Goal: Information Seeking & Learning: Learn about a topic

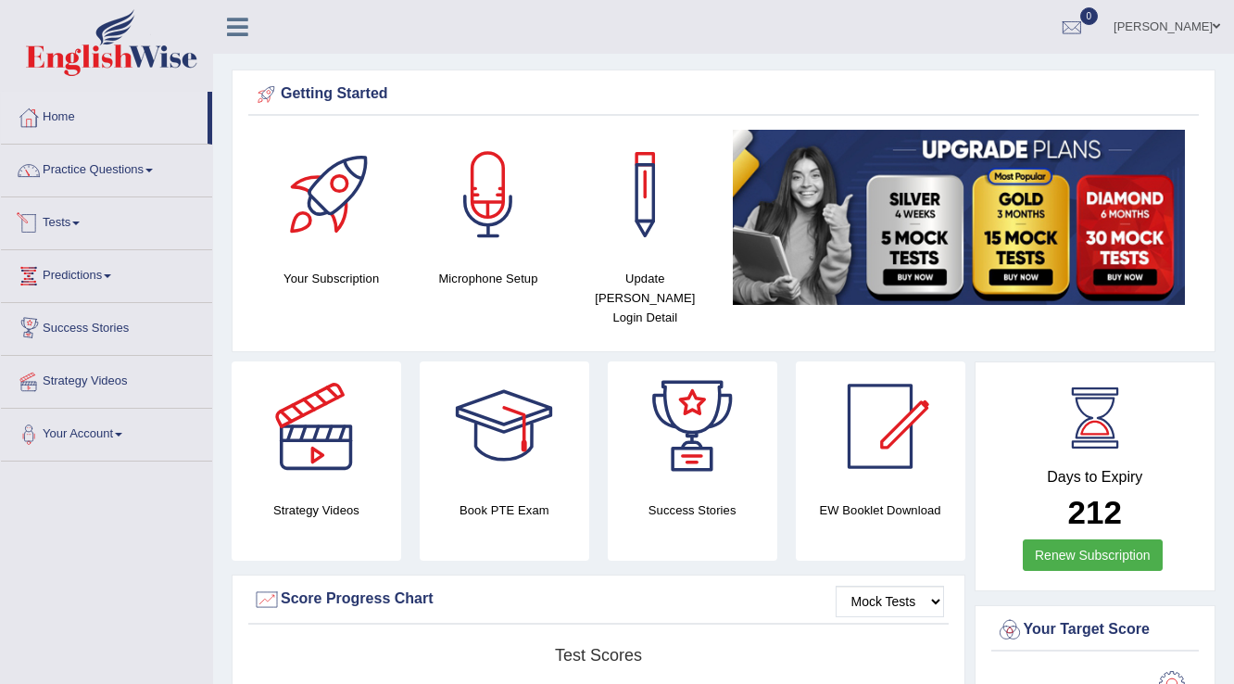
click at [70, 225] on link "Tests" at bounding box center [106, 220] width 211 height 46
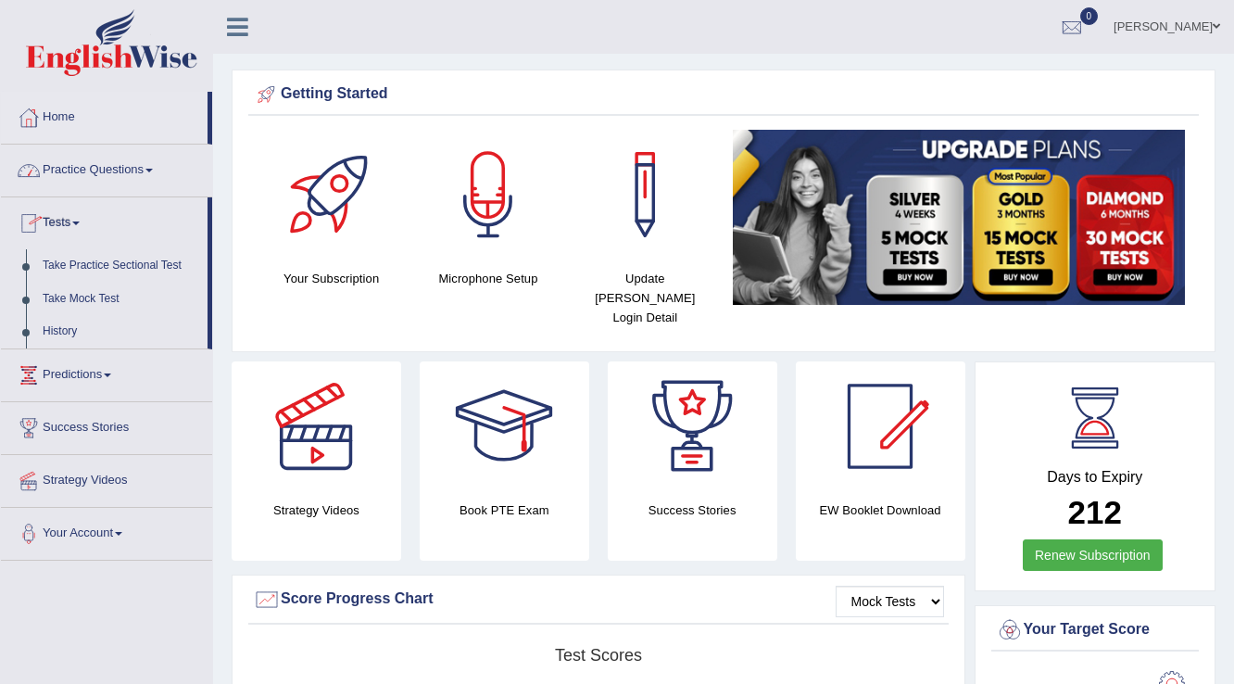
click at [107, 176] on link "Practice Questions" at bounding box center [106, 168] width 211 height 46
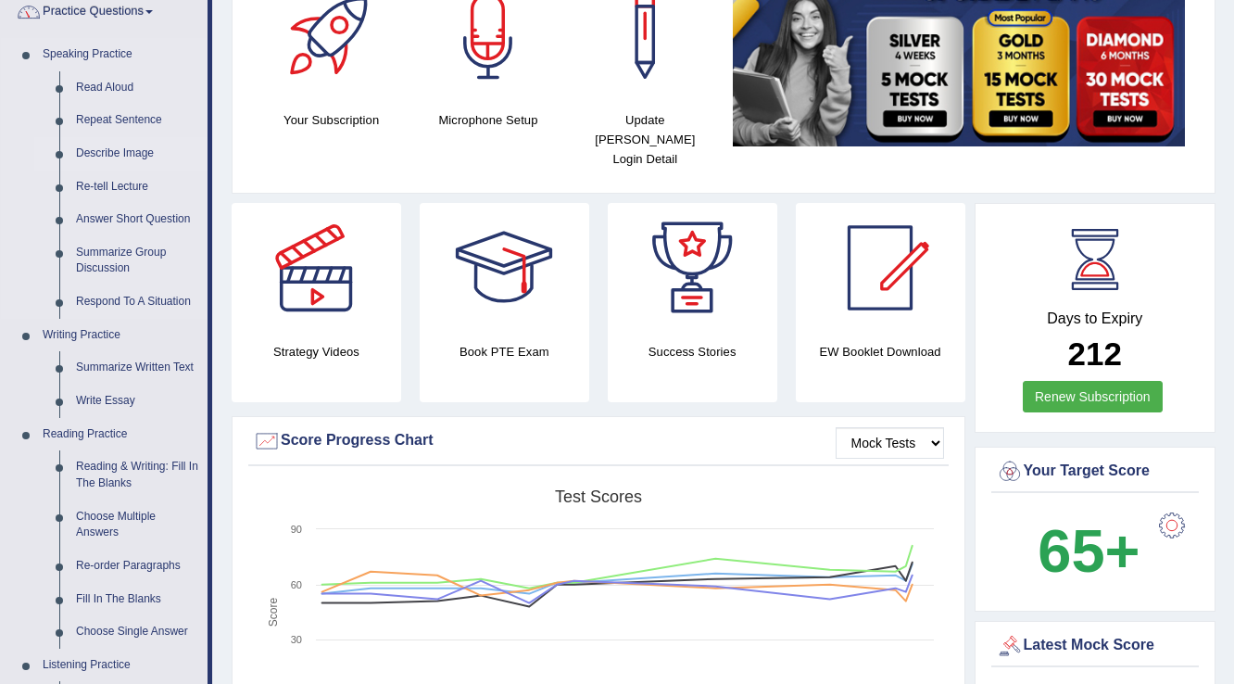
scroll to position [222, 0]
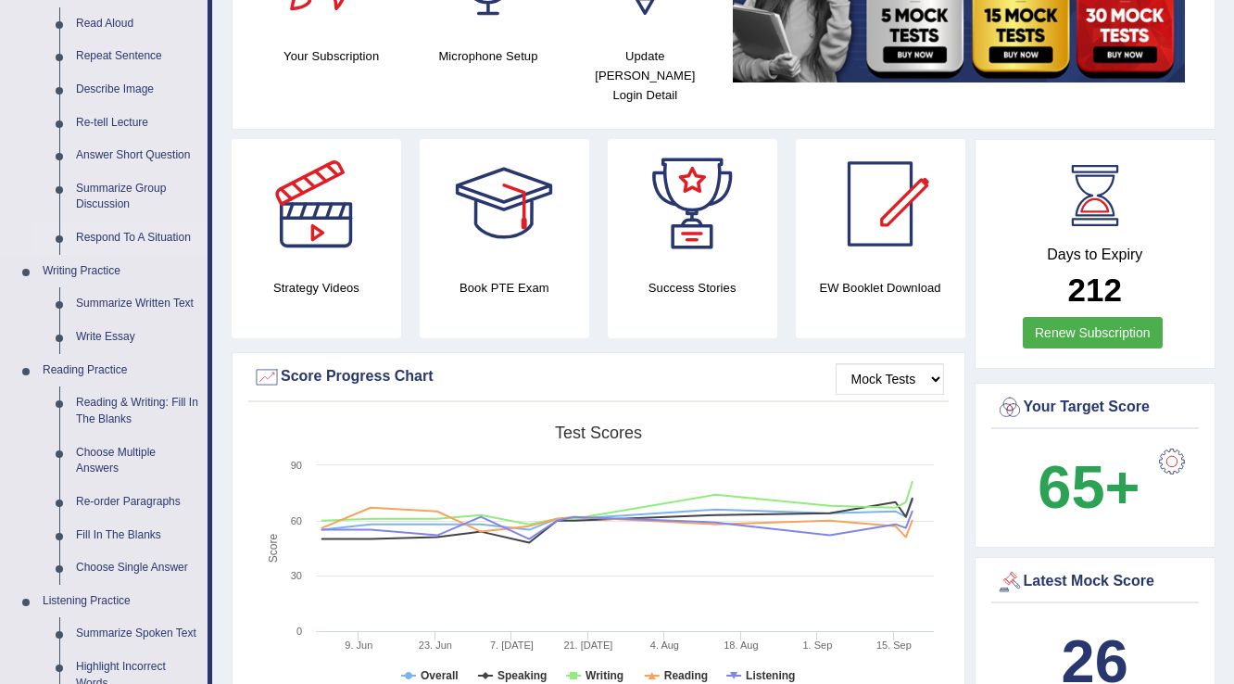
click at [137, 233] on link "Respond To A Situation" at bounding box center [138, 237] width 140 height 33
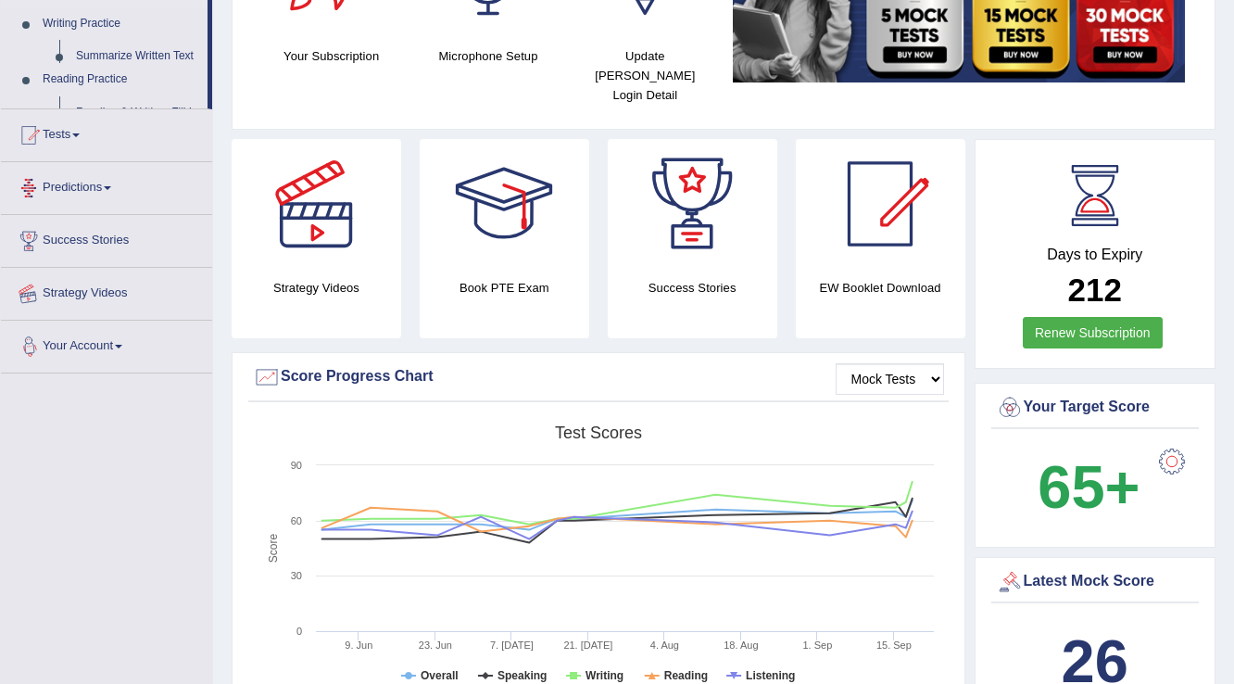
scroll to position [423, 0]
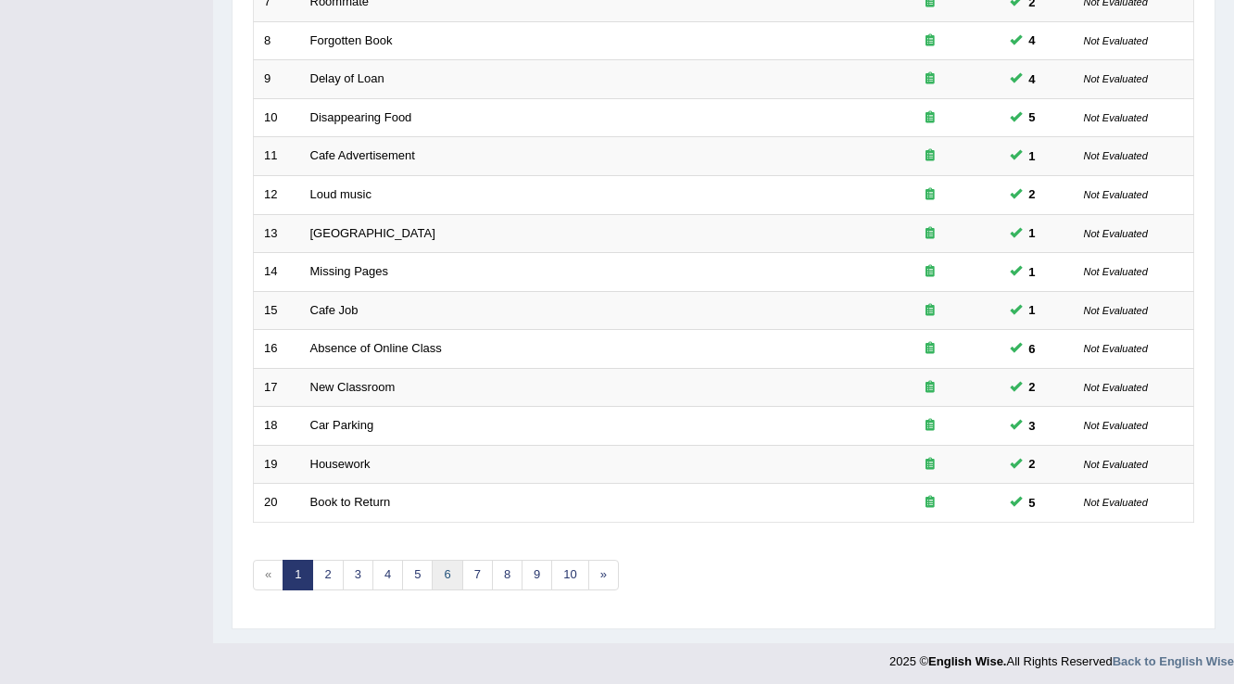
click at [438, 571] on link "6" at bounding box center [447, 575] width 31 height 31
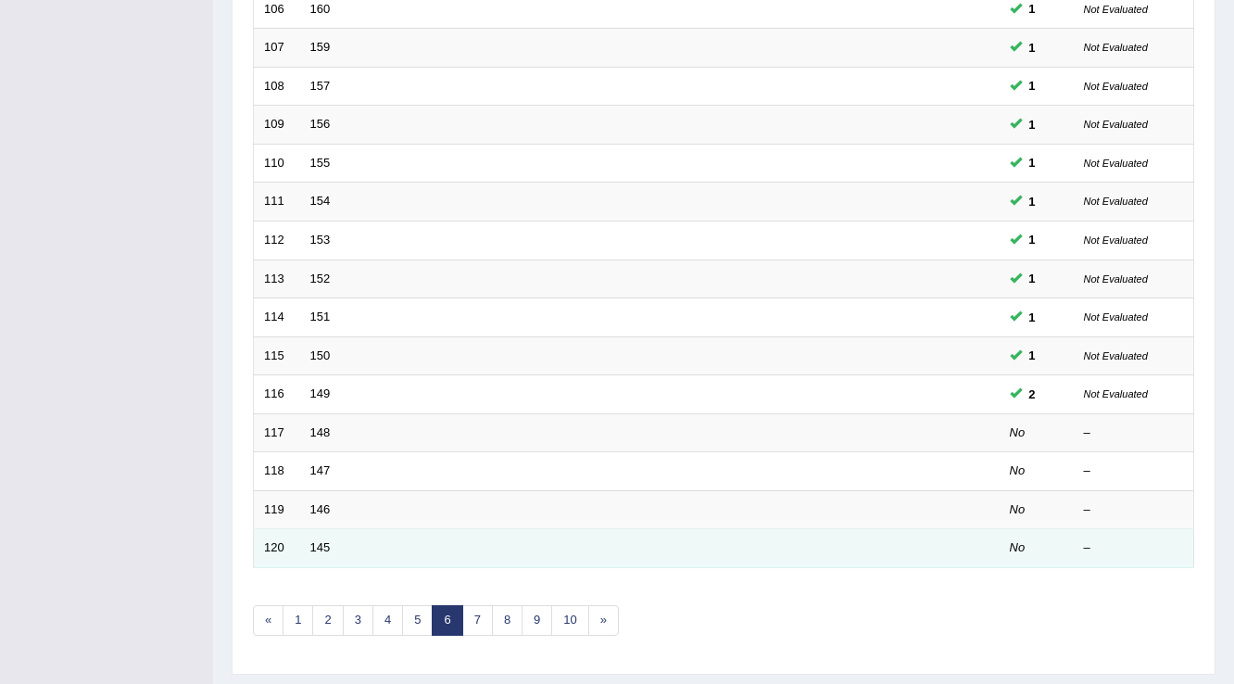
scroll to position [537, 0]
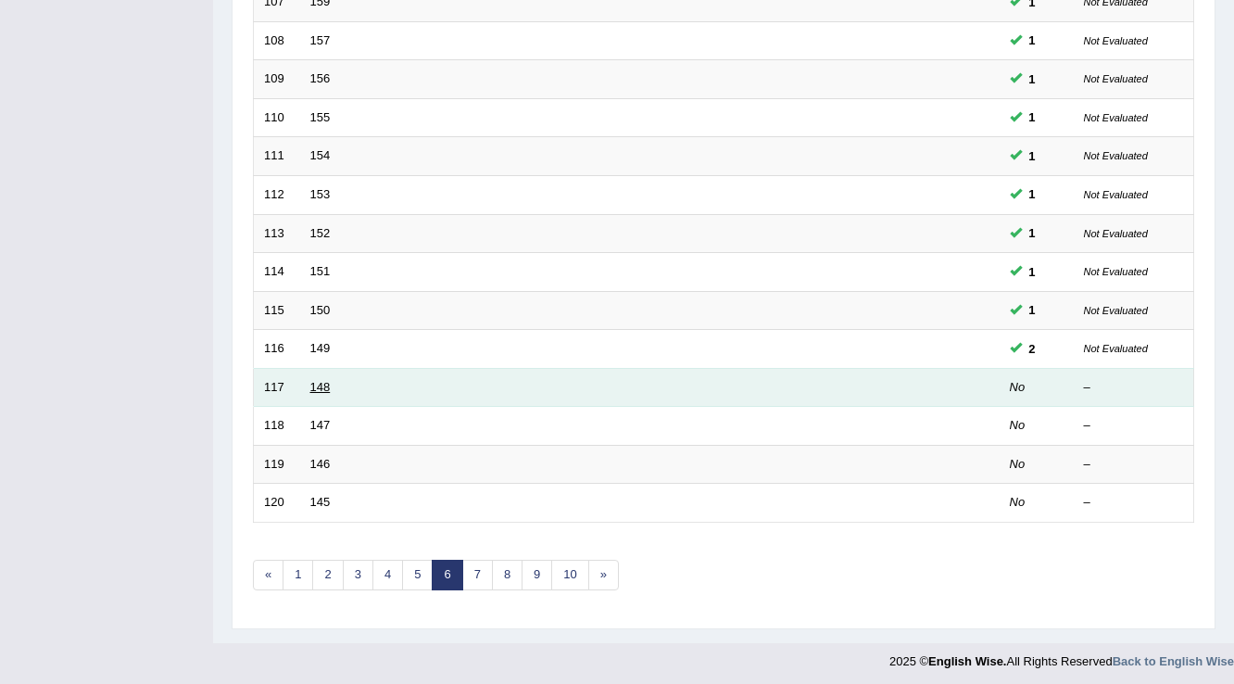
click at [319, 388] on link "148" at bounding box center [320, 387] width 20 height 14
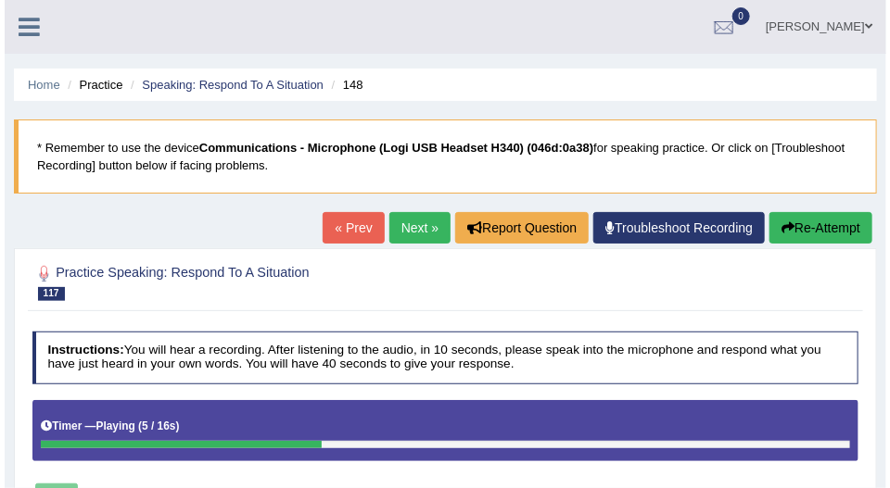
scroll to position [211, 0]
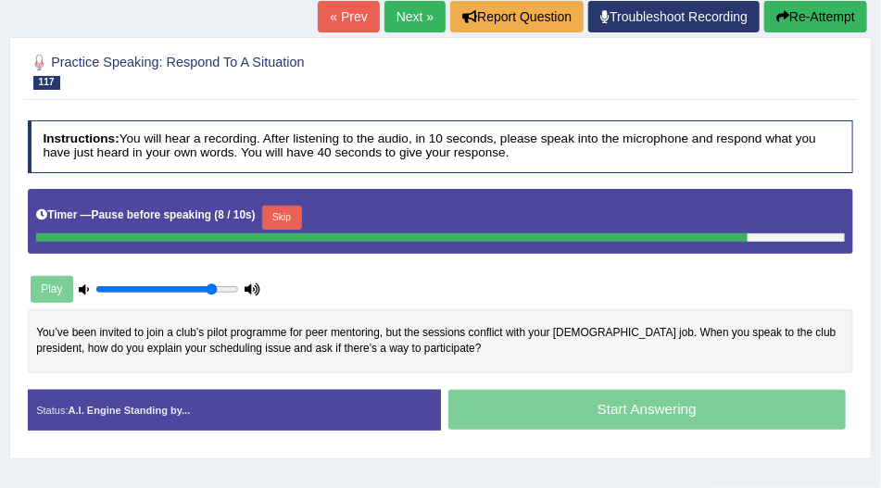
click at [285, 216] on button "Skip" at bounding box center [282, 218] width 40 height 24
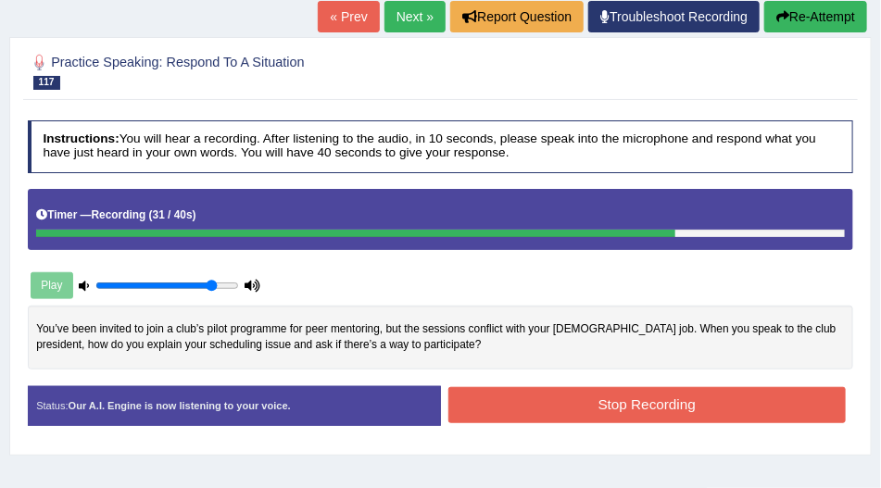
click at [499, 405] on button "Stop Recording" at bounding box center [647, 405] width 398 height 36
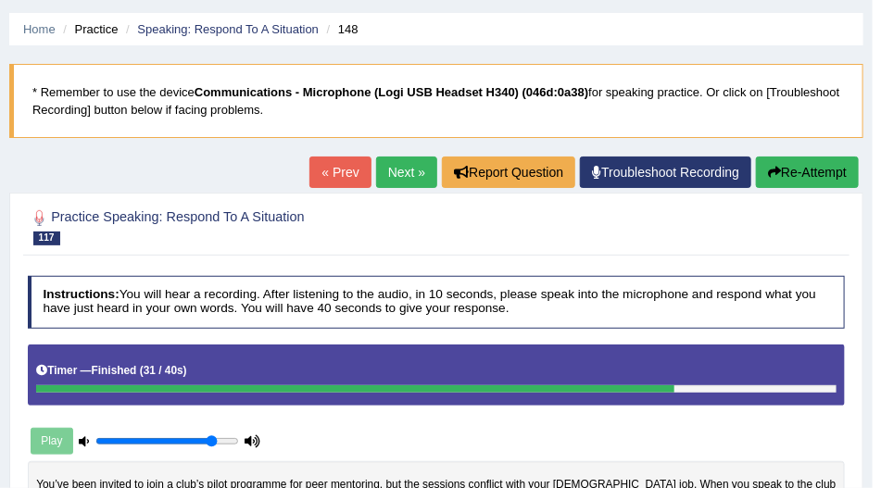
scroll to position [53, 0]
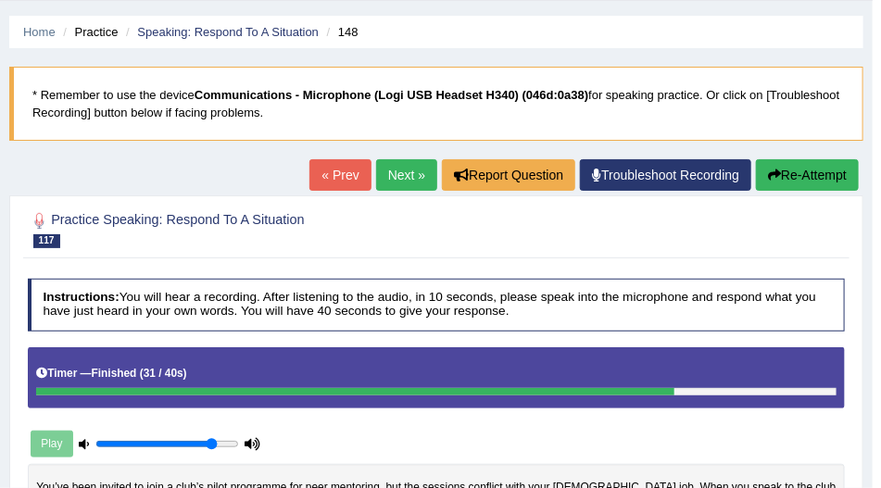
click at [391, 181] on link "Next »" at bounding box center [406, 175] width 61 height 32
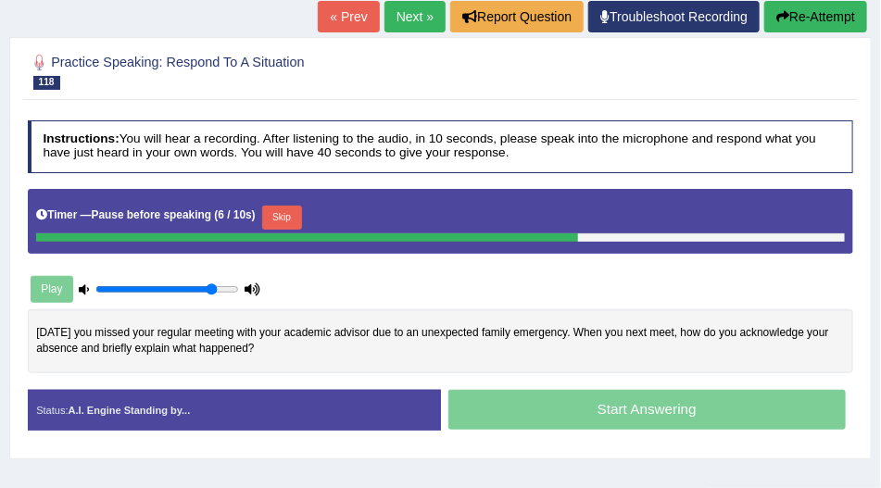
click at [282, 212] on button "Skip" at bounding box center [282, 218] width 40 height 24
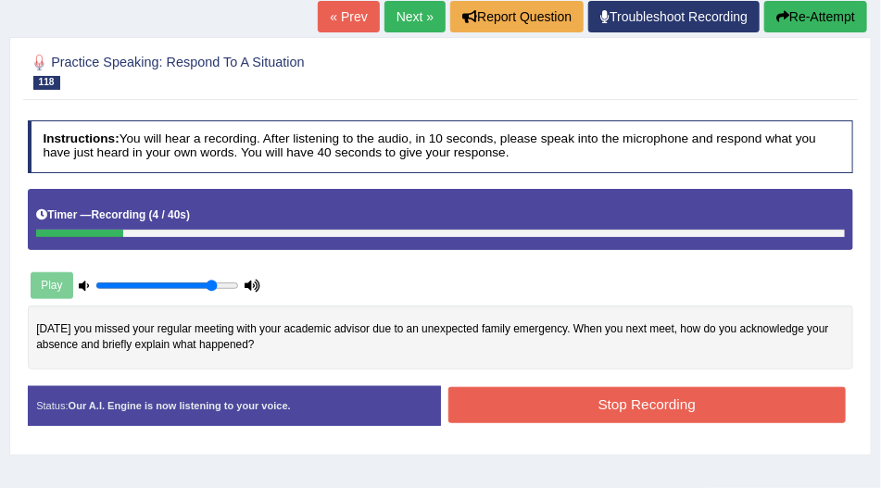
click at [780, 22] on button "Re-Attempt" at bounding box center [815, 17] width 103 height 32
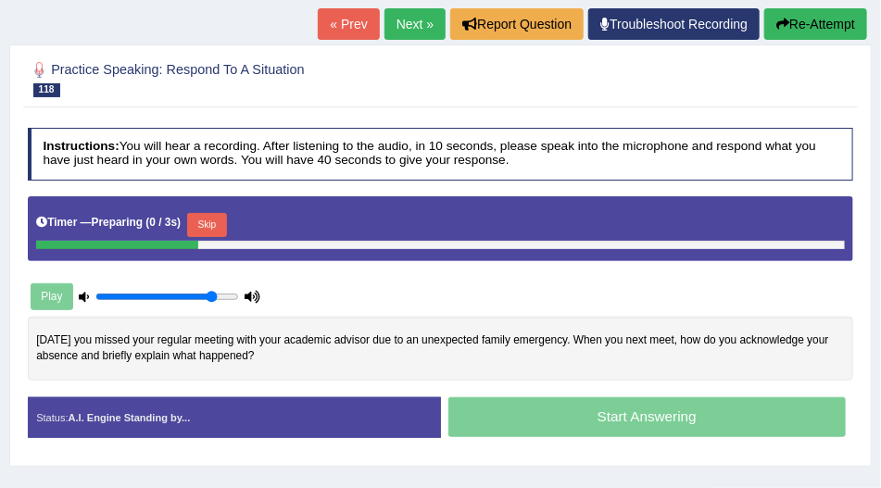
click at [208, 222] on button "Skip" at bounding box center [207, 225] width 40 height 24
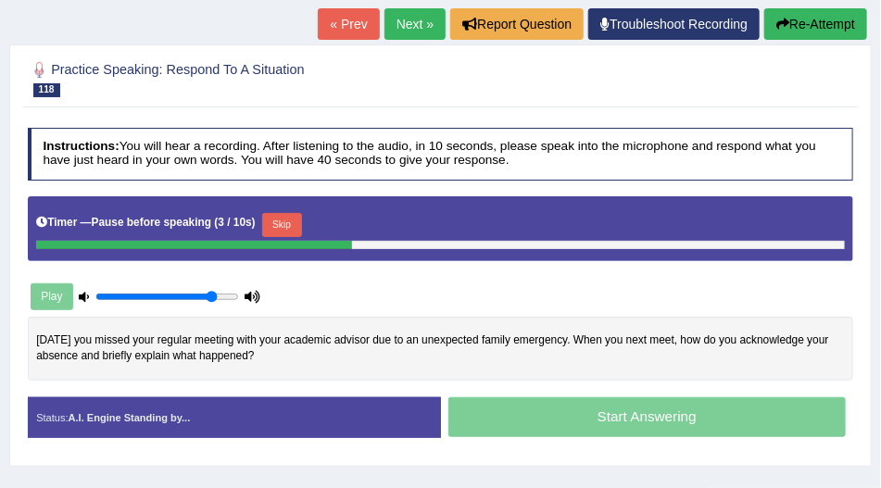
click at [302, 213] on button "Skip" at bounding box center [282, 225] width 40 height 24
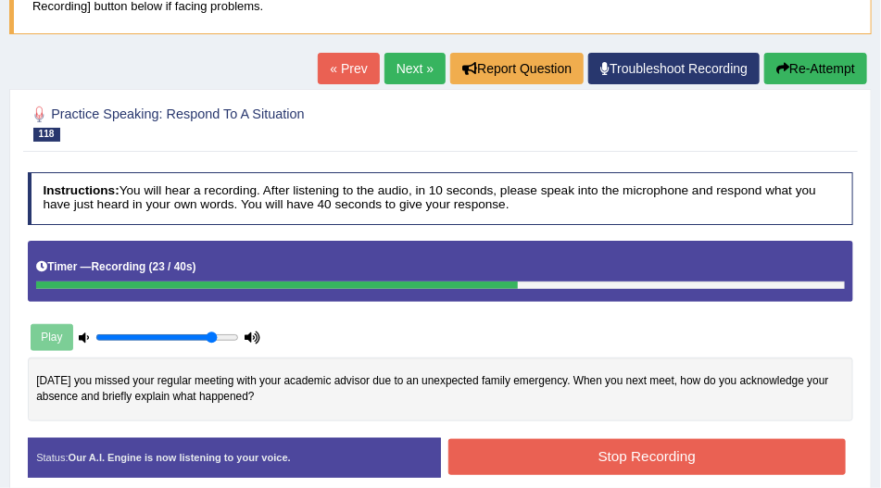
scroll to position [97, 0]
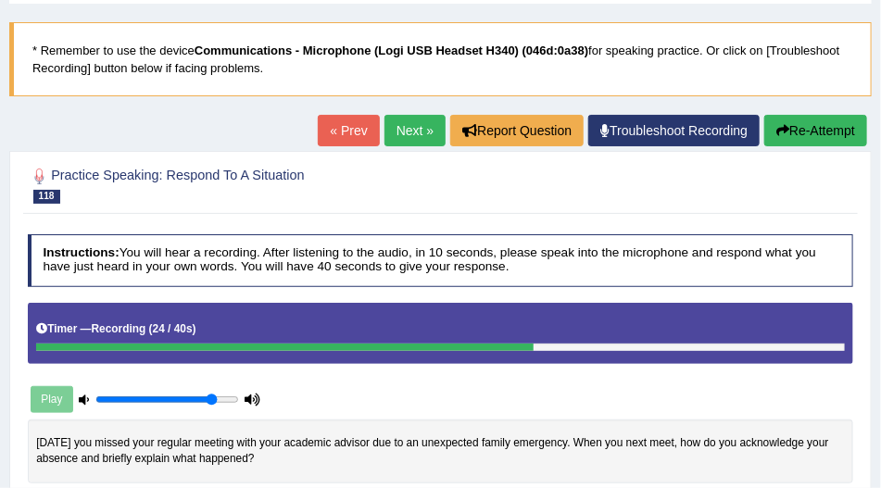
click at [827, 133] on button "Re-Attempt" at bounding box center [815, 131] width 103 height 32
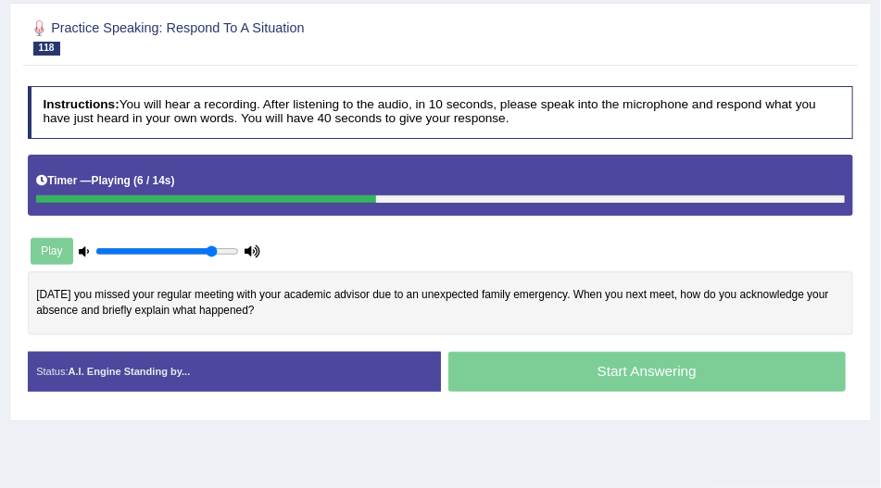
scroll to position [264, 0]
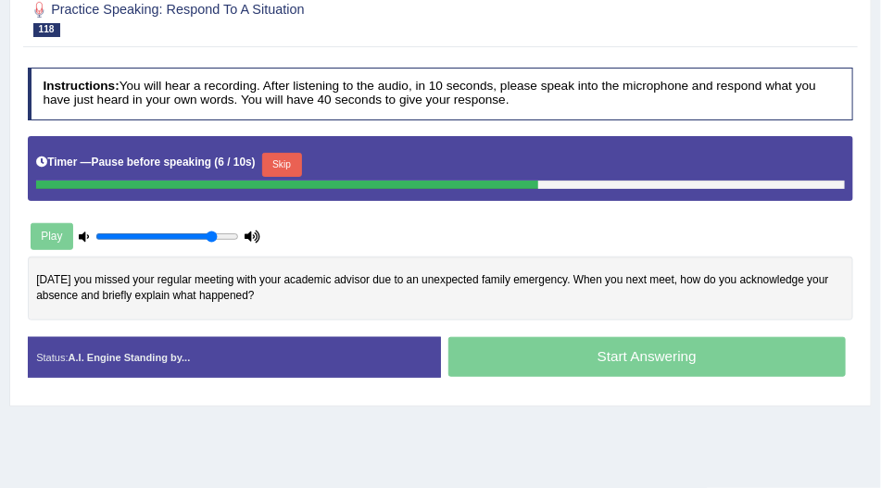
click at [274, 160] on button "Skip" at bounding box center [282, 165] width 40 height 24
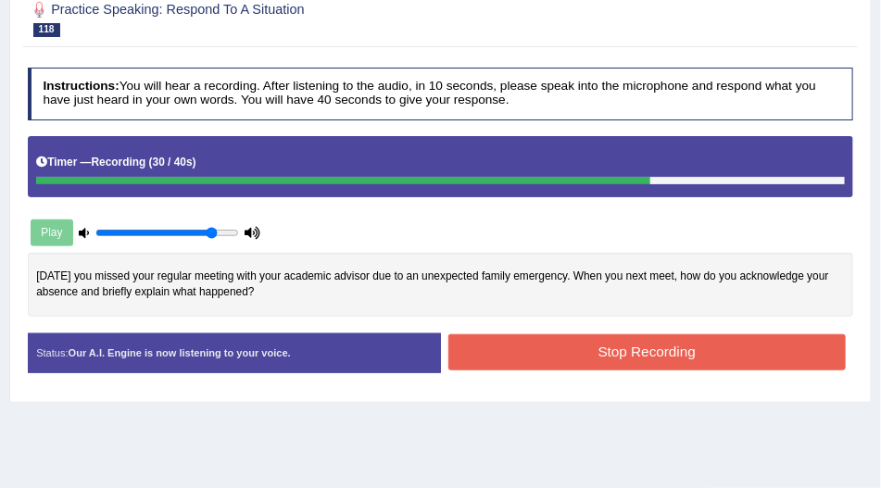
click at [451, 351] on button "Stop Recording" at bounding box center [647, 353] width 398 height 36
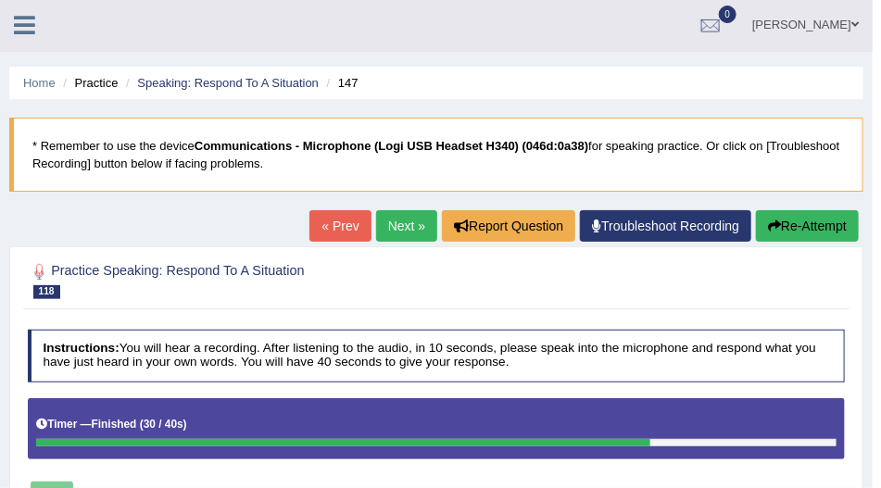
scroll to position [0, 0]
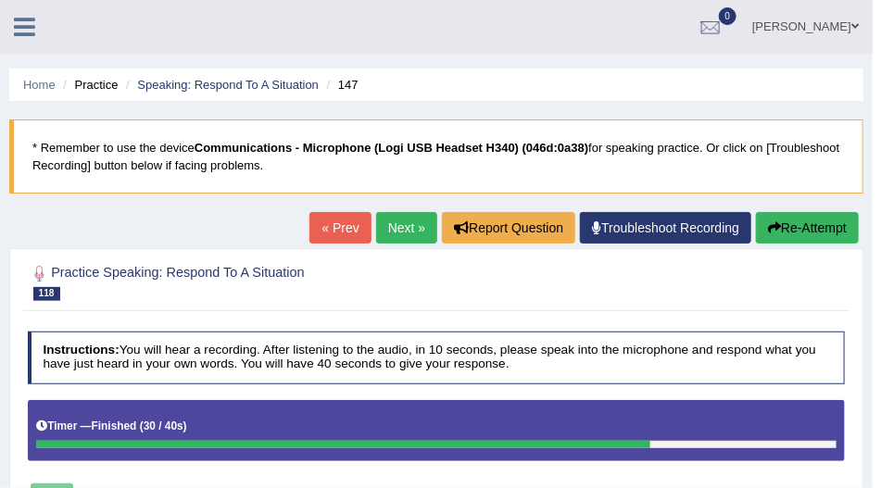
click at [403, 235] on link "Next »" at bounding box center [406, 228] width 61 height 32
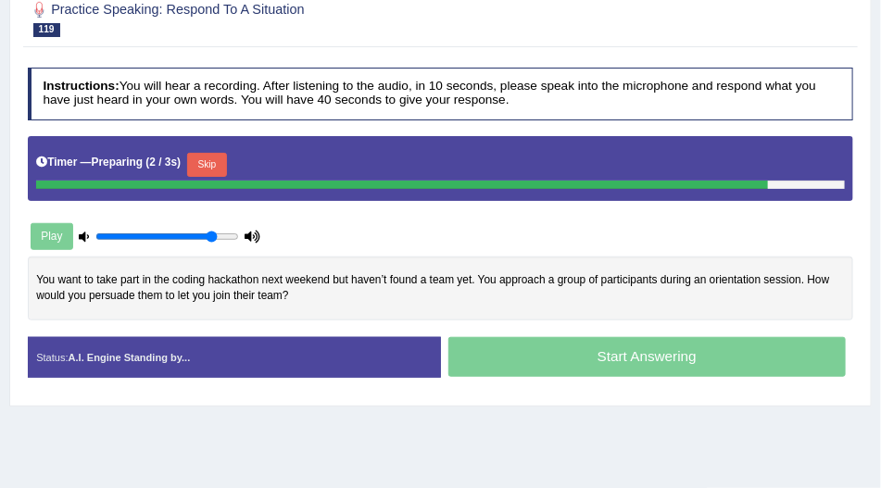
click at [221, 167] on button "Skip" at bounding box center [207, 165] width 40 height 24
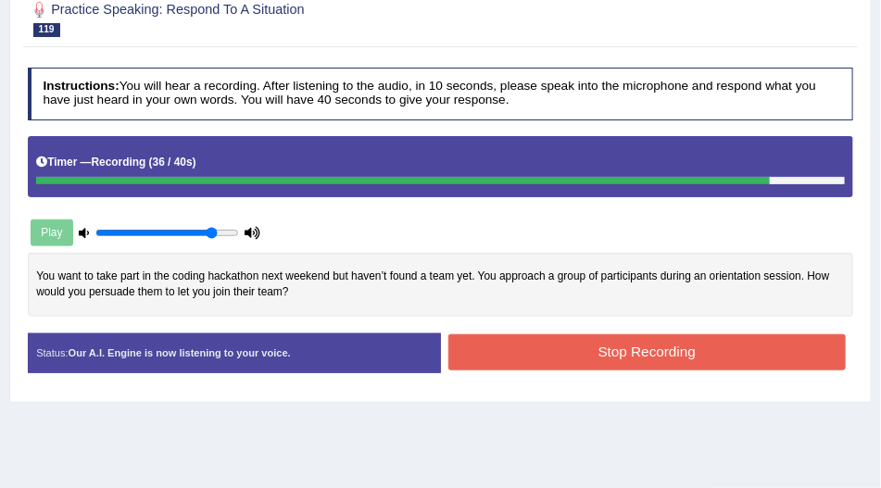
click at [478, 337] on button "Stop Recording" at bounding box center [647, 353] width 398 height 36
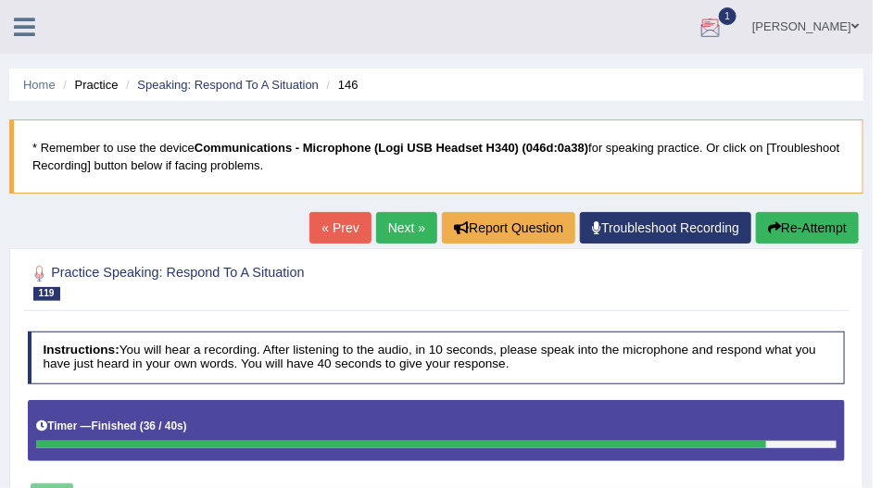
click at [725, 28] on div at bounding box center [711, 28] width 28 height 28
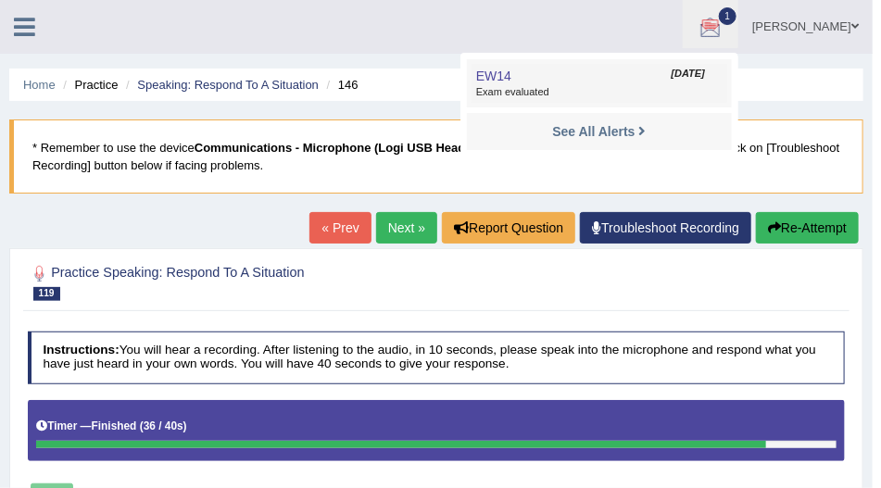
click at [575, 92] on span "Exam evaluated" at bounding box center [599, 92] width 246 height 15
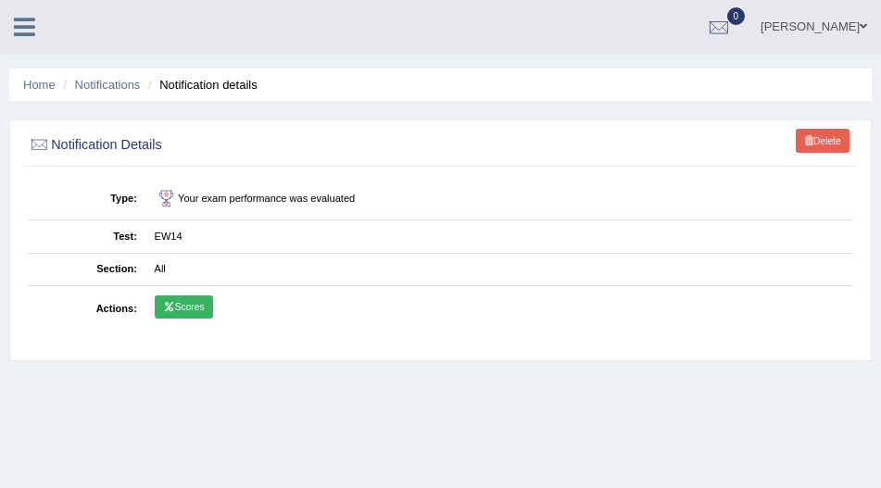
click at [182, 305] on link "Scores" at bounding box center [184, 308] width 58 height 24
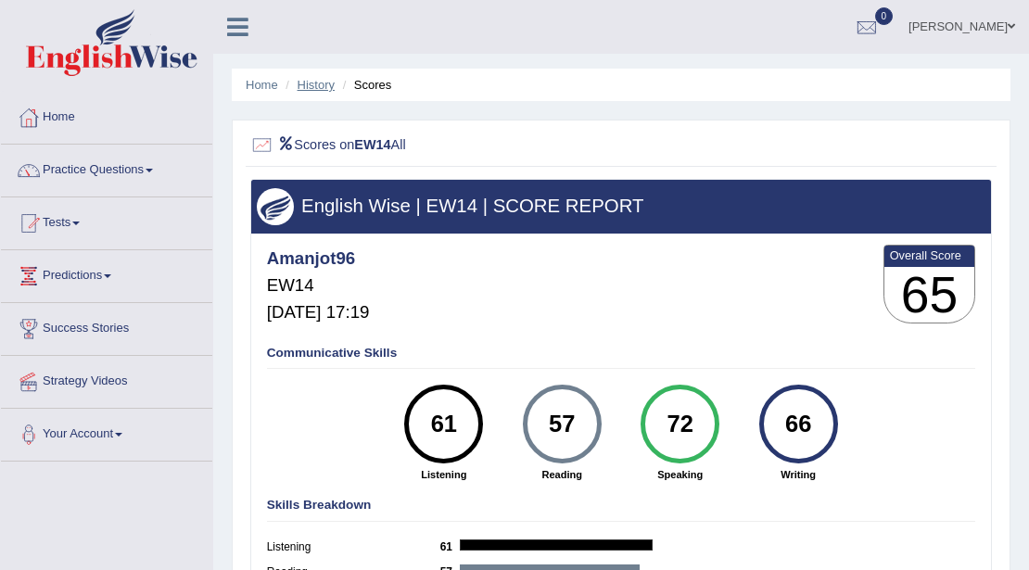
click at [318, 85] on link "History" at bounding box center [315, 85] width 37 height 14
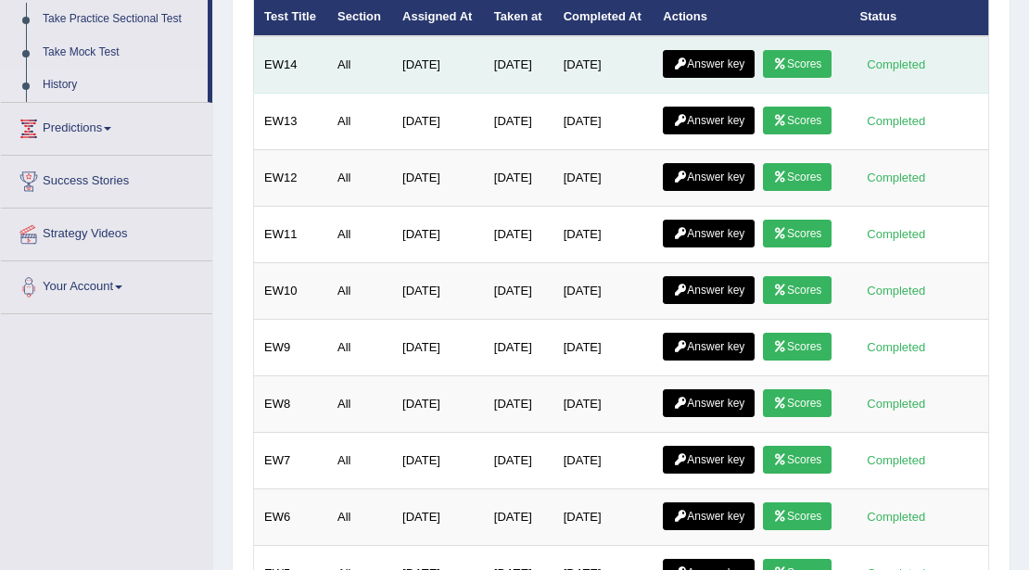
click at [708, 77] on link "Answer key" at bounding box center [709, 64] width 92 height 28
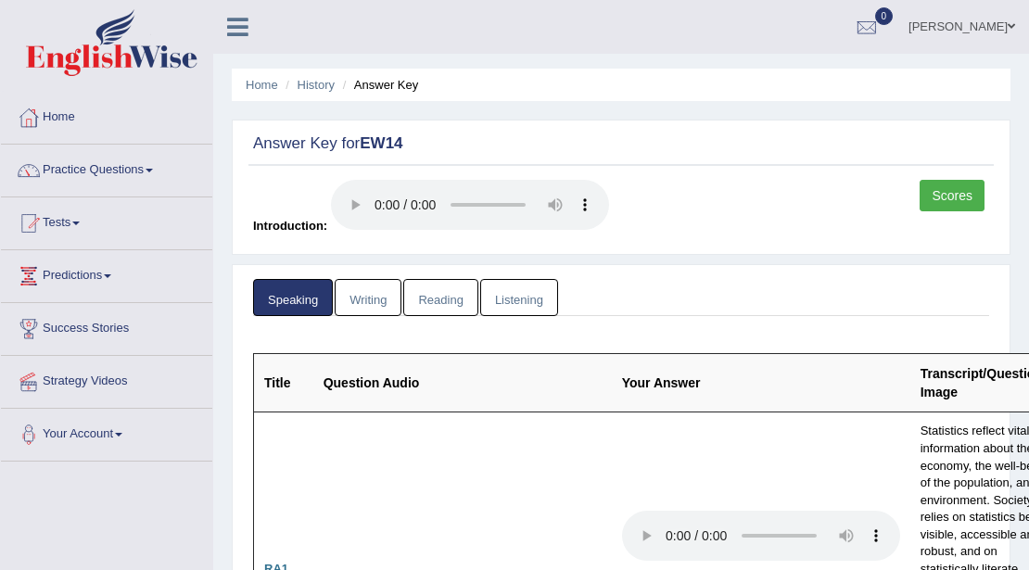
click at [350, 286] on link "Writing" at bounding box center [368, 298] width 67 height 38
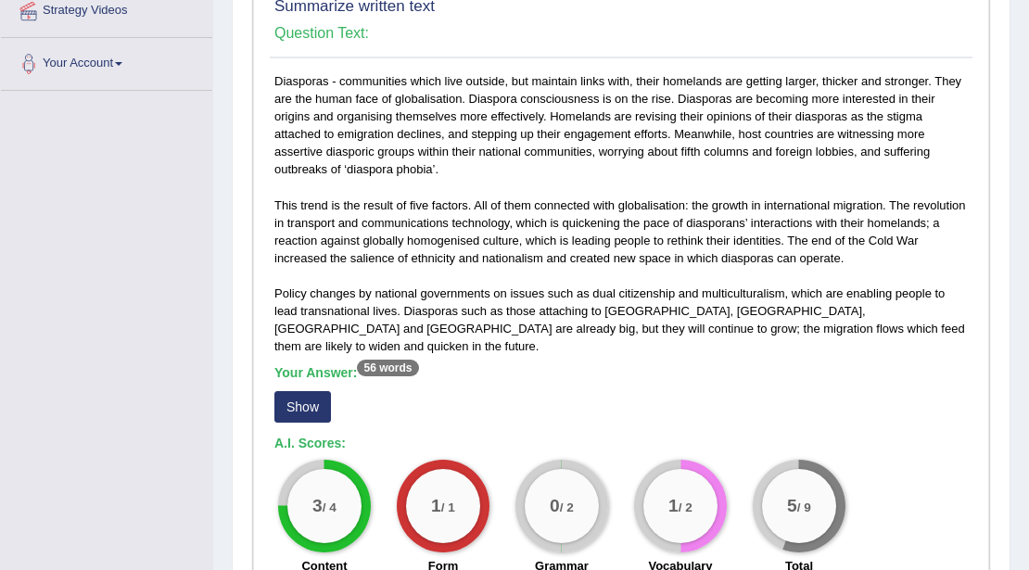
scroll to position [432, 0]
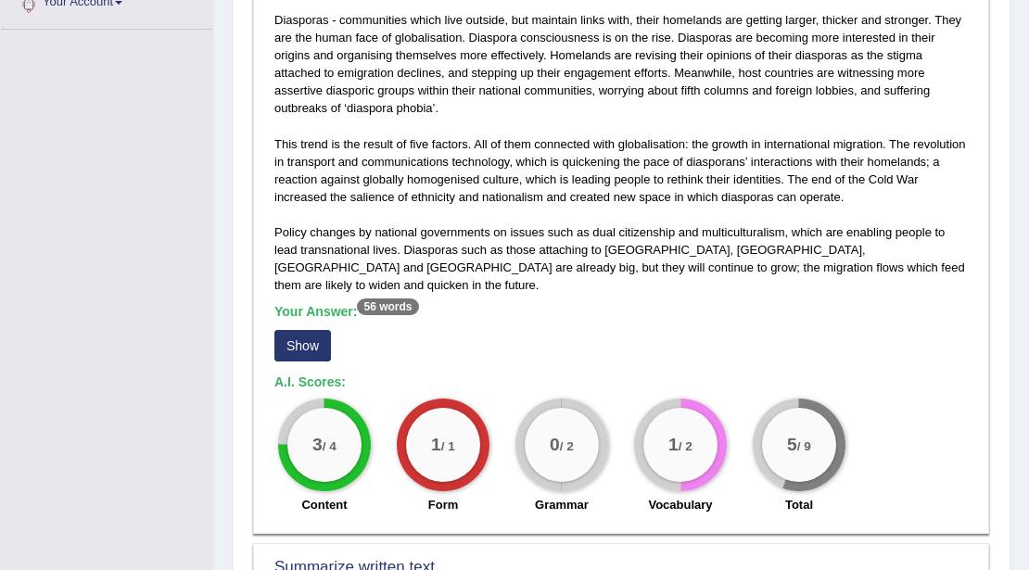
click at [316, 330] on button "Show" at bounding box center [302, 346] width 57 height 32
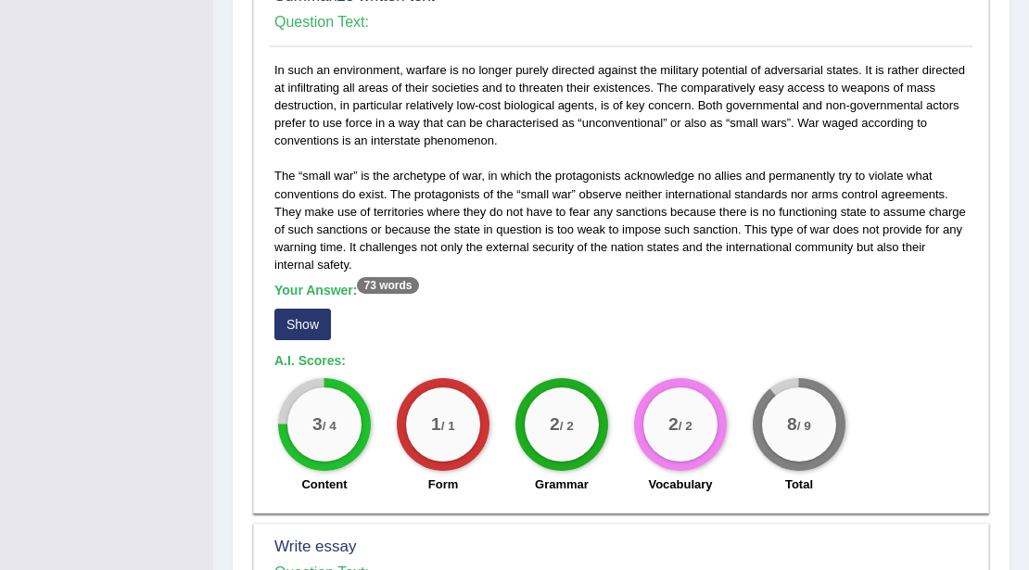
scroll to position [1050, 0]
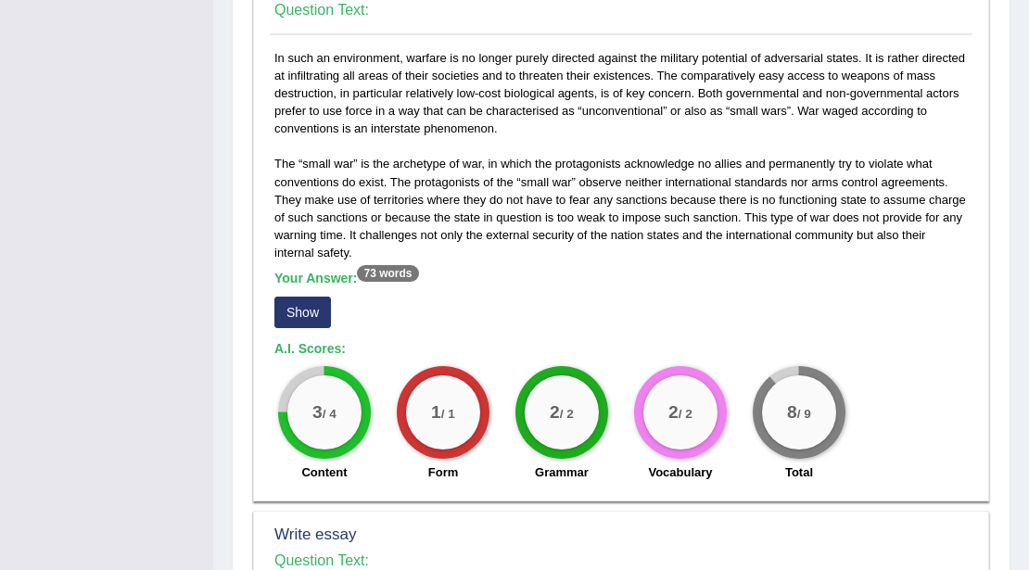
click at [321, 297] on button "Show" at bounding box center [302, 313] width 57 height 32
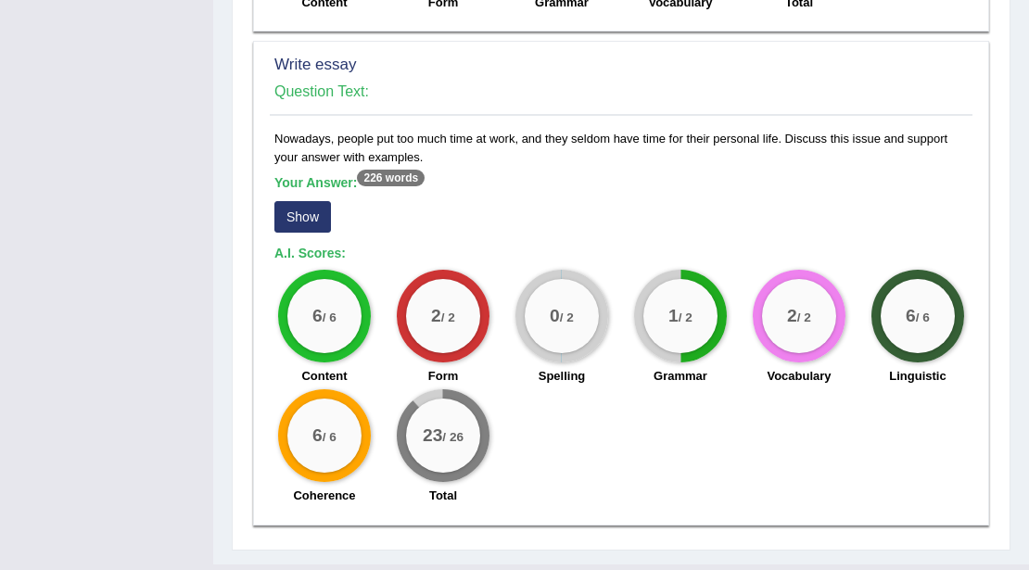
scroll to position [1492, 0]
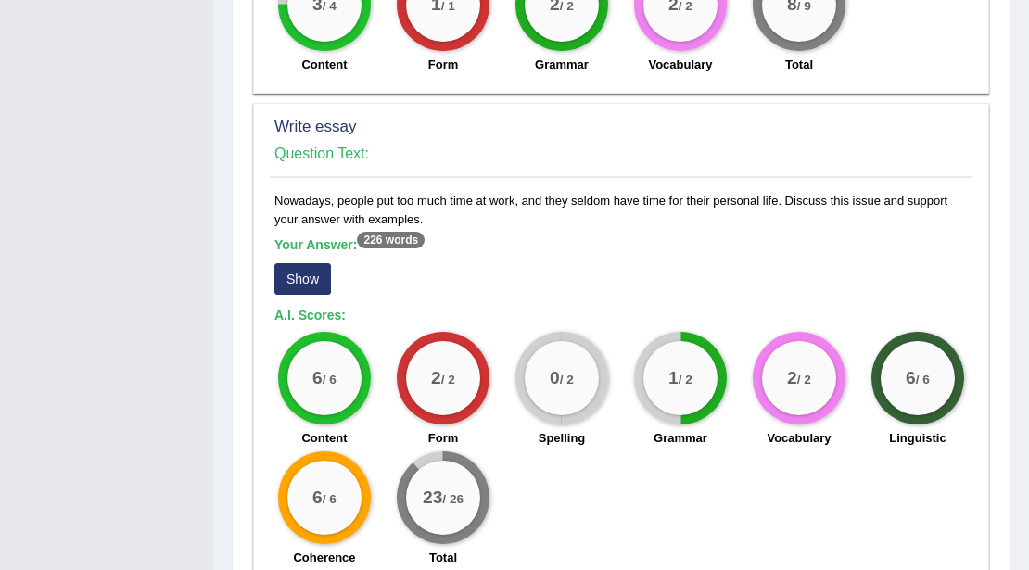
click at [322, 263] on button "Show" at bounding box center [302, 279] width 57 height 32
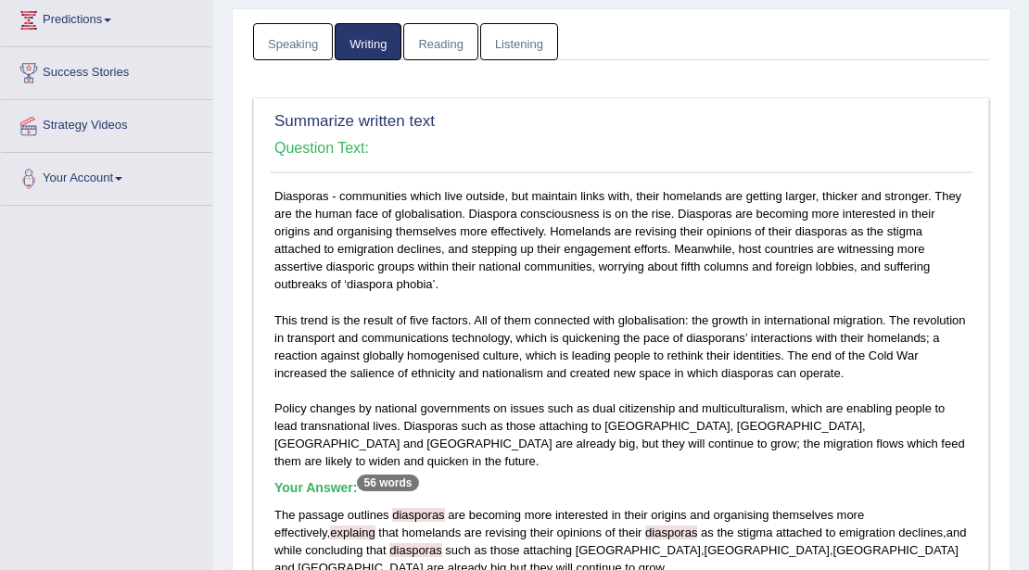
scroll to position [163, 0]
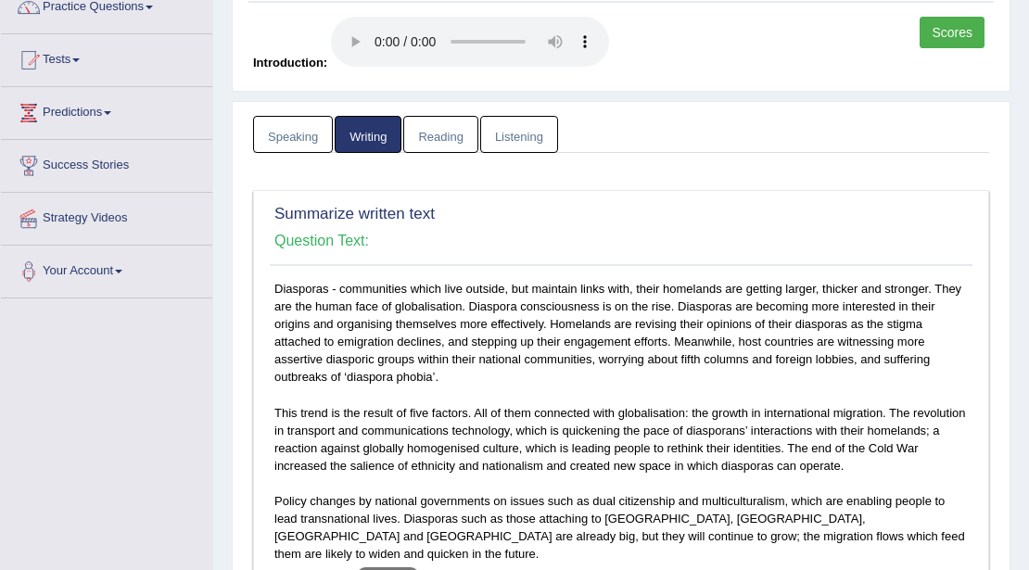
click at [448, 140] on link "Reading" at bounding box center [440, 135] width 74 height 38
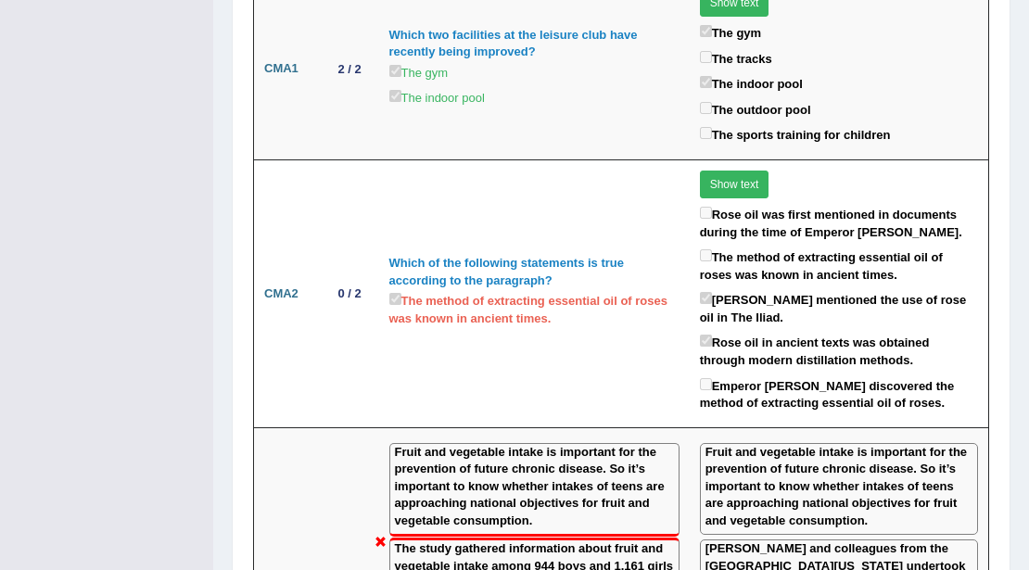
scroll to position [0, 0]
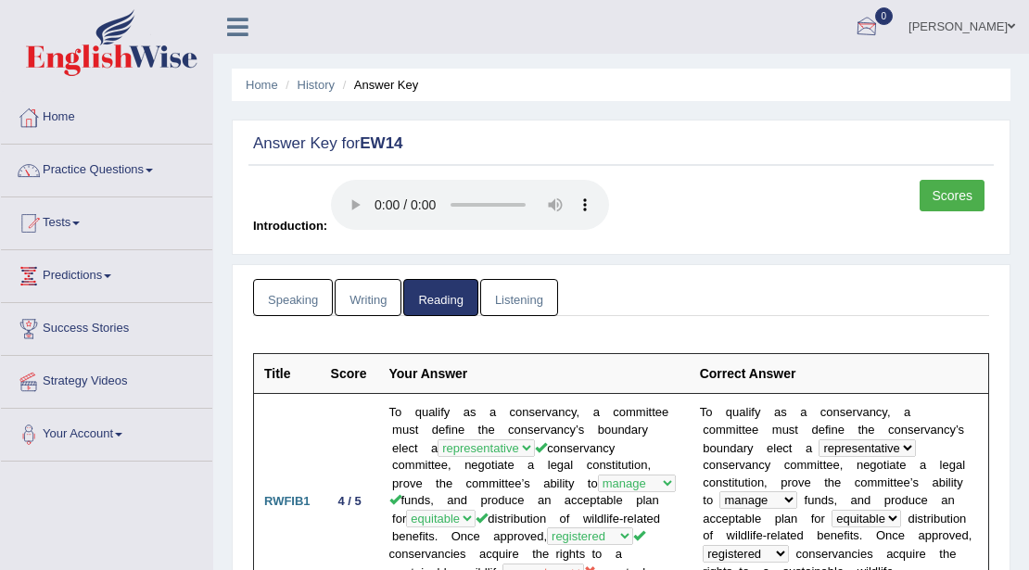
click at [531, 289] on link "Listening" at bounding box center [519, 298] width 78 height 38
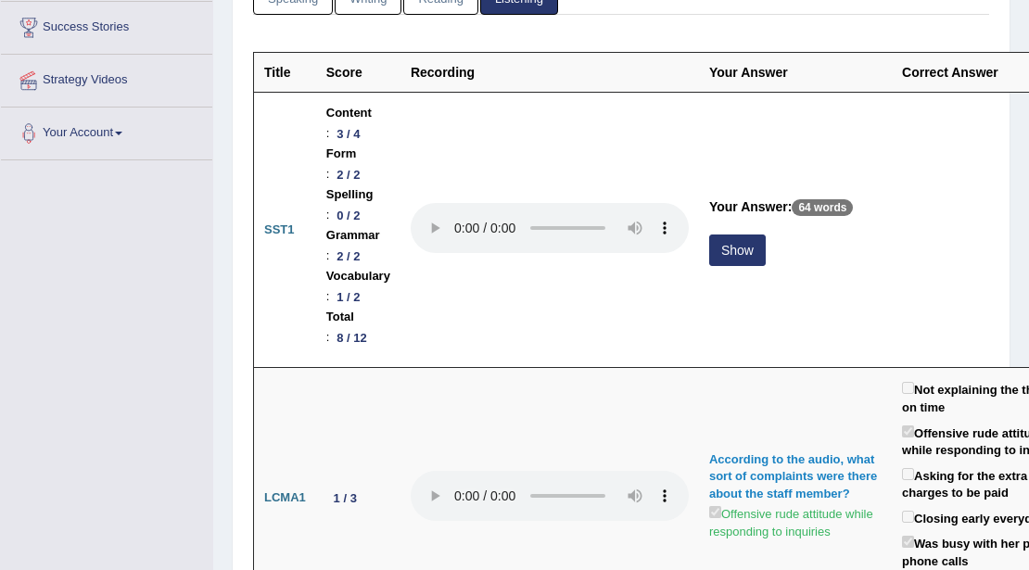
scroll to position [309, 0]
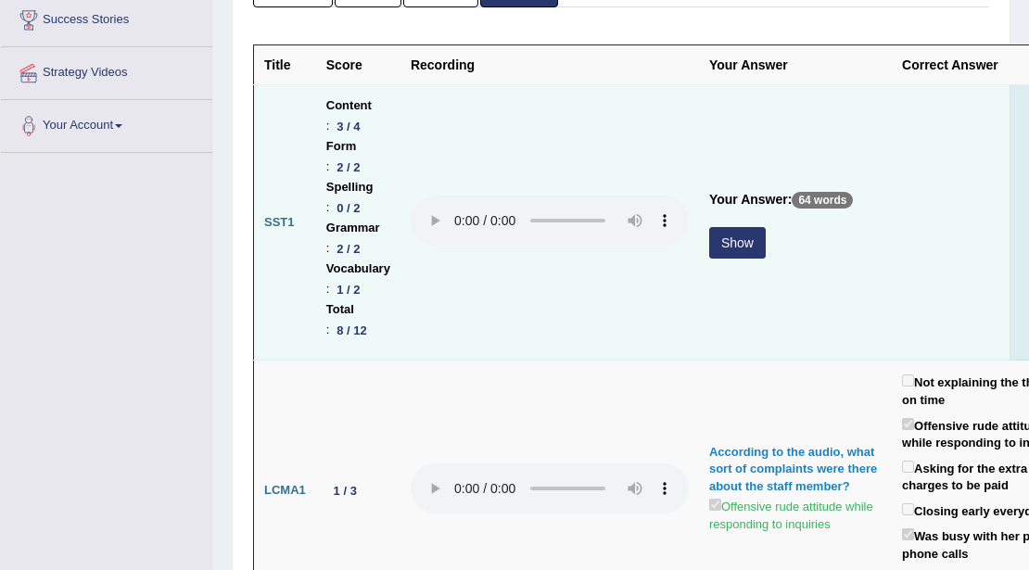
click at [720, 246] on button "Show" at bounding box center [737, 243] width 57 height 32
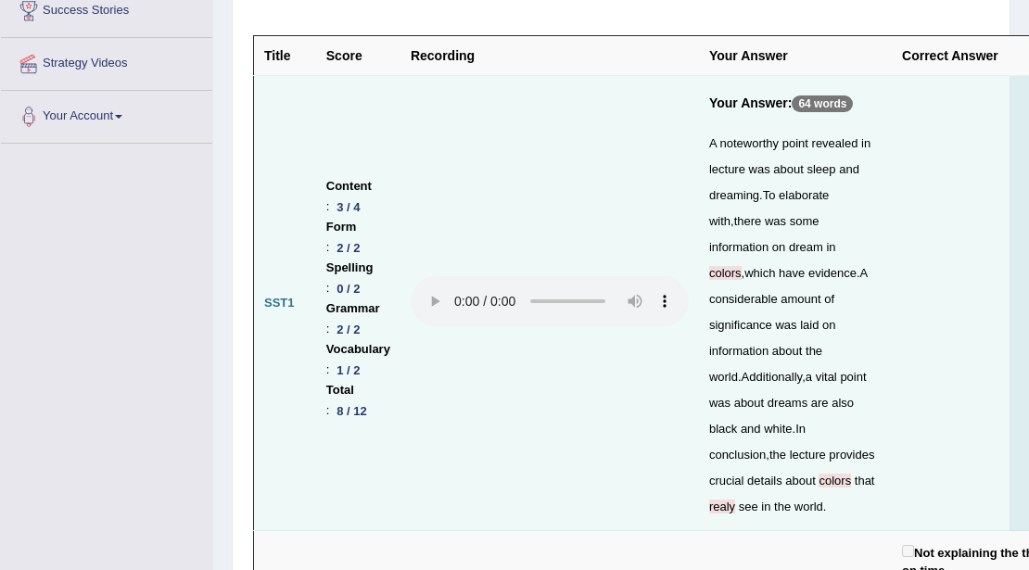
scroll to position [0, 0]
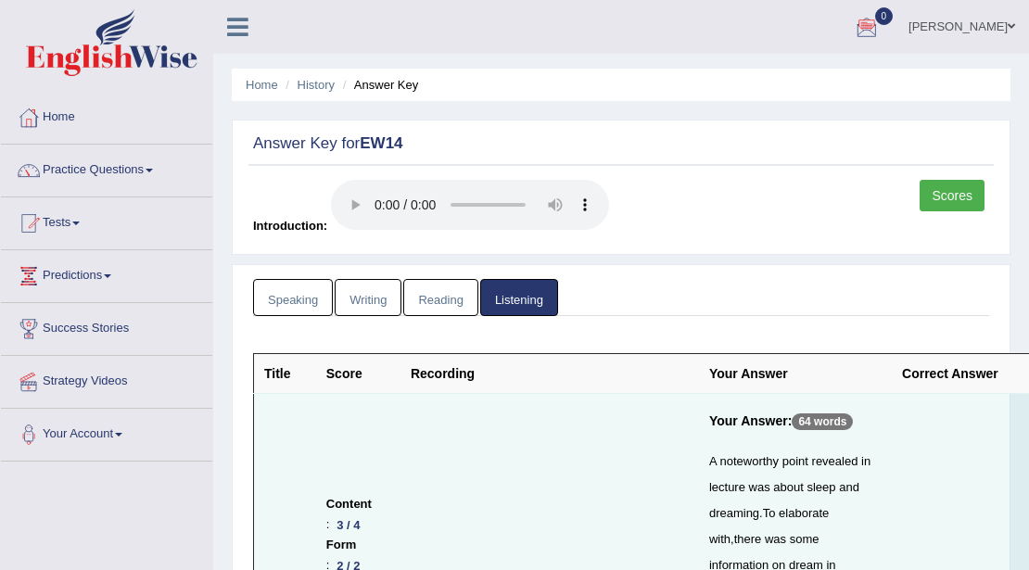
click at [941, 202] on link "Scores" at bounding box center [951, 196] width 65 height 32
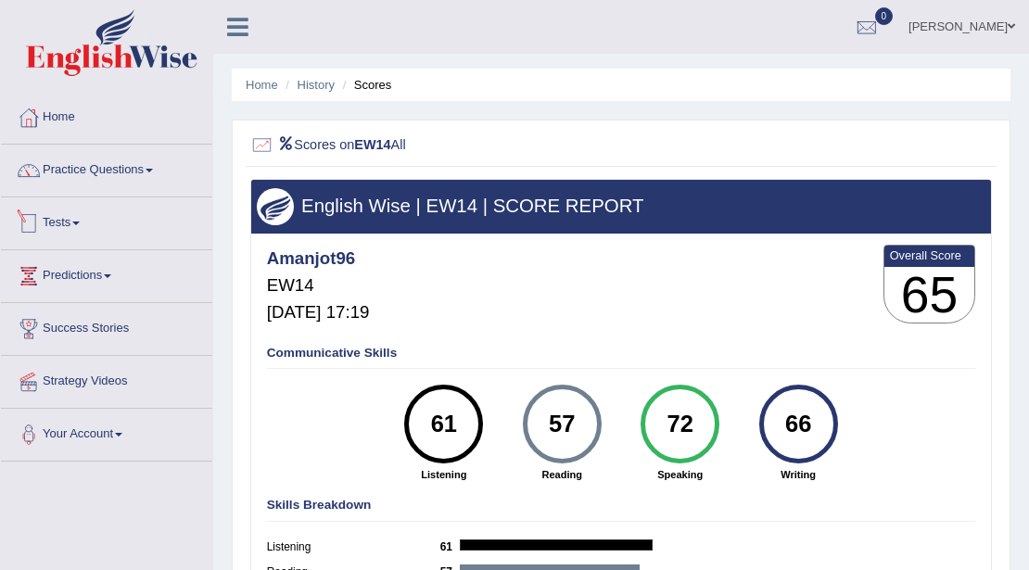
click at [75, 224] on link "Tests" at bounding box center [106, 220] width 211 height 46
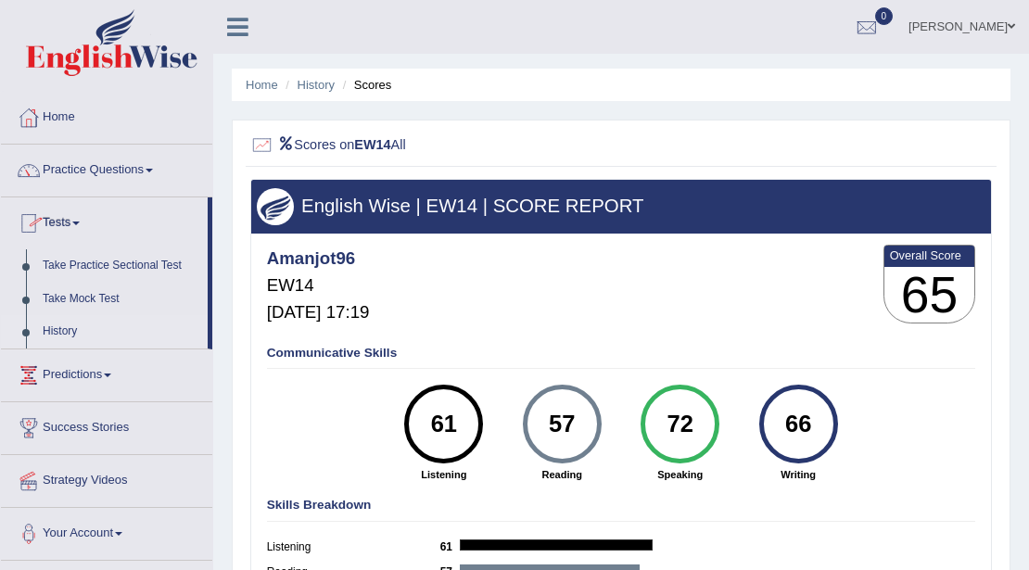
click at [56, 335] on link "History" at bounding box center [120, 331] width 173 height 33
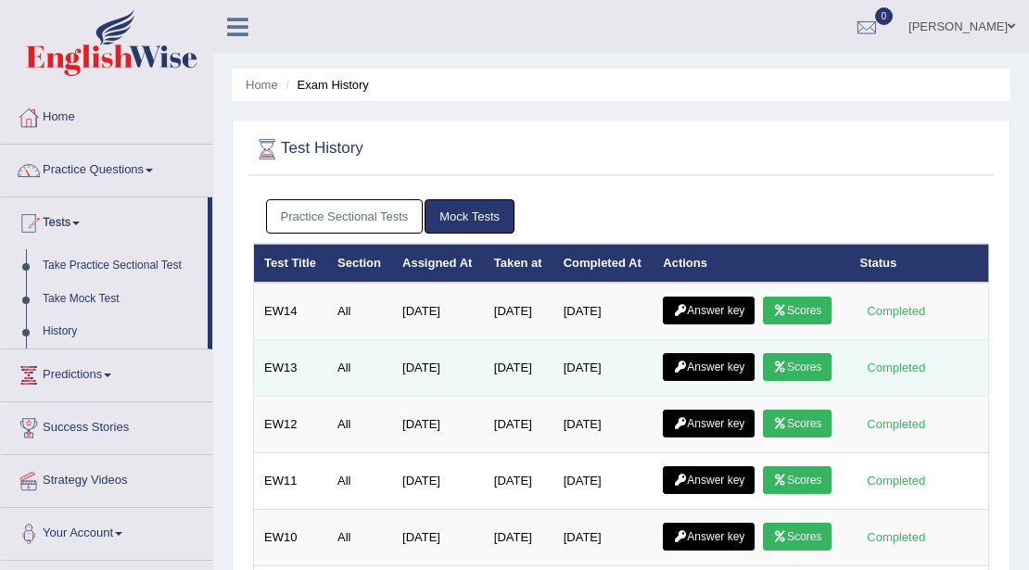
click at [708, 381] on link "Answer key" at bounding box center [709, 367] width 92 height 28
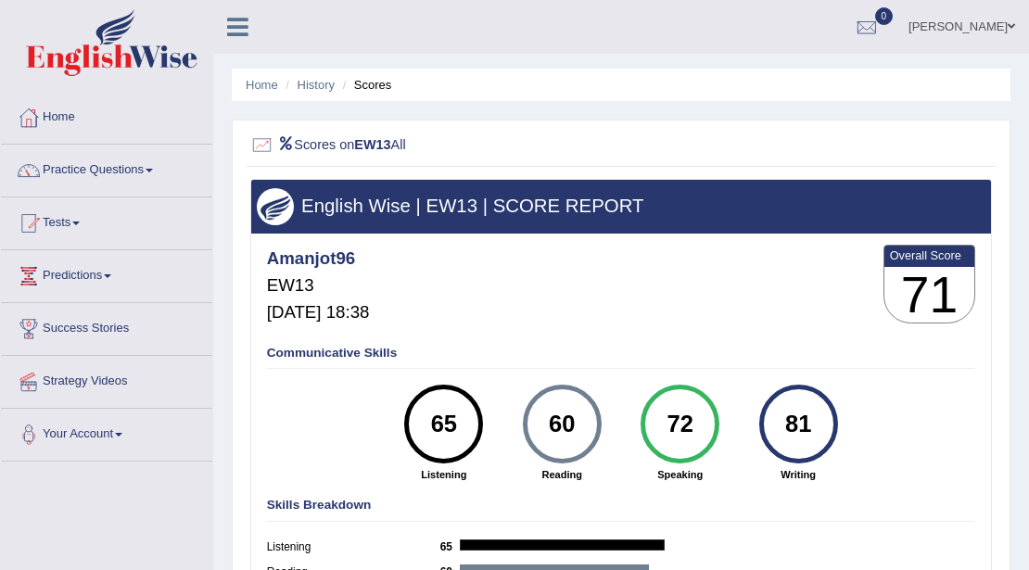
click at [124, 169] on link "Practice Questions" at bounding box center [106, 168] width 211 height 46
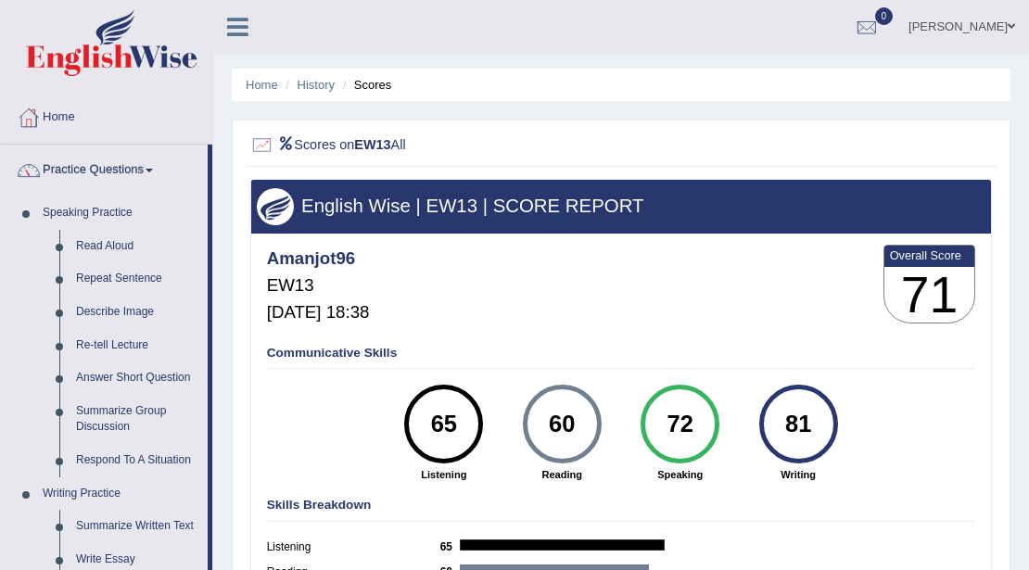
click at [123, 170] on link "Practice Questions" at bounding box center [104, 168] width 207 height 46
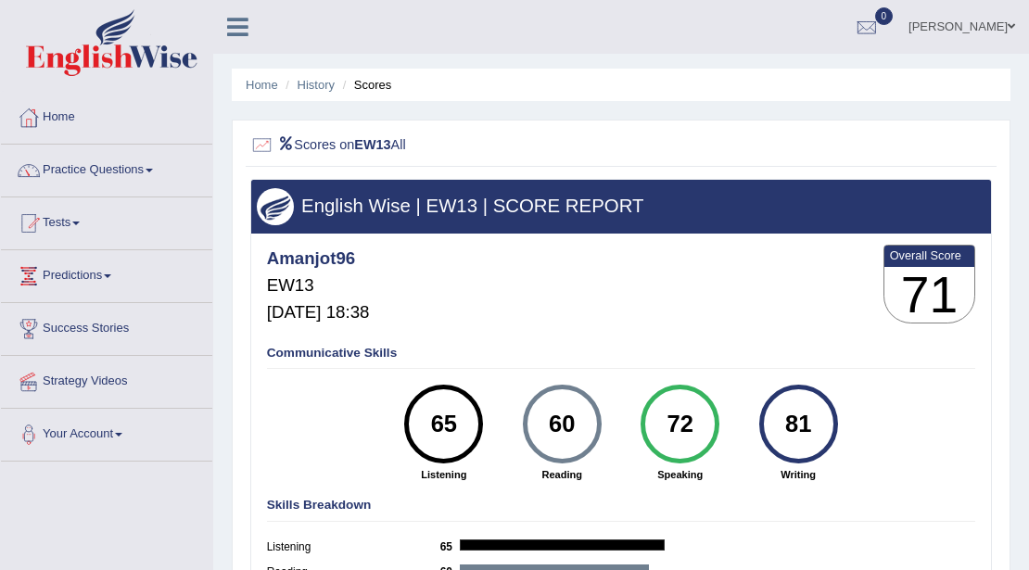
click at [80, 223] on span at bounding box center [75, 223] width 7 height 4
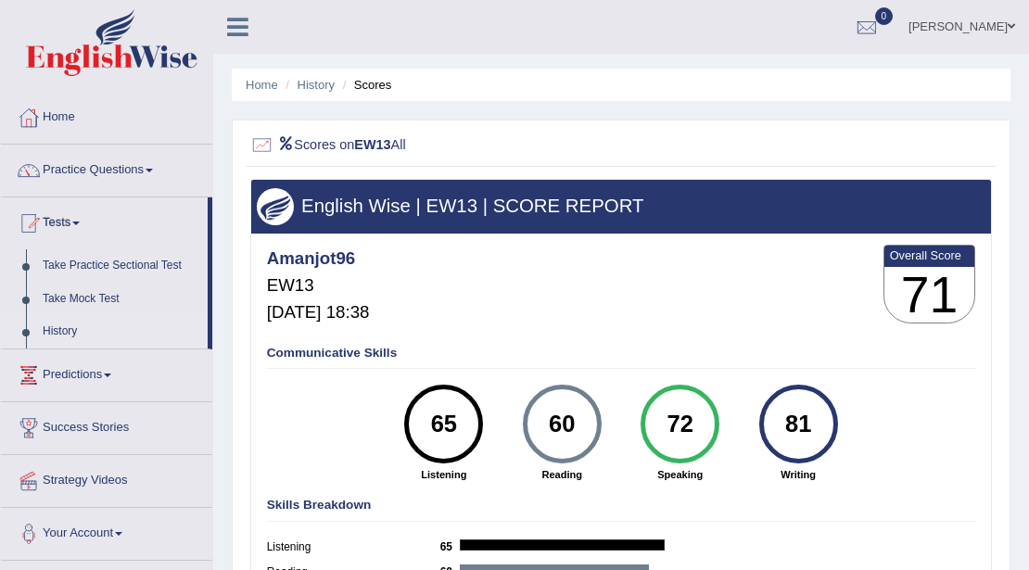
click at [59, 332] on link "History" at bounding box center [120, 331] width 173 height 33
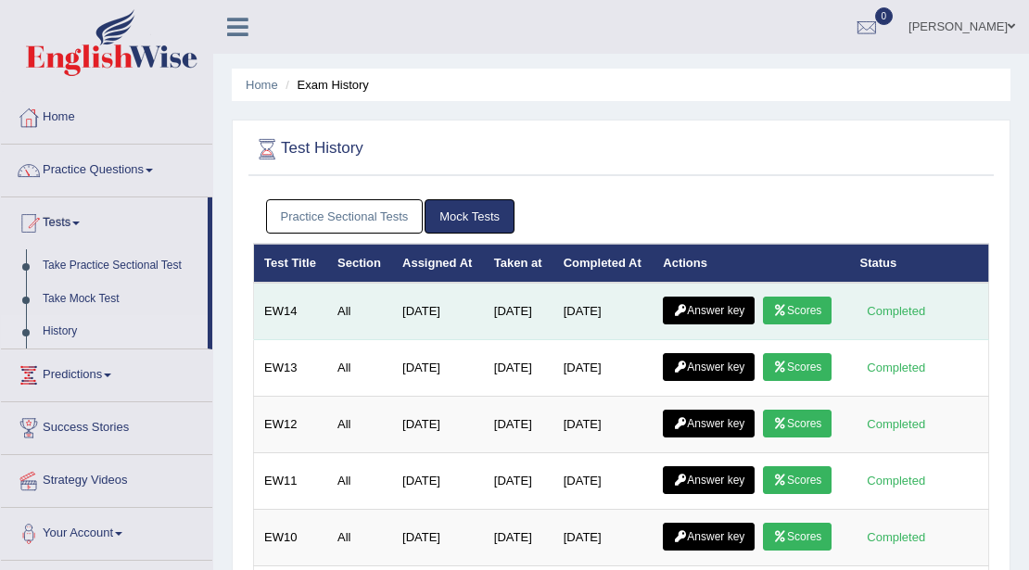
click at [763, 324] on link "Scores" at bounding box center [797, 311] width 69 height 28
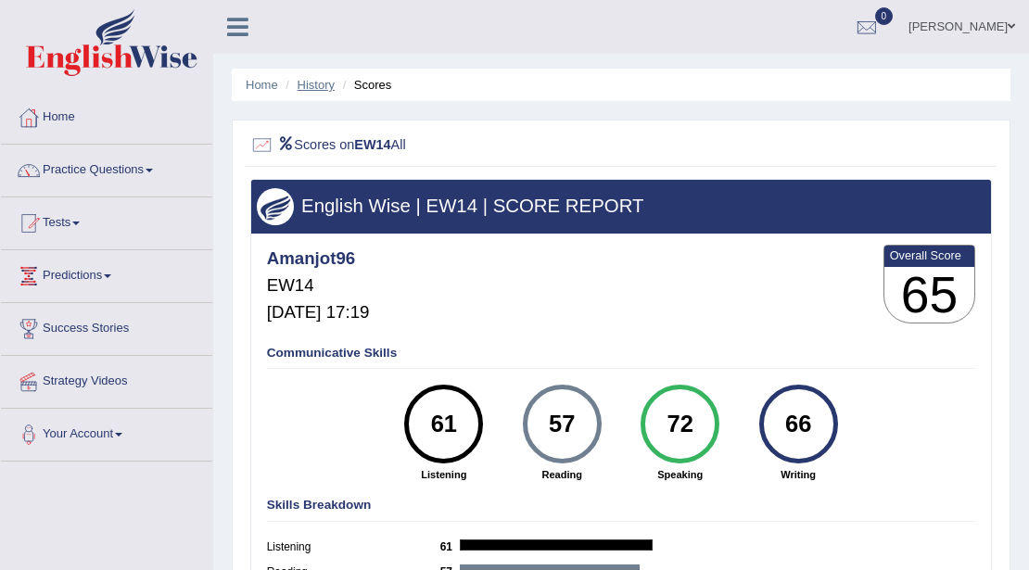
click at [322, 85] on link "History" at bounding box center [315, 85] width 37 height 14
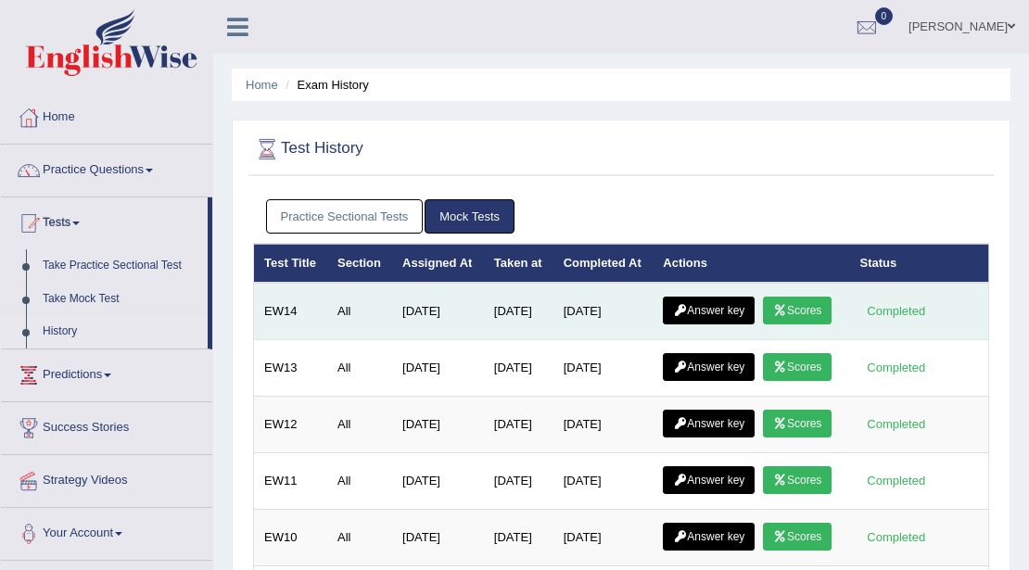
click at [705, 321] on link "Answer key" at bounding box center [709, 311] width 92 height 28
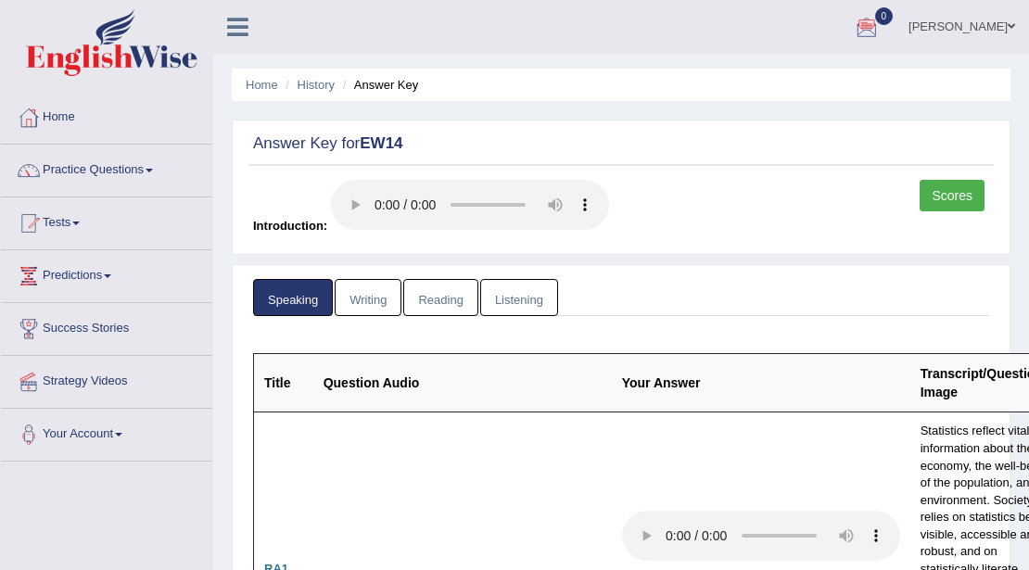
click at [373, 308] on link "Writing" at bounding box center [368, 298] width 67 height 38
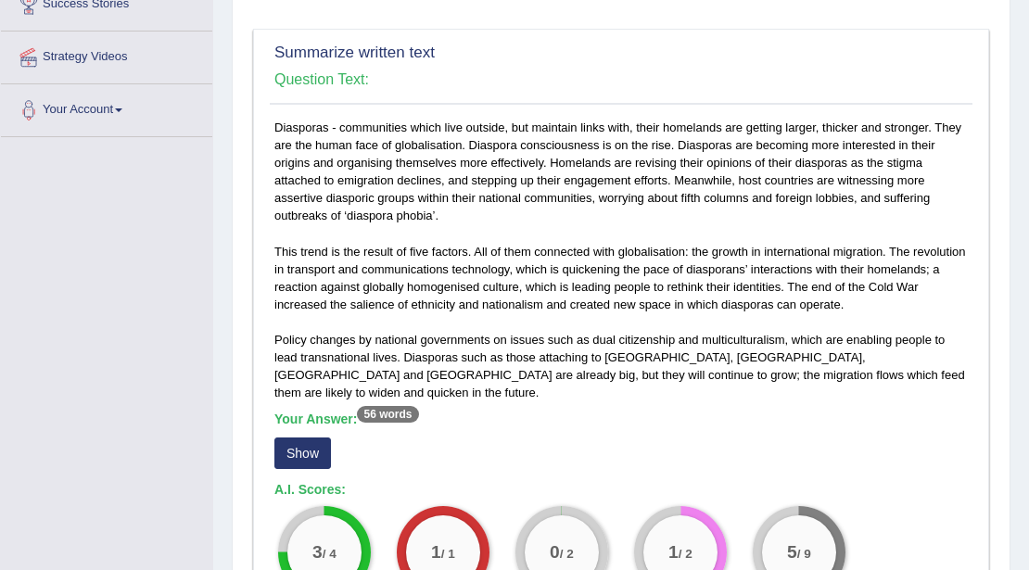
scroll to position [371, 0]
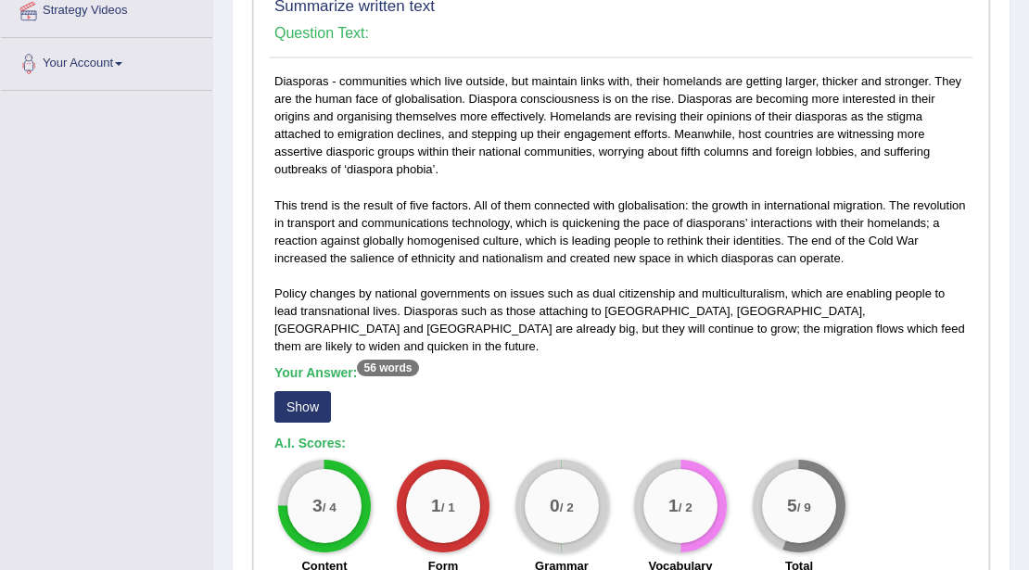
click at [313, 391] on button "Show" at bounding box center [302, 407] width 57 height 32
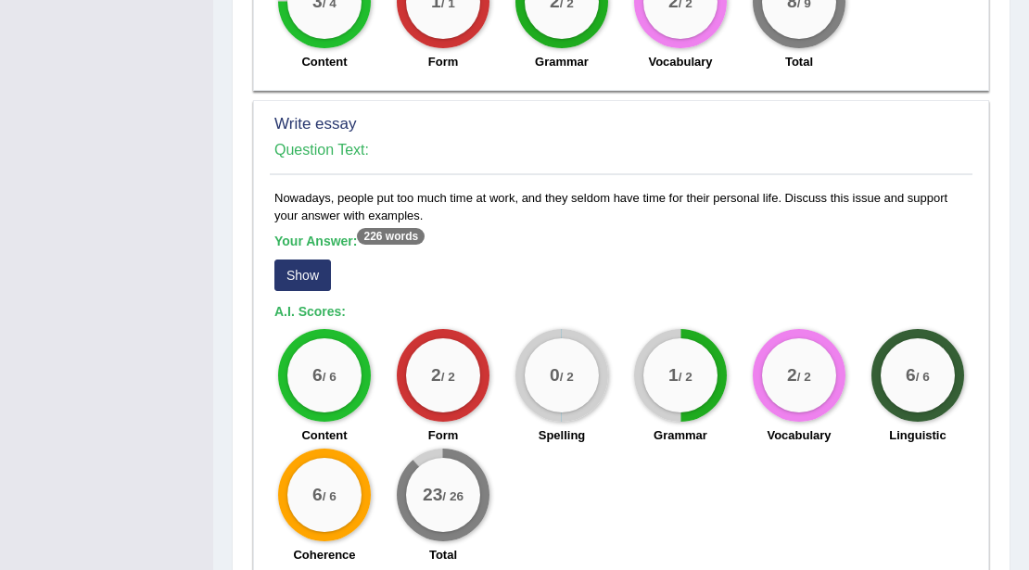
scroll to position [1483, 0]
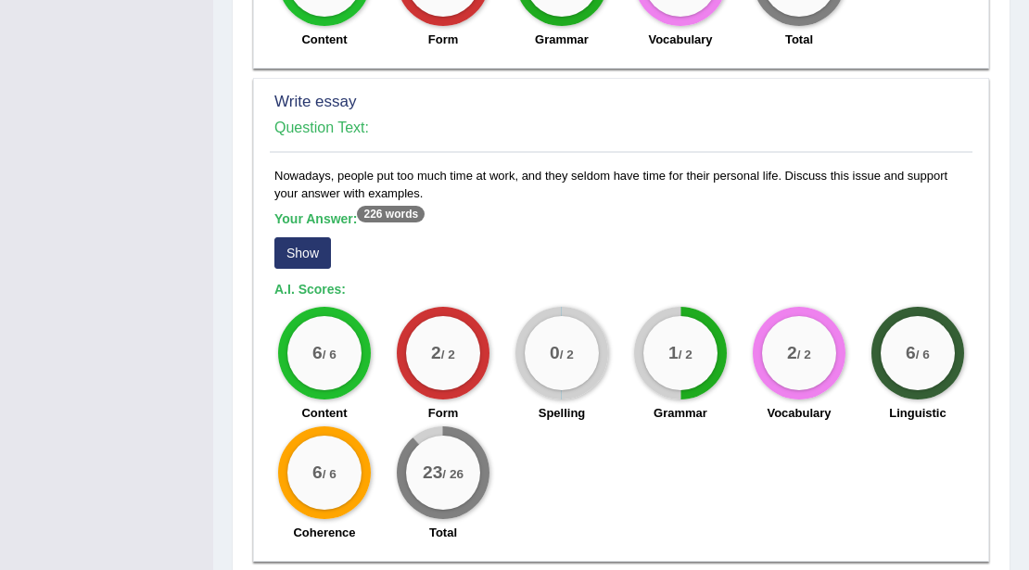
click at [300, 237] on button "Show" at bounding box center [302, 253] width 57 height 32
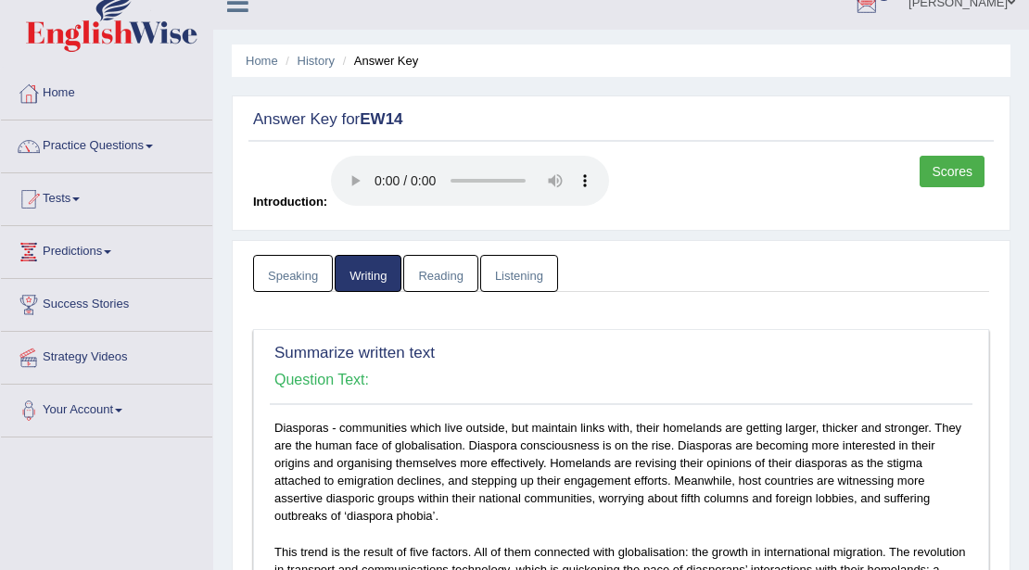
scroll to position [0, 0]
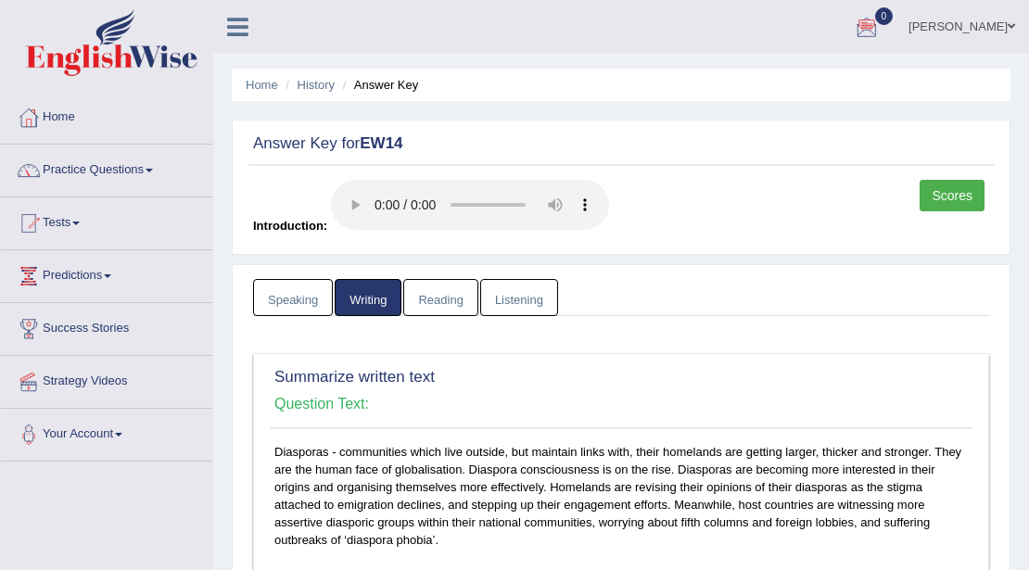
click at [442, 289] on link "Reading" at bounding box center [440, 298] width 74 height 38
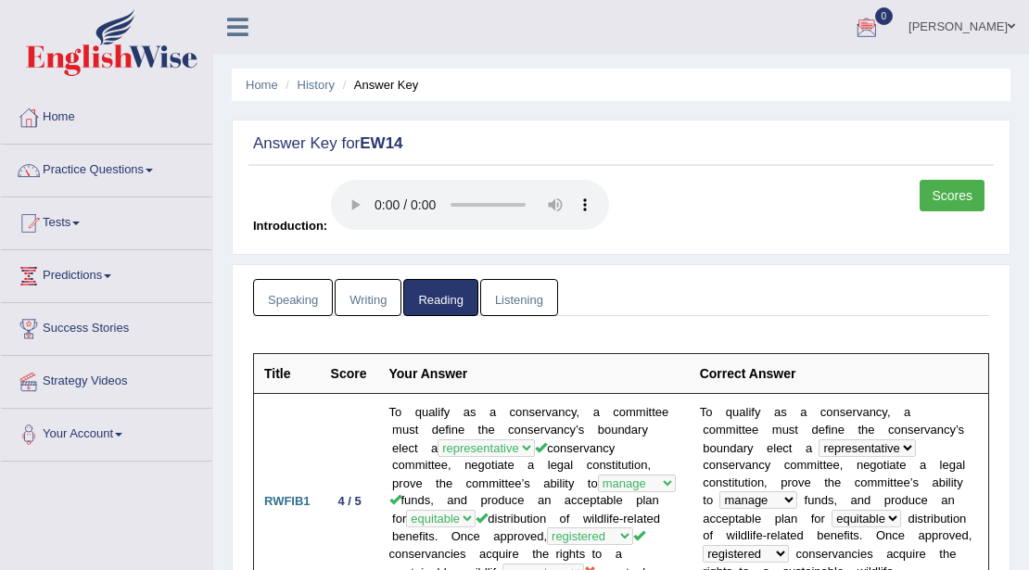
click at [530, 294] on link "Listening" at bounding box center [519, 298] width 78 height 38
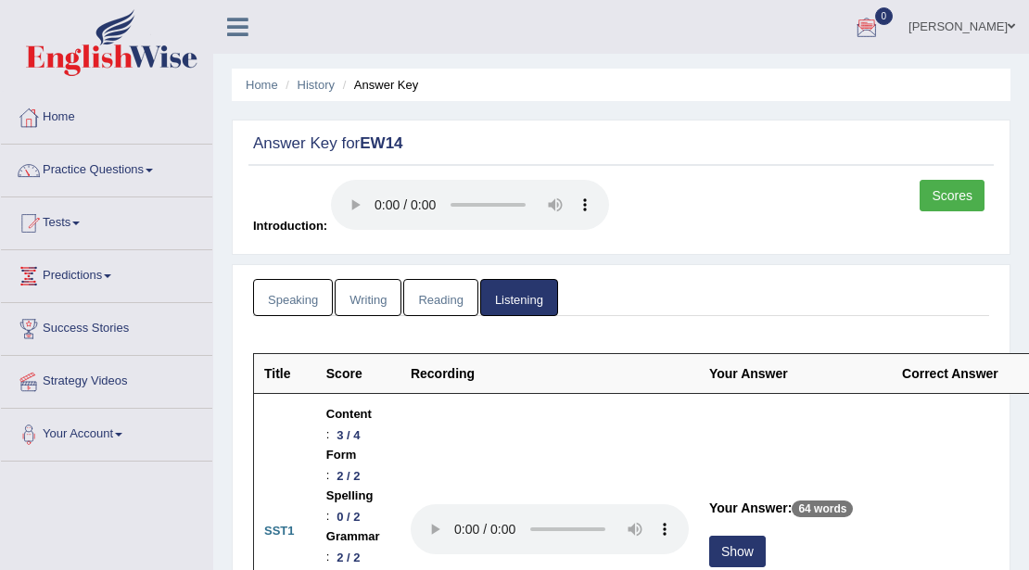
scroll to position [87, 0]
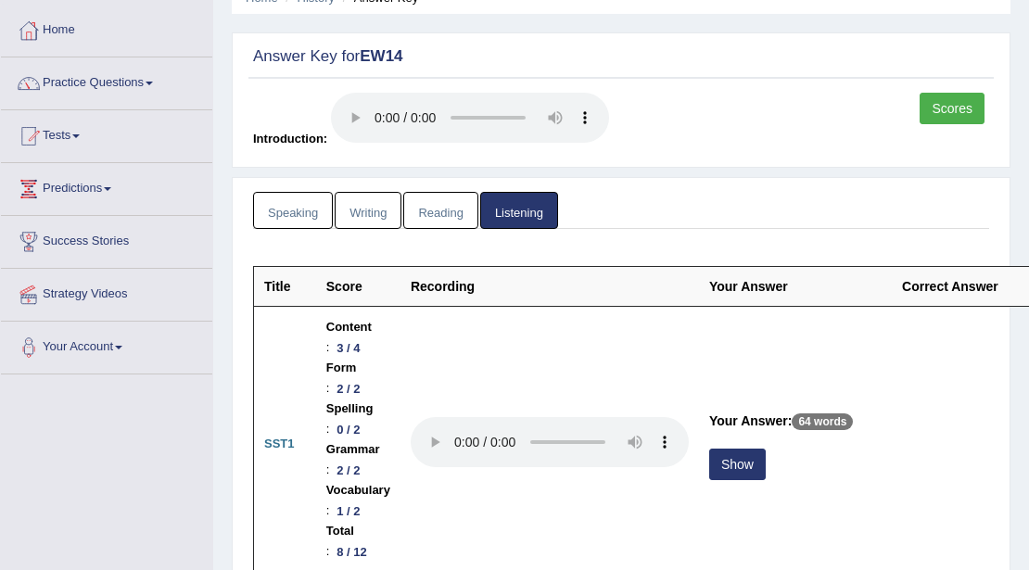
click at [299, 219] on link "Speaking" at bounding box center [293, 211] width 80 height 38
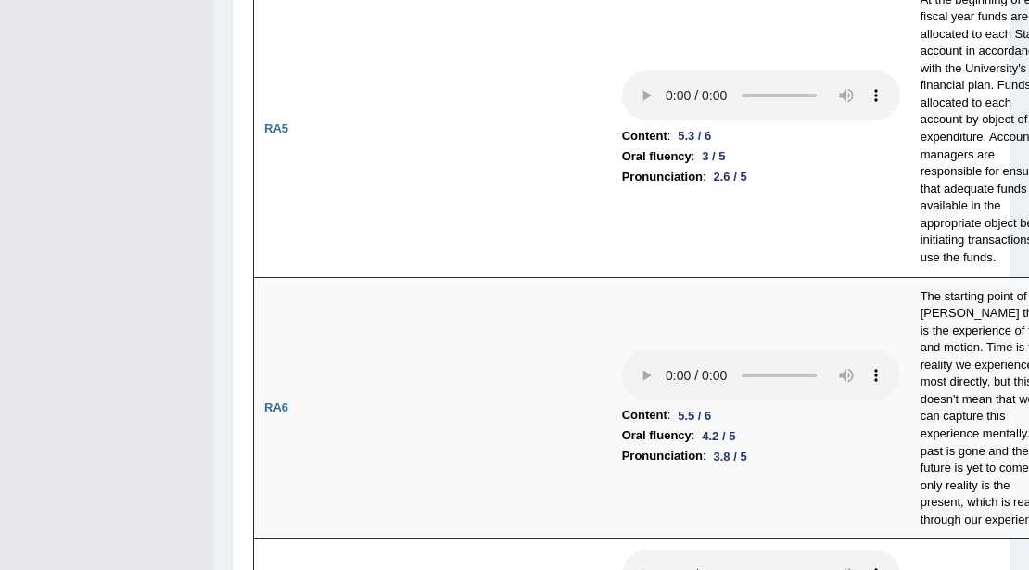
scroll to position [0, 0]
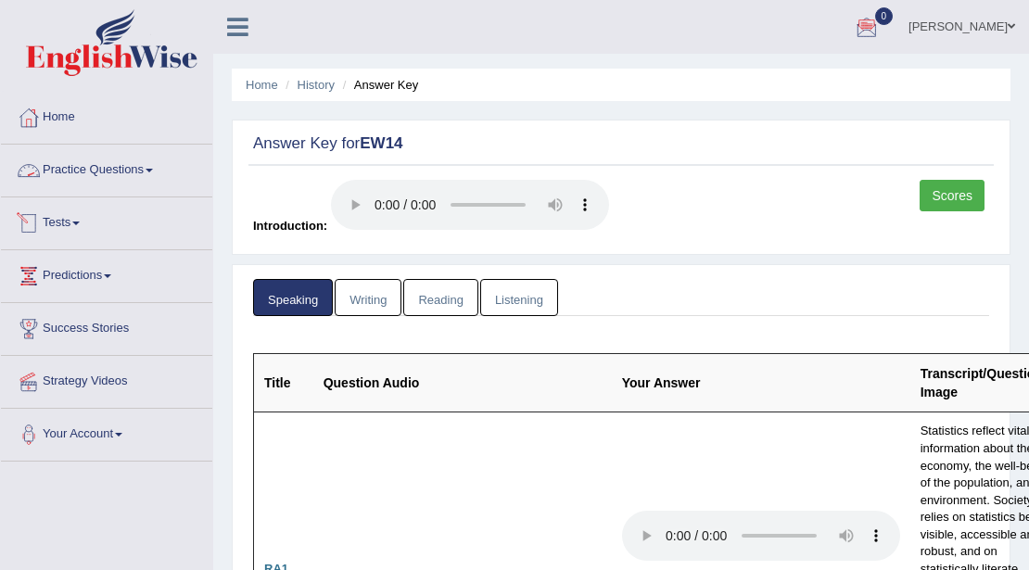
click at [70, 222] on link "Tests" at bounding box center [106, 220] width 211 height 46
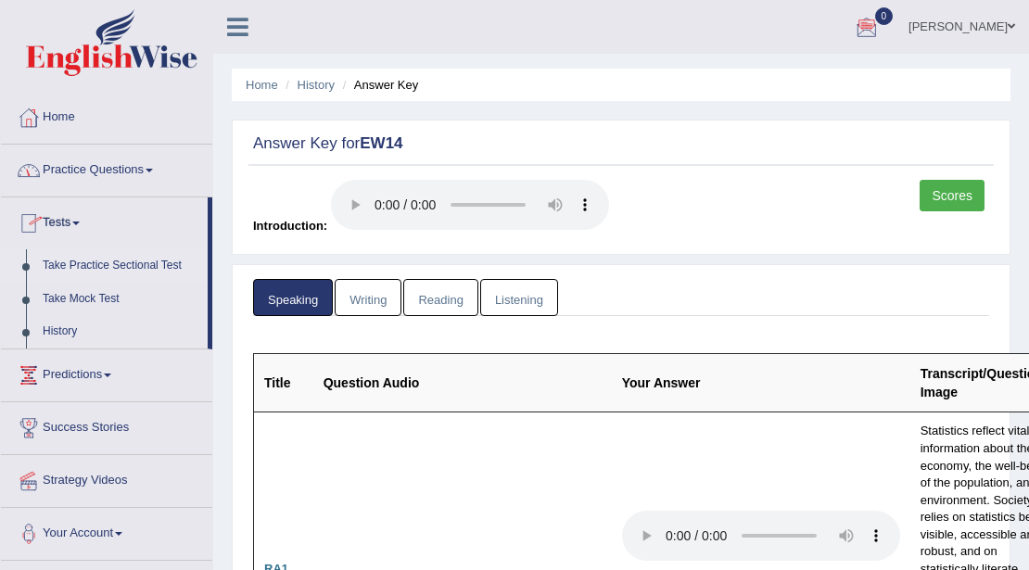
click at [104, 262] on link "Take Practice Sectional Test" at bounding box center [120, 265] width 173 height 33
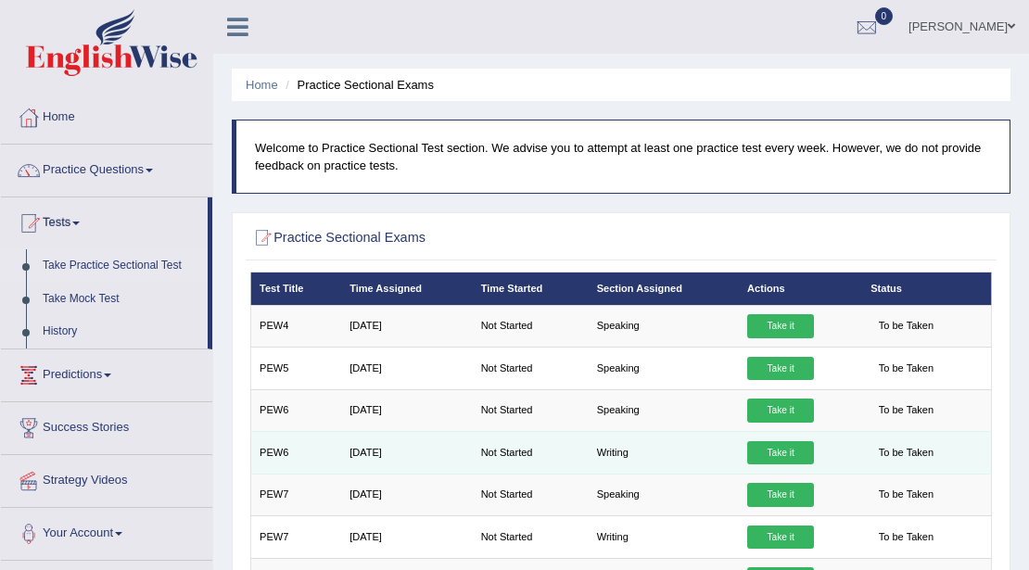
click at [801, 450] on link "Take it" at bounding box center [780, 453] width 67 height 24
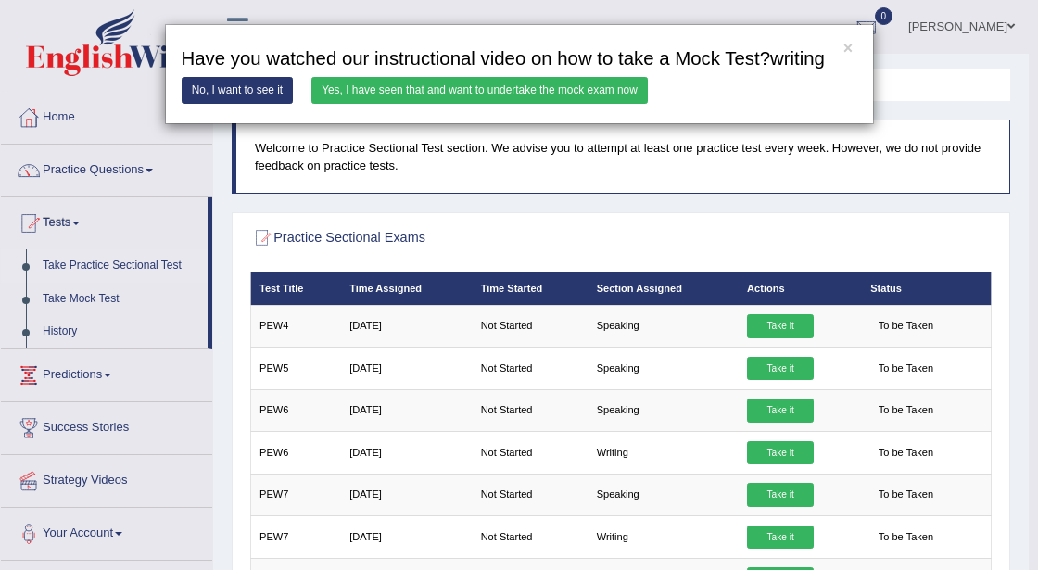
click at [457, 82] on link "Yes, I have seen that and want to undertake the mock exam now" at bounding box center [479, 90] width 336 height 27
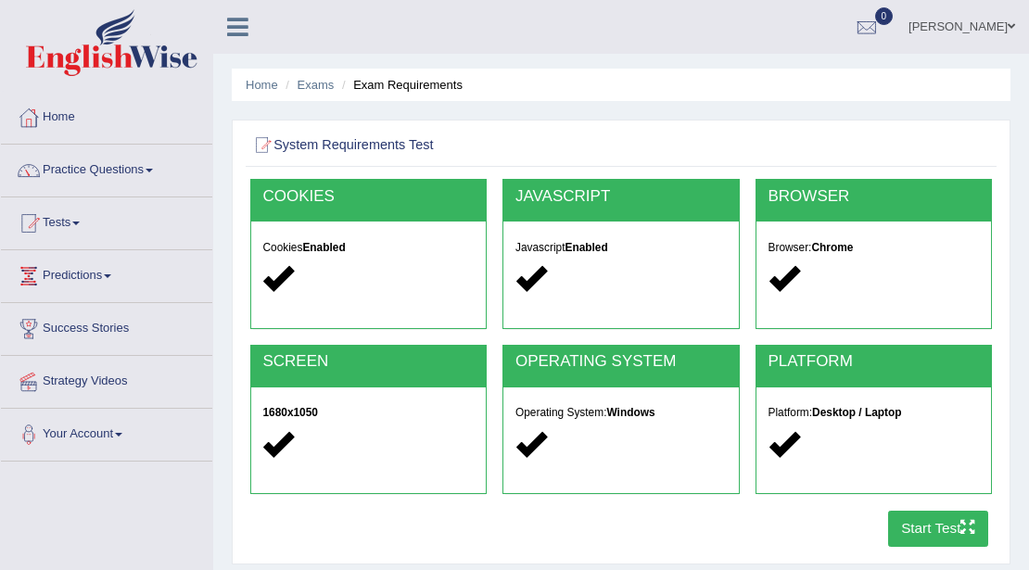
click at [943, 528] on button "Start Test" at bounding box center [938, 529] width 101 height 36
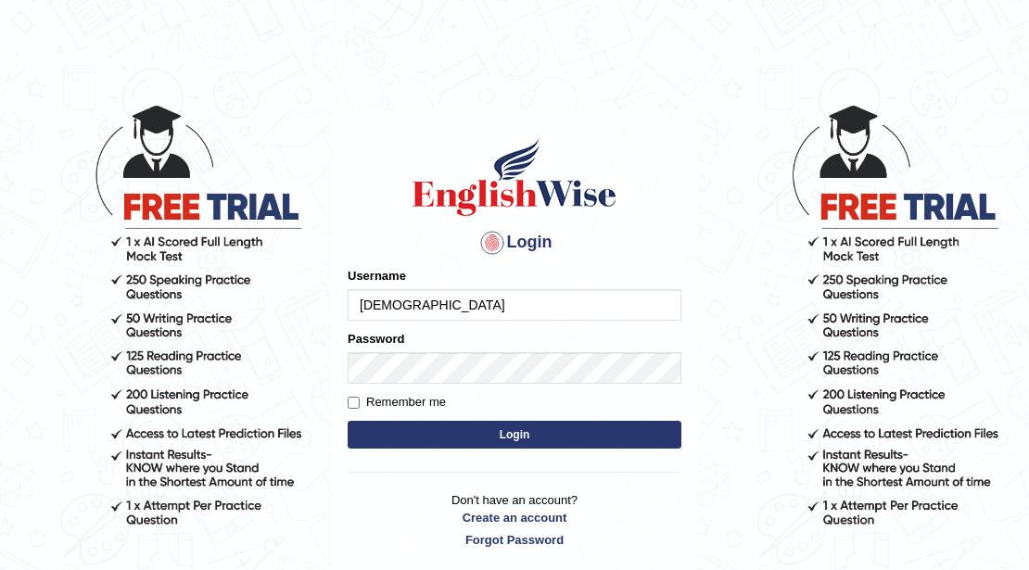
type input "[DEMOGRAPHIC_DATA]"
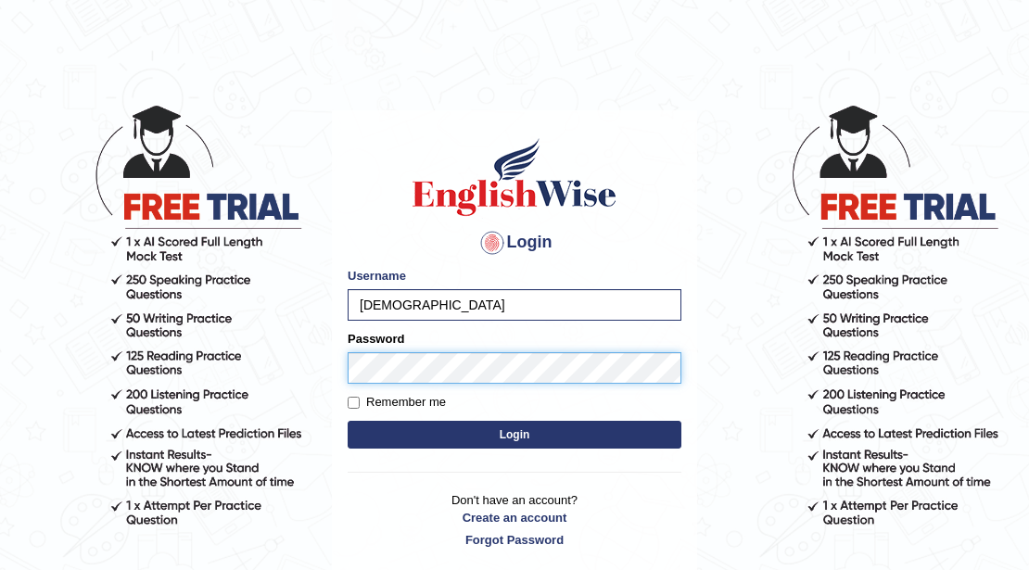
click at [347, 421] on button "Login" at bounding box center [514, 435] width 334 height 28
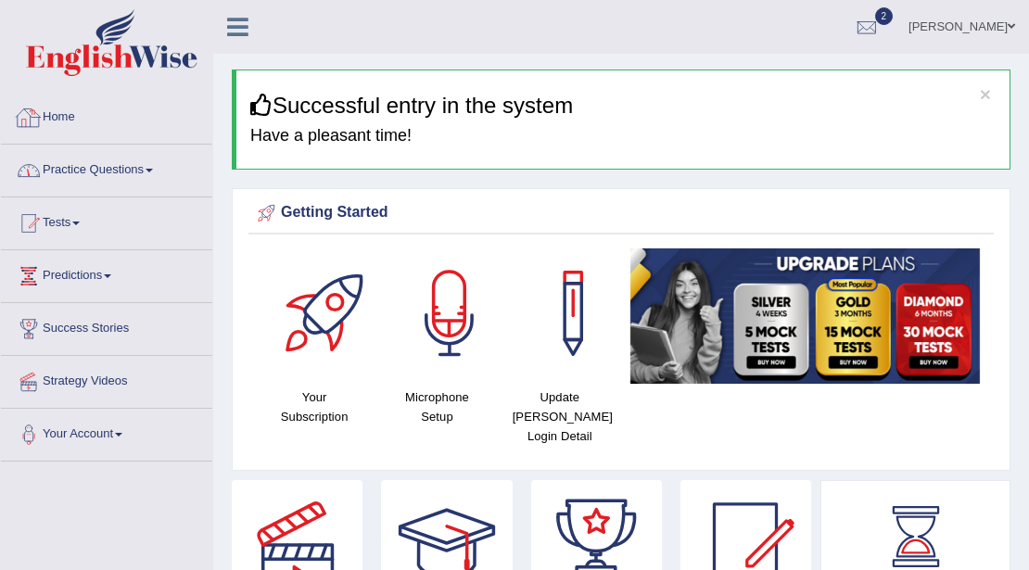
click at [103, 180] on link "Practice Questions" at bounding box center [106, 168] width 211 height 46
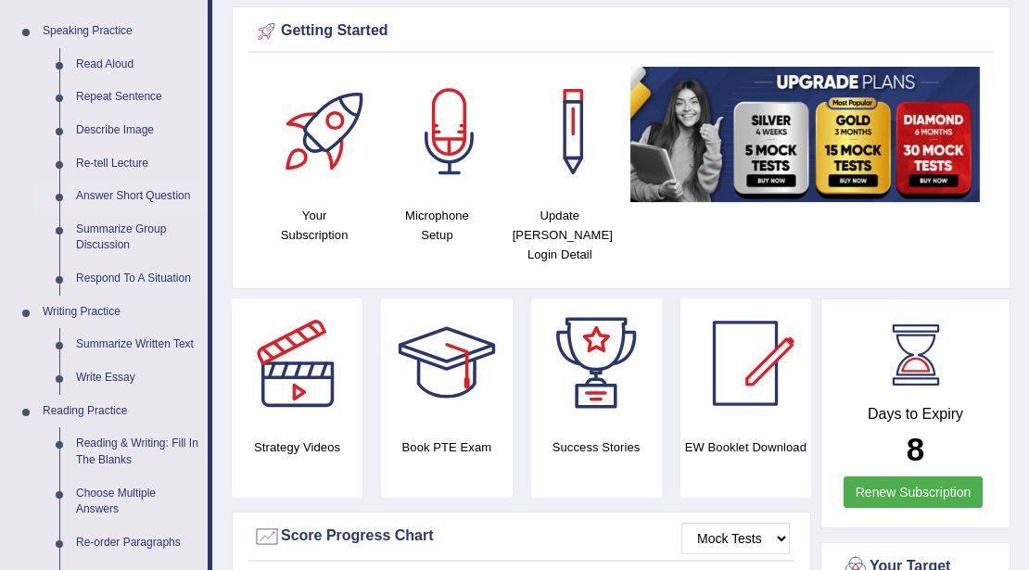
scroll to position [185, 0]
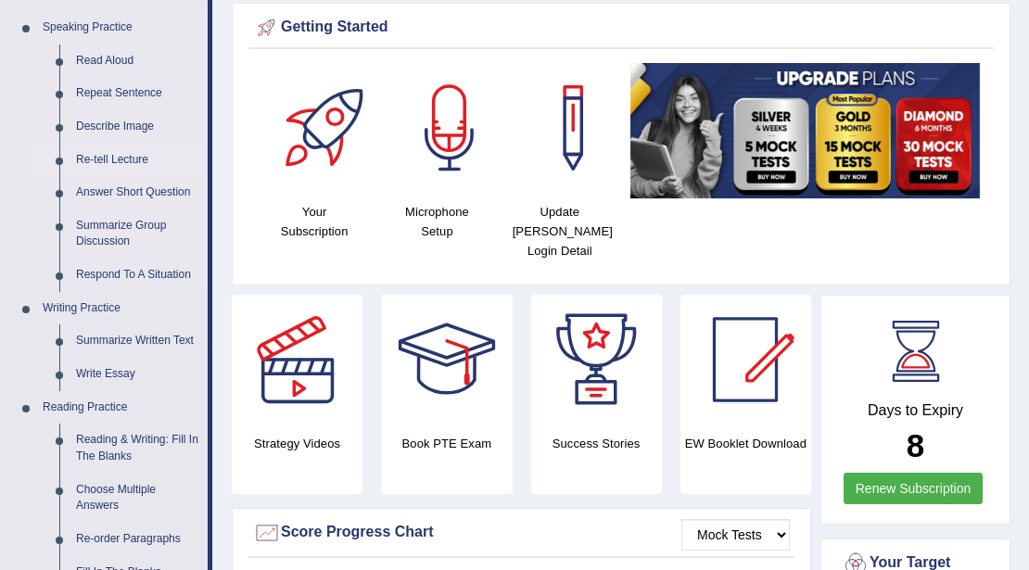
click at [117, 152] on link "Re-tell Lecture" at bounding box center [138, 160] width 140 height 33
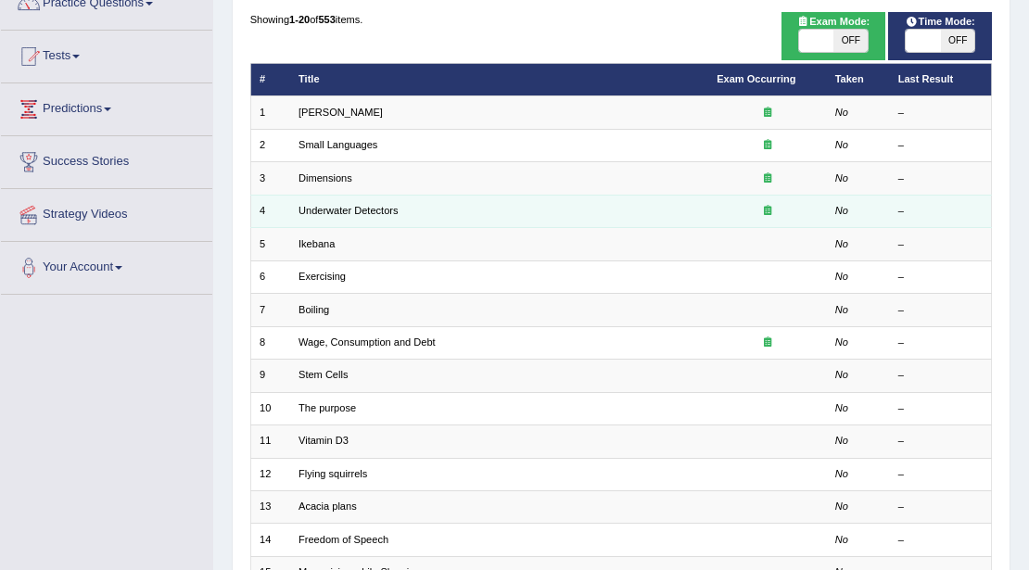
scroll to position [61, 0]
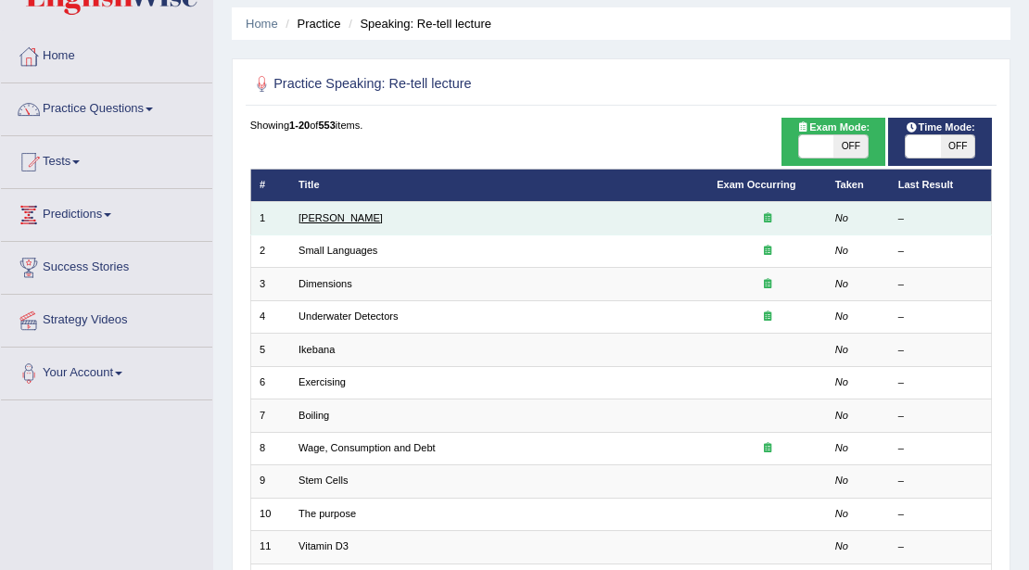
click at [327, 212] on link "[PERSON_NAME]" at bounding box center [340, 217] width 84 height 11
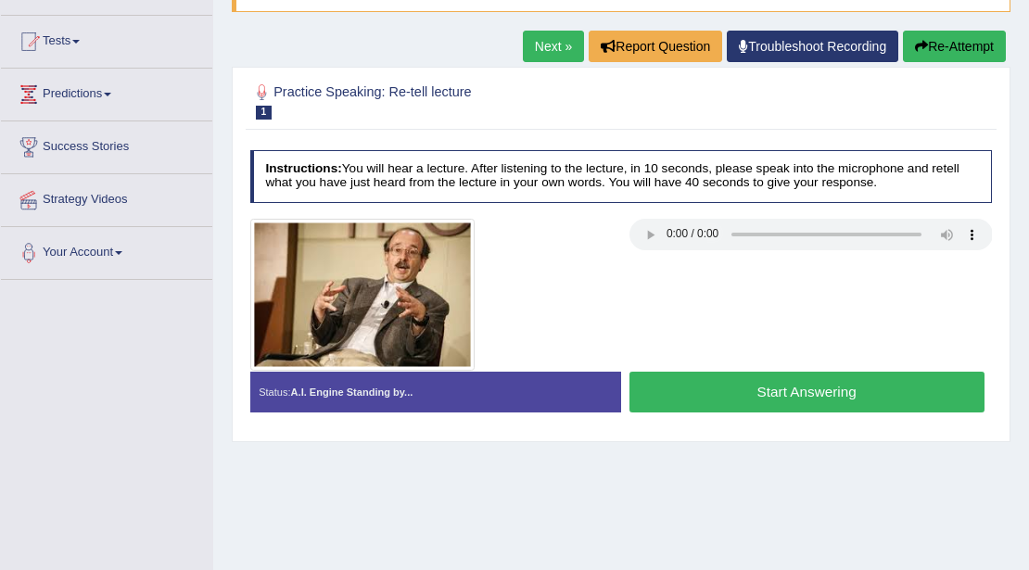
scroll to position [185, 0]
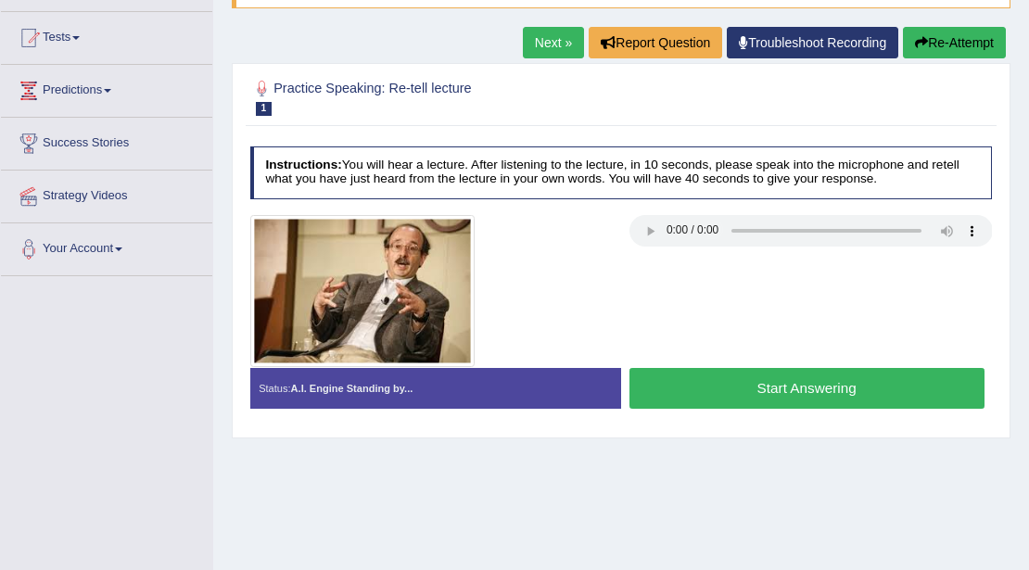
click at [705, 387] on button "Start Answering" at bounding box center [806, 388] width 355 height 40
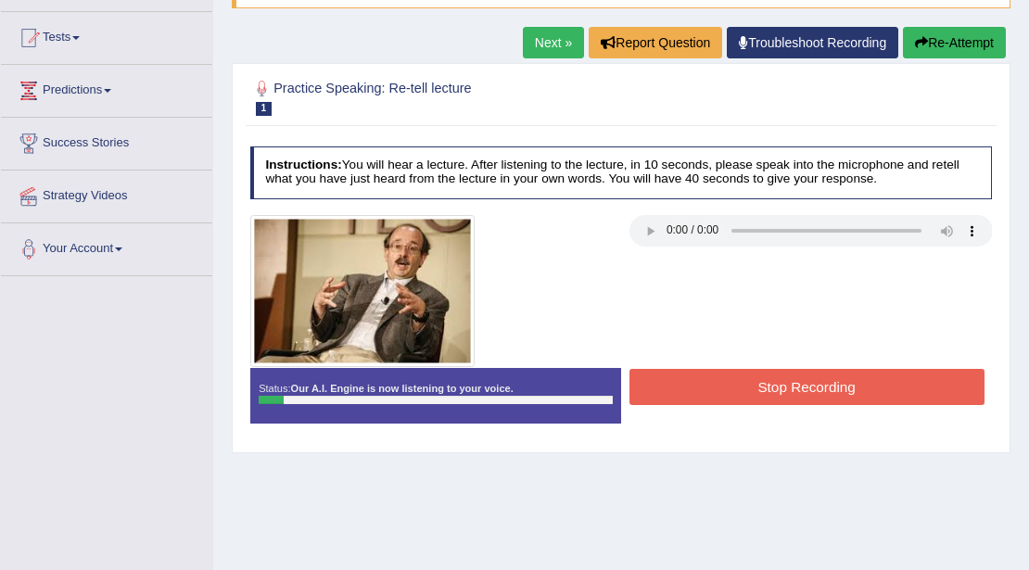
click at [663, 374] on button "Stop Recording" at bounding box center [806, 387] width 355 height 36
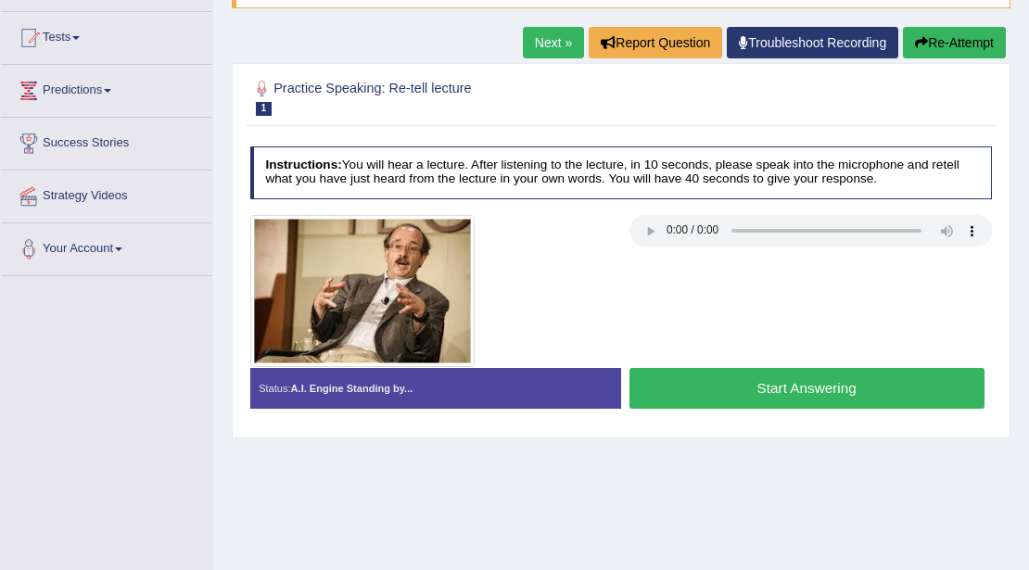
click at [689, 379] on button "Start Answering" at bounding box center [806, 388] width 355 height 40
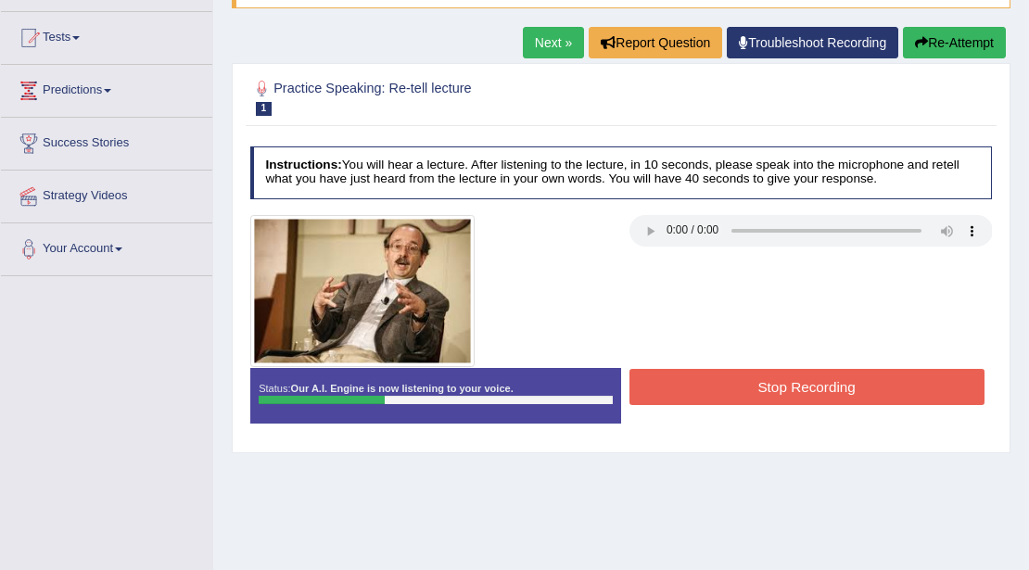
click at [716, 385] on button "Stop Recording" at bounding box center [806, 387] width 355 height 36
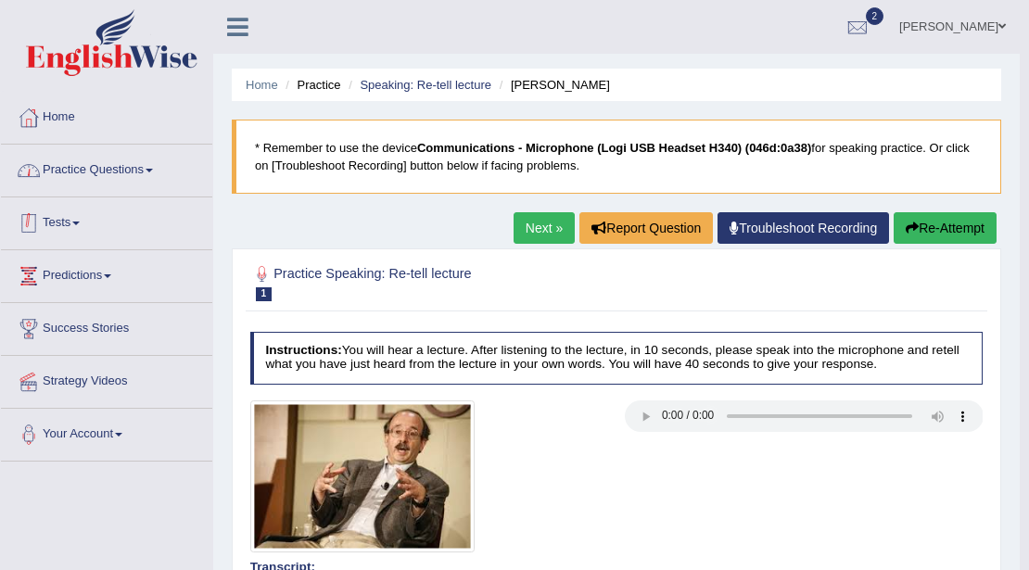
click at [136, 172] on link "Practice Questions" at bounding box center [106, 168] width 211 height 46
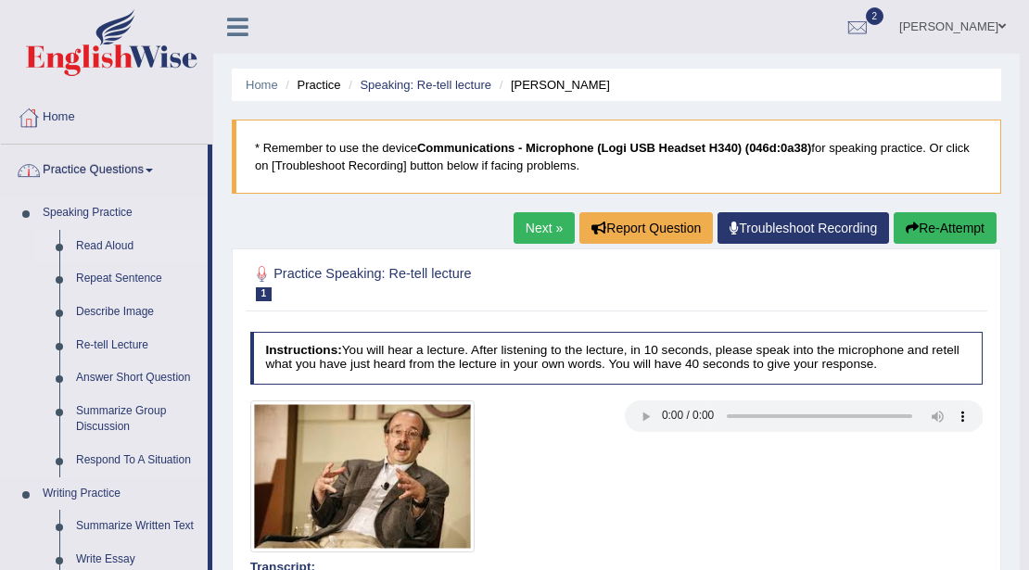
click at [115, 241] on link "Read Aloud" at bounding box center [138, 246] width 140 height 33
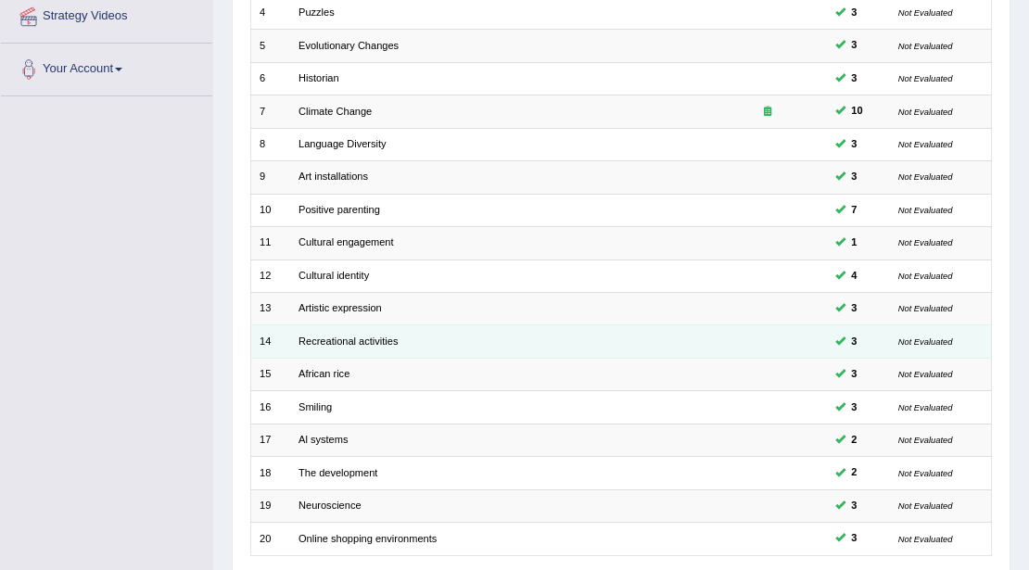
scroll to position [432, 0]
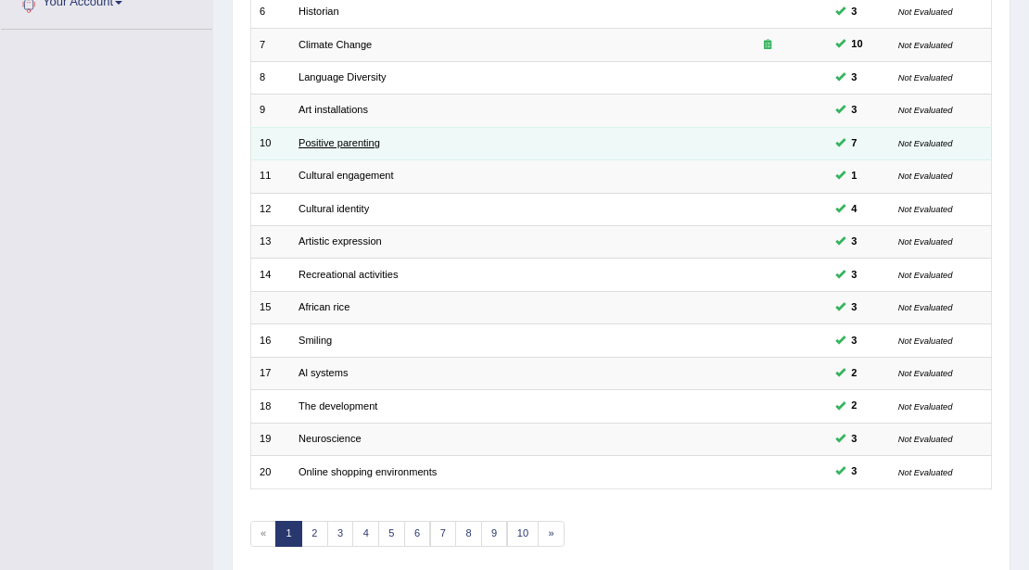
click at [328, 142] on link "Positive parenting" at bounding box center [339, 142] width 82 height 11
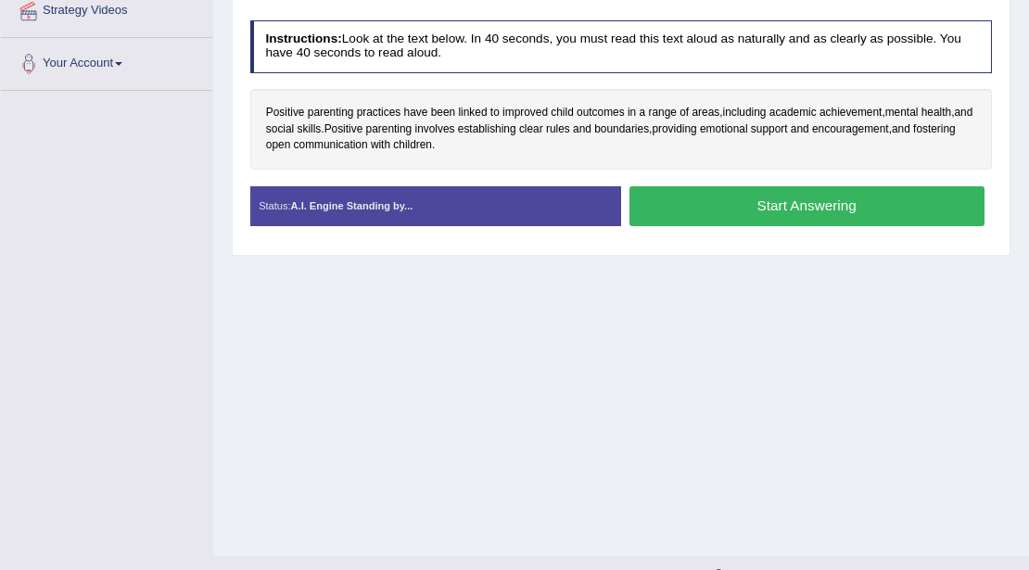
click at [688, 211] on button "Start Answering" at bounding box center [806, 206] width 355 height 40
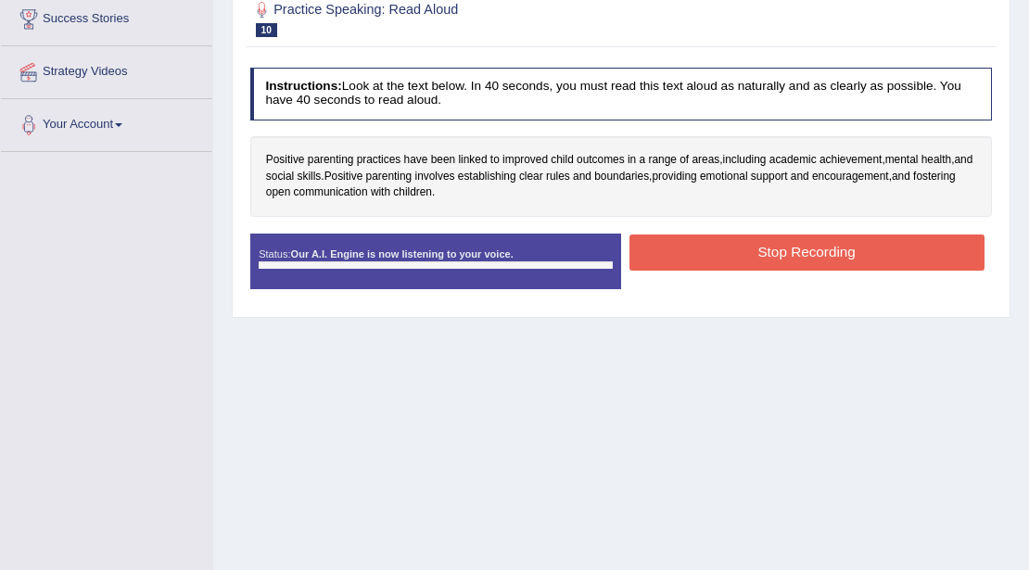
scroll to position [309, 0]
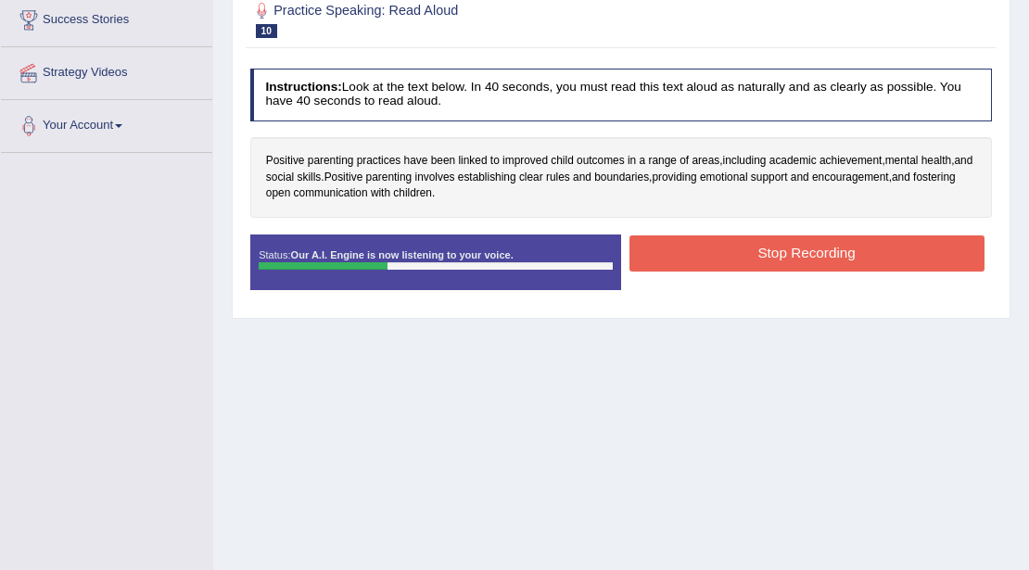
click at [692, 259] on button "Stop Recording" at bounding box center [806, 253] width 355 height 36
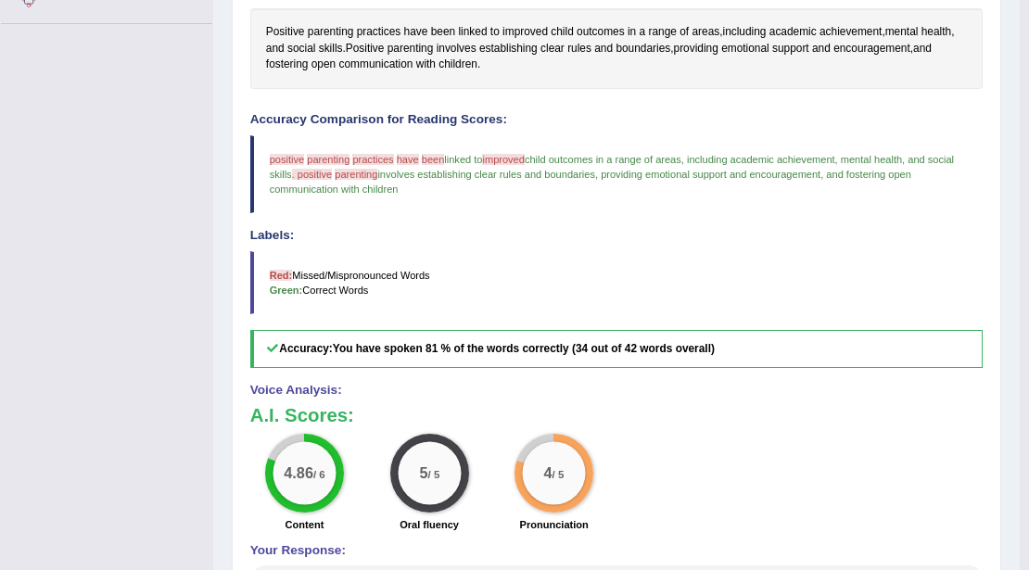
scroll to position [236, 0]
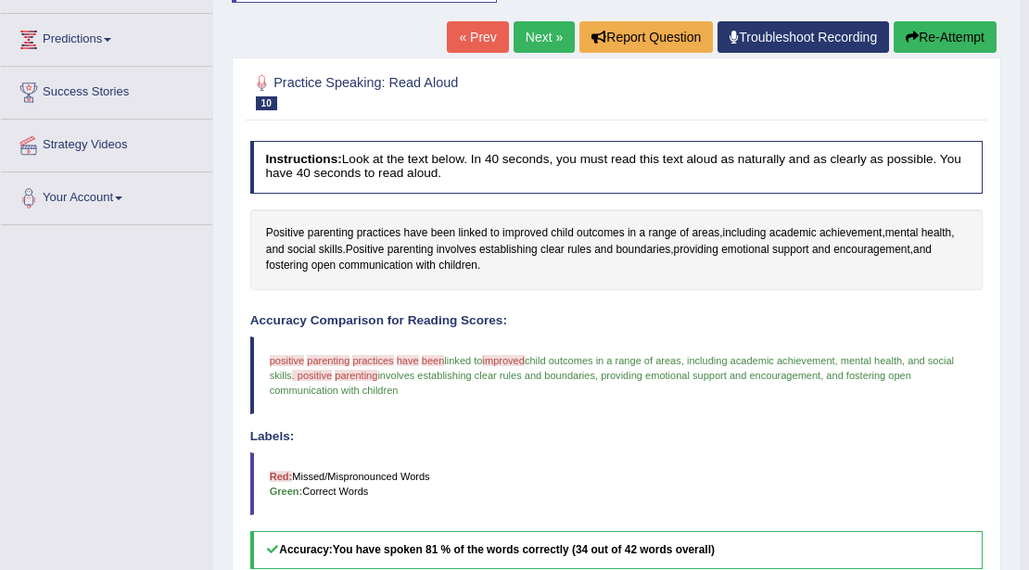
click at [542, 33] on link "Next »" at bounding box center [543, 37] width 61 height 32
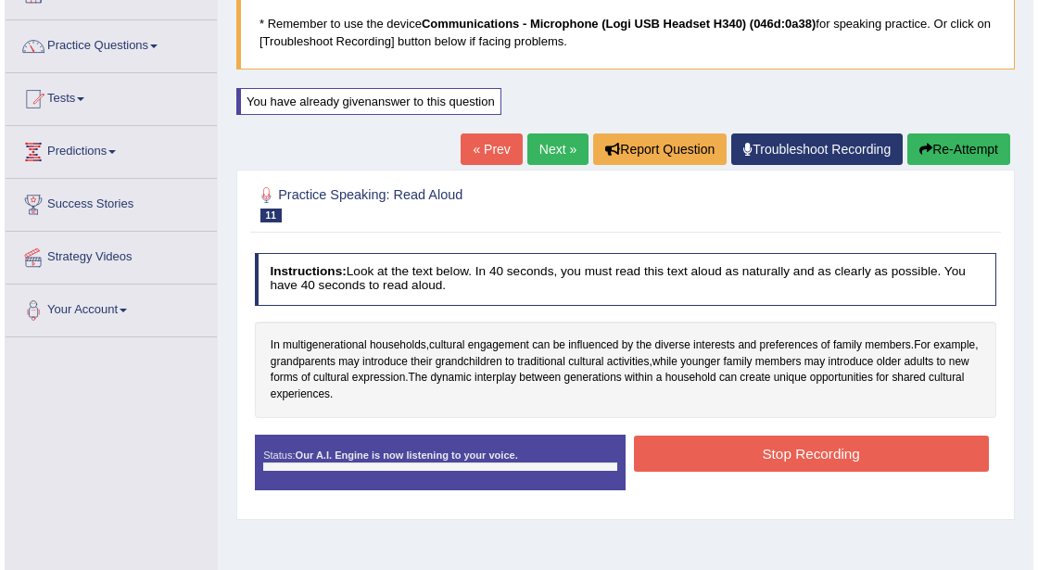
scroll to position [246, 0]
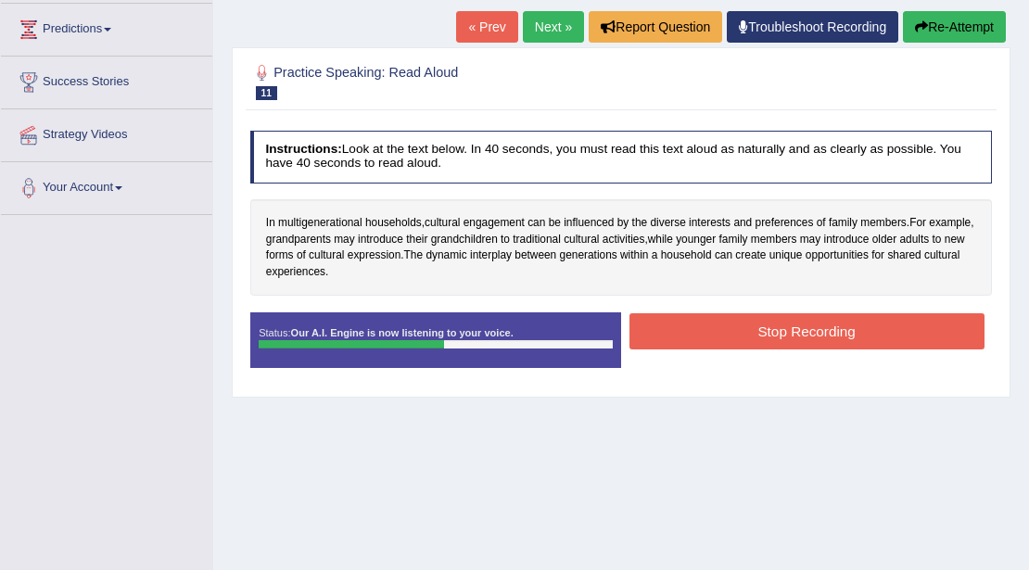
click at [699, 316] on button "Stop Recording" at bounding box center [806, 331] width 355 height 36
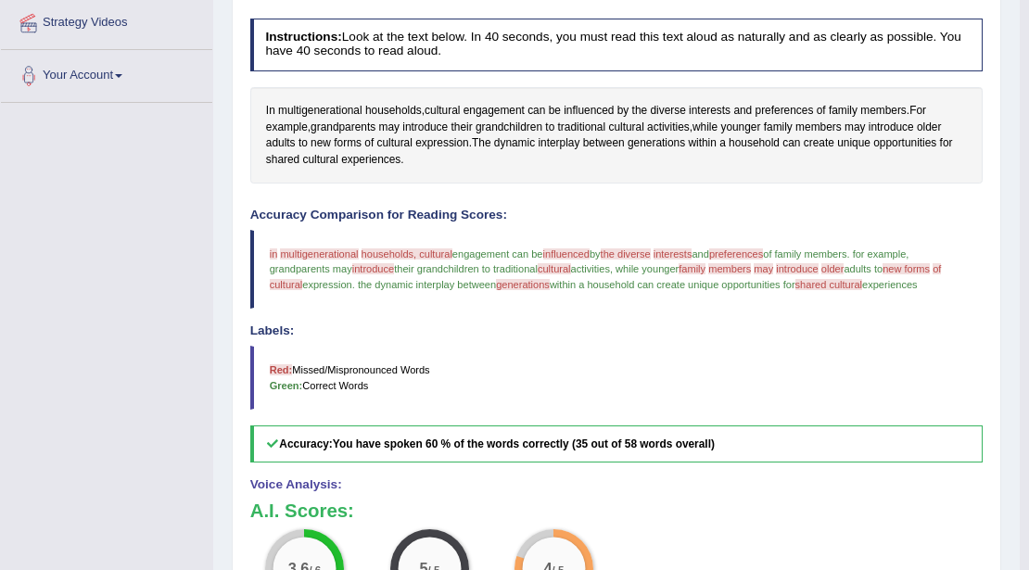
scroll to position [185, 0]
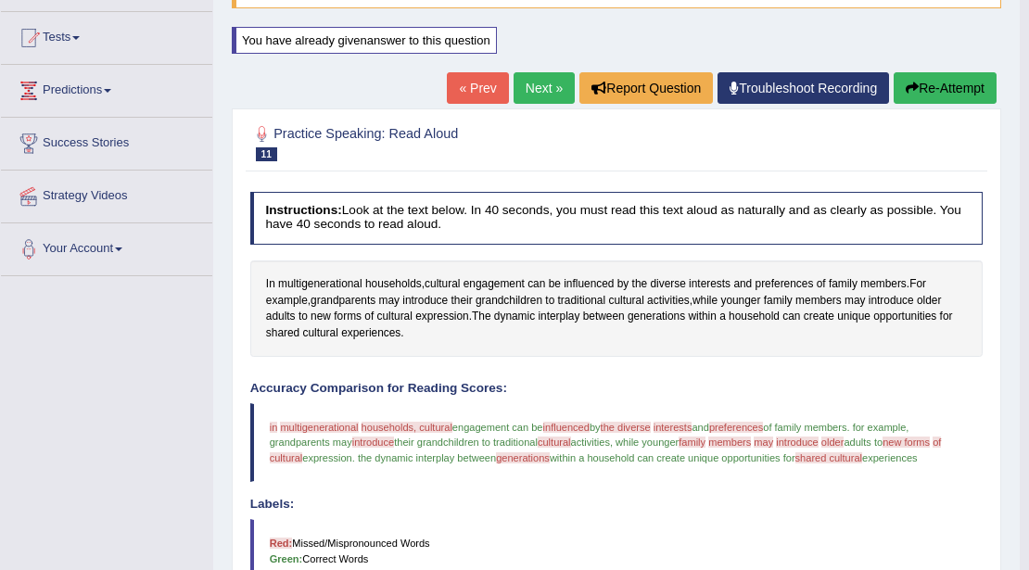
click at [546, 89] on link "Next »" at bounding box center [543, 88] width 61 height 32
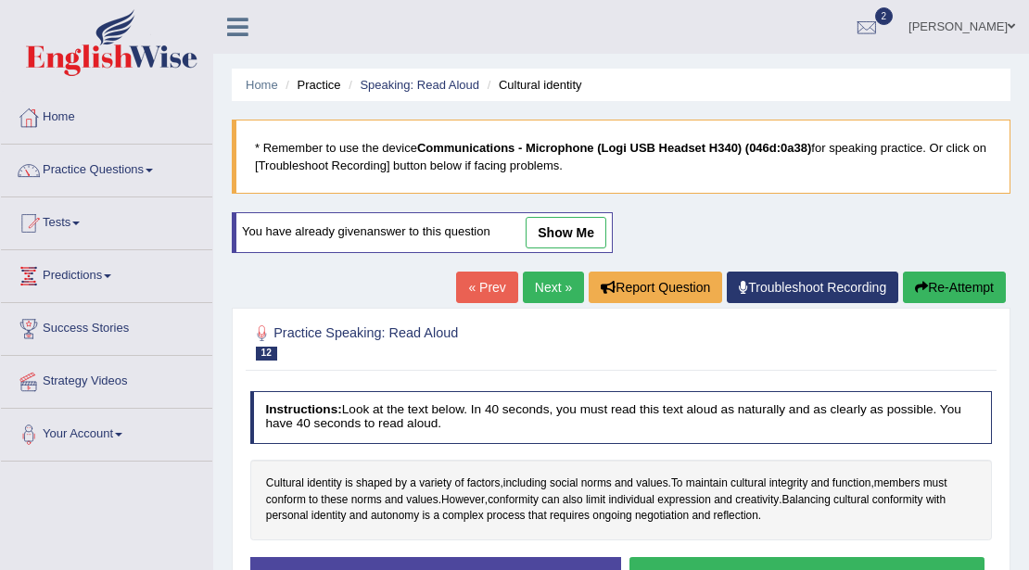
drag, startPoint x: 0, startPoint y: 0, endPoint x: 750, endPoint y: 385, distance: 842.5
click at [750, 557] on button "Start Answering" at bounding box center [806, 577] width 355 height 40
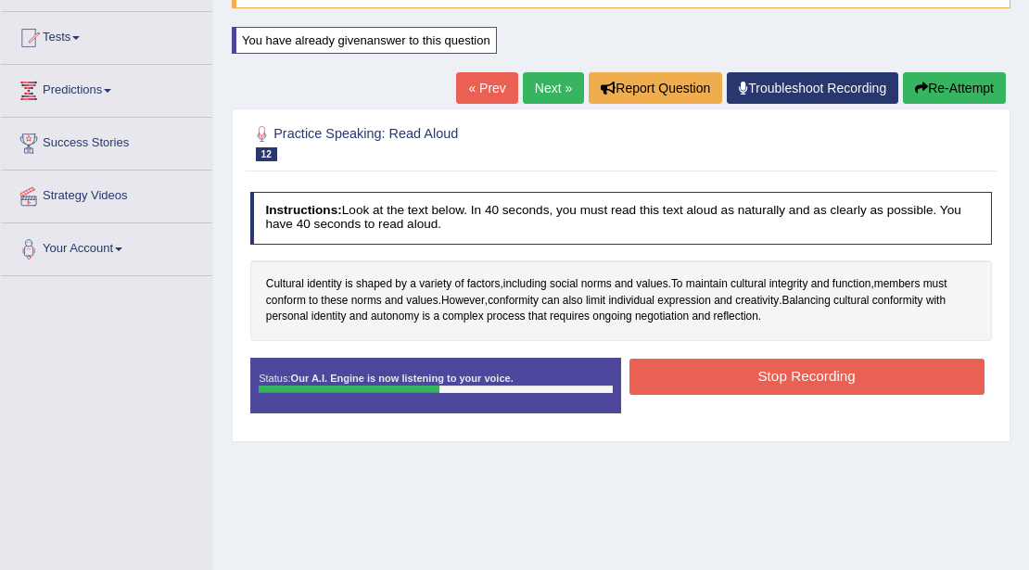
click at [730, 363] on button "Stop Recording" at bounding box center [806, 377] width 355 height 36
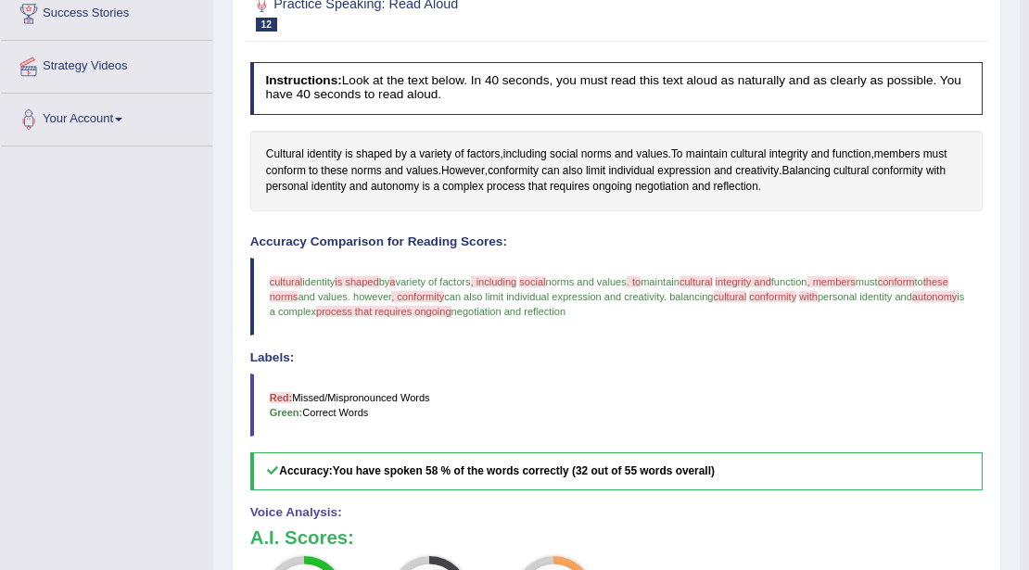
scroll to position [123, 0]
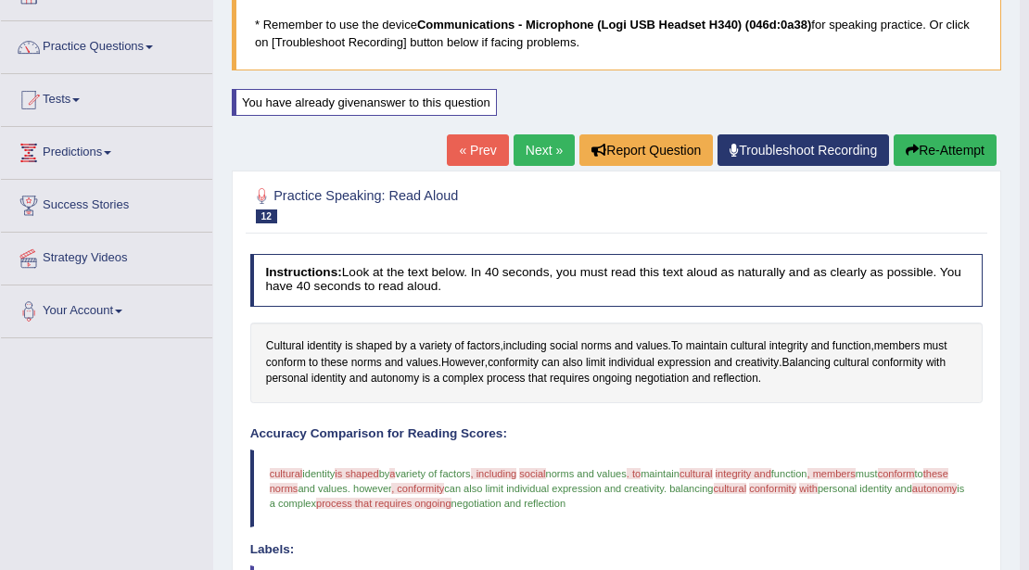
click at [564, 148] on link "Next »" at bounding box center [543, 150] width 61 height 32
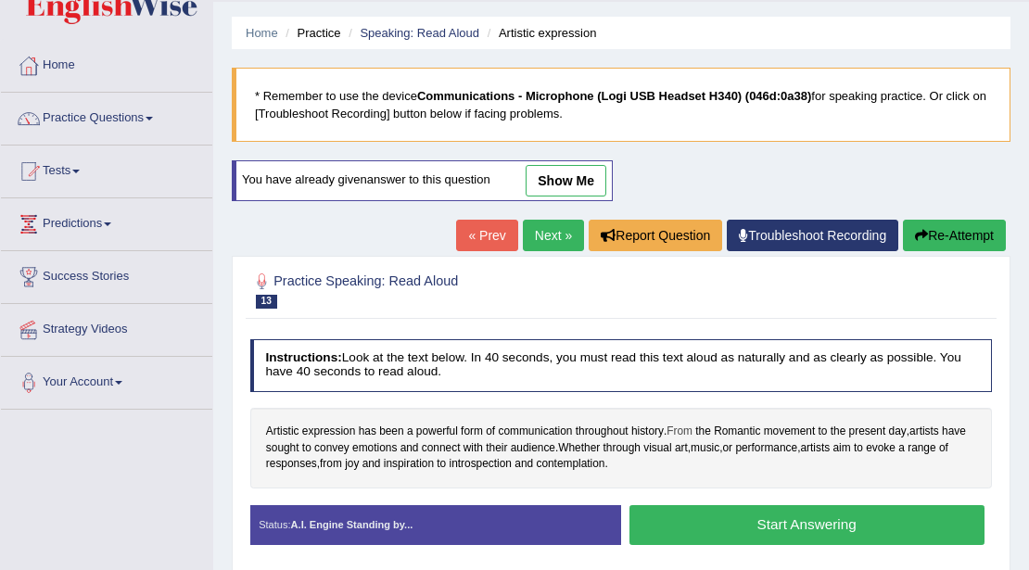
scroll to position [123, 0]
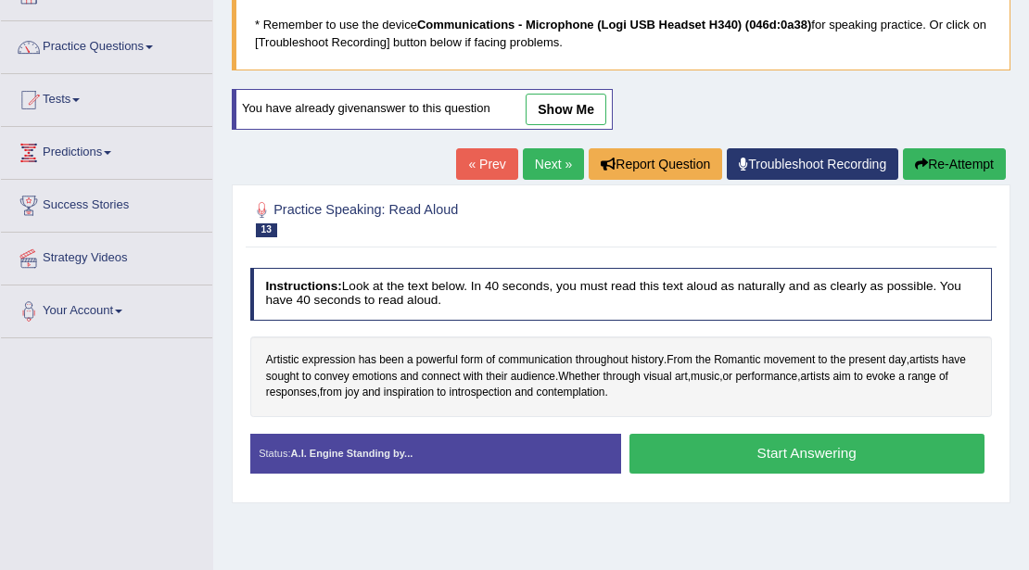
click at [728, 441] on button "Start Answering" at bounding box center [806, 454] width 355 height 40
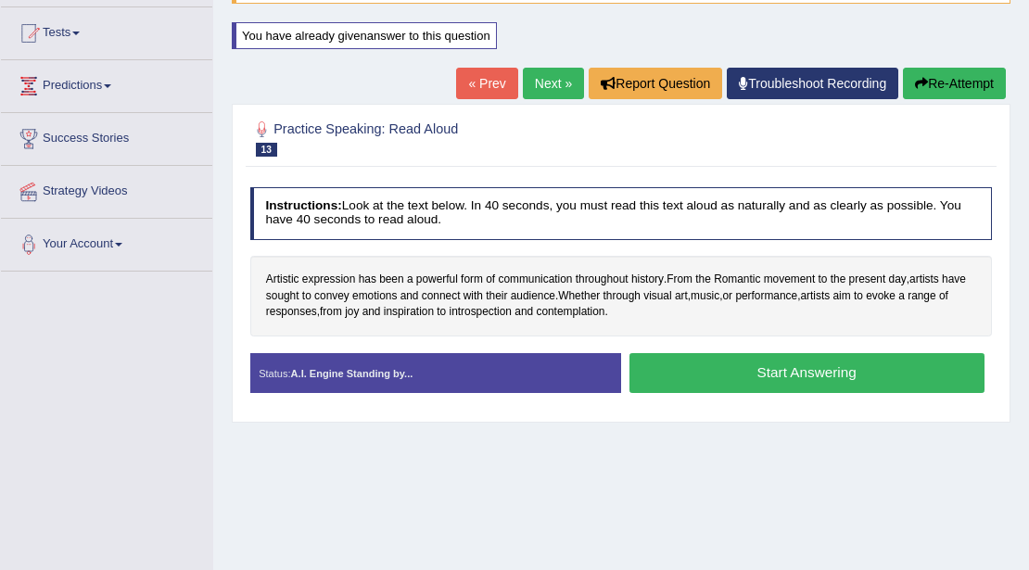
scroll to position [309, 0]
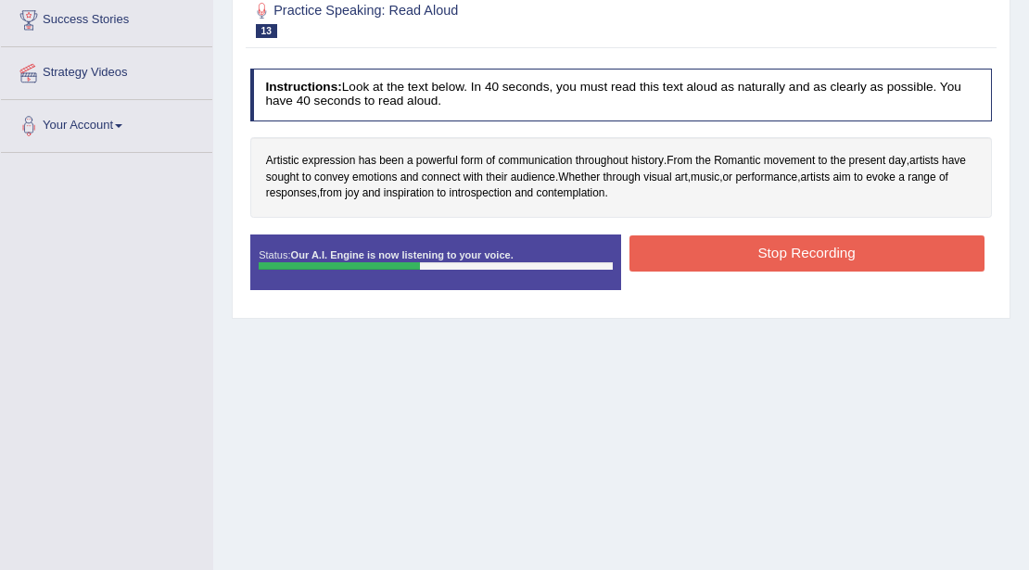
click at [704, 243] on button "Stop Recording" at bounding box center [806, 253] width 355 height 36
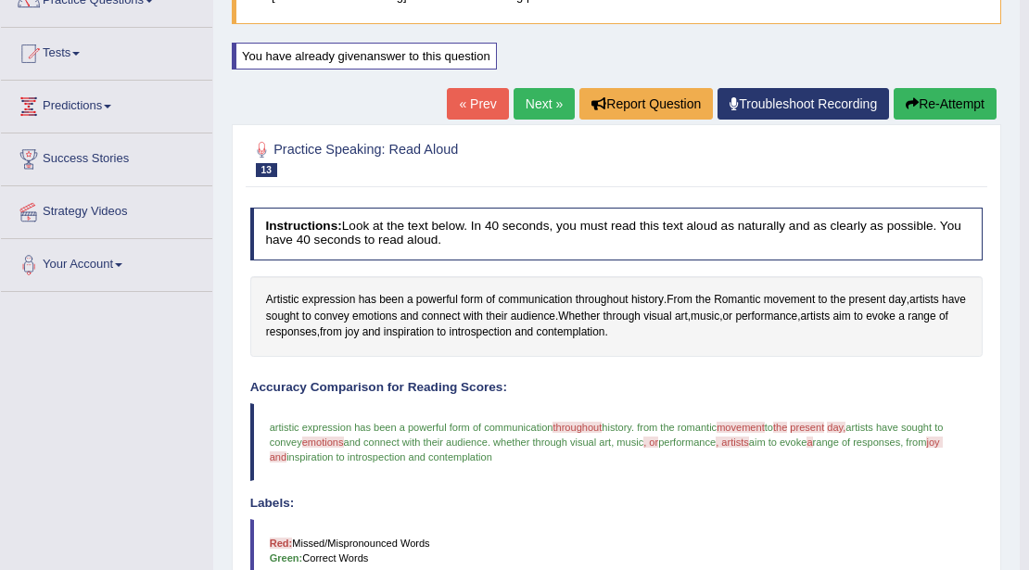
scroll to position [123, 0]
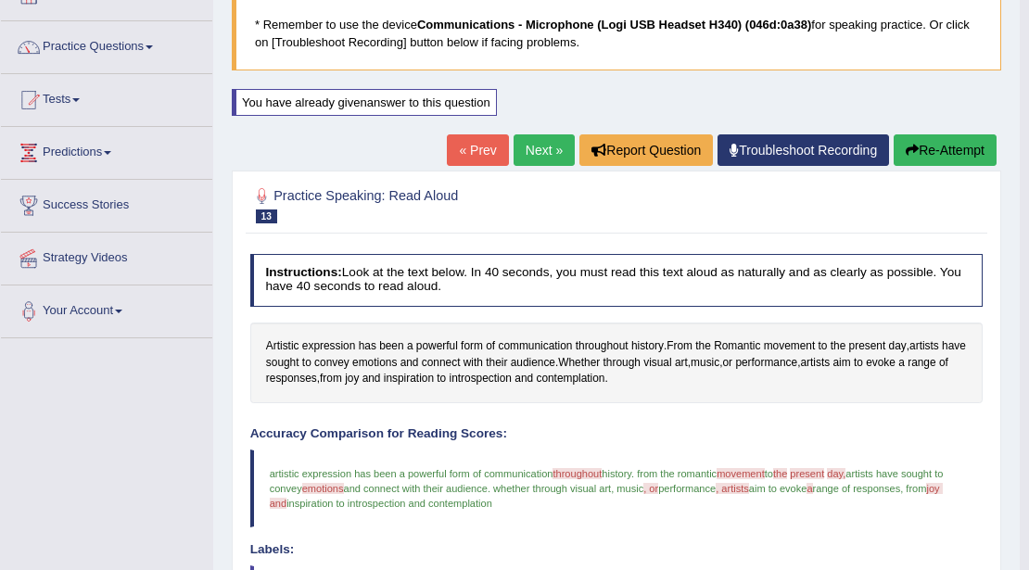
click at [549, 147] on link "Next »" at bounding box center [543, 150] width 61 height 32
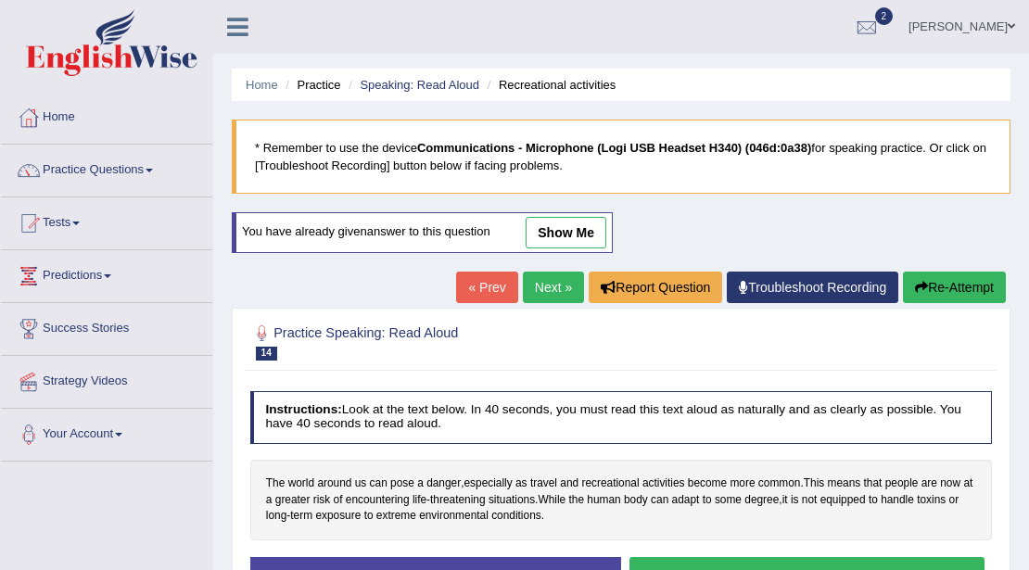
click at [735, 557] on button "Start Answering" at bounding box center [806, 577] width 355 height 40
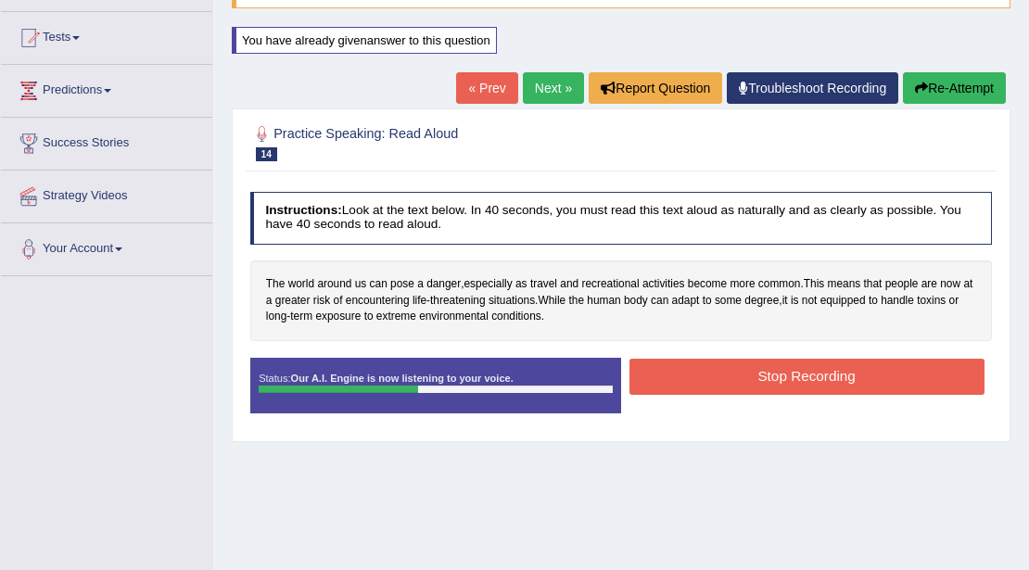
click at [728, 380] on button "Stop Recording" at bounding box center [806, 377] width 355 height 36
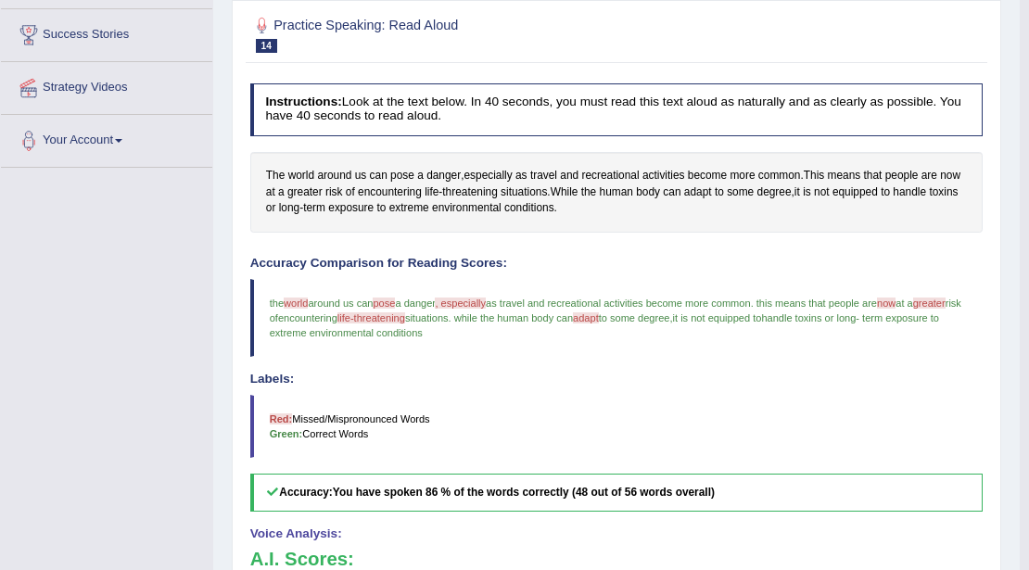
scroll to position [123, 0]
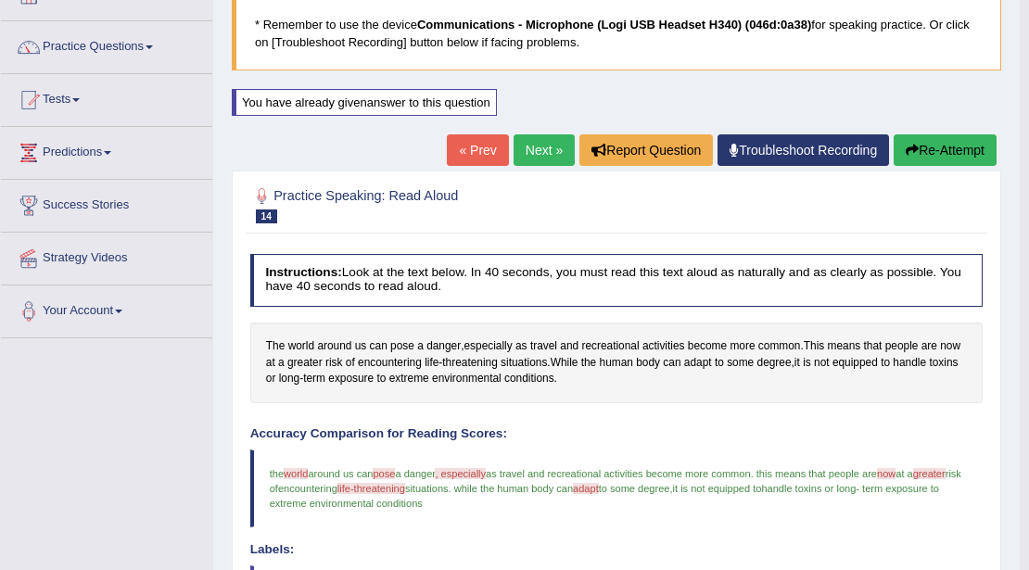
click at [550, 155] on link "Next »" at bounding box center [543, 150] width 61 height 32
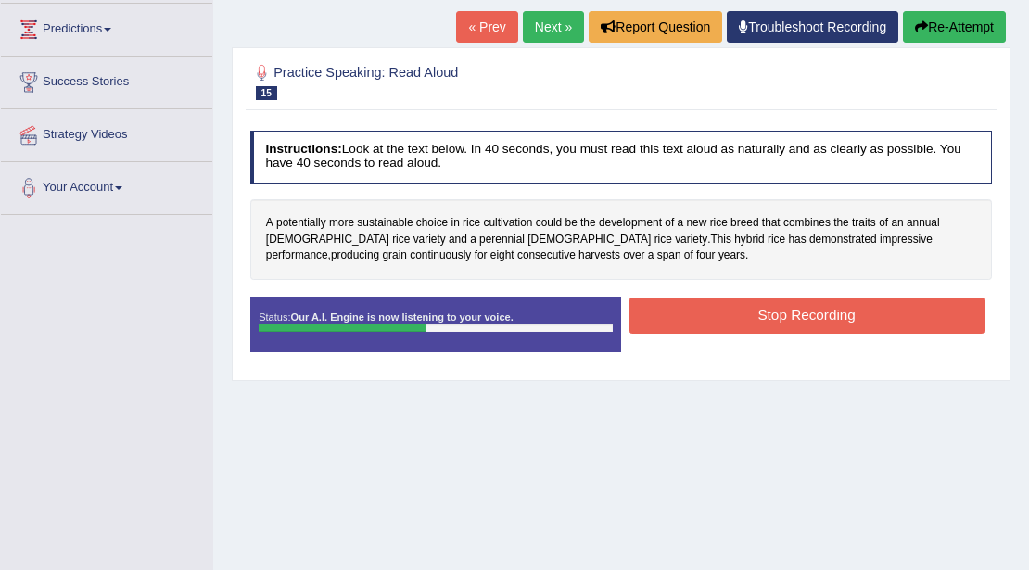
click at [693, 316] on button "Stop Recording" at bounding box center [806, 315] width 355 height 36
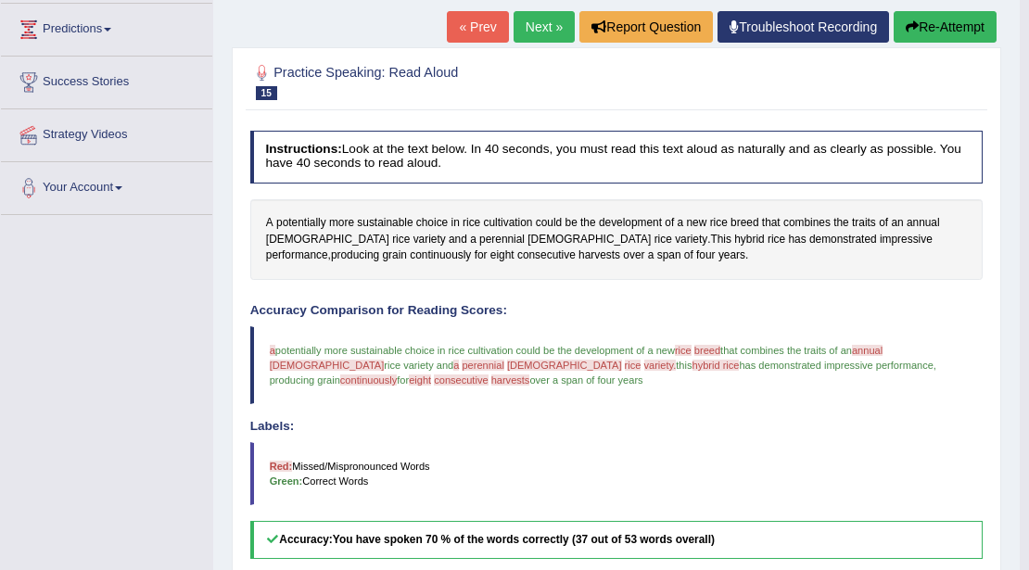
click at [525, 31] on link "Next »" at bounding box center [543, 27] width 61 height 32
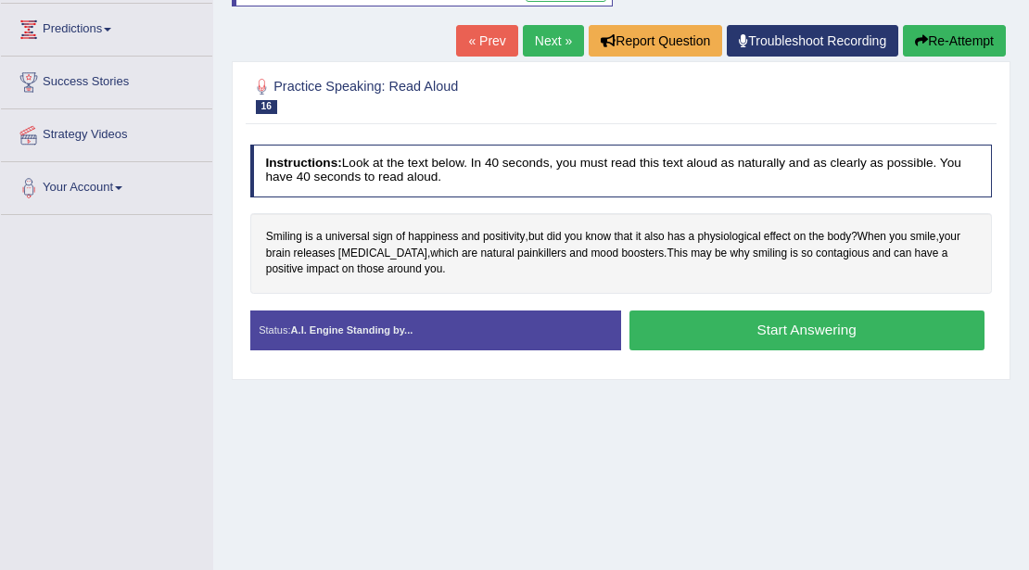
click at [686, 325] on button "Start Answering" at bounding box center [806, 330] width 355 height 40
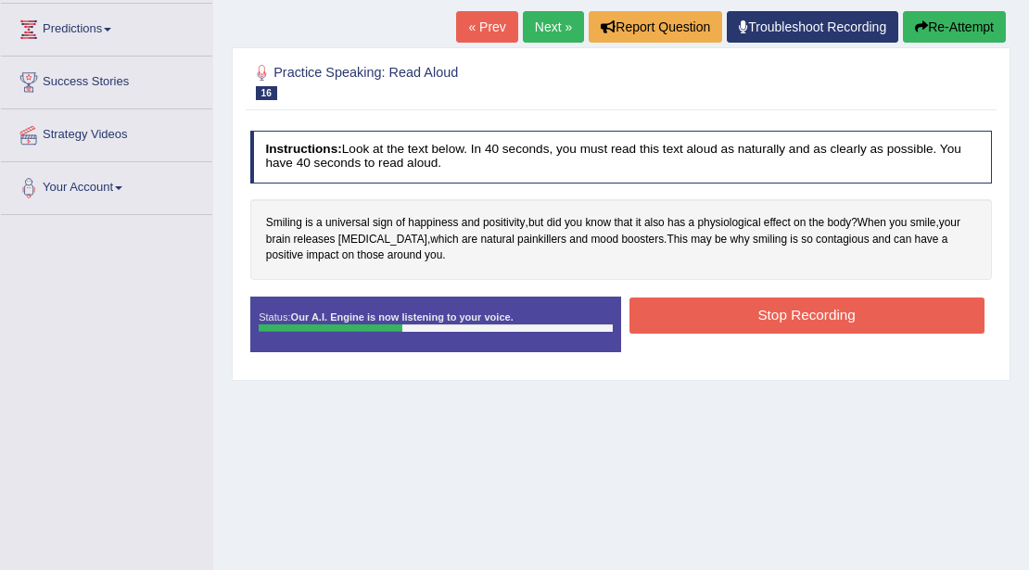
click at [686, 310] on button "Stop Recording" at bounding box center [806, 315] width 355 height 36
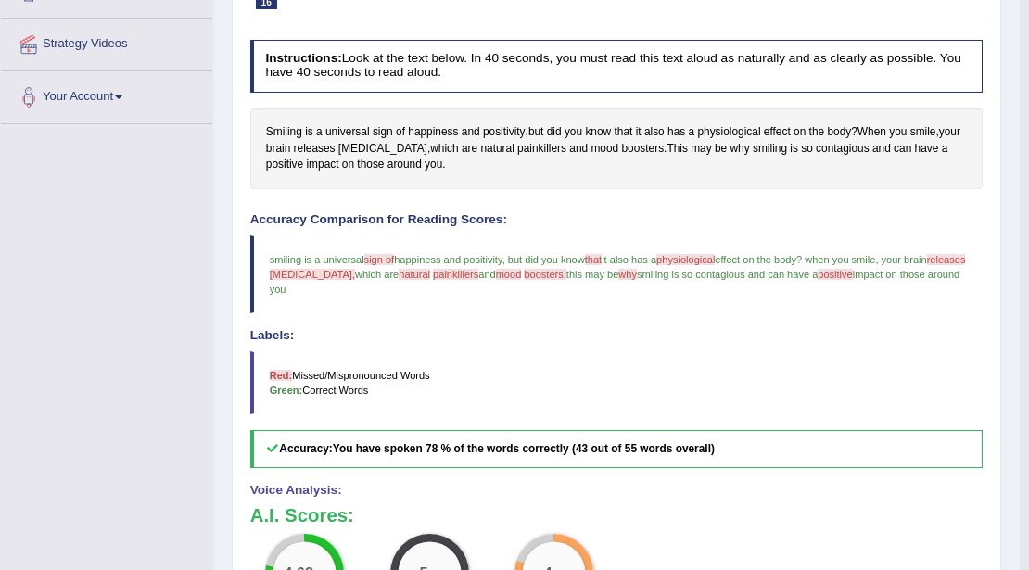
scroll to position [123, 0]
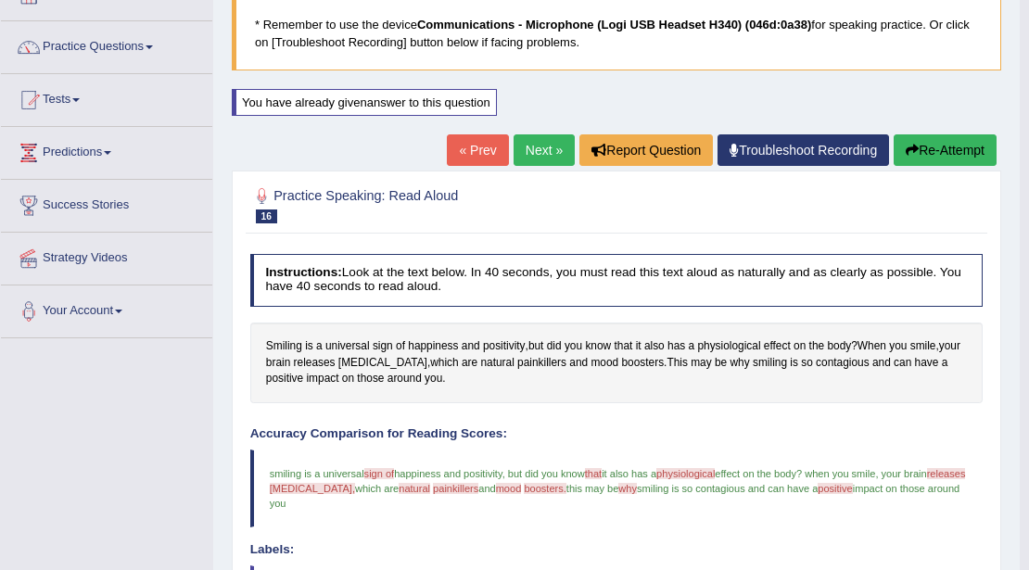
click at [559, 153] on link "Next »" at bounding box center [543, 150] width 61 height 32
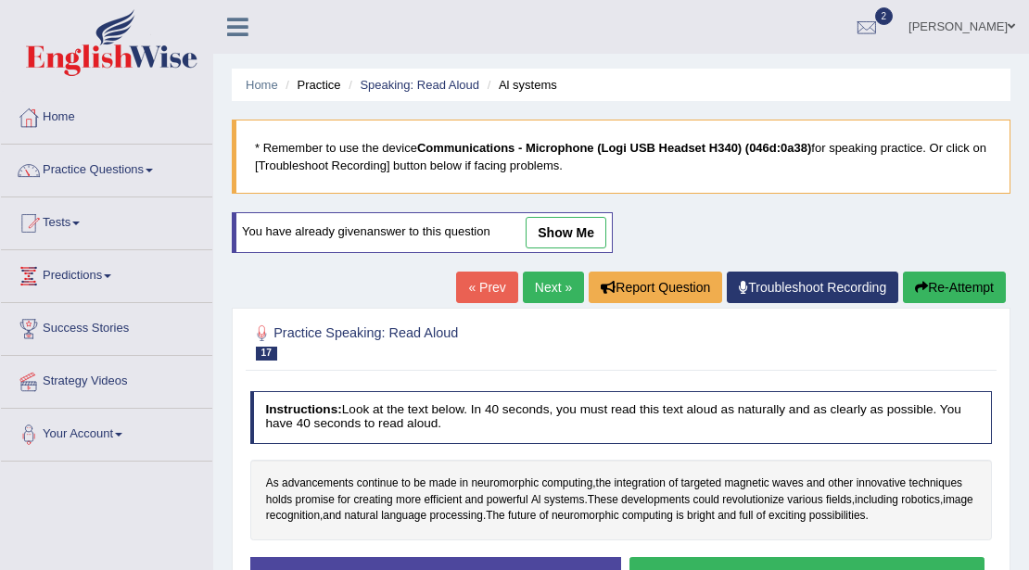
click at [693, 557] on button "Start Answering" at bounding box center [806, 577] width 355 height 40
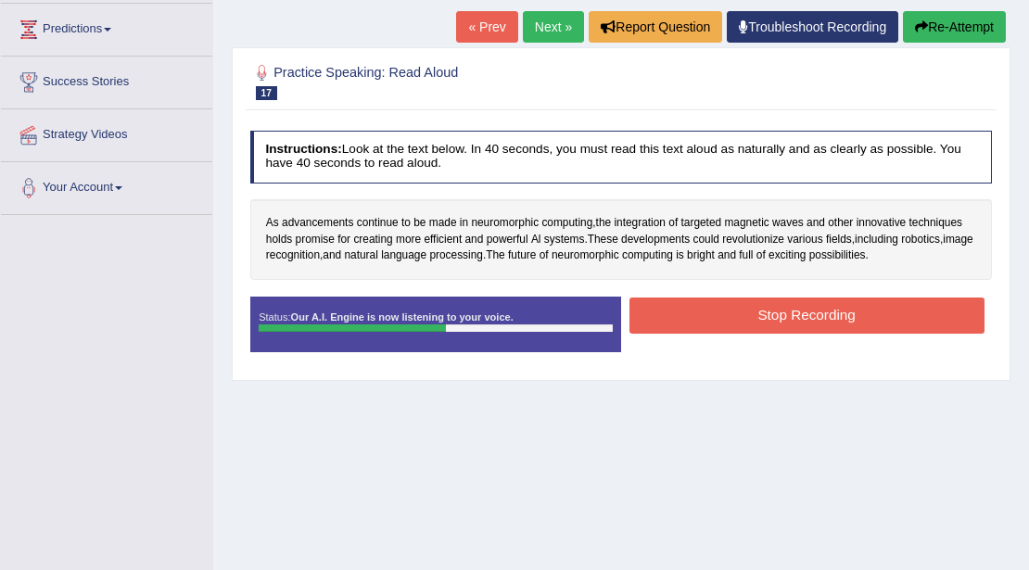
click at [687, 313] on button "Stop Recording" at bounding box center [806, 315] width 355 height 36
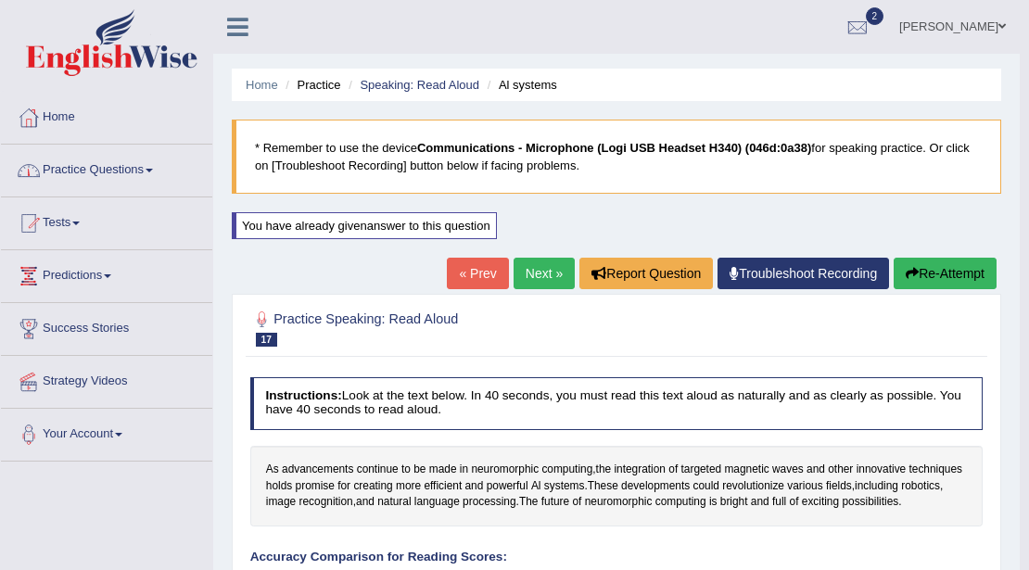
click at [141, 170] on link "Practice Questions" at bounding box center [106, 168] width 211 height 46
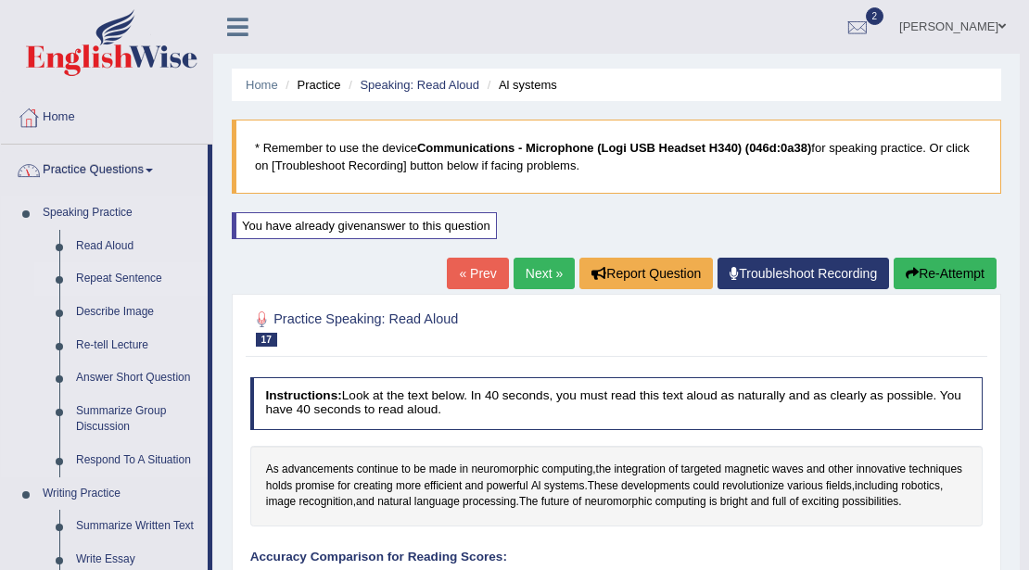
click at [134, 277] on link "Repeat Sentence" at bounding box center [138, 278] width 140 height 33
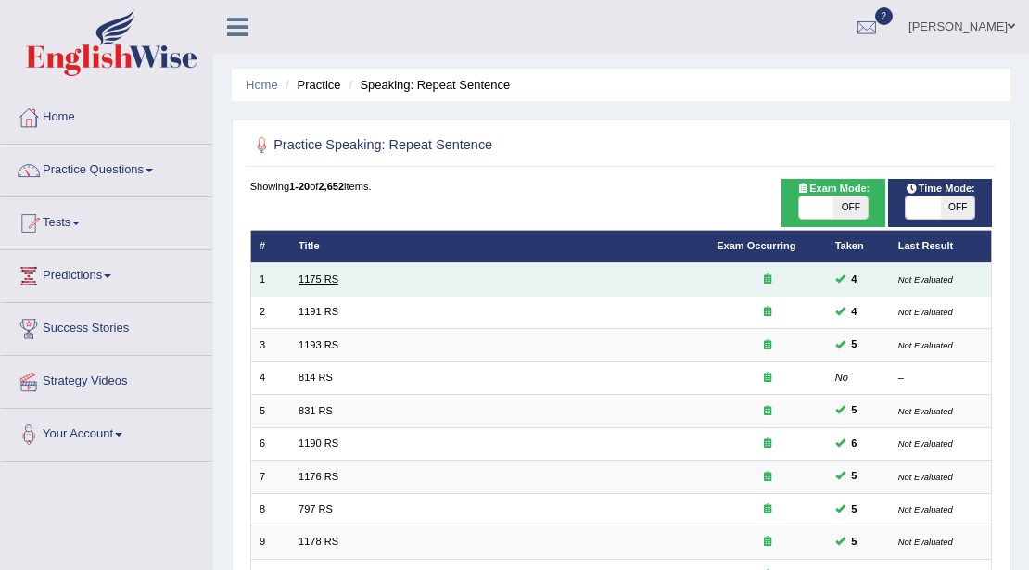
click at [308, 278] on link "1175 RS" at bounding box center [318, 278] width 40 height 11
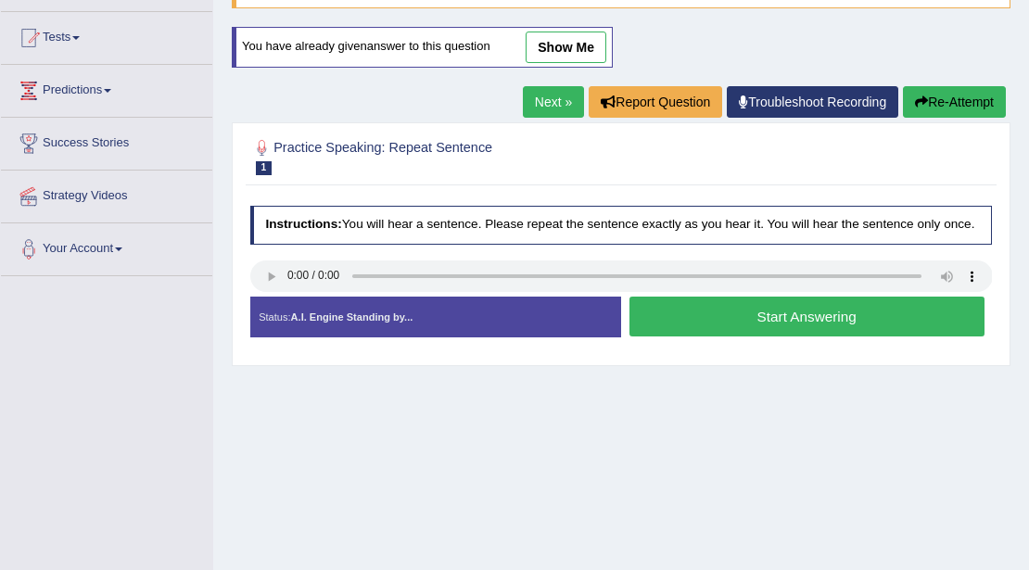
click at [406, 367] on div "Home Practice Speaking: Repeat Sentence 1175 RS * Remember to use the device Co…" at bounding box center [620, 278] width 815 height 927
click at [648, 319] on button "Start Answering" at bounding box center [806, 317] width 355 height 40
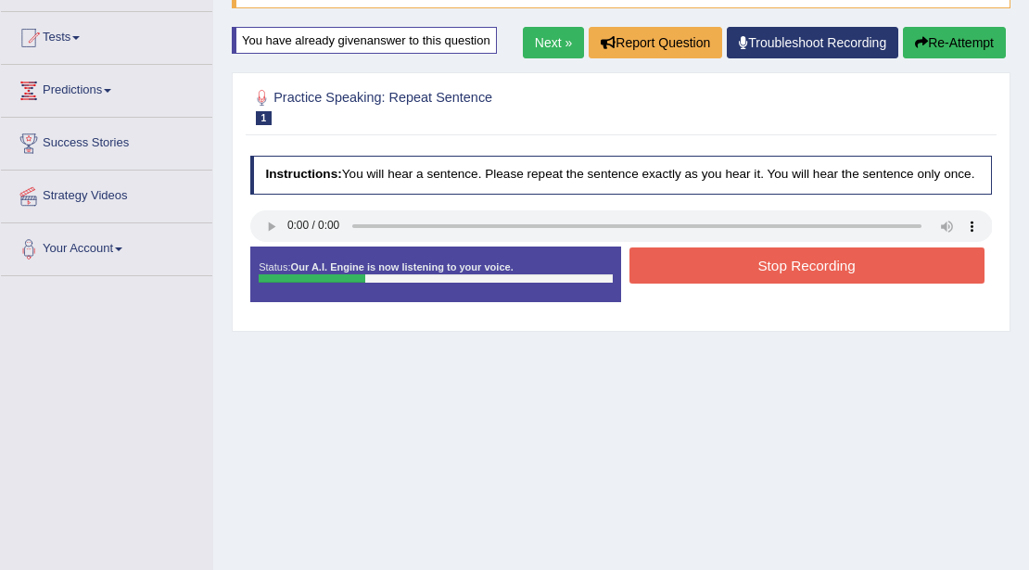
click at [417, 361] on div "Home Practice Speaking: Repeat Sentence 1175 RS * Remember to use the device Co…" at bounding box center [620, 278] width 815 height 927
click at [662, 271] on button "Stop Recording" at bounding box center [806, 265] width 355 height 36
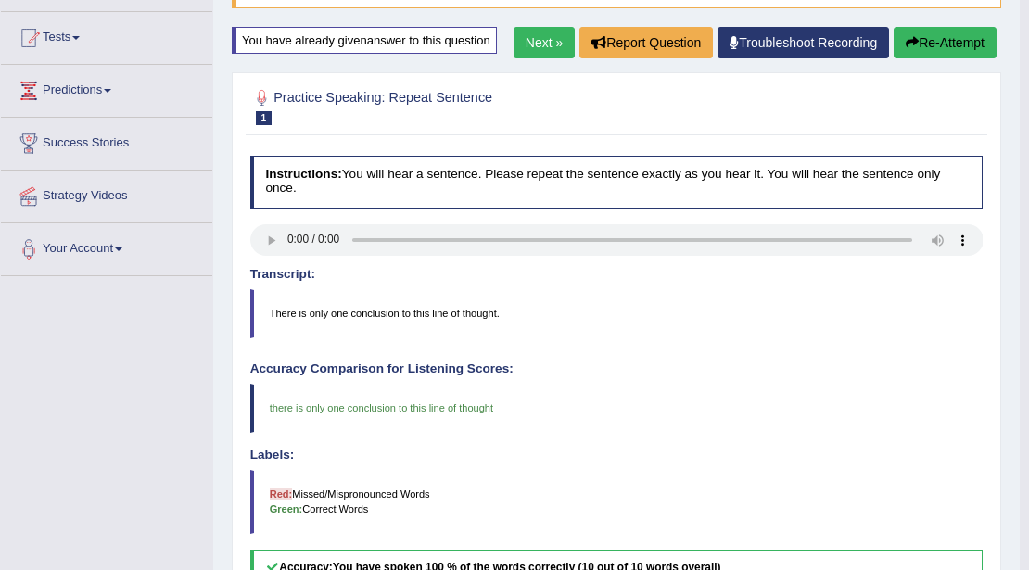
click at [541, 44] on link "Next »" at bounding box center [543, 43] width 61 height 32
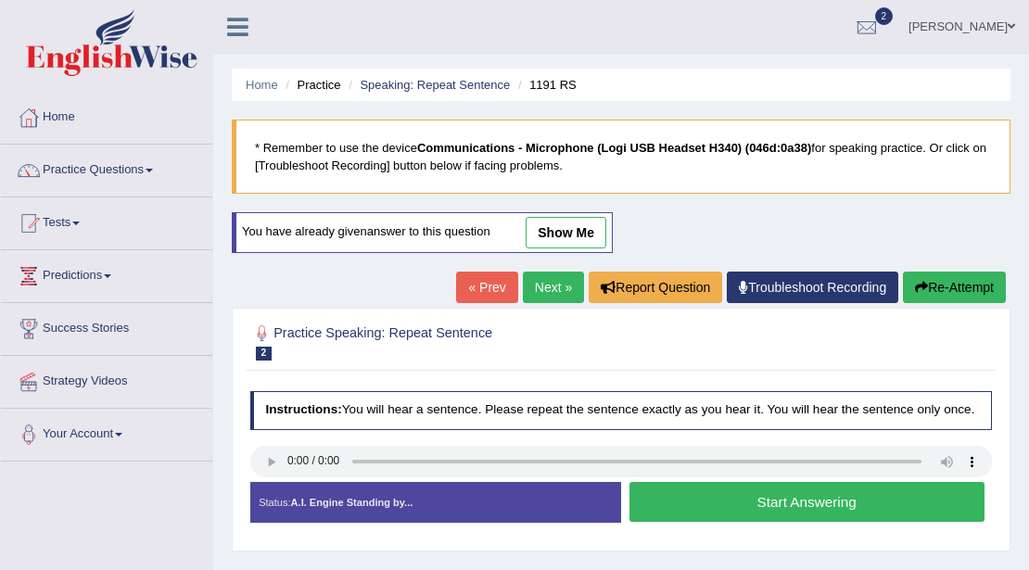
click at [712, 505] on button "Start Answering" at bounding box center [806, 502] width 355 height 40
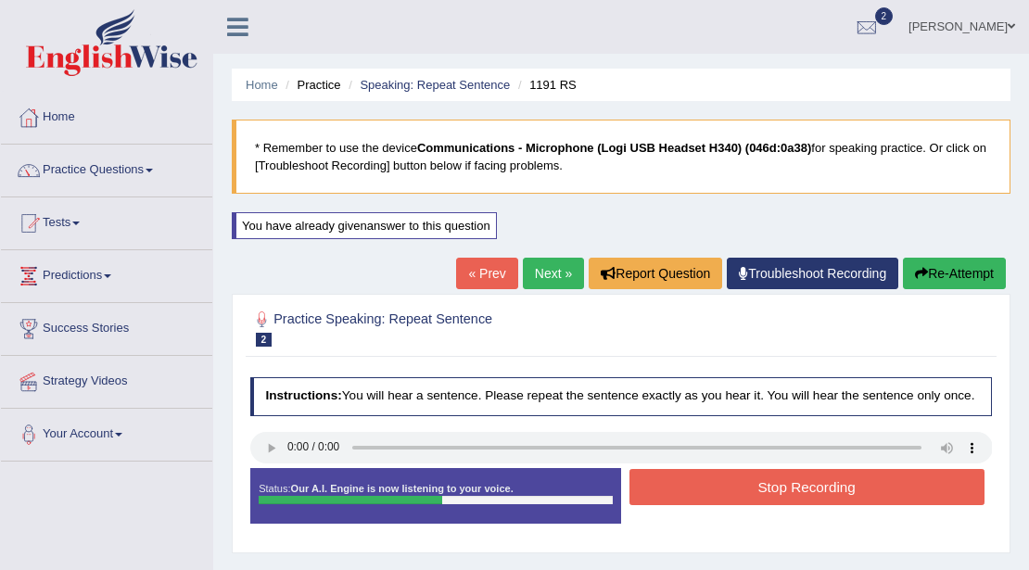
click at [682, 500] on button "Stop Recording" at bounding box center [806, 487] width 355 height 36
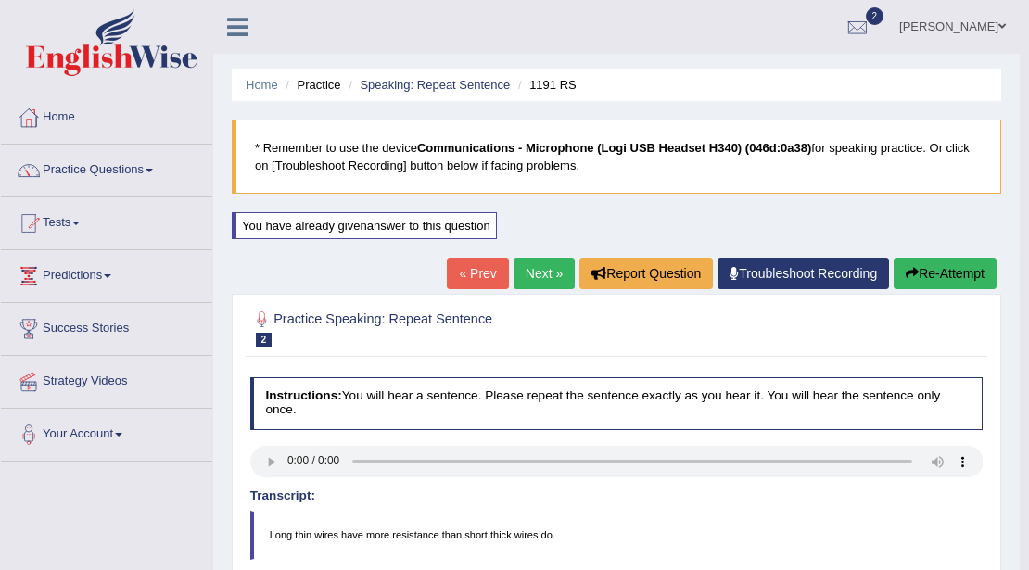
click at [536, 273] on link "Next »" at bounding box center [543, 274] width 61 height 32
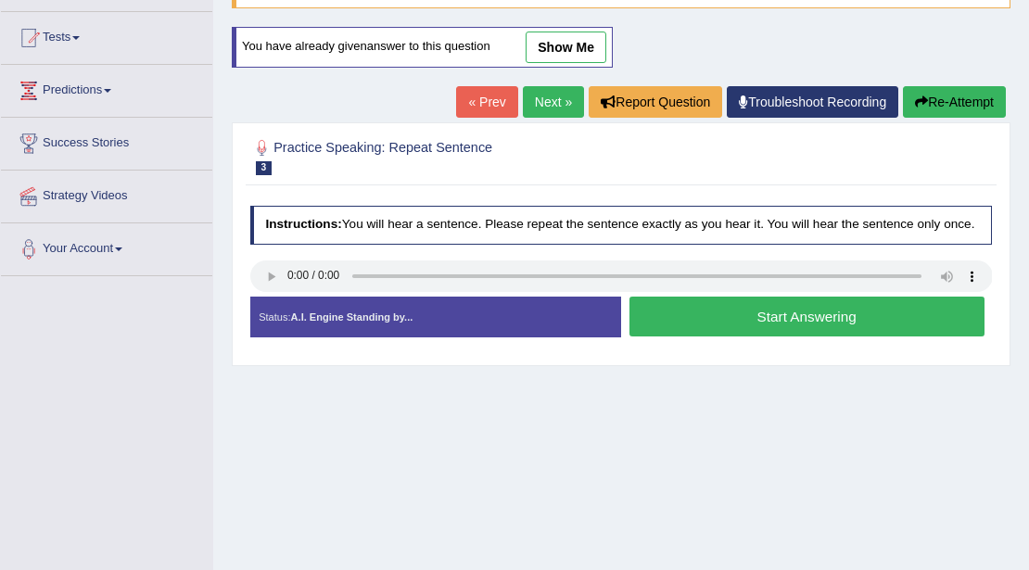
click at [398, 218] on h4 "Instructions: You will hear a sentence. Please repeat the sentence exactly as y…" at bounding box center [621, 225] width 742 height 39
click at [676, 311] on button "Start Answering" at bounding box center [806, 317] width 355 height 40
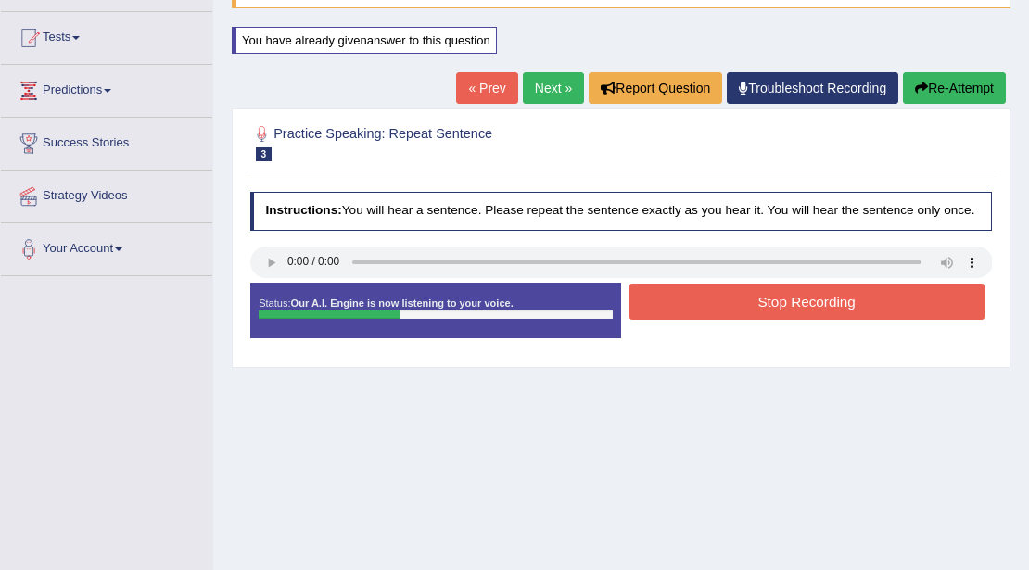
click at [414, 242] on div "Instructions: You will hear a sentence. Please repeat the sentence exactly as y…" at bounding box center [621, 270] width 750 height 175
click at [671, 299] on button "Stop Recording" at bounding box center [806, 302] width 355 height 36
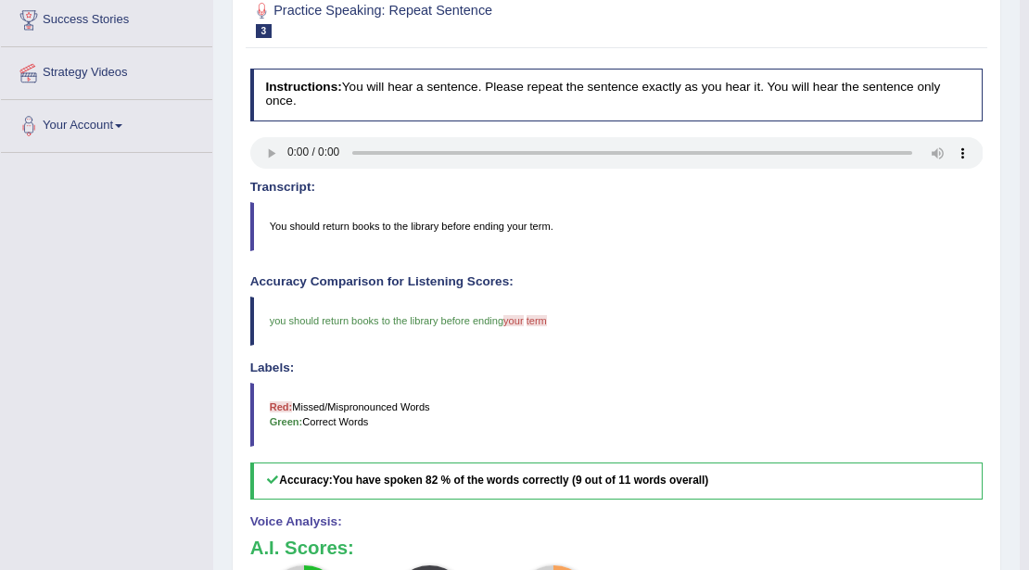
scroll to position [123, 0]
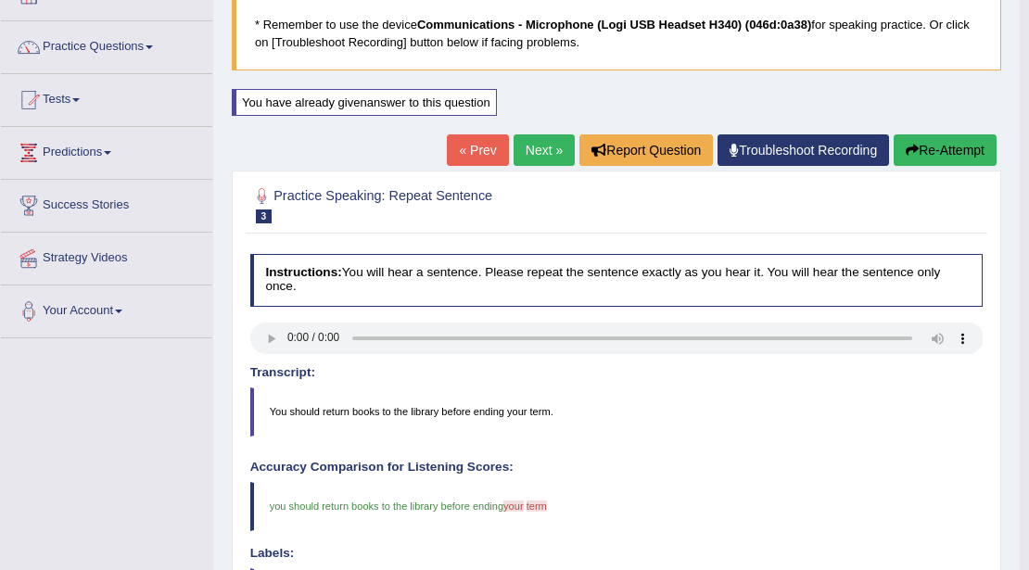
click at [549, 150] on link "Next »" at bounding box center [543, 150] width 61 height 32
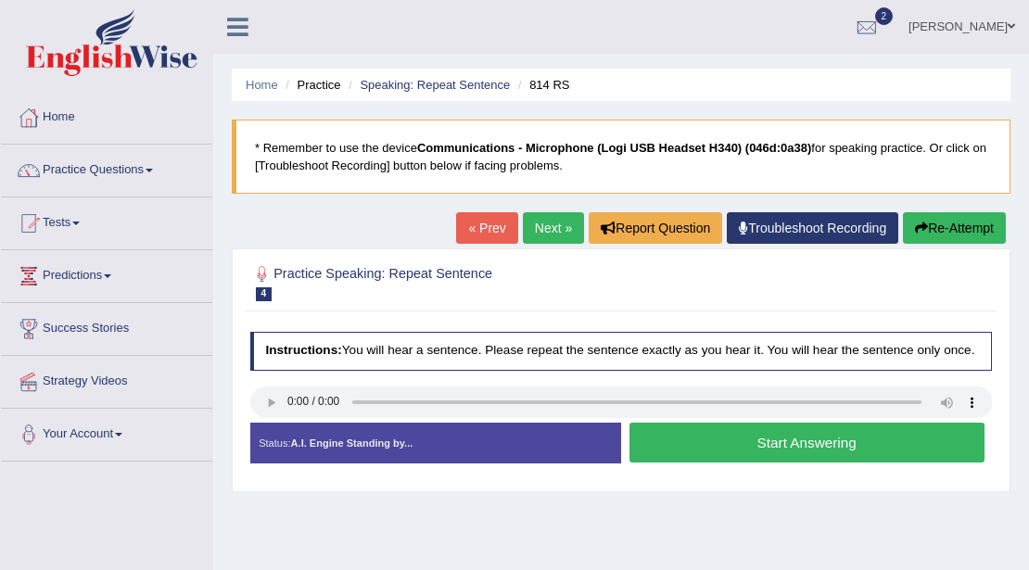
click at [417, 300] on div at bounding box center [621, 283] width 742 height 48
click at [531, 232] on link "Next »" at bounding box center [553, 228] width 61 height 32
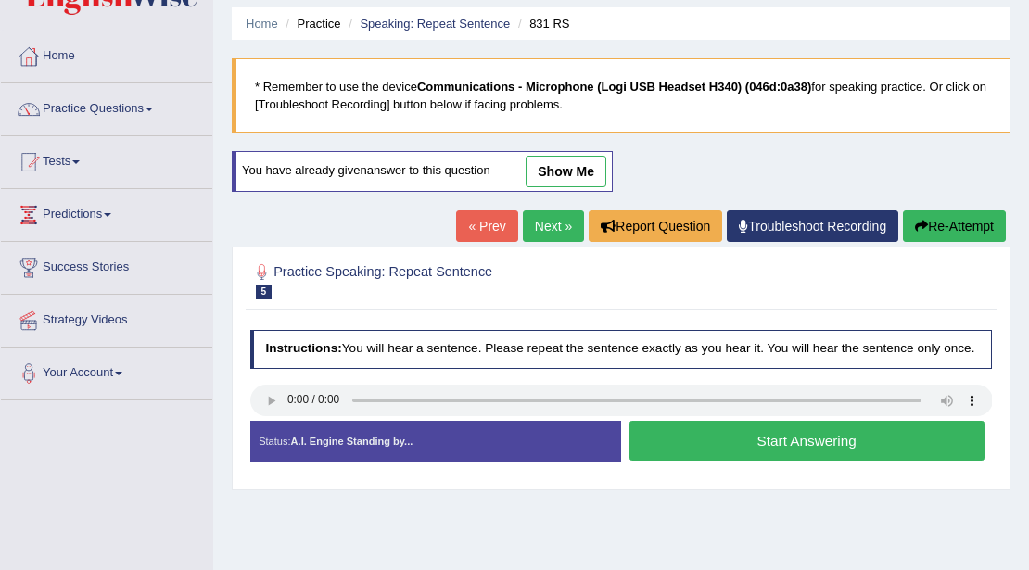
click at [412, 352] on h4 "Instructions: You will hear a sentence. Please repeat the sentence exactly as y…" at bounding box center [621, 349] width 742 height 39
click at [704, 432] on button "Start Answering" at bounding box center [806, 441] width 355 height 40
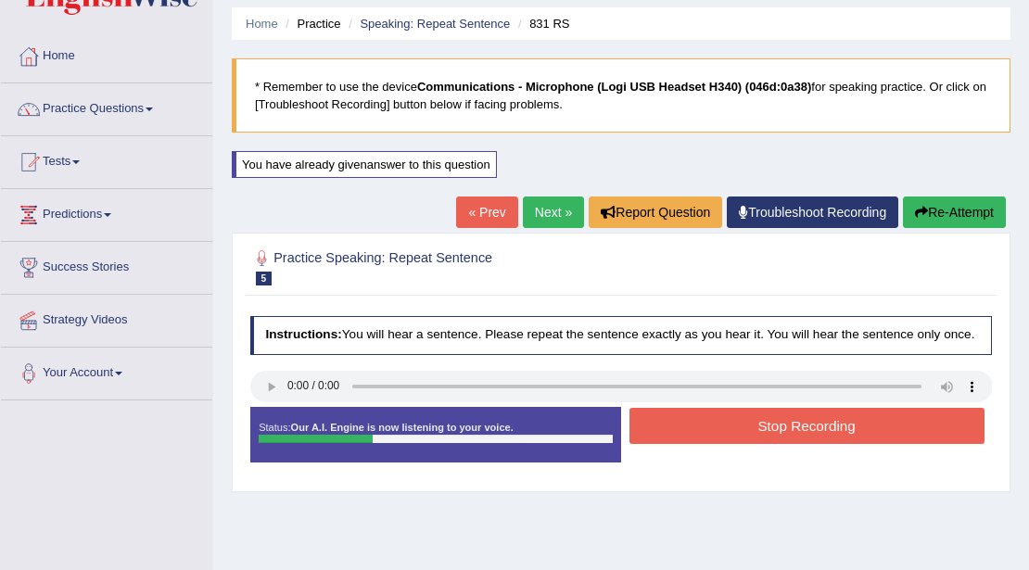
click at [429, 352] on div "Instructions: You will hear a sentence. Please repeat the sentence exactly as y…" at bounding box center [621, 395] width 750 height 175
click at [680, 421] on button "Stop Recording" at bounding box center [806, 426] width 355 height 36
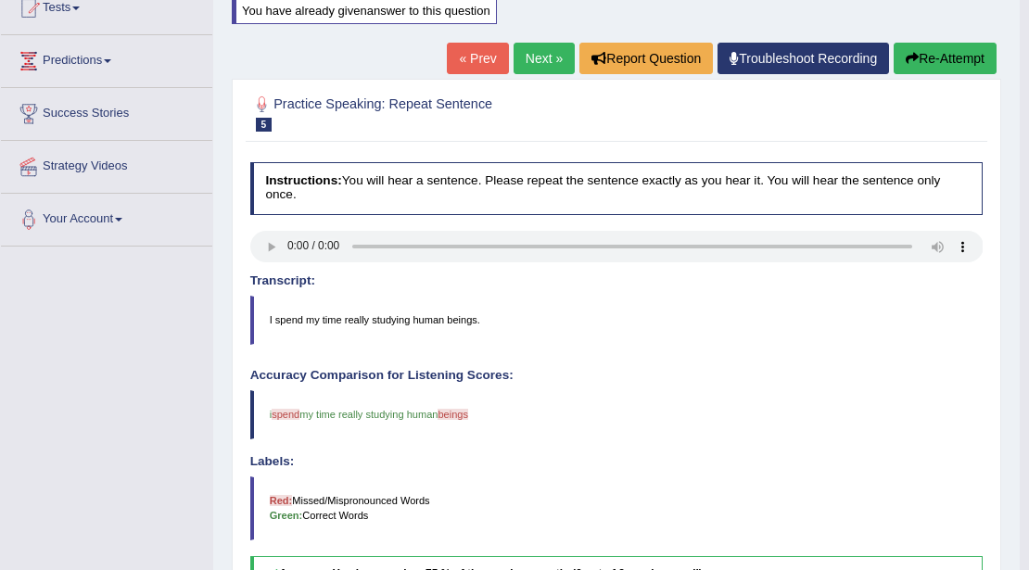
scroll to position [123, 0]
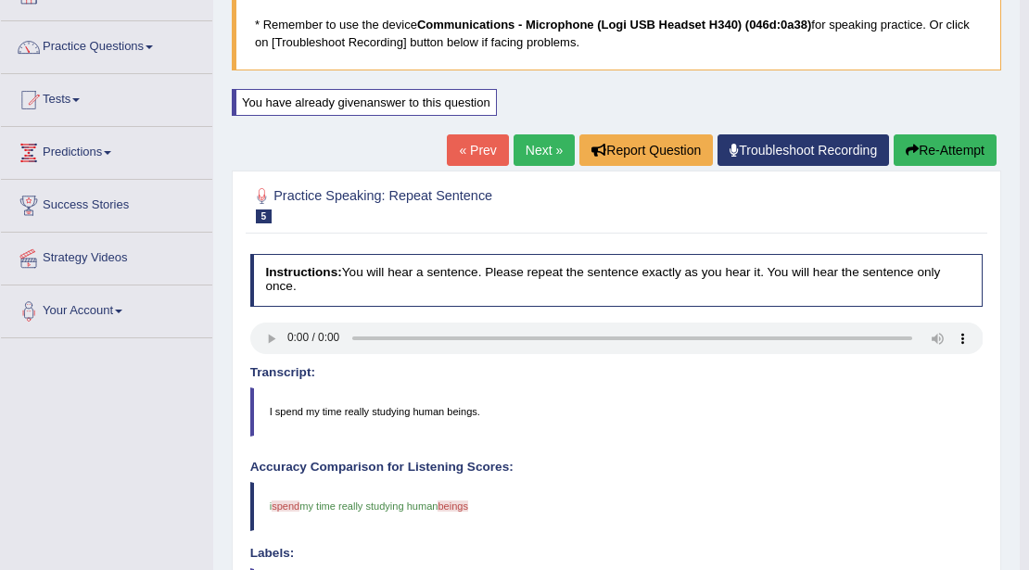
click at [543, 154] on link "Next »" at bounding box center [543, 150] width 61 height 32
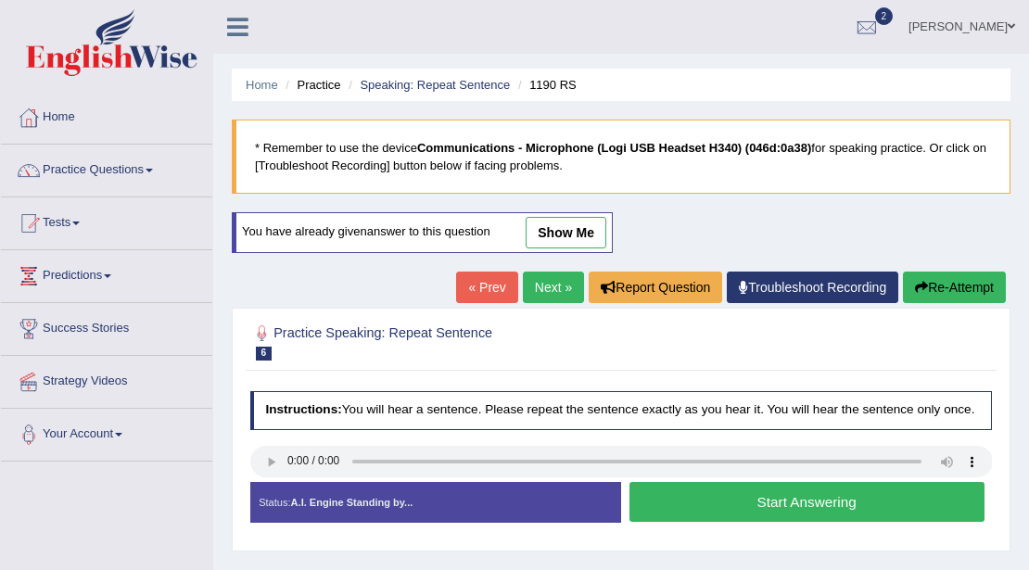
click at [448, 383] on div "Instructions: You will hear a sentence. Please repeat the sentence exactly as y…" at bounding box center [621, 463] width 750 height 160
click at [656, 493] on button "Start Answering" at bounding box center [806, 502] width 355 height 40
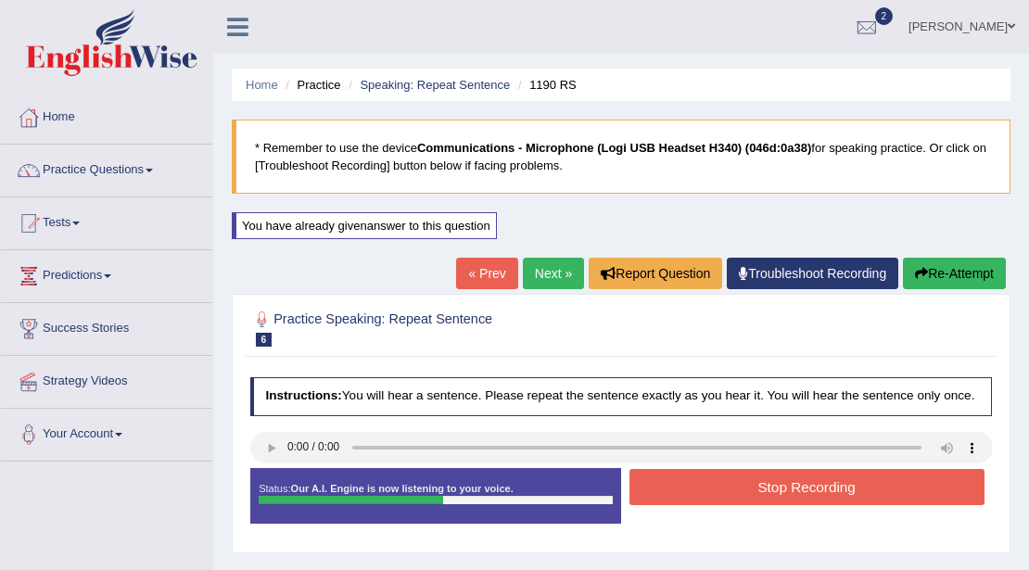
click at [456, 354] on div "Practice Speaking: Repeat Sentence 6 1190 RS" at bounding box center [621, 330] width 750 height 55
click at [683, 477] on button "Stop Recording" at bounding box center [806, 487] width 355 height 36
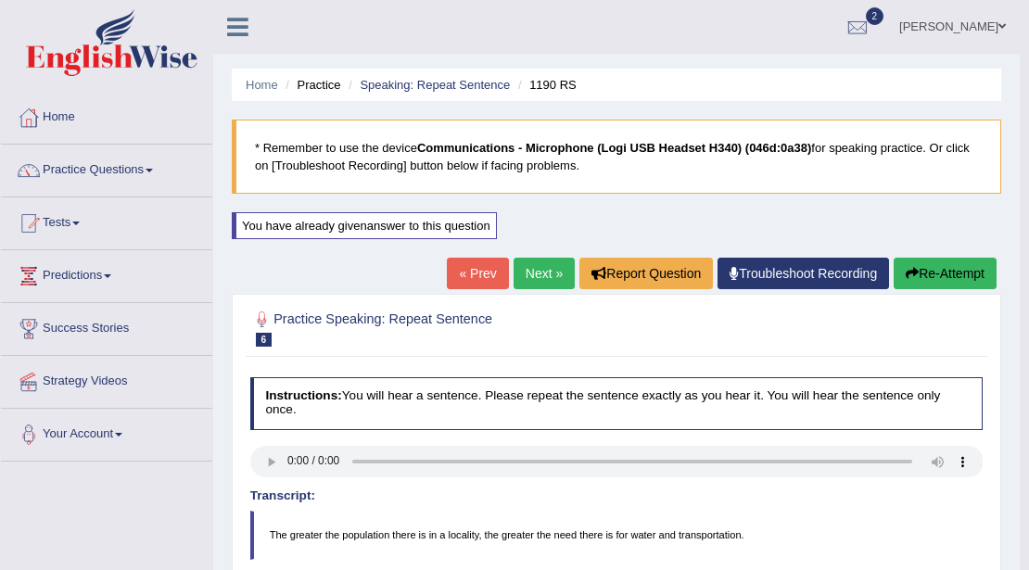
click at [545, 267] on link "Next »" at bounding box center [543, 274] width 61 height 32
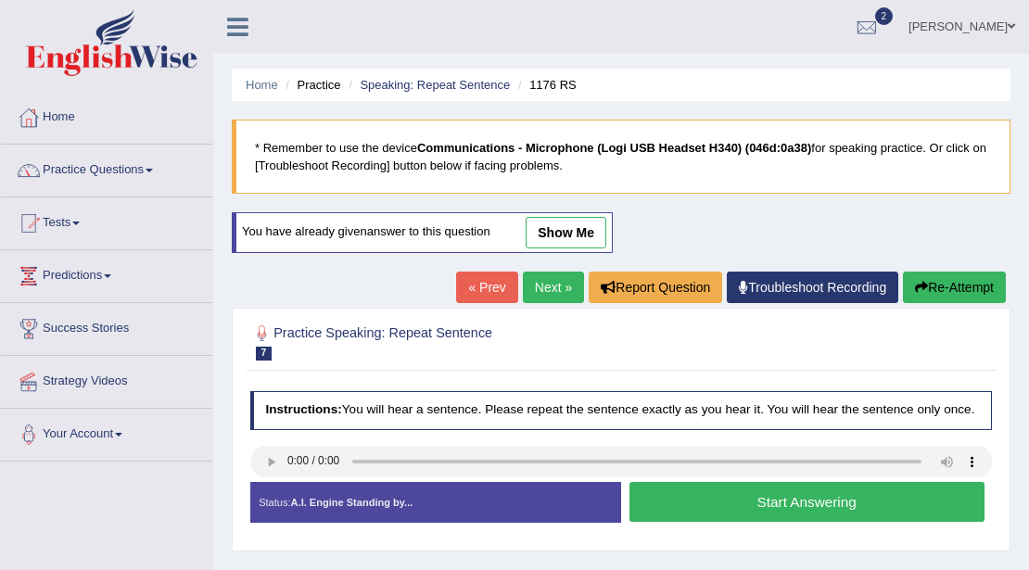
click at [417, 374] on div "Practice Speaking: Repeat Sentence 7 1176 RS Instructions: You will hear a sent…" at bounding box center [621, 430] width 778 height 244
click at [667, 489] on button "Start Answering" at bounding box center [806, 502] width 355 height 40
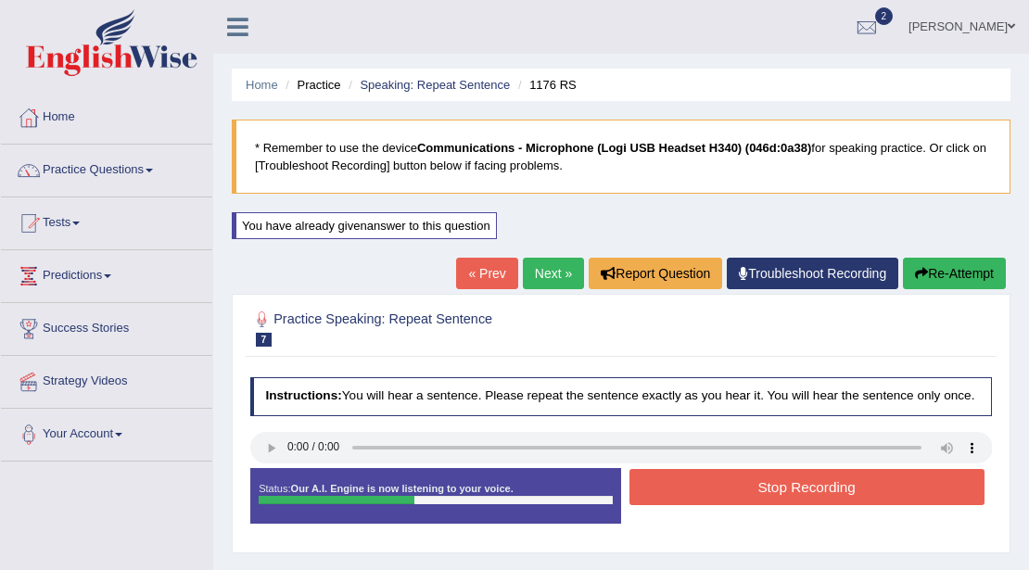
click at [417, 369] on div "Instructions: You will hear a sentence. Please repeat the sentence exactly as y…" at bounding box center [621, 456] width 750 height 175
click at [671, 475] on button "Stop Recording" at bounding box center [806, 487] width 355 height 36
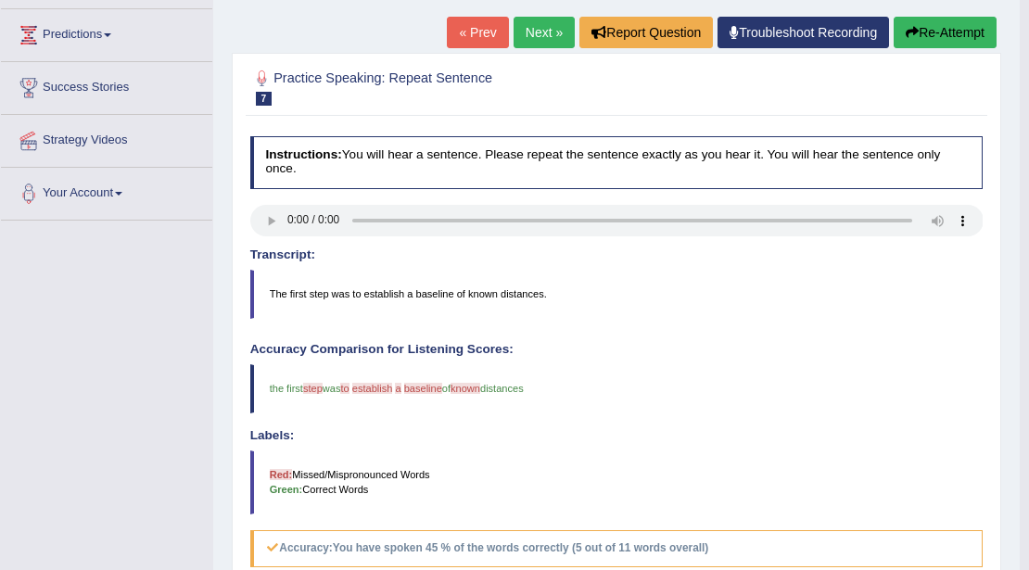
scroll to position [246, 0]
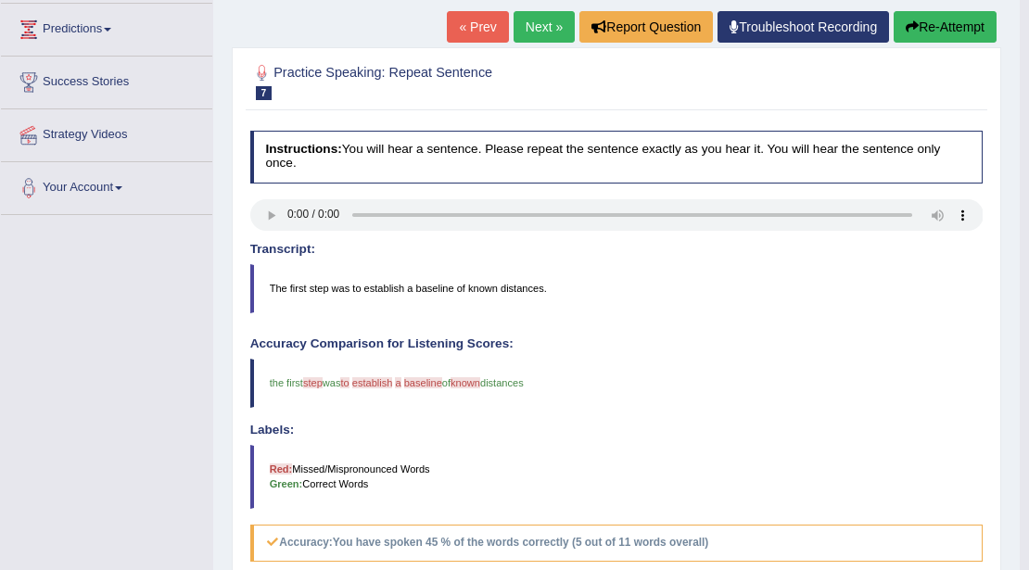
click at [907, 23] on icon "button" at bounding box center [911, 26] width 13 height 13
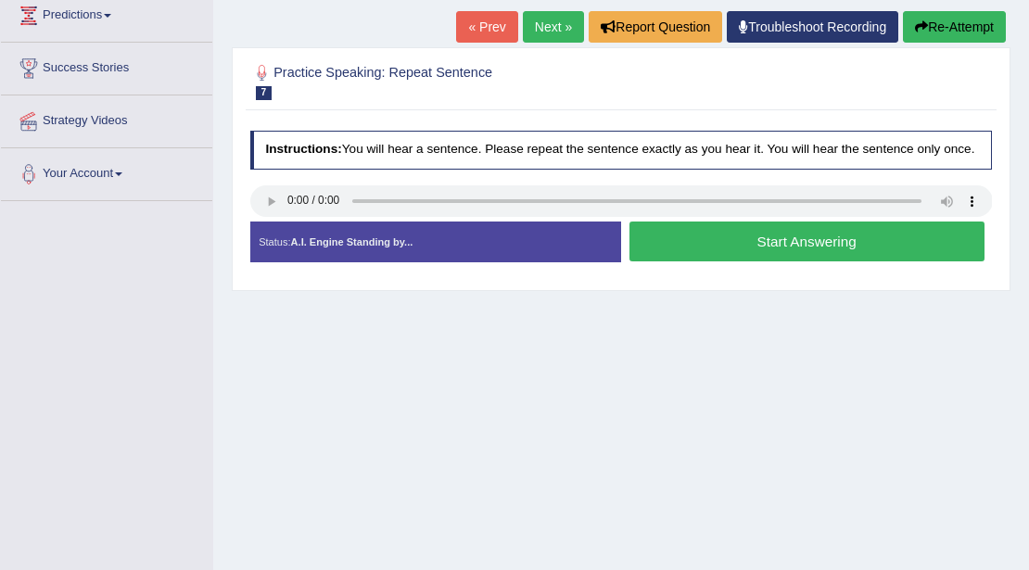
click at [676, 241] on button "Start Answering" at bounding box center [806, 241] width 355 height 40
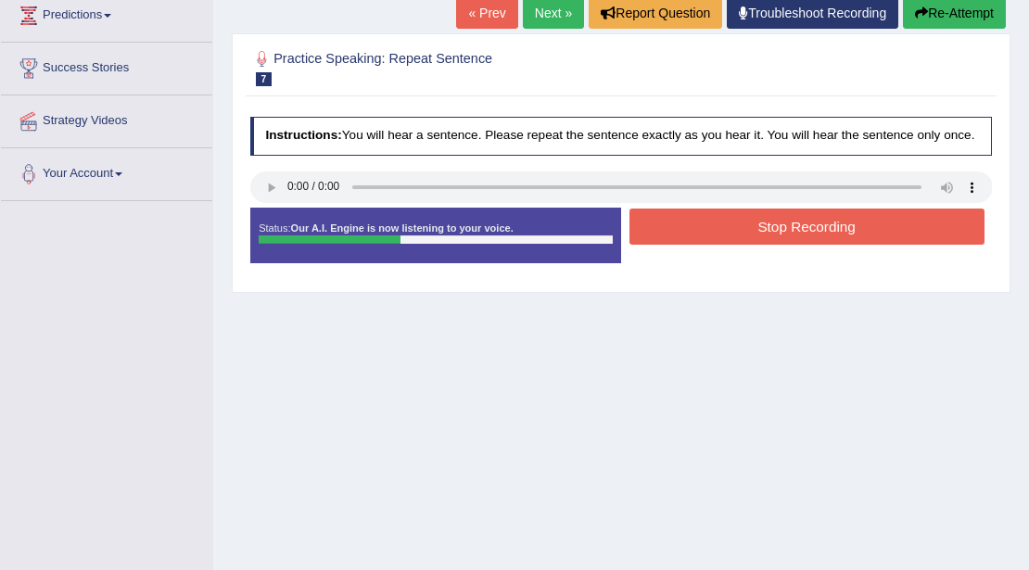
click at [430, 334] on div "Home Practice Speaking: Repeat Sentence 1176 RS * Remember to use the device Co…" at bounding box center [620, 203] width 815 height 927
click at [675, 234] on button "Stop Recording" at bounding box center [806, 226] width 355 height 36
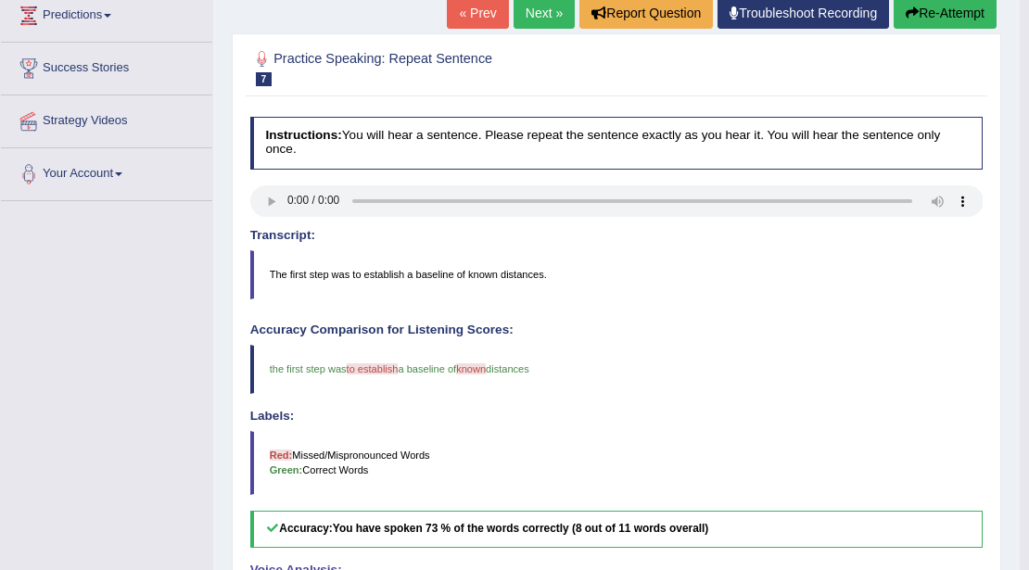
click at [543, 13] on link "Next »" at bounding box center [543, 13] width 61 height 32
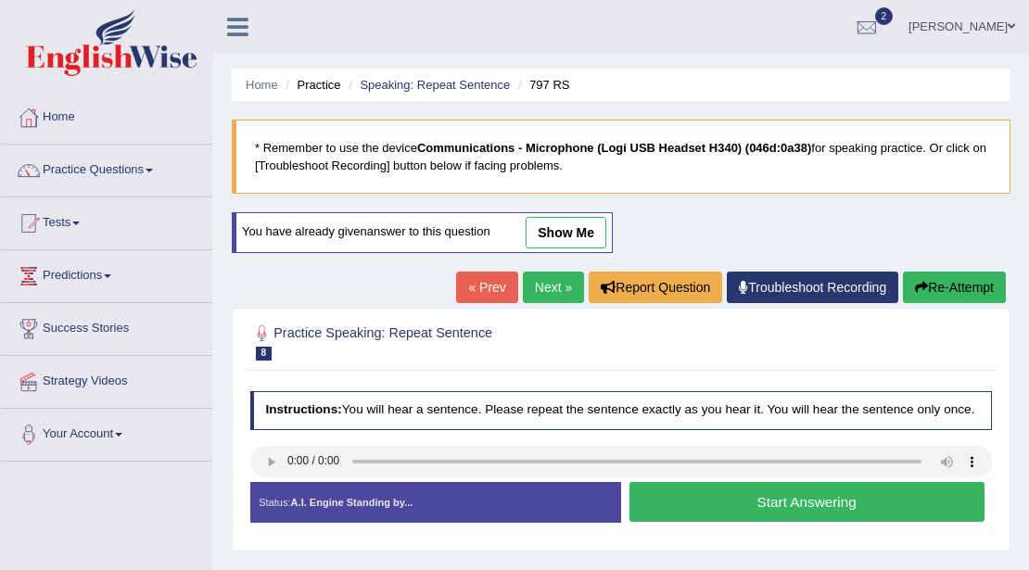
click at [423, 373] on div "Practice Speaking: Repeat Sentence 8 797 RS Instructions: You will hear a sente…" at bounding box center [621, 430] width 778 height 244
click at [667, 489] on button "Start Answering" at bounding box center [806, 502] width 355 height 40
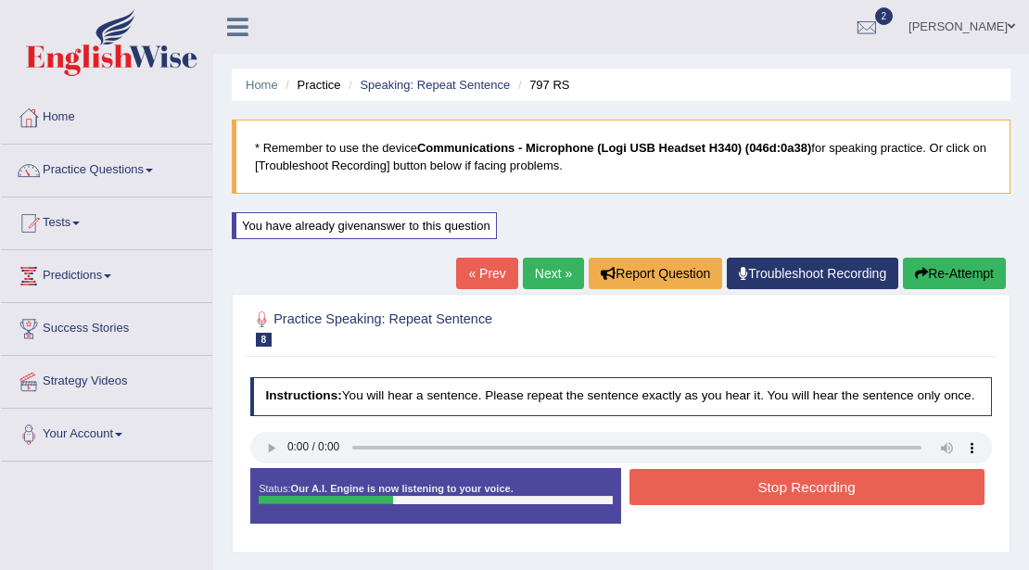
click at [426, 364] on div "Practice Speaking: Repeat Sentence 8 797 RS Instructions: You will hear a sente…" at bounding box center [621, 423] width 778 height 259
click at [752, 480] on button "Stop Recording" at bounding box center [806, 487] width 355 height 36
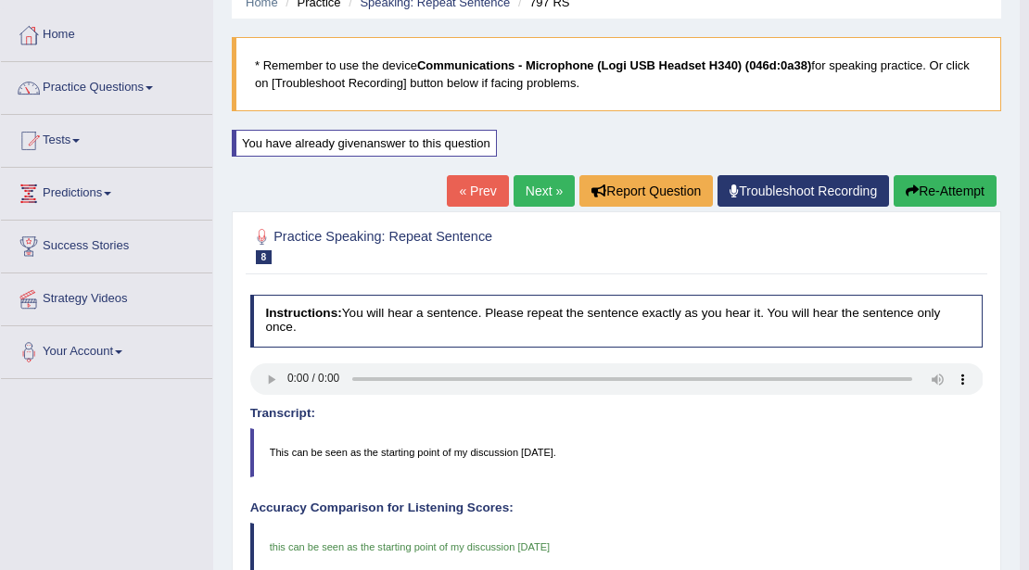
scroll to position [246, 0]
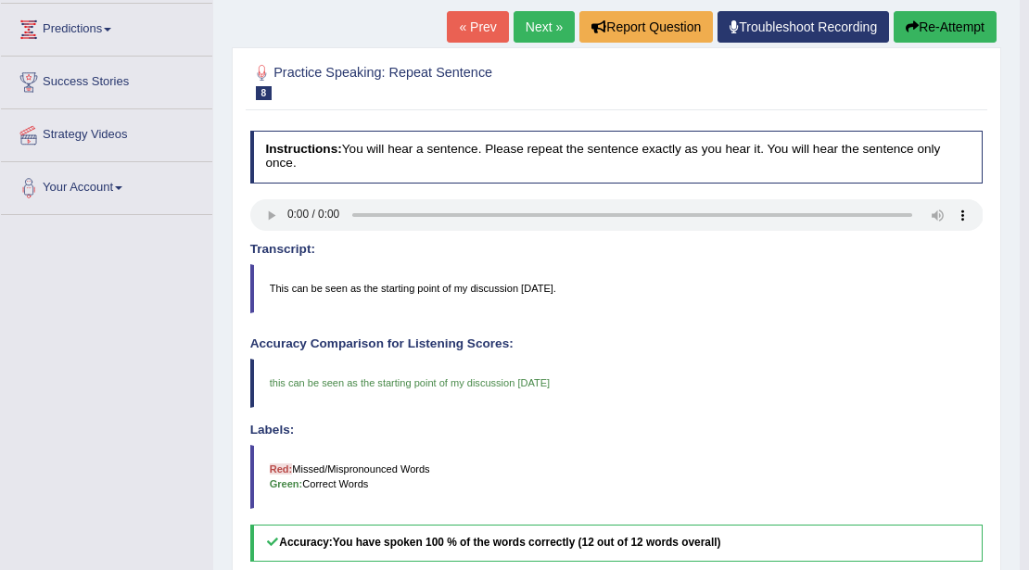
click at [528, 26] on link "Next »" at bounding box center [543, 27] width 61 height 32
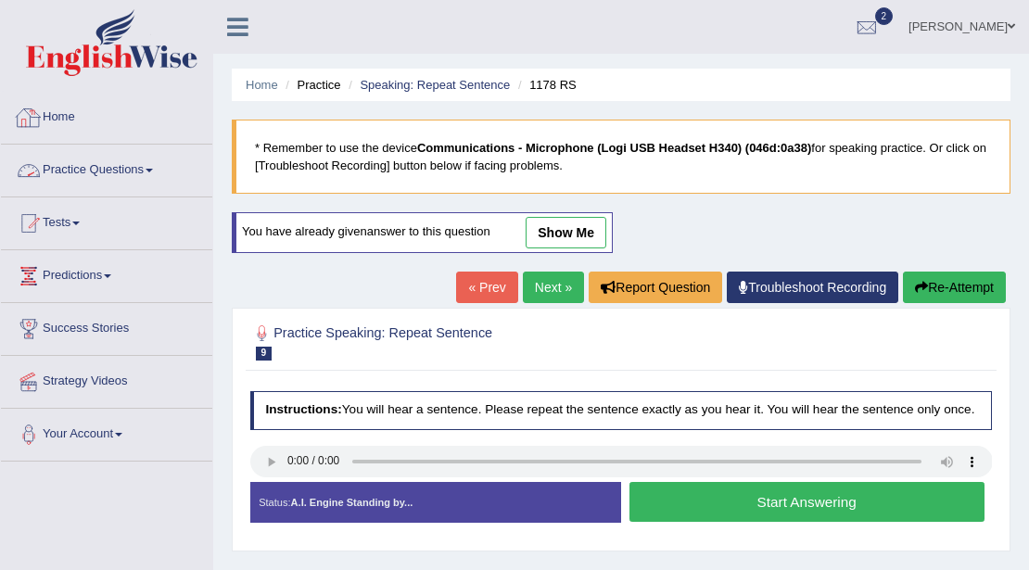
click at [153, 163] on link "Practice Questions" at bounding box center [106, 168] width 211 height 46
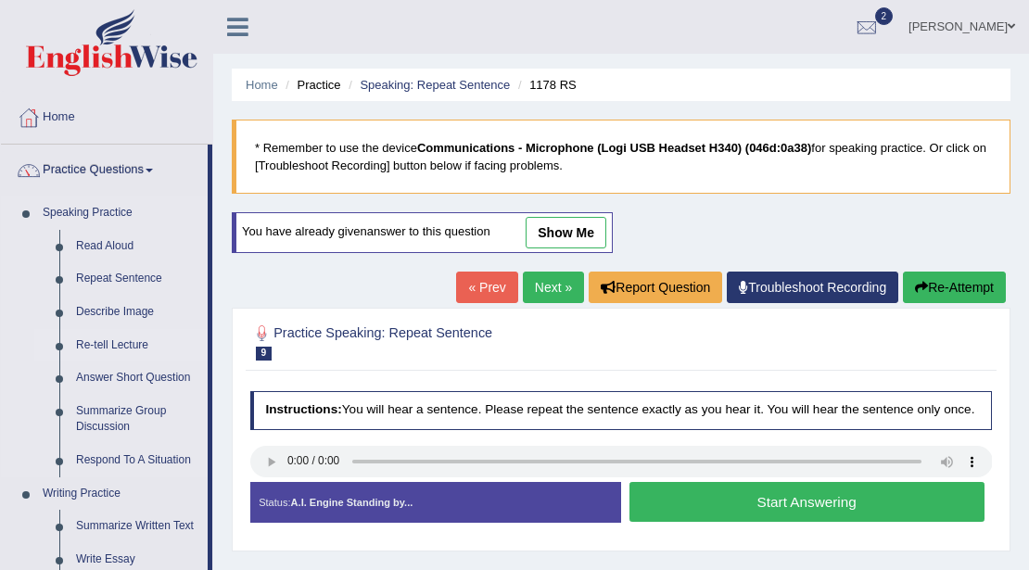
click at [117, 343] on link "Re-tell Lecture" at bounding box center [138, 345] width 140 height 33
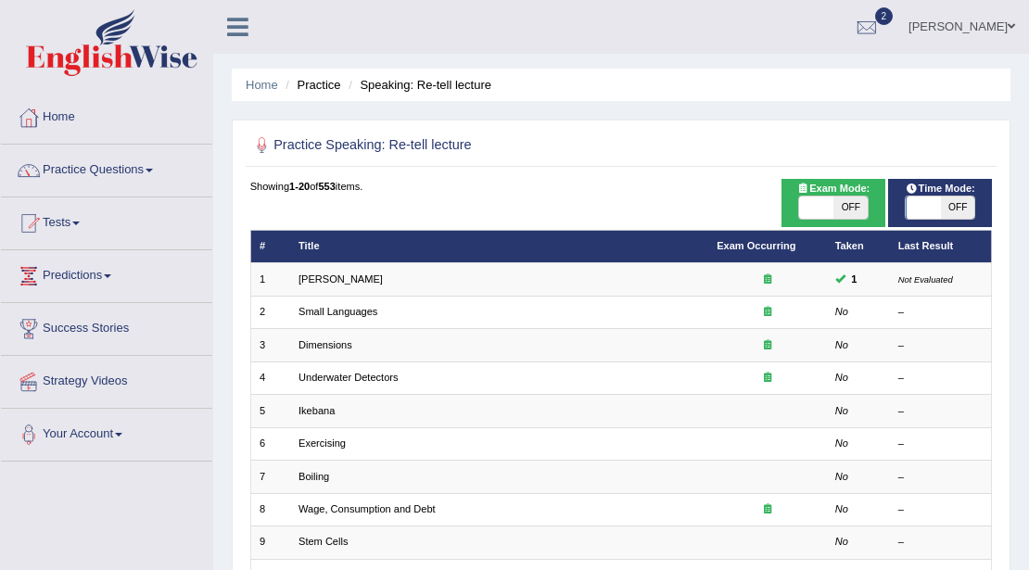
click at [344, 283] on link "[PERSON_NAME]" at bounding box center [340, 278] width 84 height 11
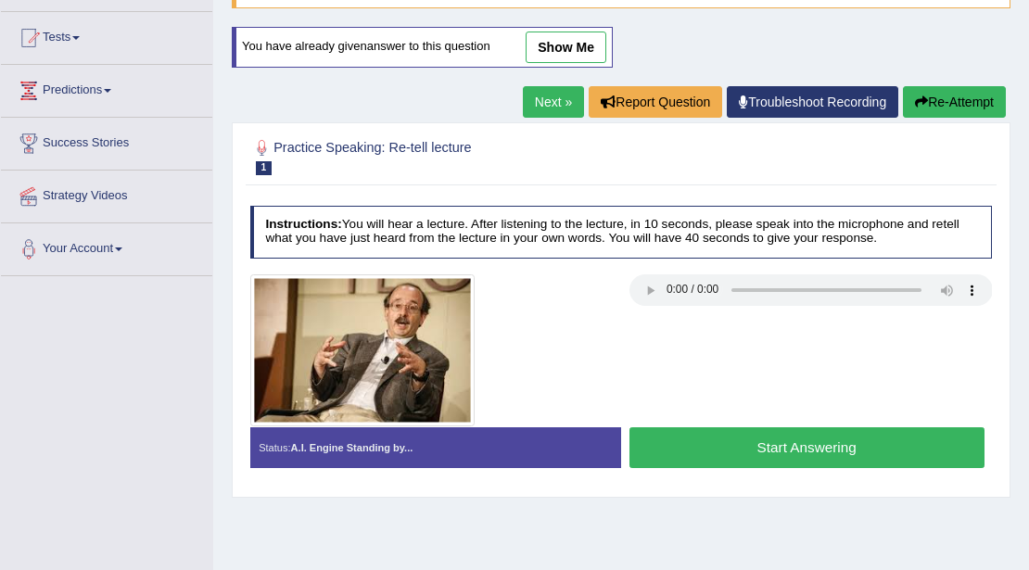
click at [543, 108] on link "Next »" at bounding box center [553, 102] width 61 height 32
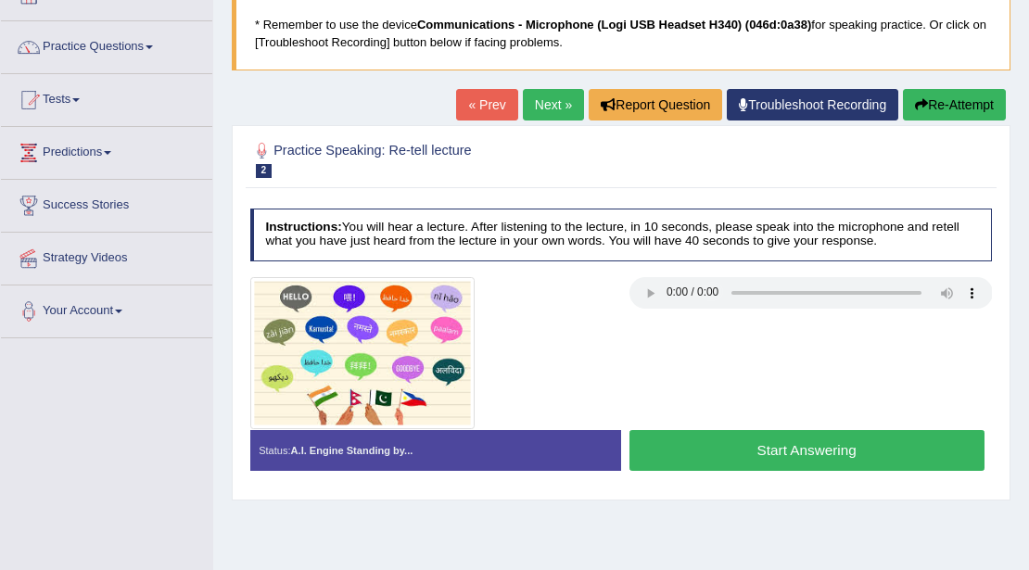
click at [402, 169] on h2 "Practice Speaking: Re-tell lecture 2 Small Languages" at bounding box center [480, 158] width 460 height 39
click at [751, 445] on button "Start Answering" at bounding box center [806, 450] width 355 height 40
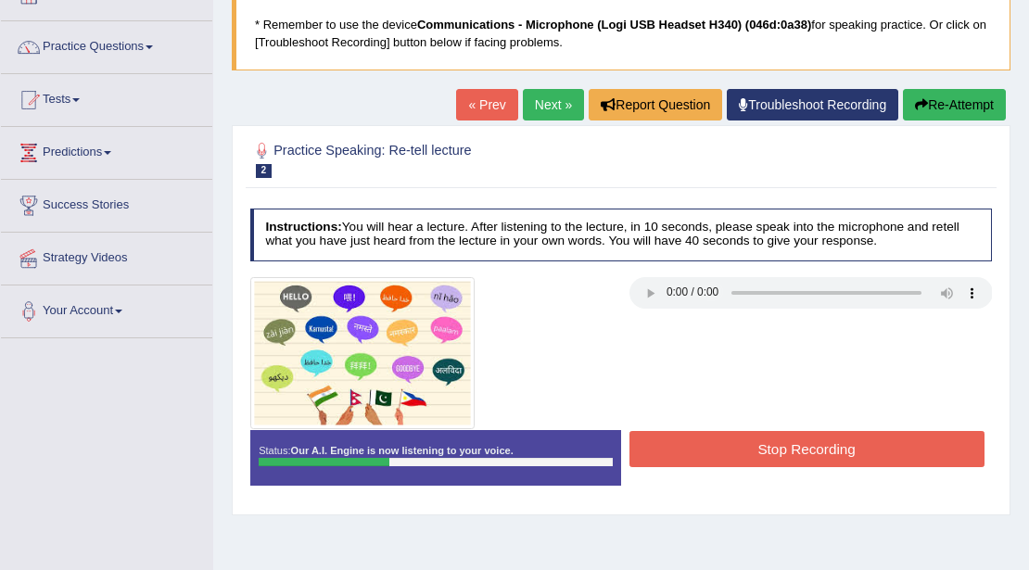
click at [724, 438] on button "Stop Recording" at bounding box center [806, 449] width 355 height 36
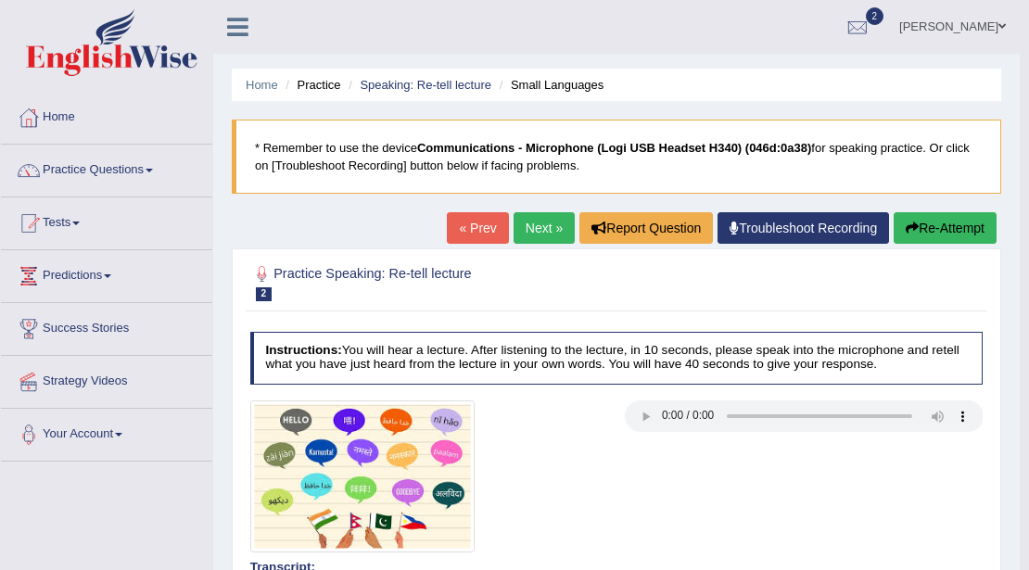
click at [934, 235] on button "Re-Attempt" at bounding box center [944, 228] width 103 height 32
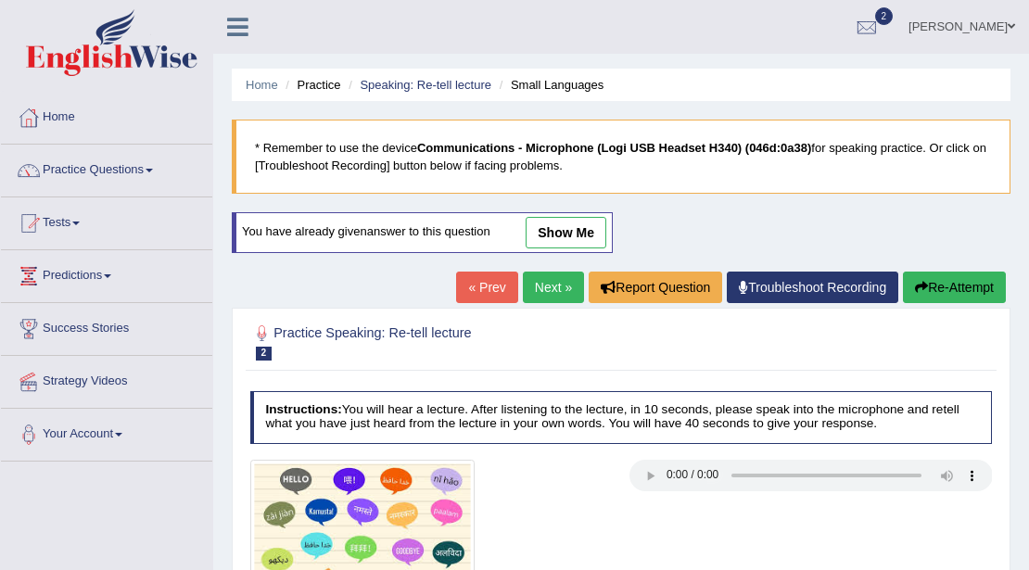
drag, startPoint x: 0, startPoint y: 0, endPoint x: 684, endPoint y: 234, distance: 722.6
click at [684, 234] on div "Home Practice Speaking: Re-tell lecture Small Languages * Remember to use the d…" at bounding box center [620, 463] width 815 height 927
click at [921, 287] on icon "button" at bounding box center [921, 287] width 13 height 13
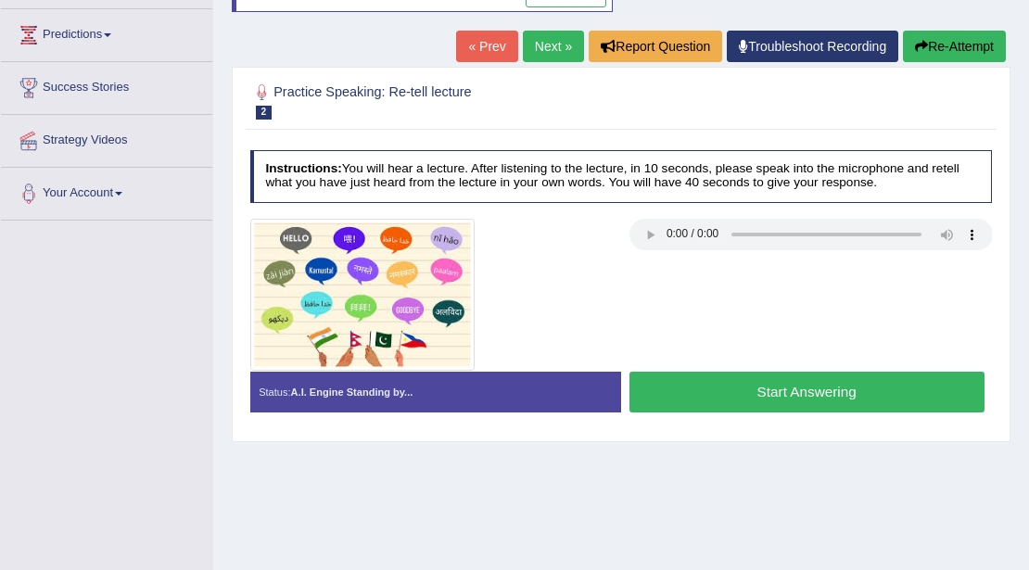
scroll to position [371, 0]
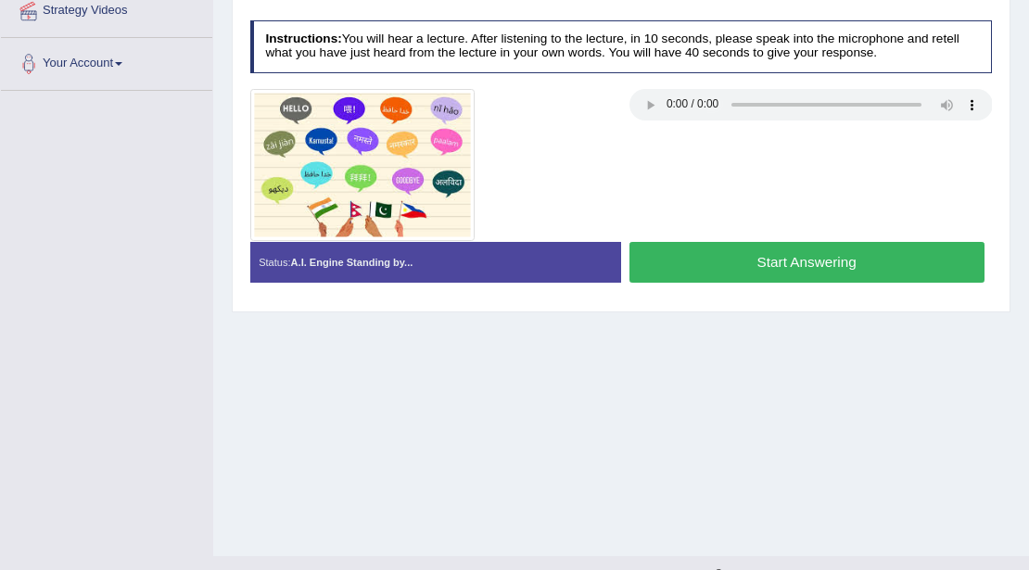
click at [711, 245] on button "Start Answering" at bounding box center [806, 262] width 355 height 40
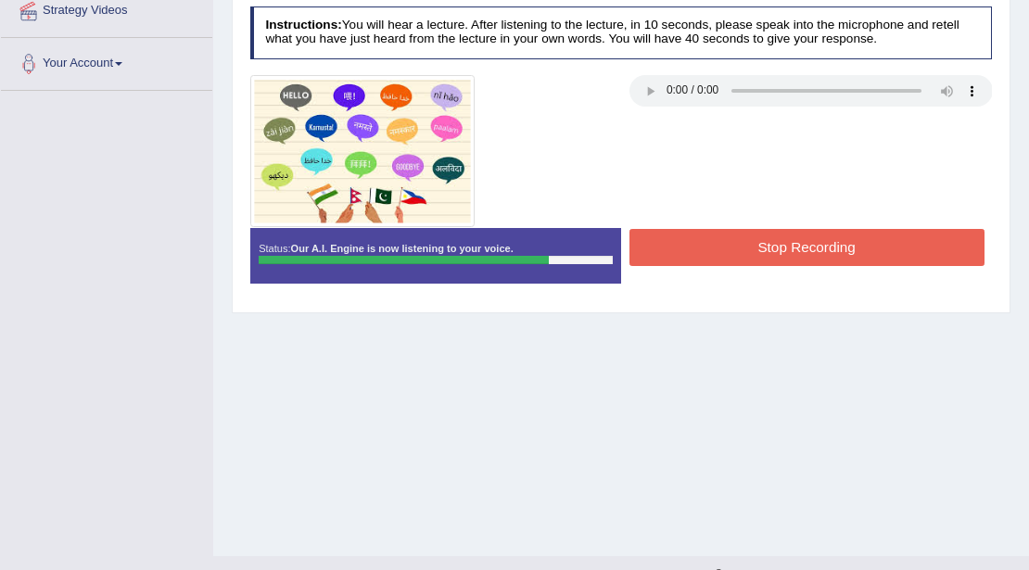
click at [710, 245] on button "Stop Recording" at bounding box center [806, 247] width 355 height 36
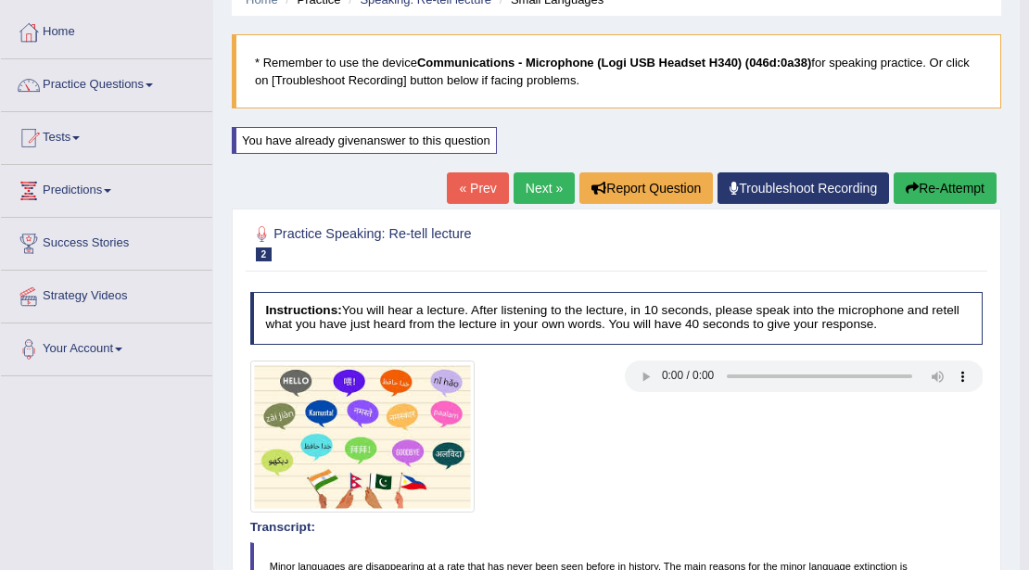
scroll to position [0, 0]
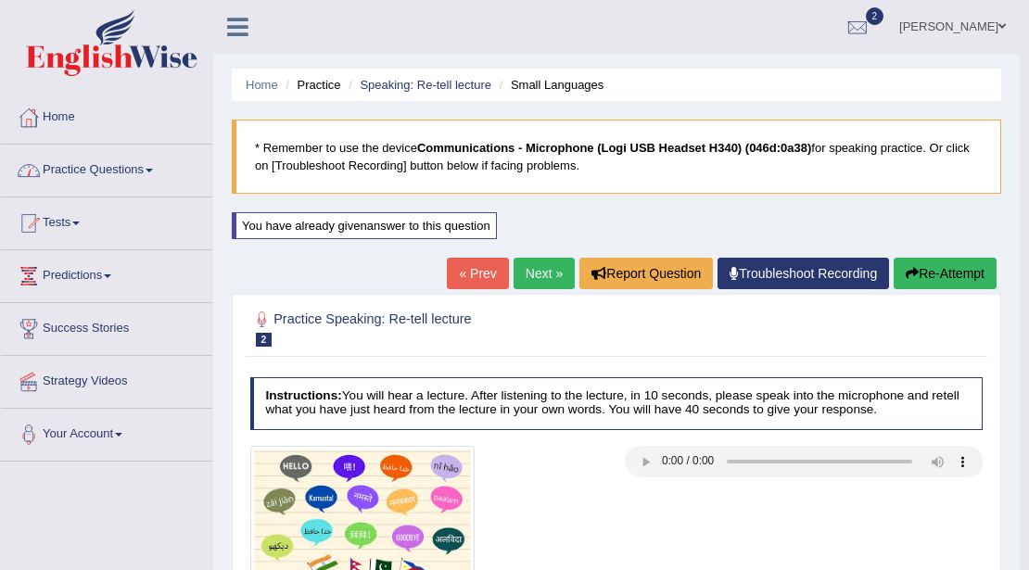
click at [150, 177] on link "Practice Questions" at bounding box center [106, 168] width 211 height 46
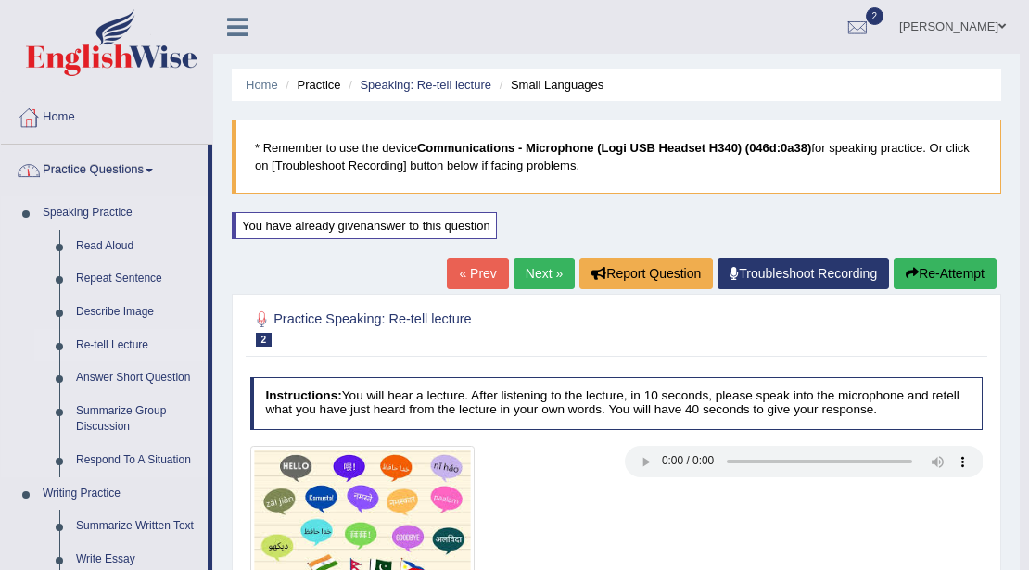
click at [117, 342] on link "Re-tell Lecture" at bounding box center [138, 345] width 140 height 33
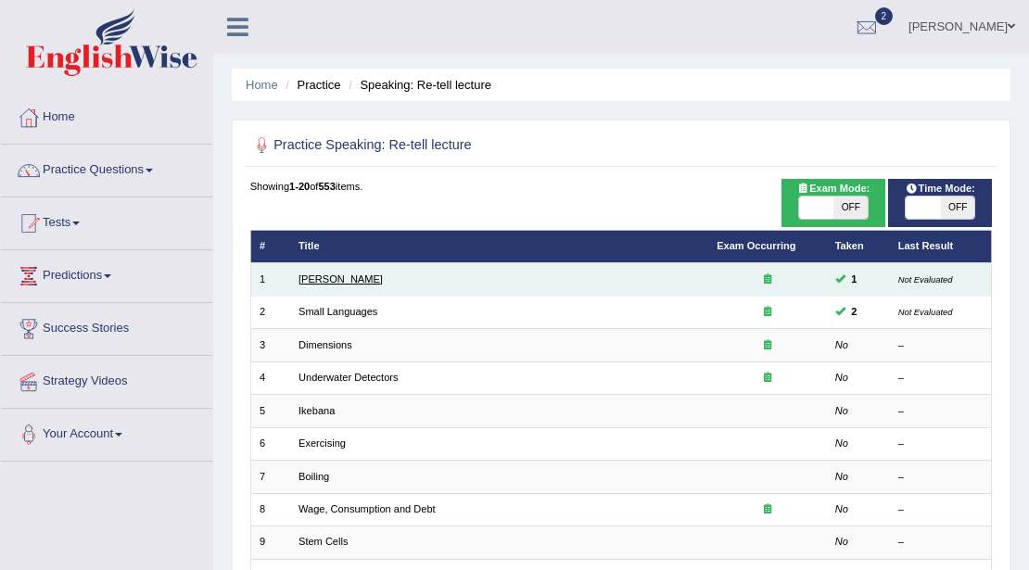
click at [339, 279] on link "Amory Lovins" at bounding box center [340, 278] width 84 height 11
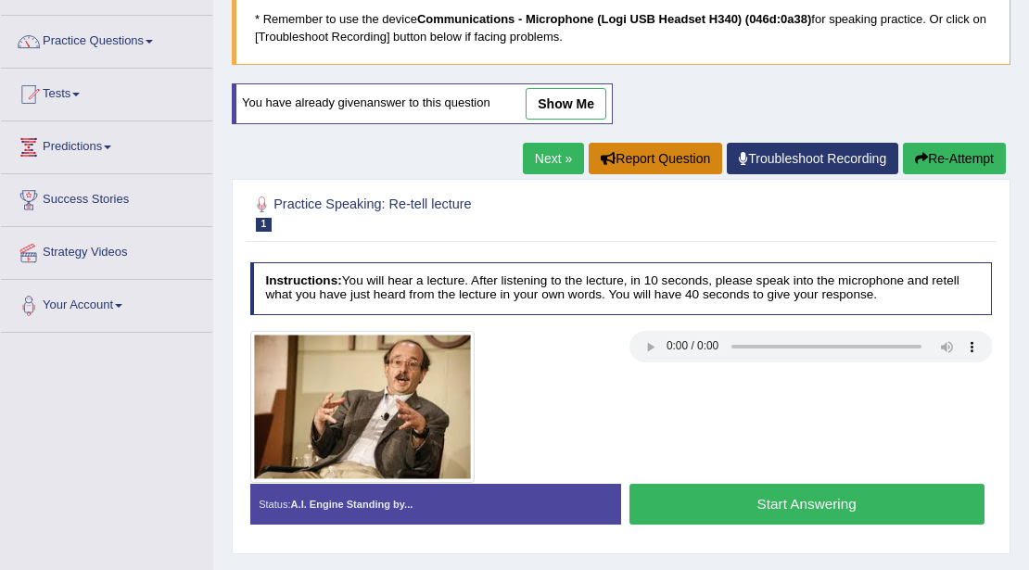
scroll to position [123, 0]
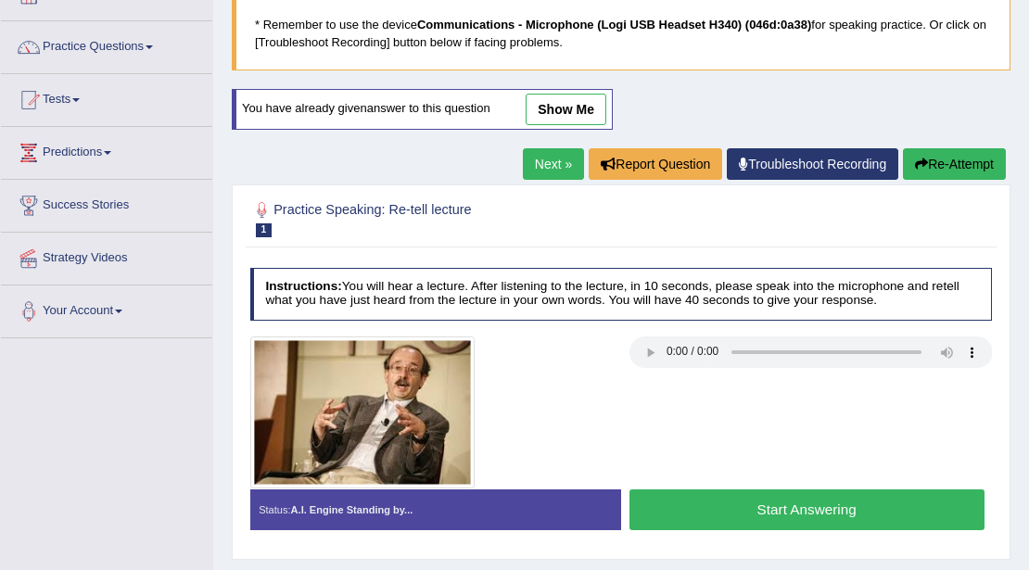
click at [550, 160] on link "Next »" at bounding box center [553, 164] width 61 height 32
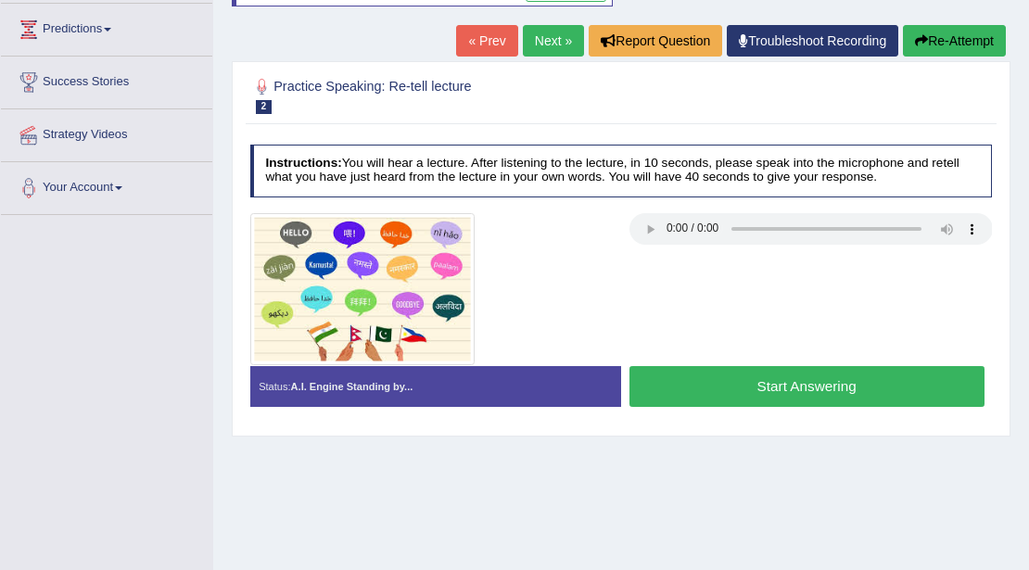
click at [538, 35] on link "Next »" at bounding box center [553, 41] width 61 height 32
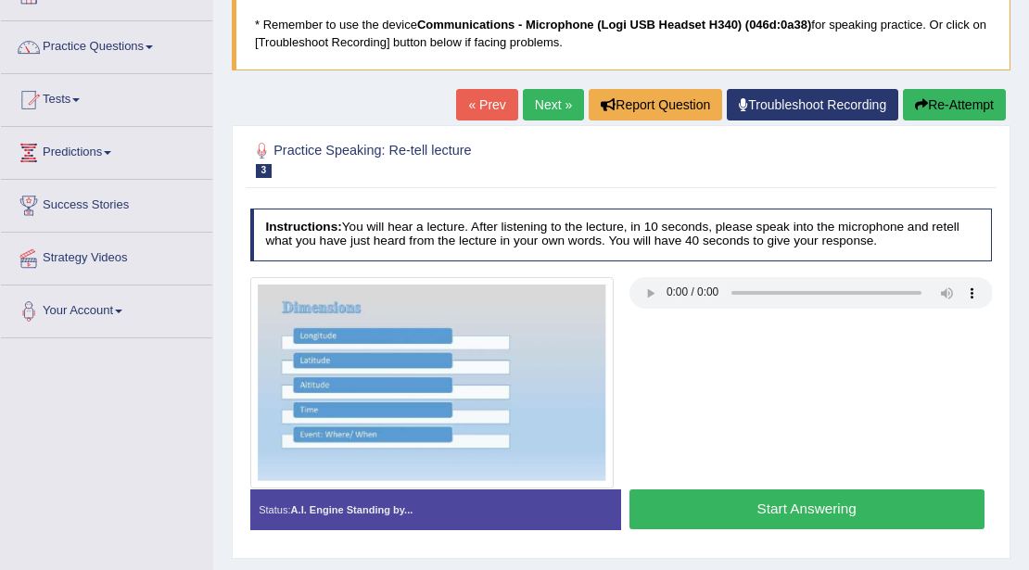
click at [554, 113] on link "Next »" at bounding box center [553, 105] width 61 height 32
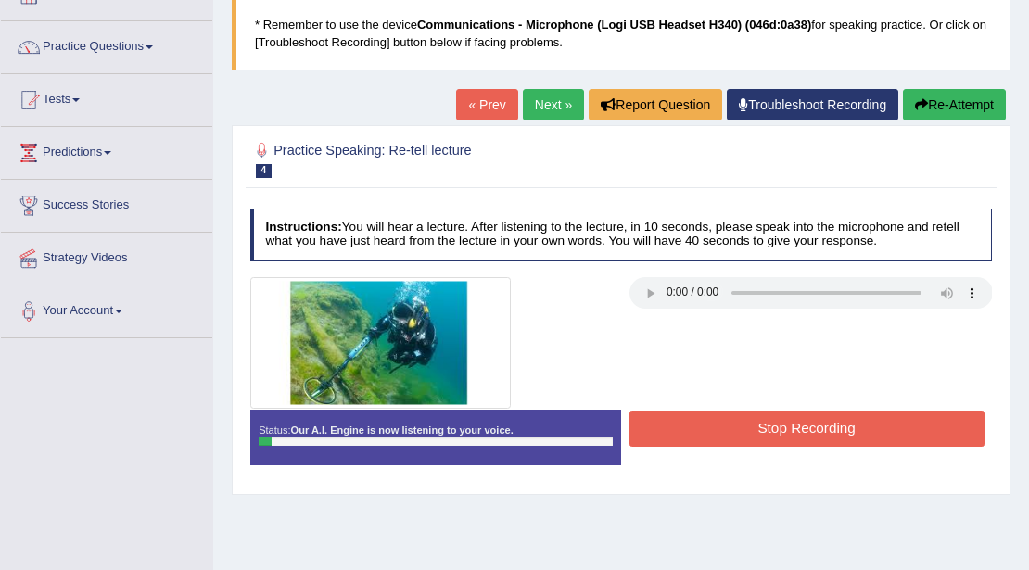
click at [727, 428] on button "Stop Recording" at bounding box center [806, 428] width 355 height 36
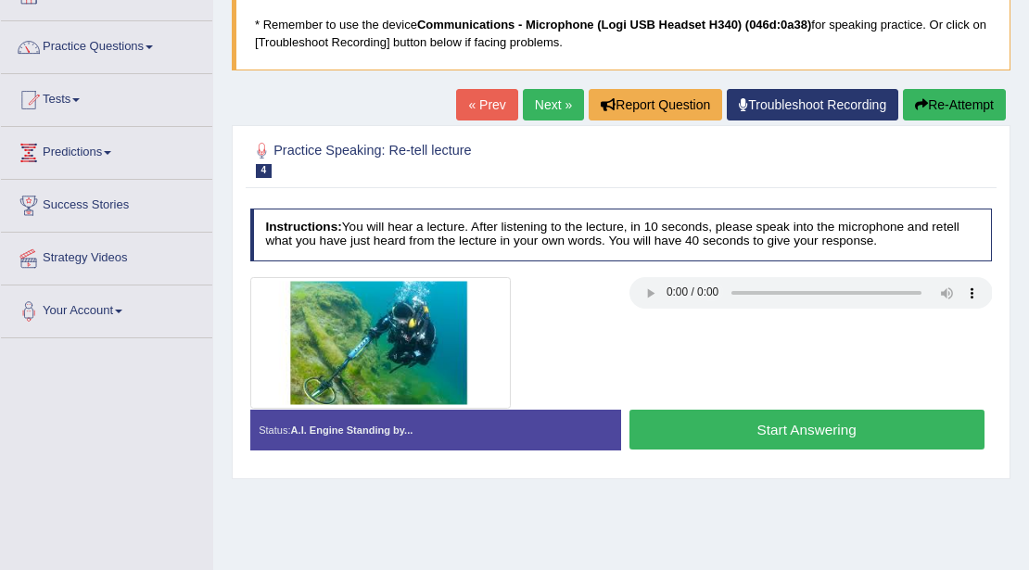
click at [548, 109] on link "Next »" at bounding box center [553, 105] width 61 height 32
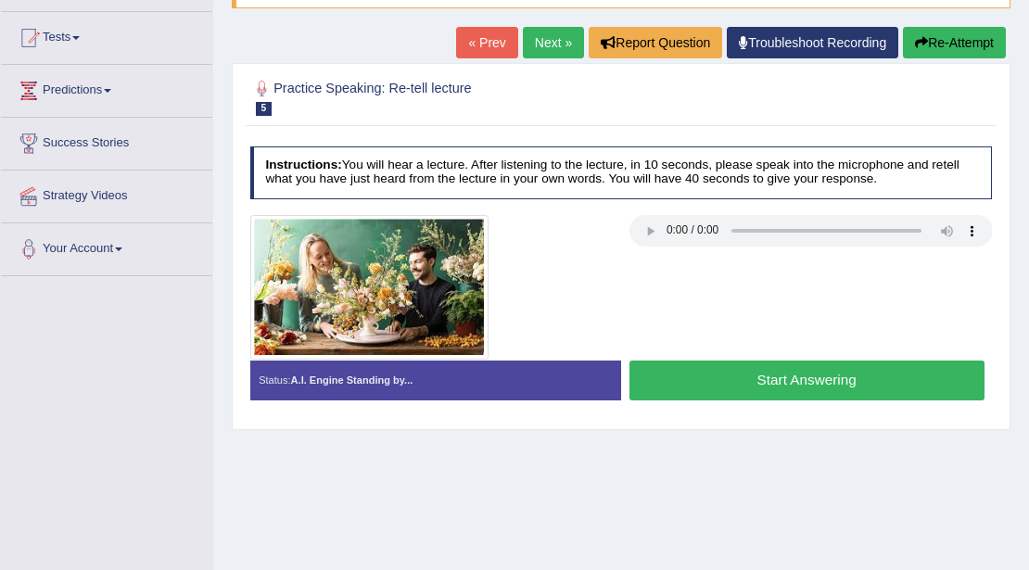
click at [529, 23] on div "Home Practice Speaking: Re-tell lecture Ikebana * Remember to use the device Co…" at bounding box center [620, 278] width 815 height 927
click at [532, 30] on link "Next »" at bounding box center [553, 43] width 61 height 32
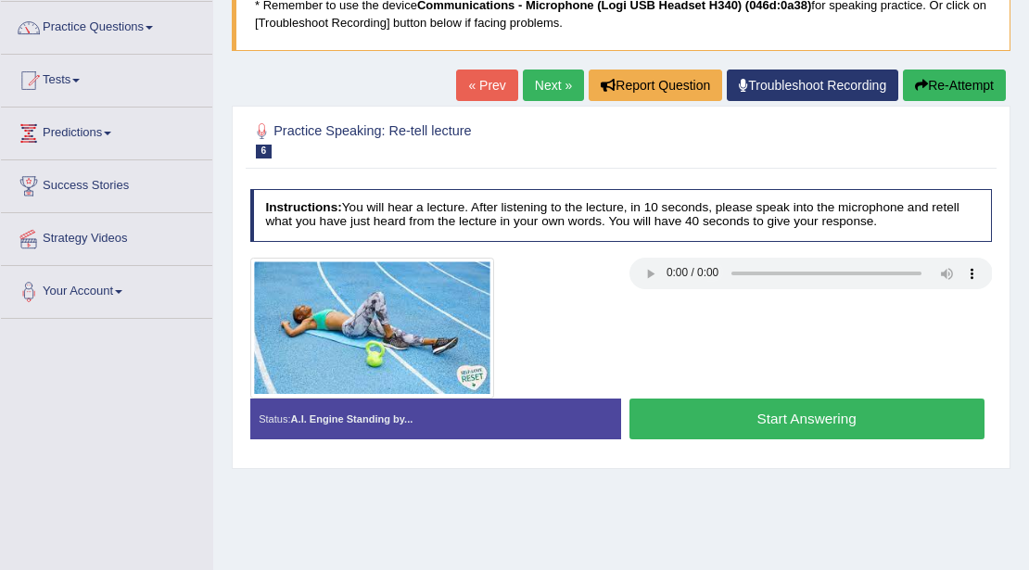
scroll to position [123, 0]
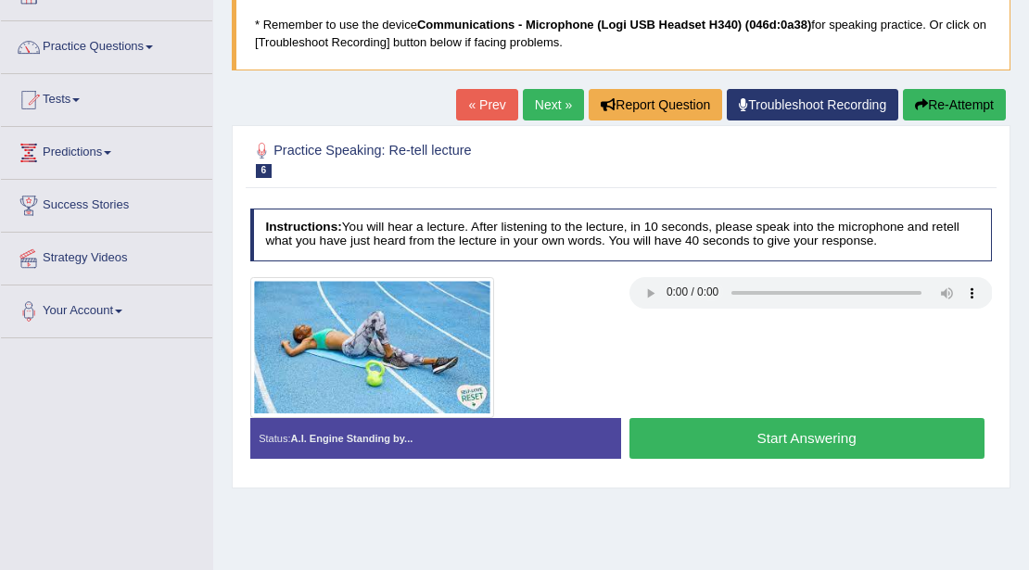
click at [552, 107] on link "Next »" at bounding box center [553, 105] width 61 height 32
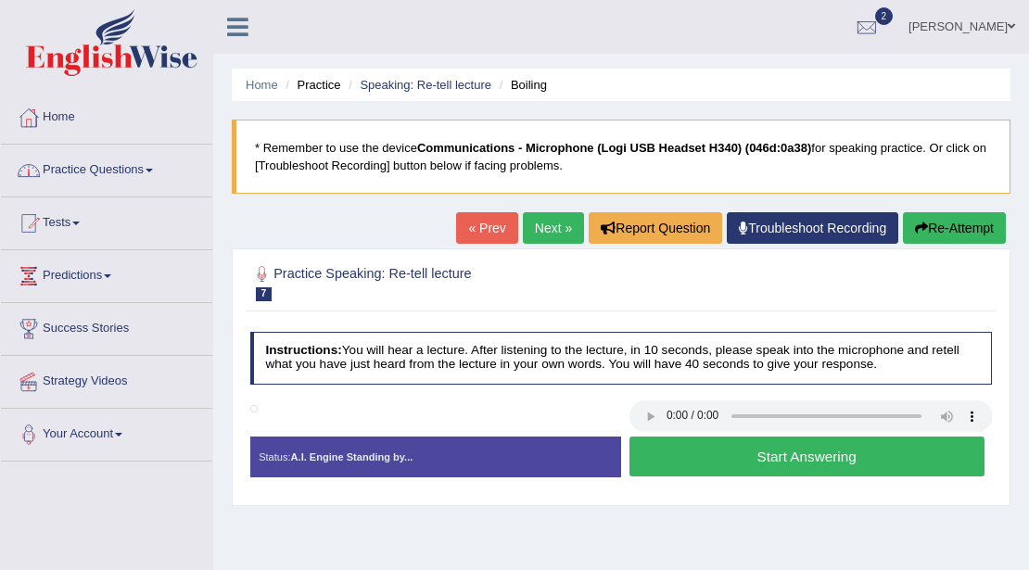
click at [148, 172] on link "Practice Questions" at bounding box center [106, 168] width 211 height 46
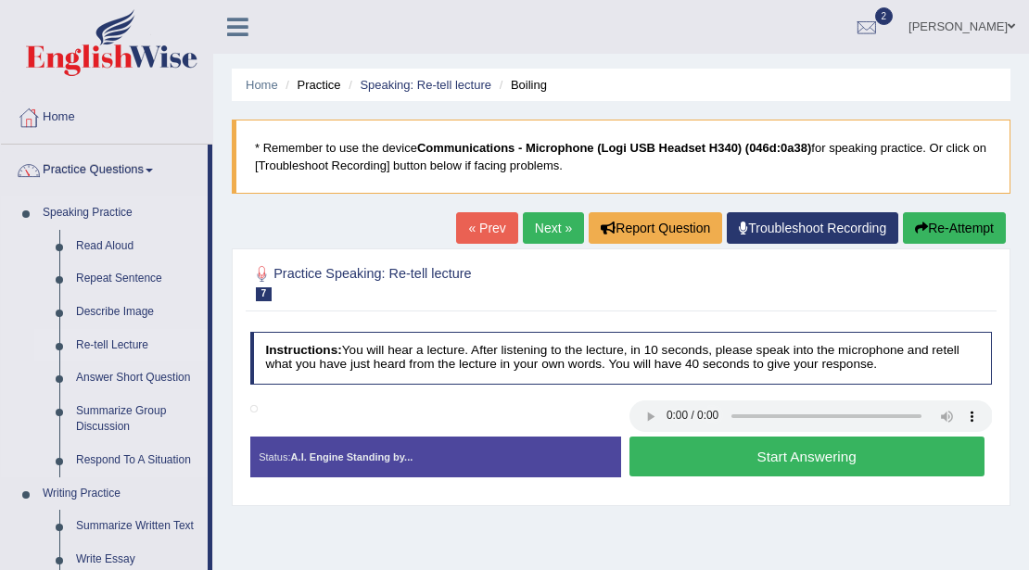
click at [126, 345] on link "Re-tell Lecture" at bounding box center [138, 345] width 140 height 33
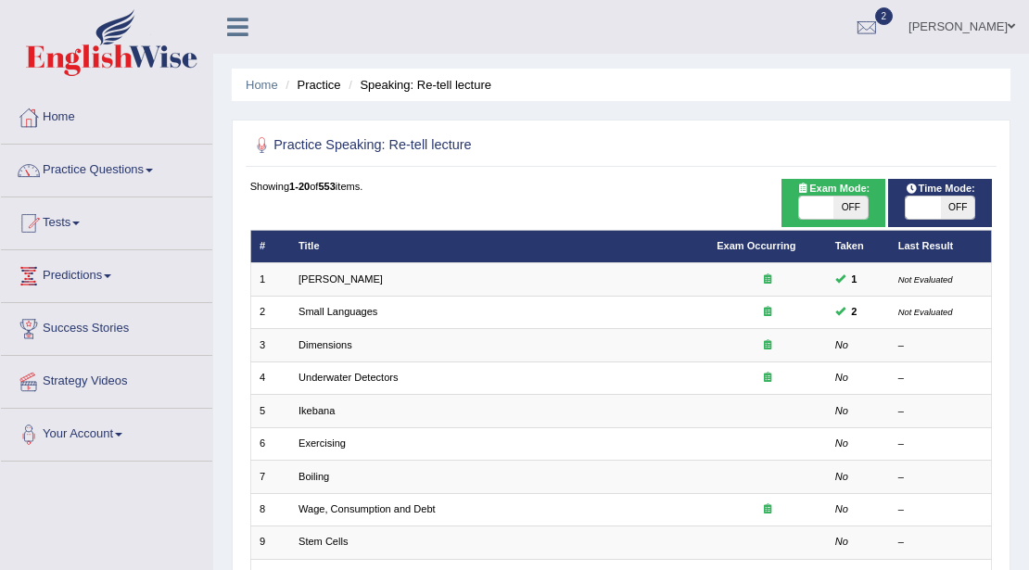
scroll to position [61, 0]
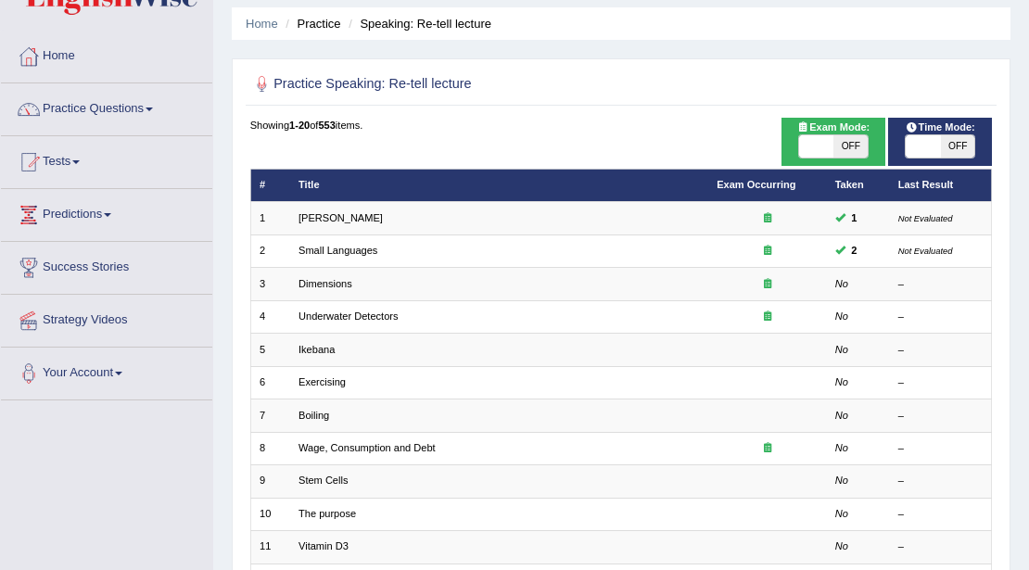
click at [340, 215] on link "[PERSON_NAME]" at bounding box center [340, 217] width 84 height 11
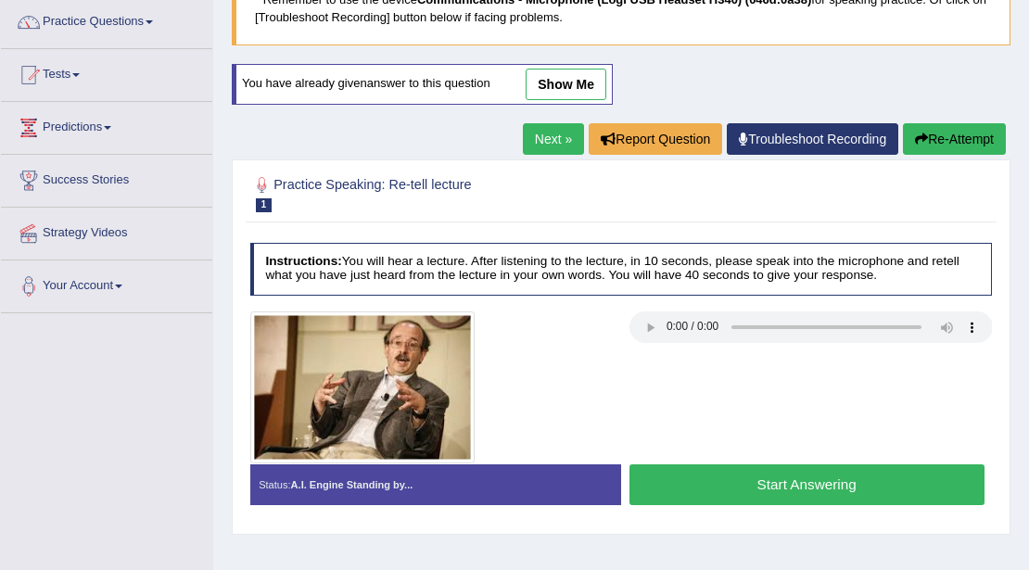
scroll to position [246, 0]
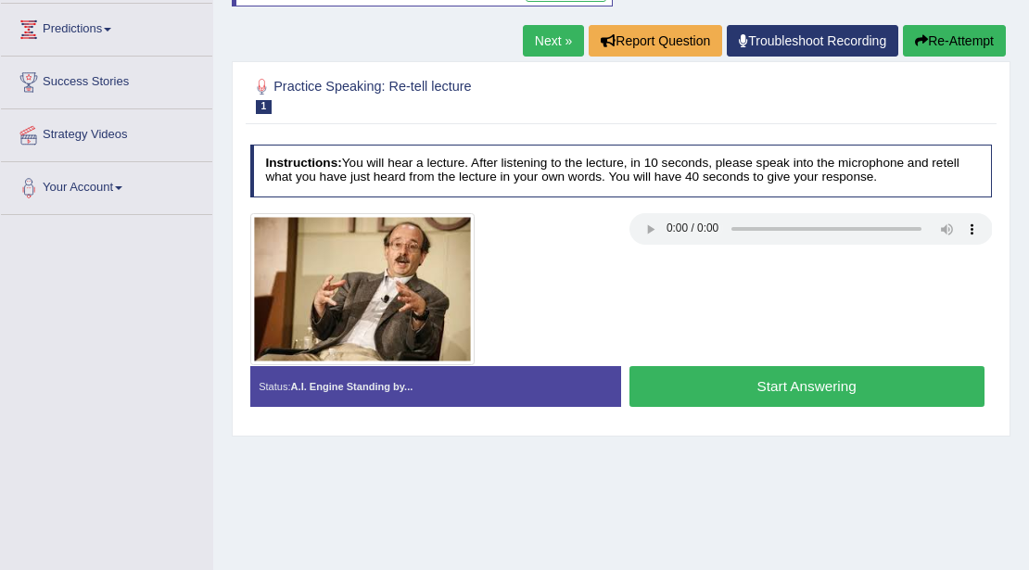
click at [537, 41] on link "Next »" at bounding box center [553, 41] width 61 height 32
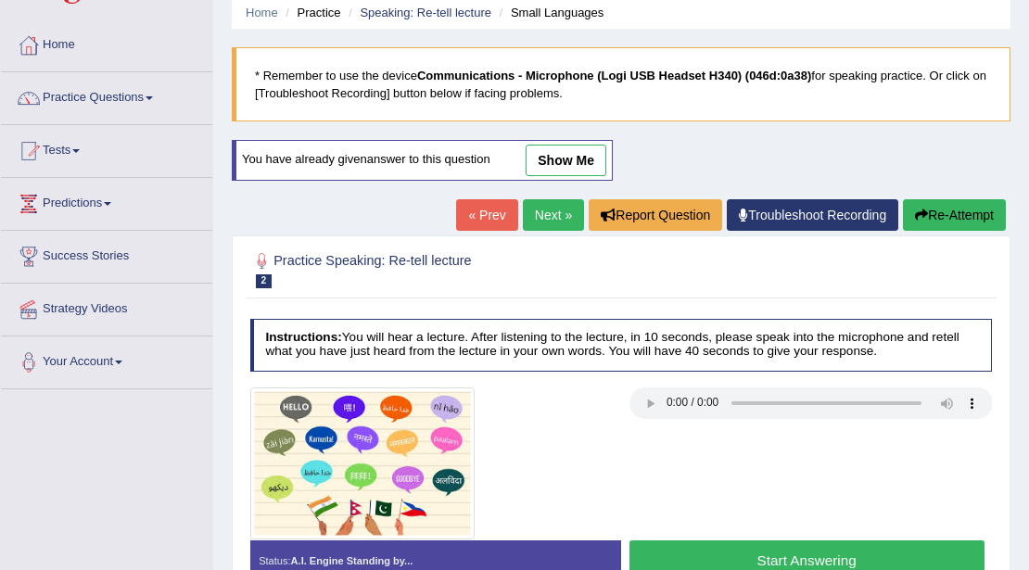
scroll to position [123, 0]
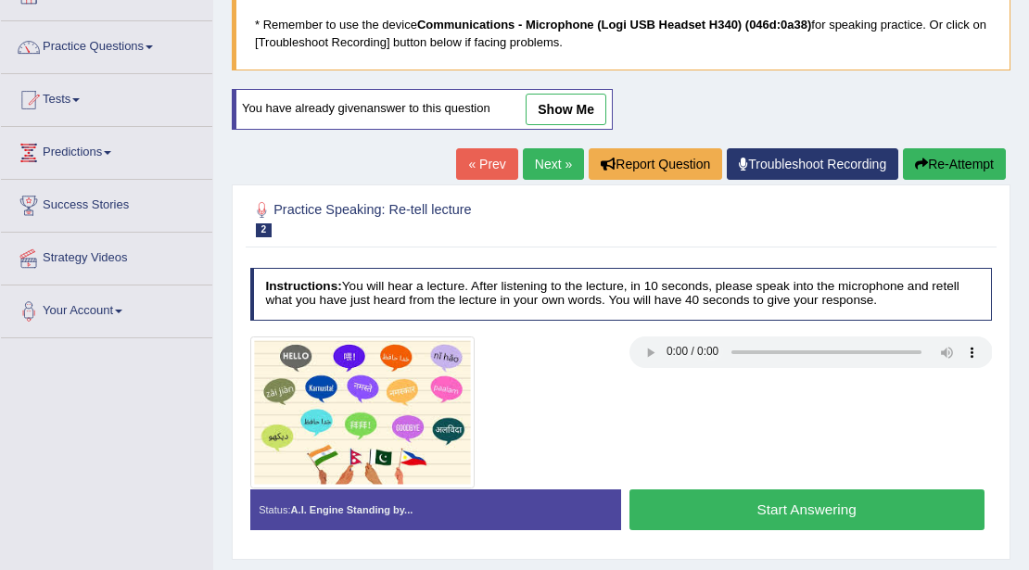
click at [549, 170] on link "Next »" at bounding box center [553, 164] width 61 height 32
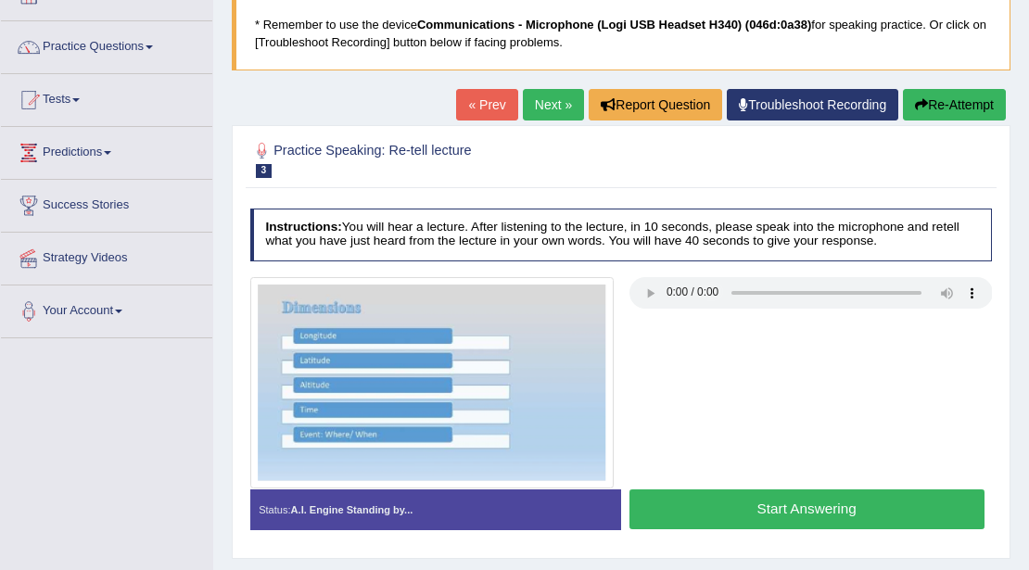
click at [545, 108] on link "Next »" at bounding box center [553, 105] width 61 height 32
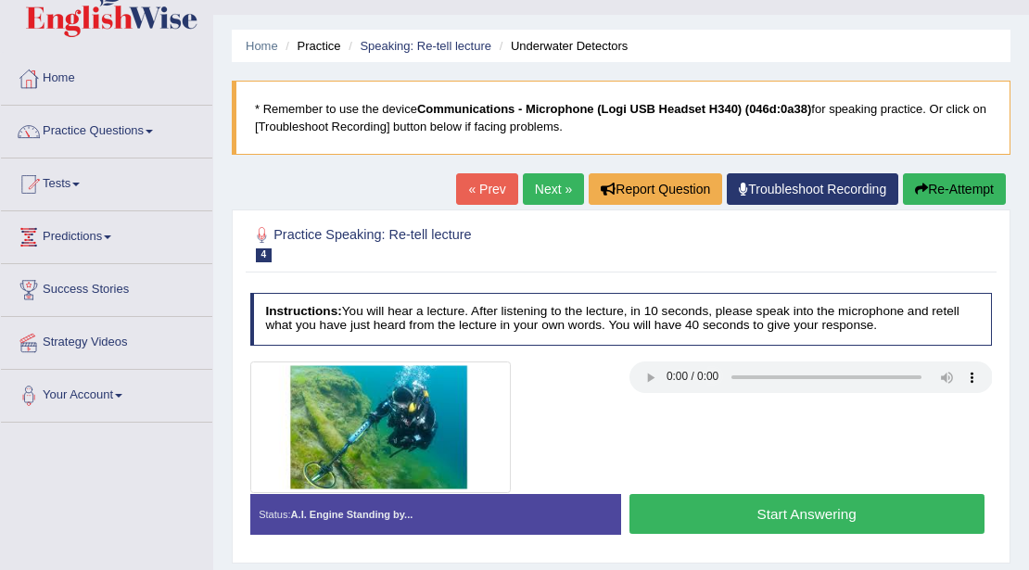
scroll to position [61, 0]
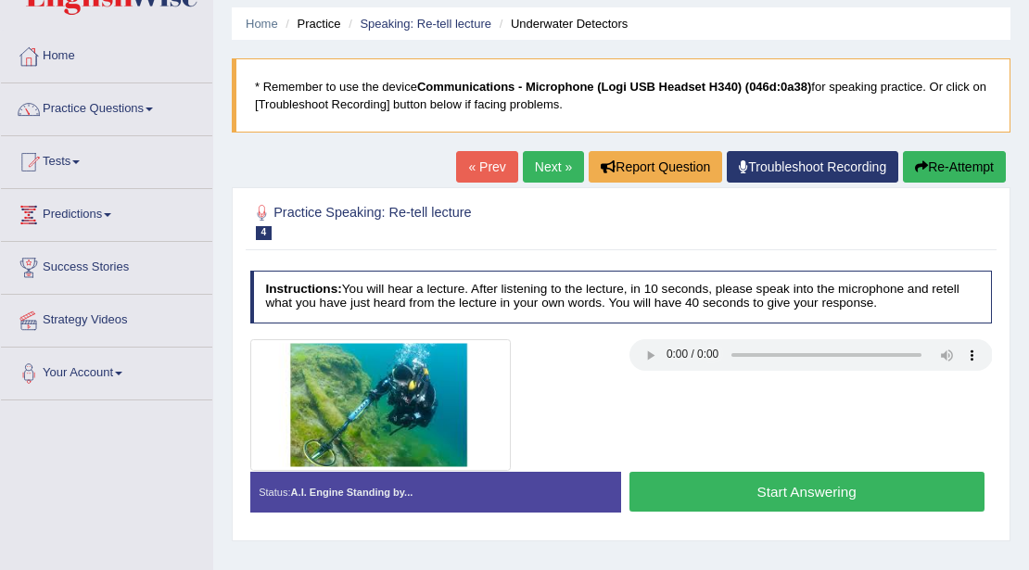
click at [540, 158] on link "Next »" at bounding box center [553, 167] width 61 height 32
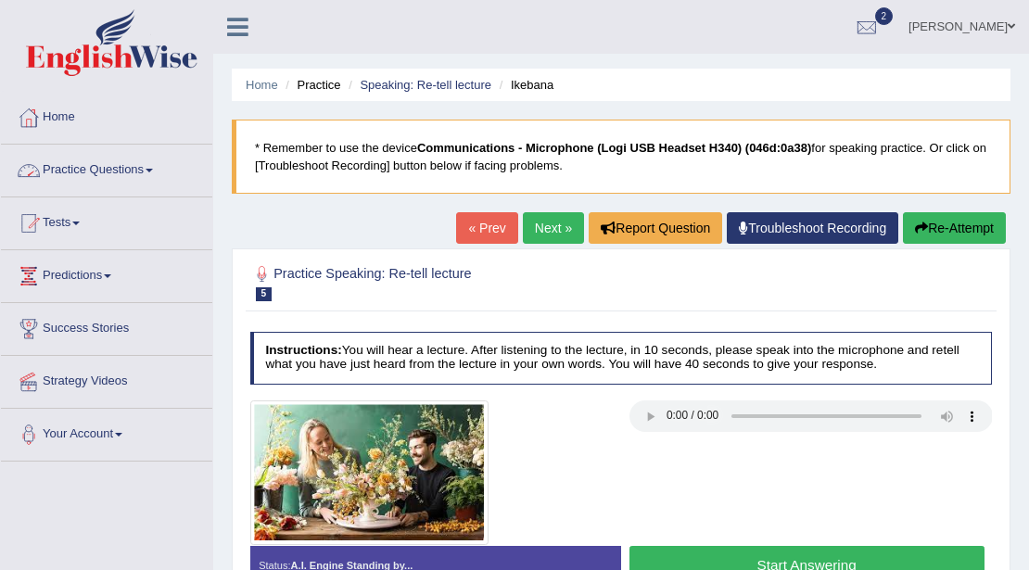
click at [139, 173] on link "Practice Questions" at bounding box center [106, 168] width 211 height 46
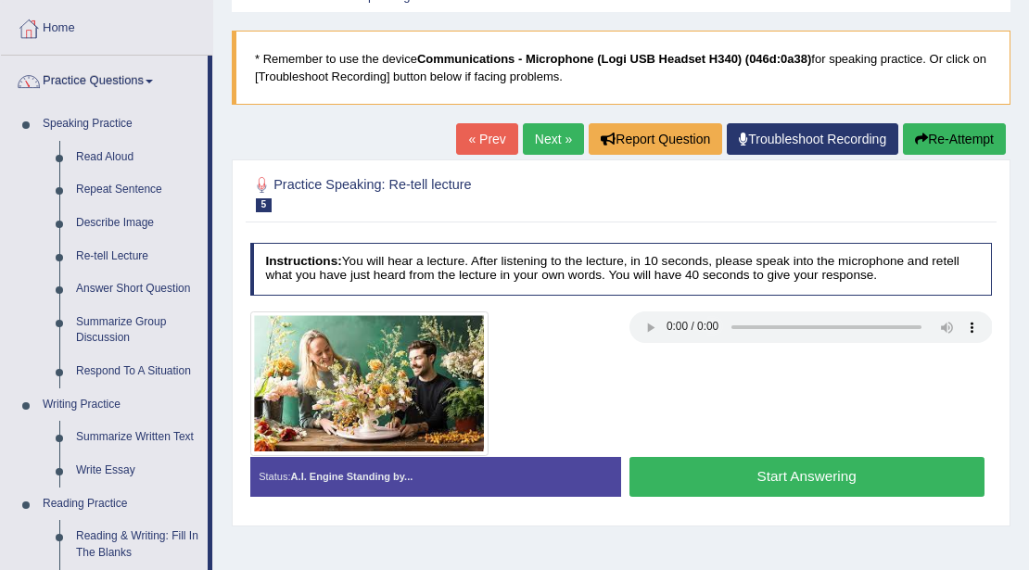
scroll to position [185, 0]
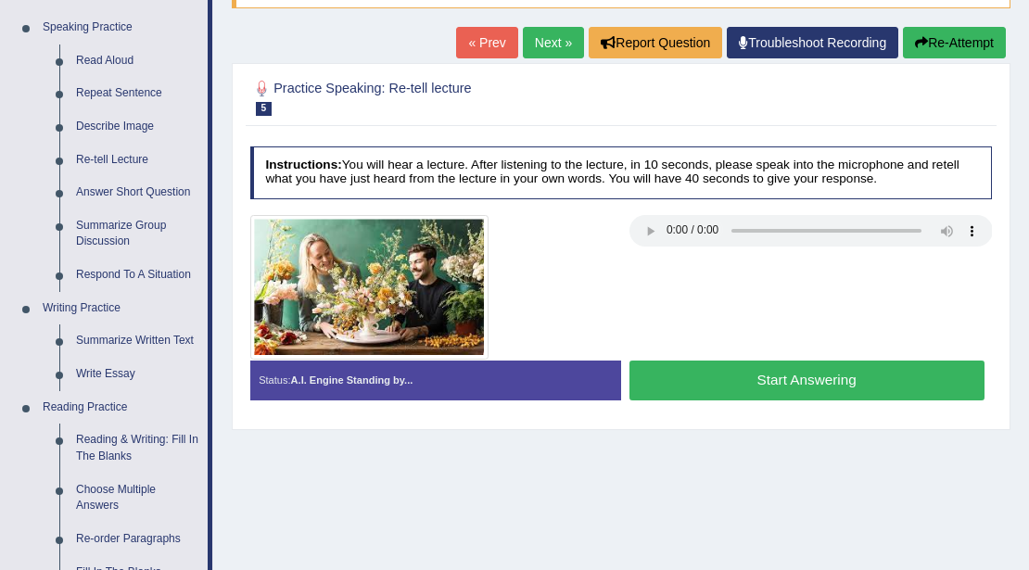
click at [554, 44] on link "Next »" at bounding box center [553, 43] width 61 height 32
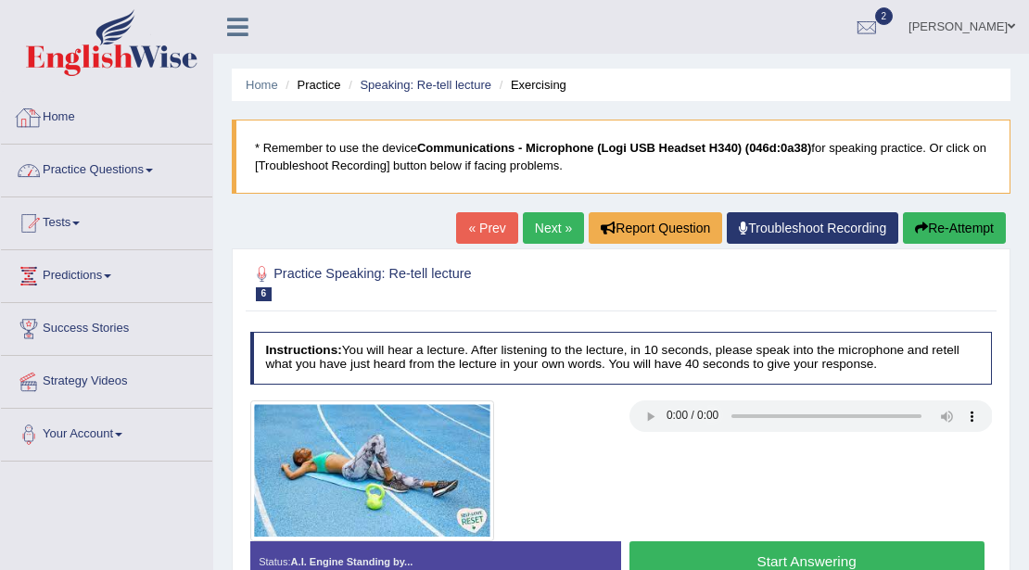
click at [141, 170] on link "Practice Questions" at bounding box center [106, 168] width 211 height 46
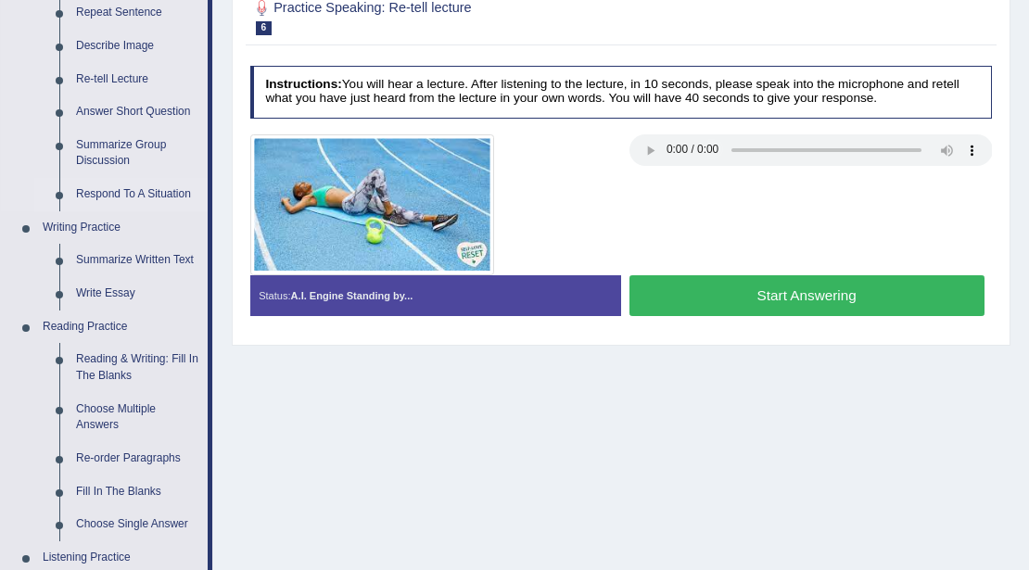
scroll to position [185, 0]
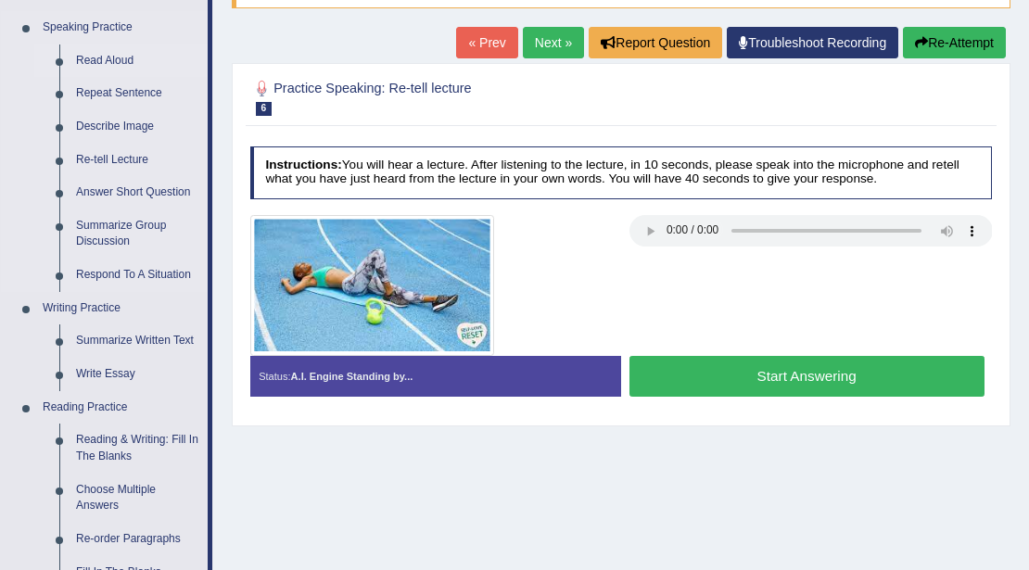
click at [109, 63] on link "Read Aloud" at bounding box center [138, 60] width 140 height 33
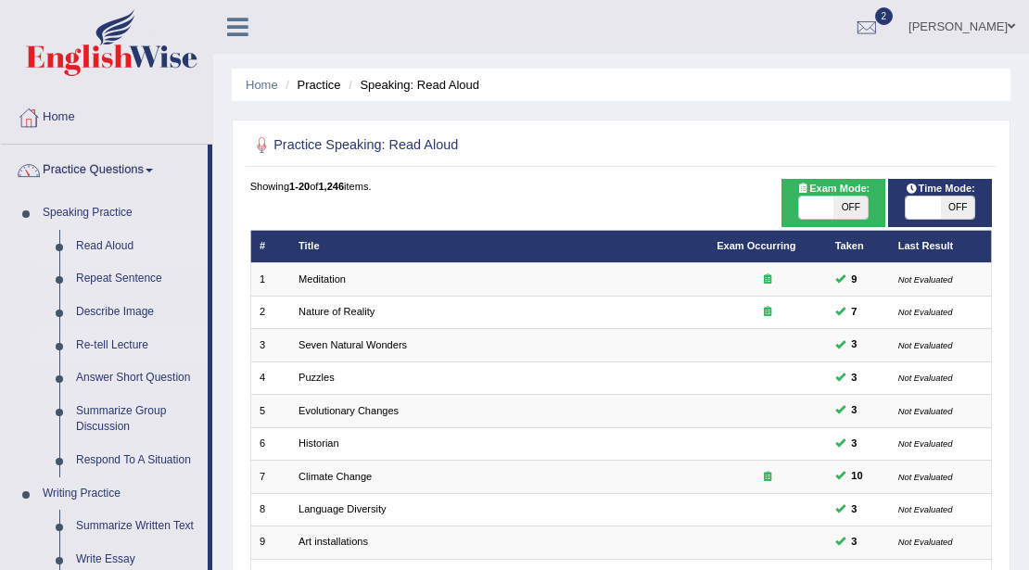
click at [123, 344] on link "Re-tell Lecture" at bounding box center [138, 345] width 140 height 33
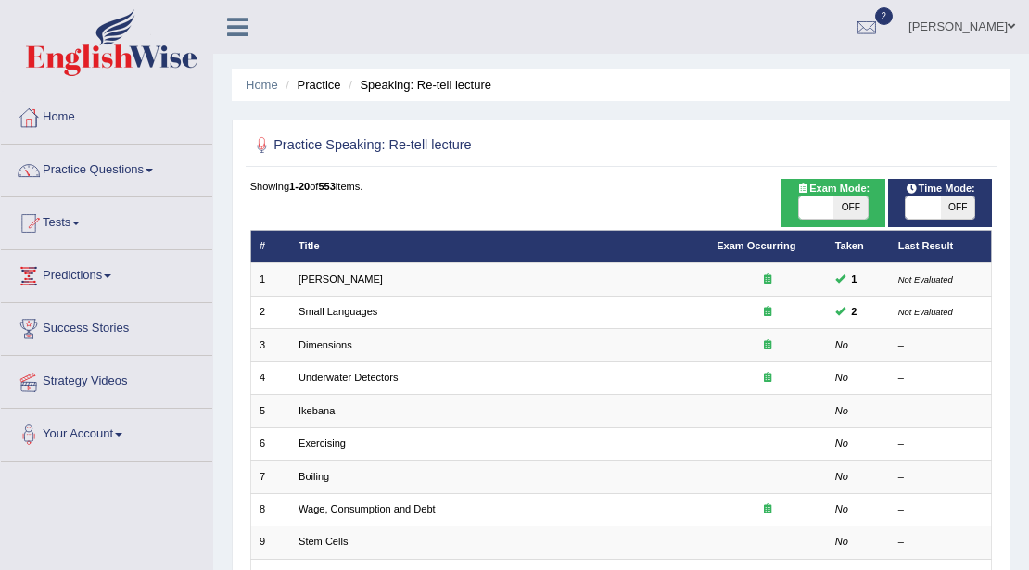
drag, startPoint x: 117, startPoint y: 348, endPoint x: 0, endPoint y: 594, distance: 271.9
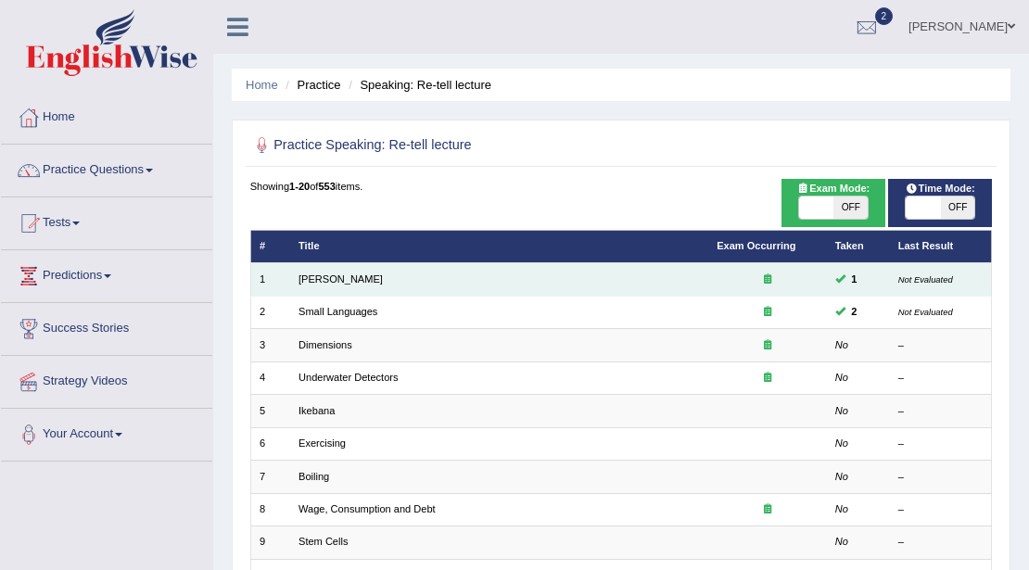
drag, startPoint x: 0, startPoint y: 594, endPoint x: 386, endPoint y: 284, distance: 495.6
click at [386, 284] on td "[PERSON_NAME]" at bounding box center [499, 279] width 418 height 32
click at [313, 273] on link "[PERSON_NAME]" at bounding box center [340, 278] width 84 height 11
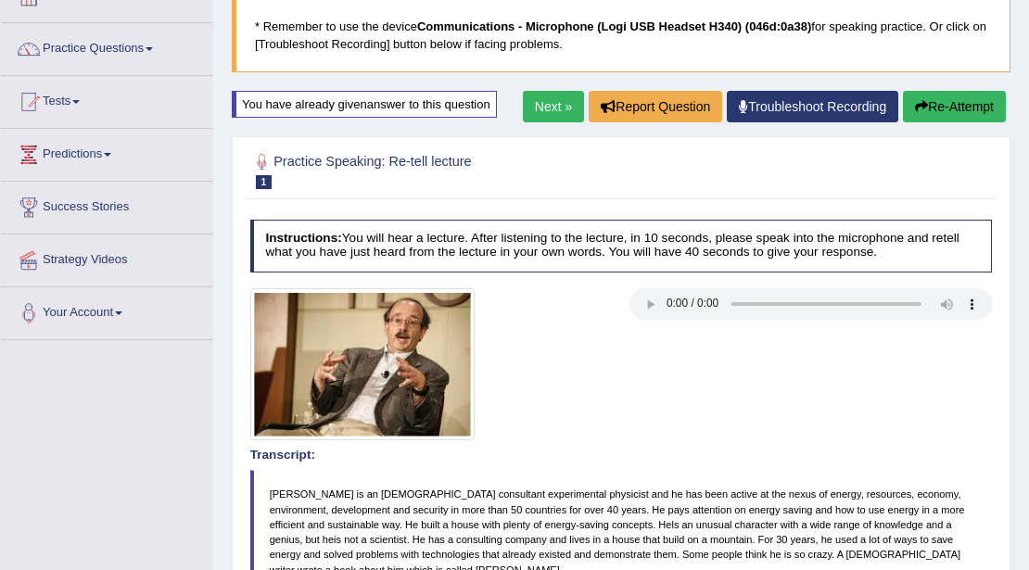
scroll to position [61, 0]
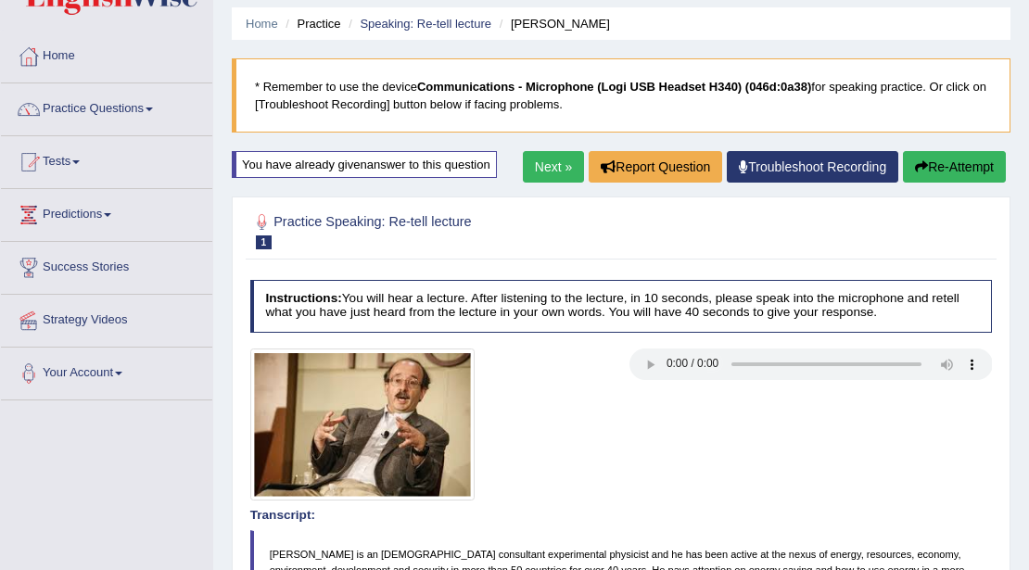
click at [526, 159] on link "Next »" at bounding box center [553, 167] width 61 height 32
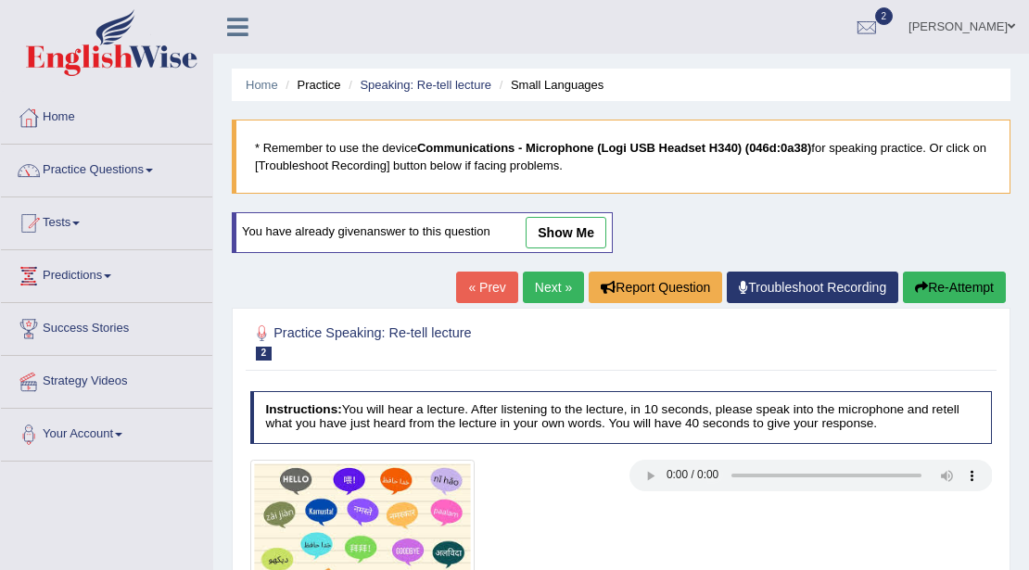
click at [476, 280] on link "« Prev" at bounding box center [486, 287] width 61 height 32
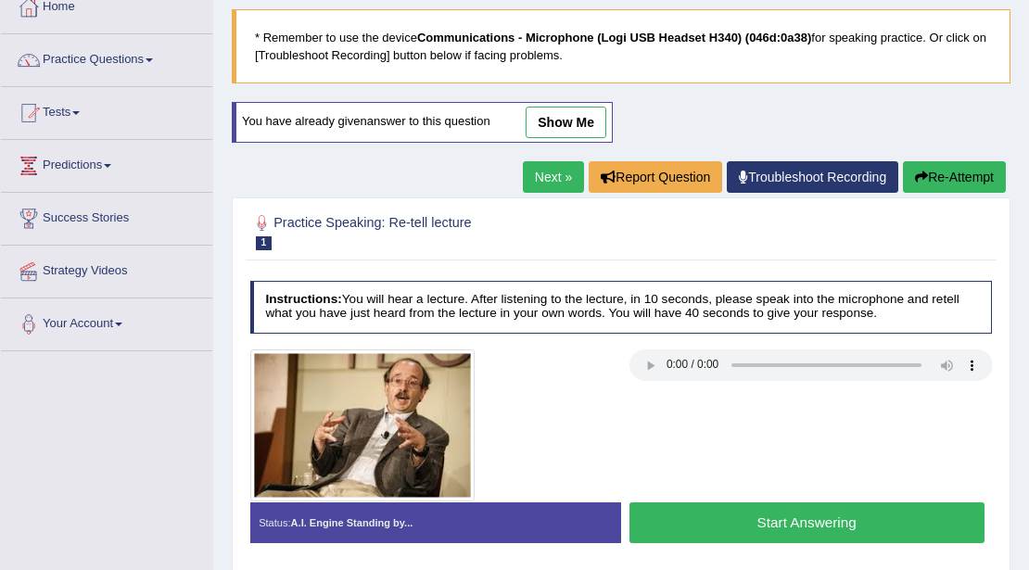
scroll to position [185, 0]
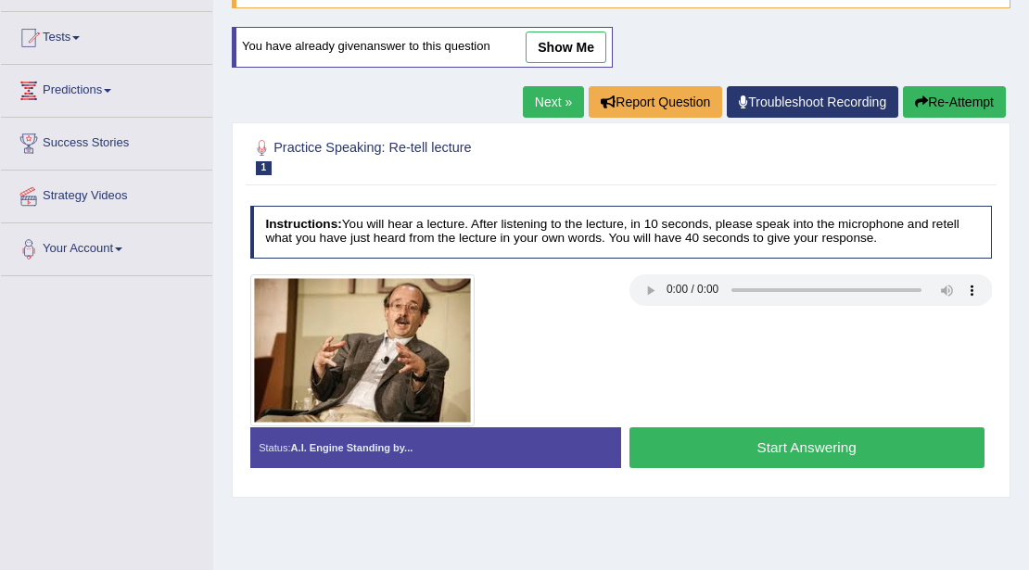
click at [827, 445] on button "Start Answering" at bounding box center [806, 447] width 355 height 40
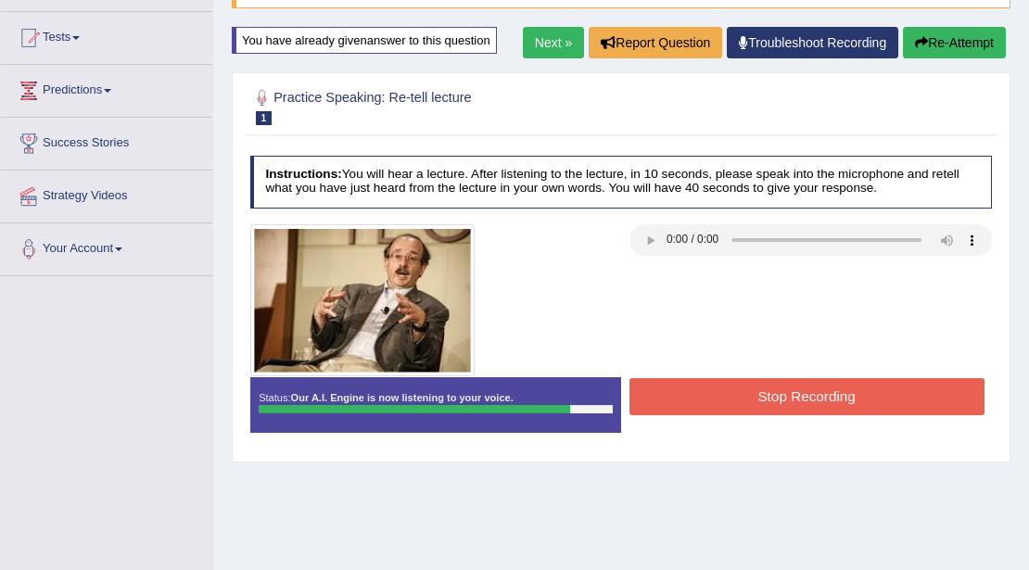
click at [936, 389] on button "Stop Recording" at bounding box center [806, 396] width 355 height 36
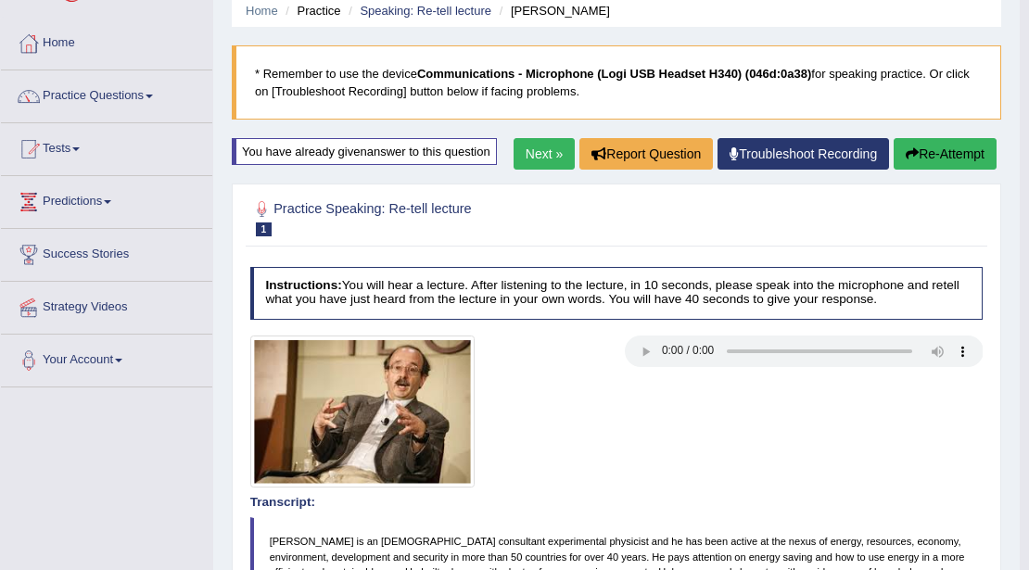
scroll to position [71, 0]
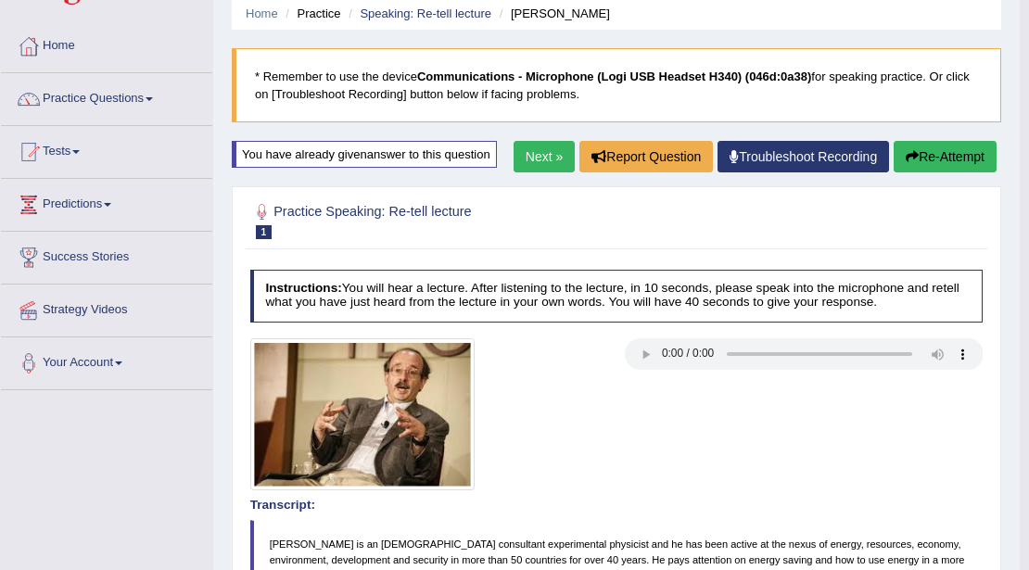
click at [554, 158] on link "Next »" at bounding box center [543, 157] width 61 height 32
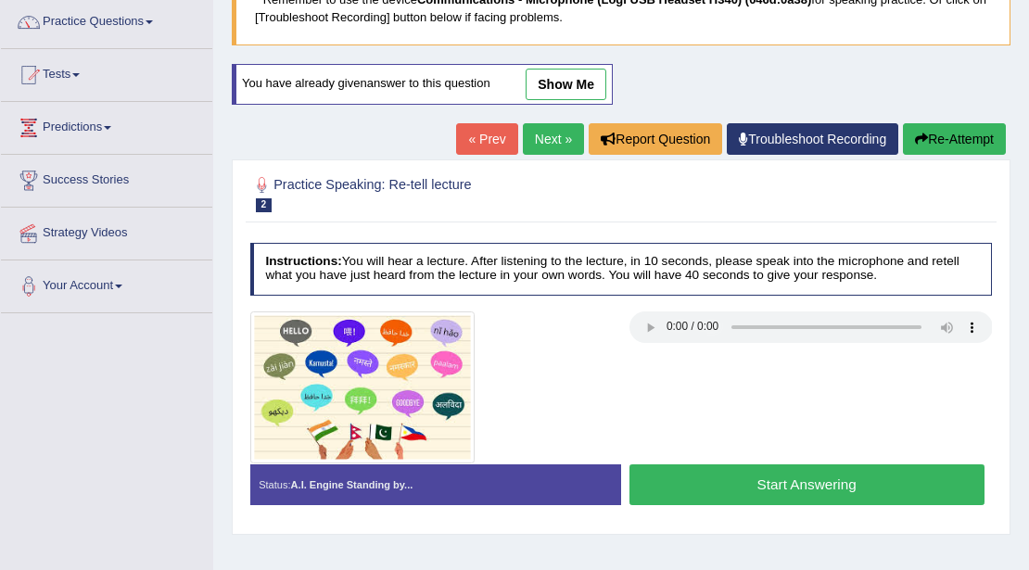
scroll to position [185, 0]
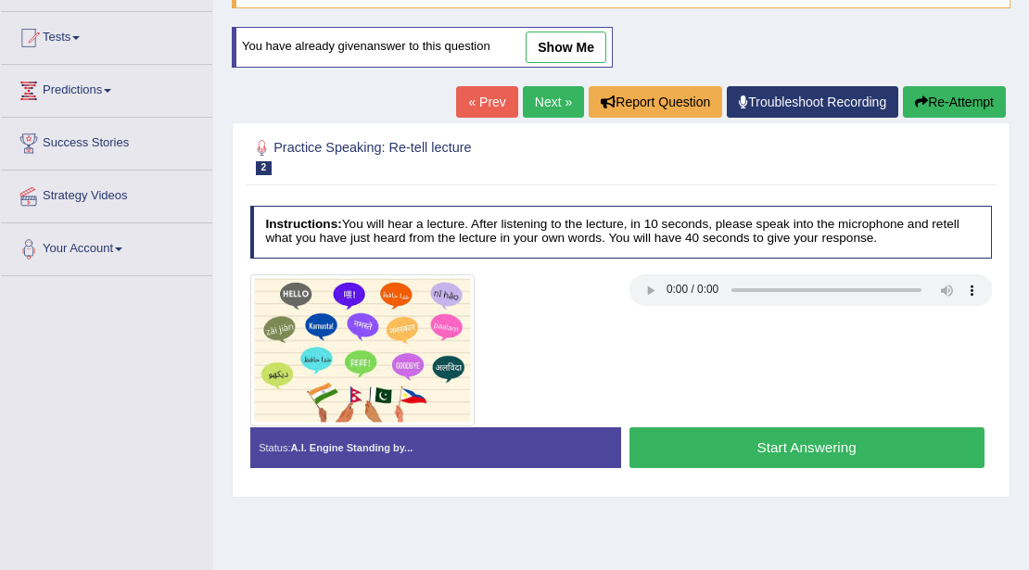
click at [552, 43] on link "show me" at bounding box center [565, 48] width 81 height 32
click at [552, 44] on div "Home Practice Speaking: Re-tell lecture Small Languages * Remember to use the d…" at bounding box center [620, 278] width 815 height 927
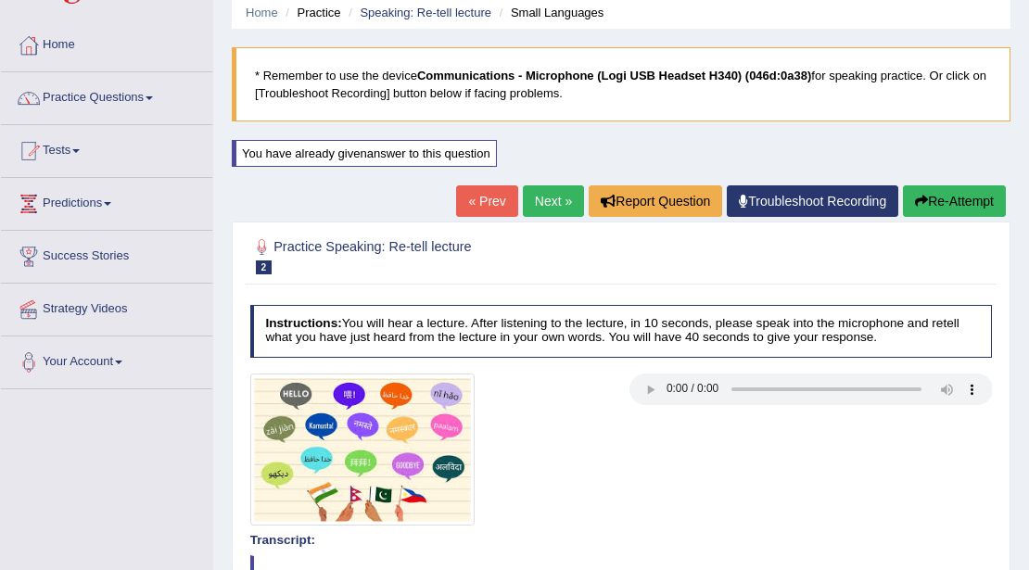
scroll to position [0, 0]
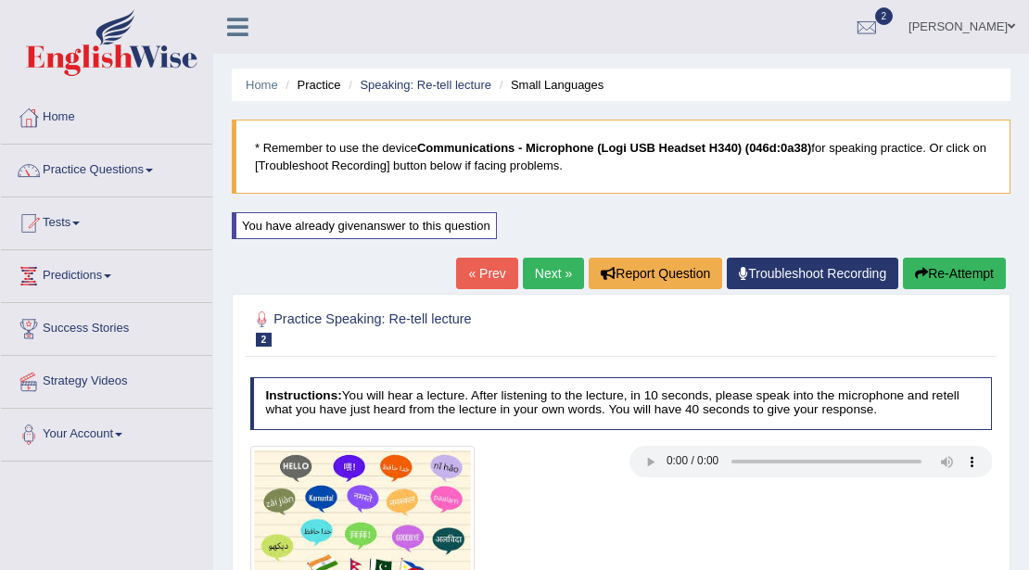
click at [552, 271] on link "Next »" at bounding box center [553, 274] width 61 height 32
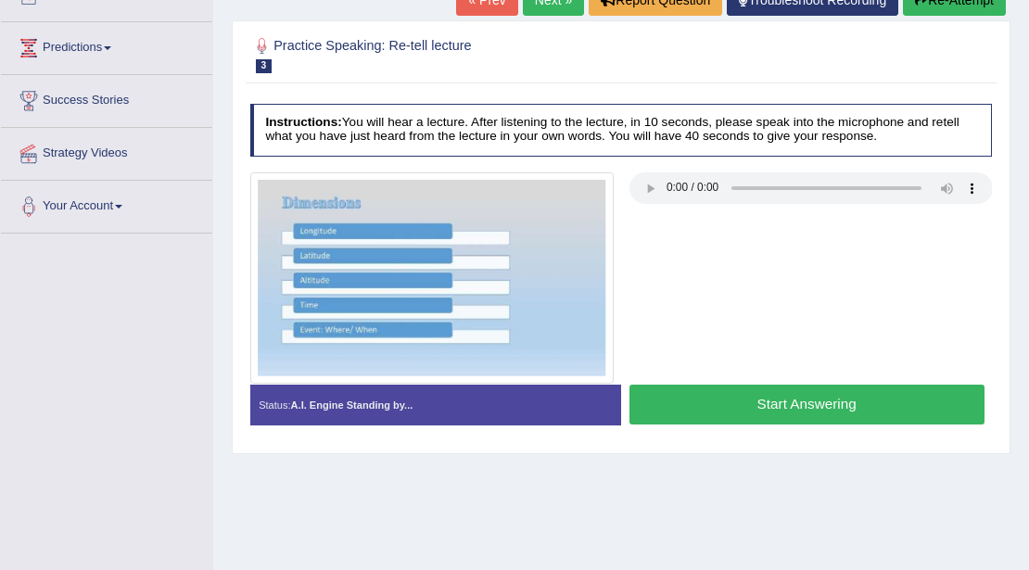
scroll to position [246, 0]
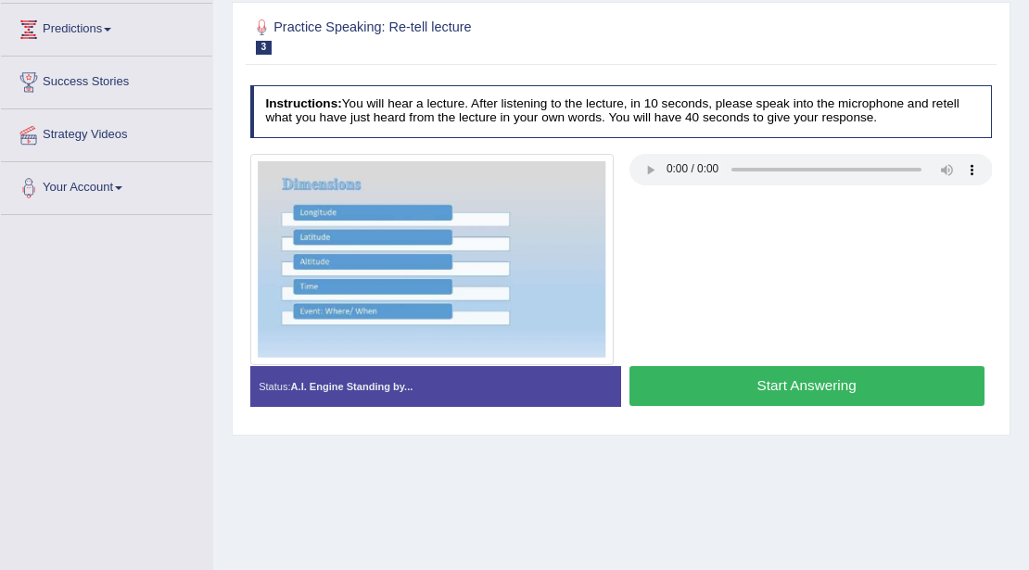
click at [315, 33] on h2 "Practice Speaking: Re-tell lecture 3 Dimensions" at bounding box center [480, 35] width 460 height 39
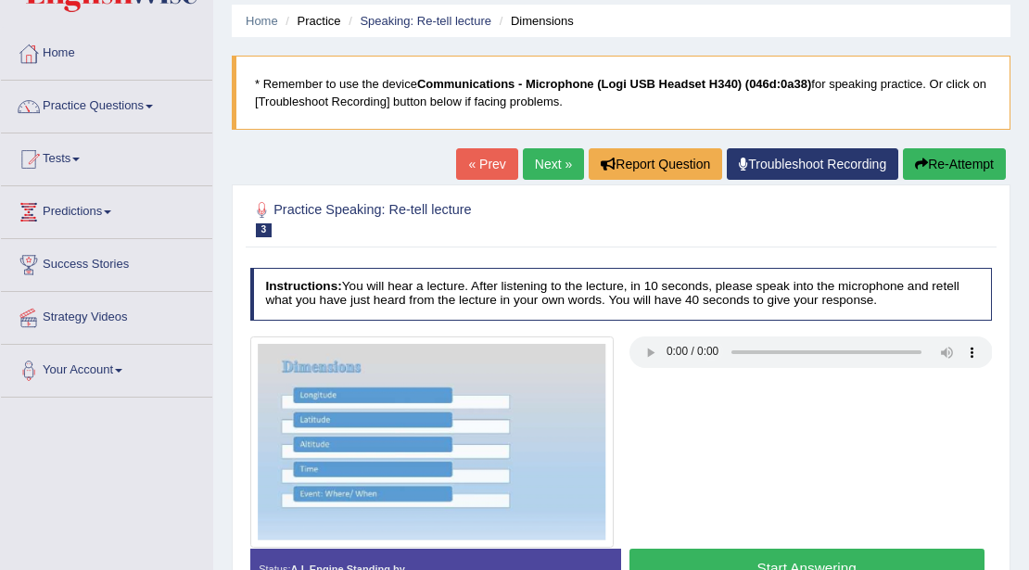
scroll to position [61, 0]
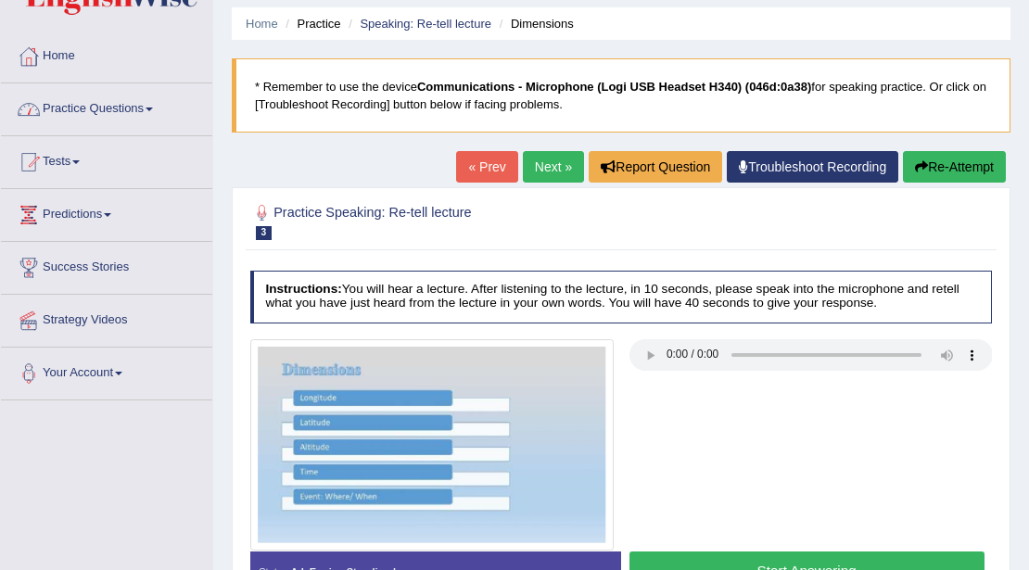
click at [148, 120] on link "Practice Questions" at bounding box center [106, 106] width 211 height 46
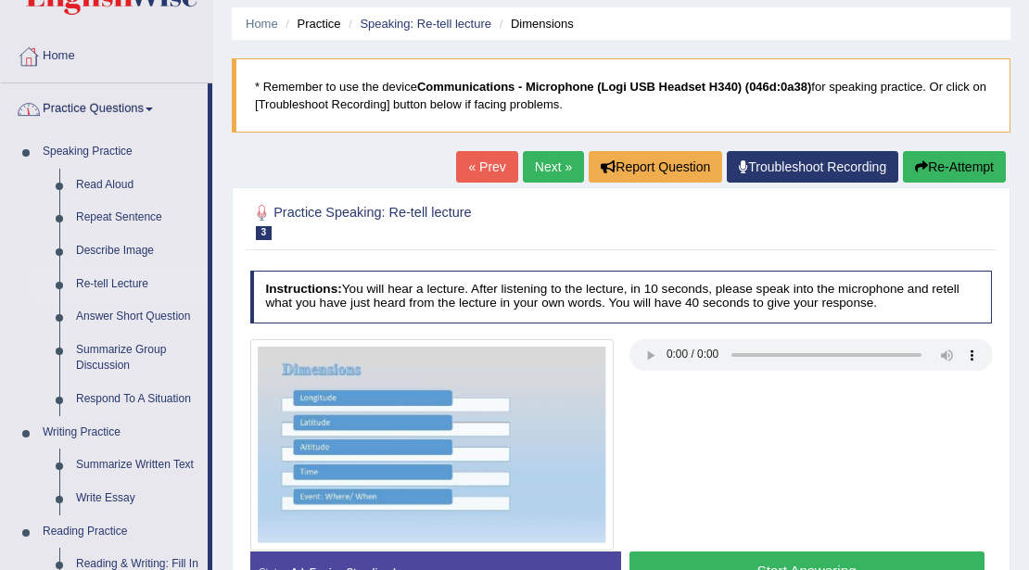
click at [132, 285] on link "Re-tell Lecture" at bounding box center [138, 284] width 140 height 33
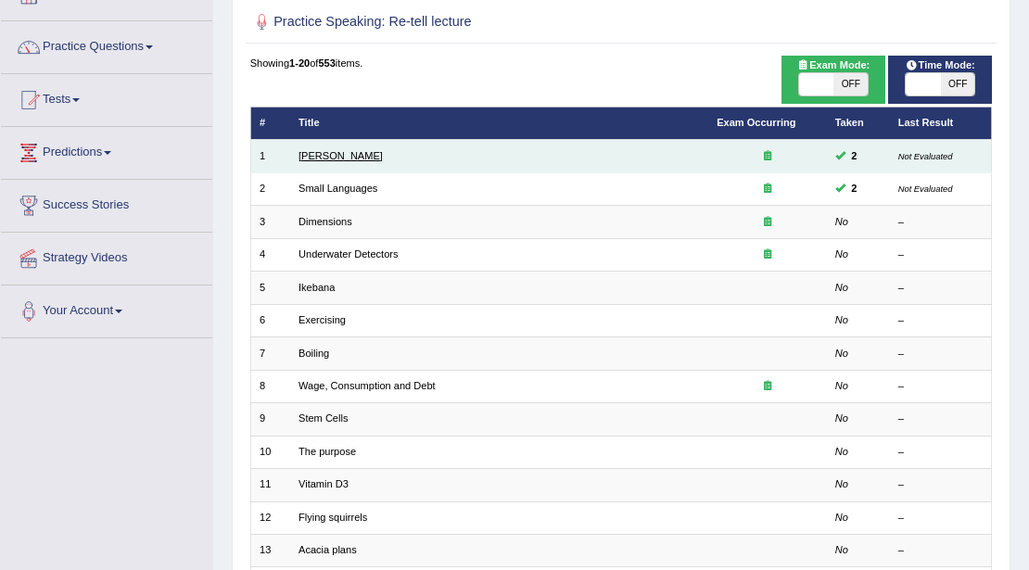
click at [330, 152] on link "Amory Lovins" at bounding box center [340, 155] width 84 height 11
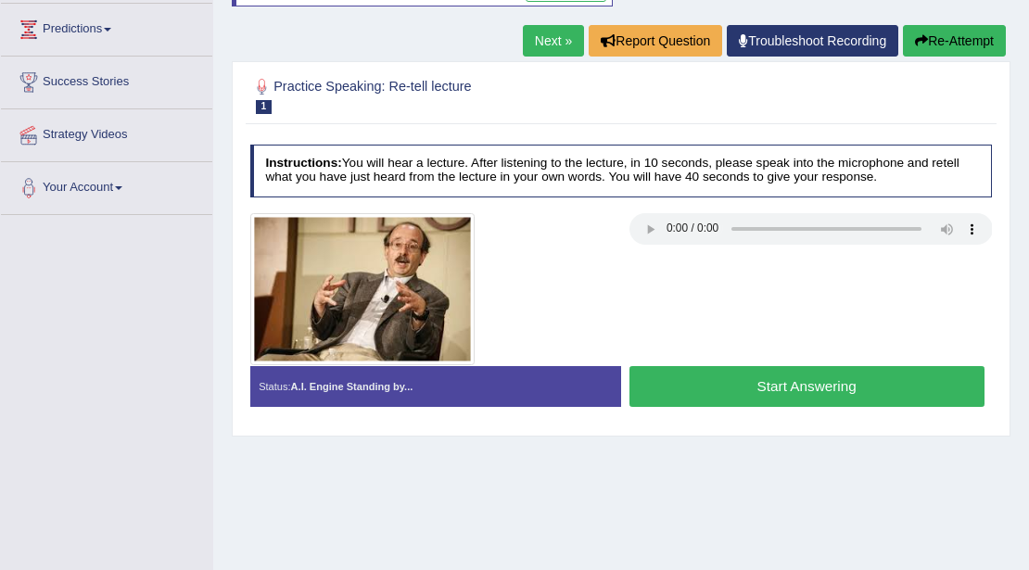
click at [547, 39] on link "Next »" at bounding box center [553, 41] width 61 height 32
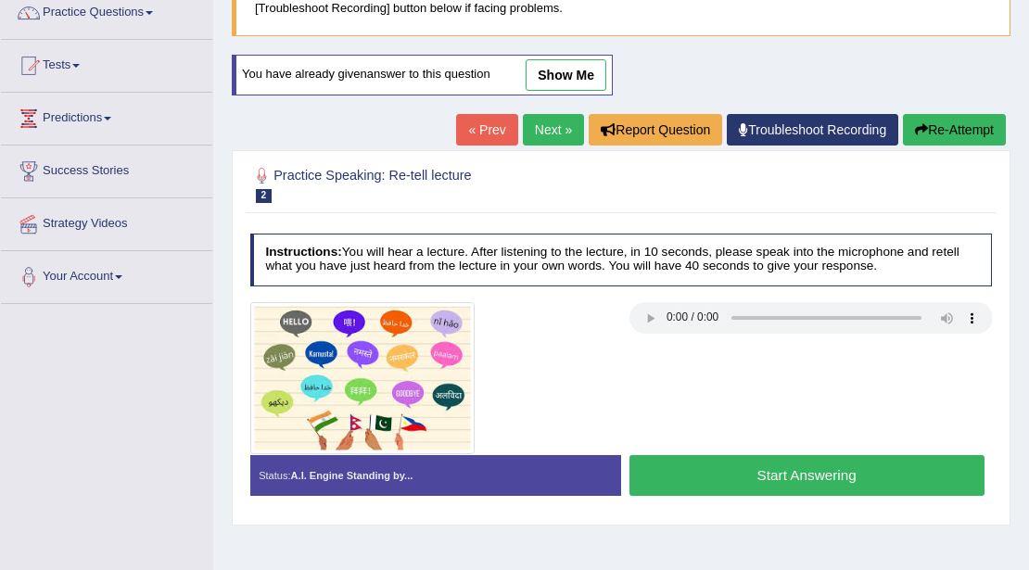
scroll to position [185, 0]
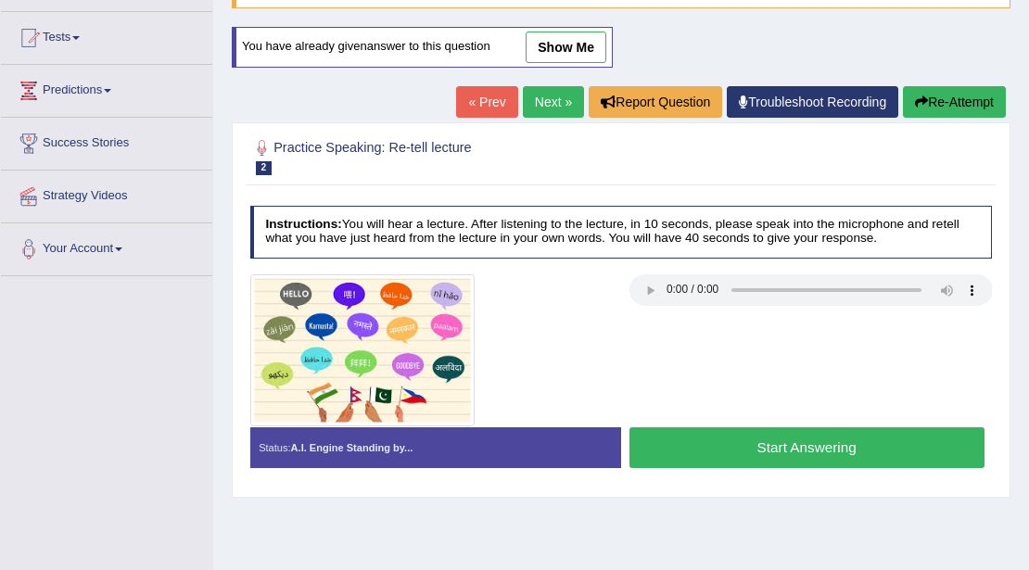
click at [548, 110] on link "Next »" at bounding box center [553, 102] width 61 height 32
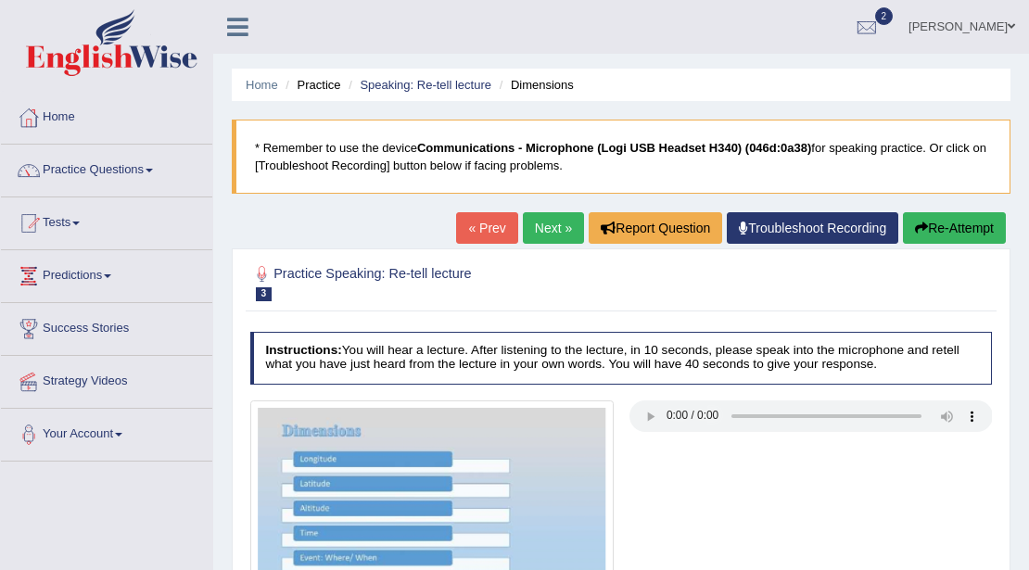
scroll to position [61, 0]
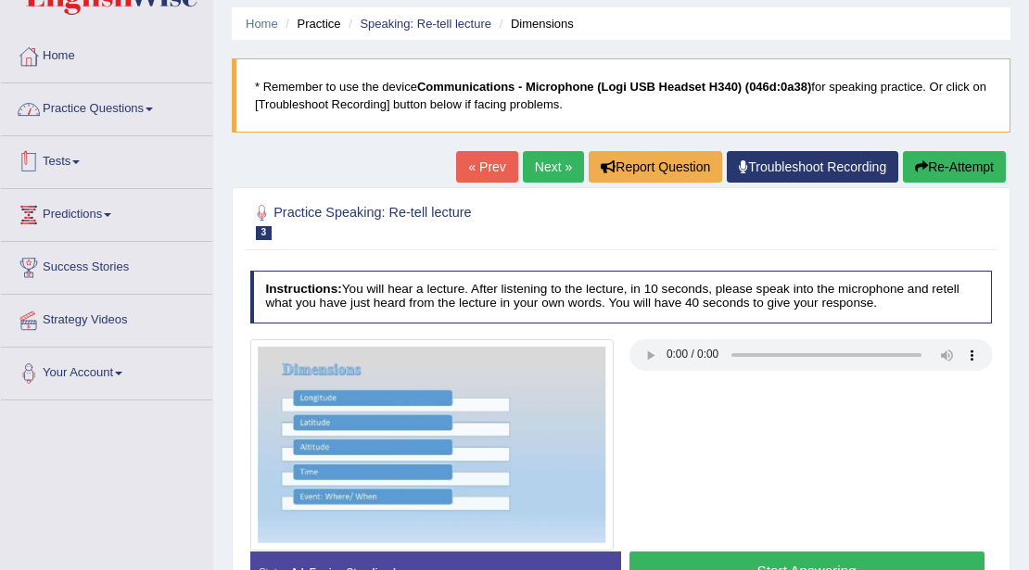
click at [154, 115] on link "Practice Questions" at bounding box center [106, 106] width 211 height 46
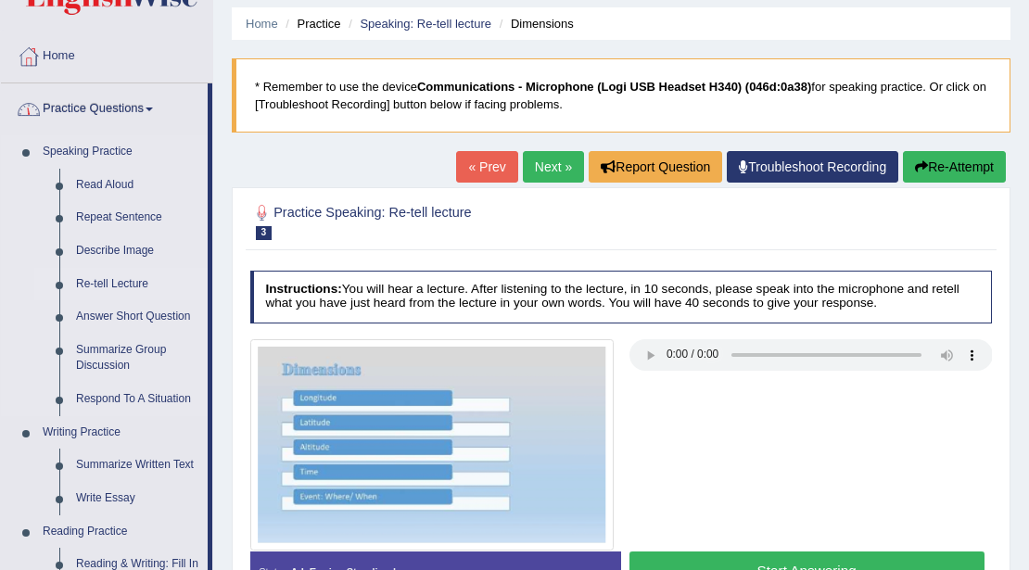
click at [120, 278] on link "Re-tell Lecture" at bounding box center [138, 284] width 140 height 33
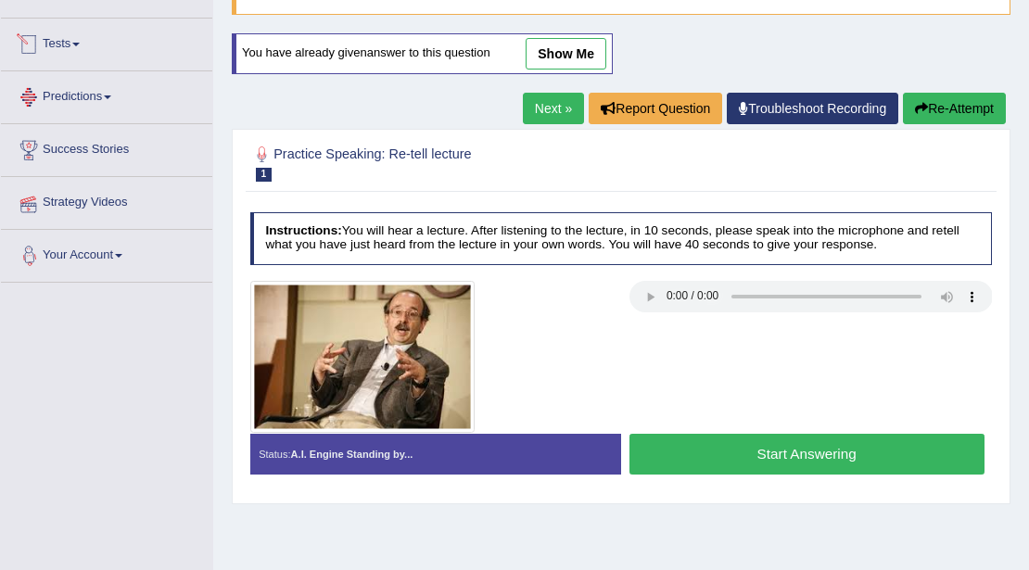
scroll to position [185, 0]
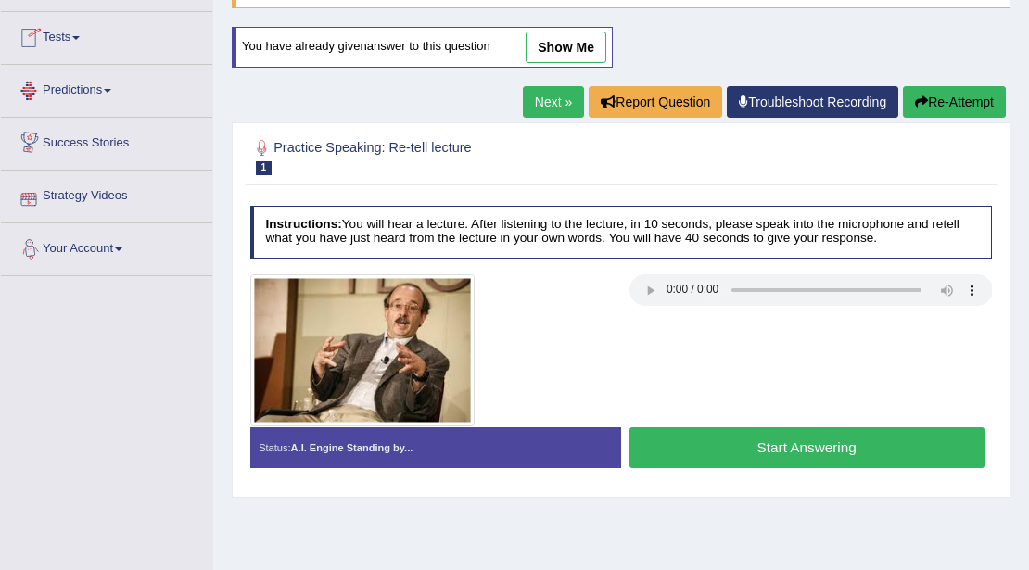
click at [697, 429] on button "Start Answering" at bounding box center [806, 447] width 355 height 40
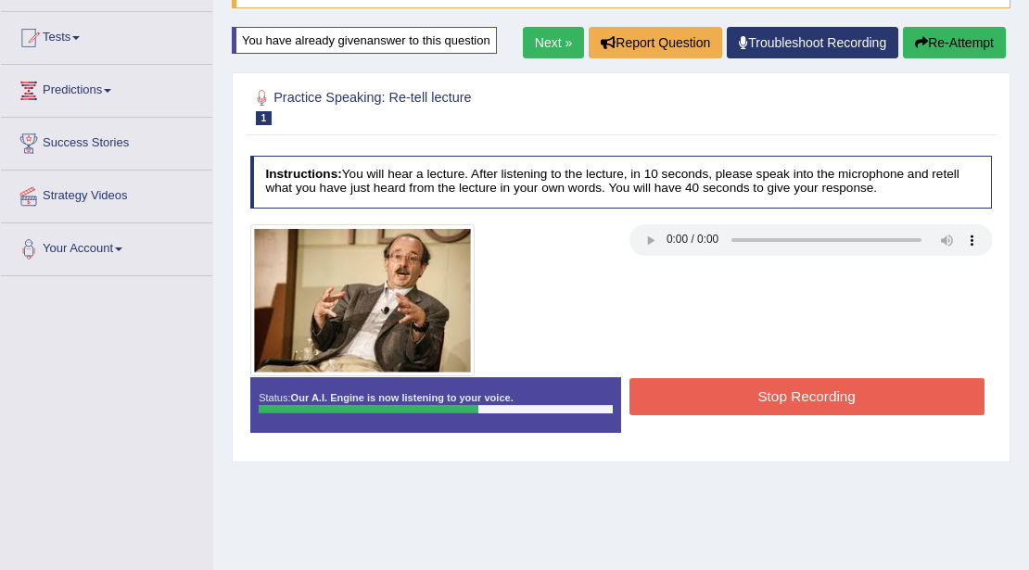
click at [728, 400] on button "Stop Recording" at bounding box center [806, 396] width 355 height 36
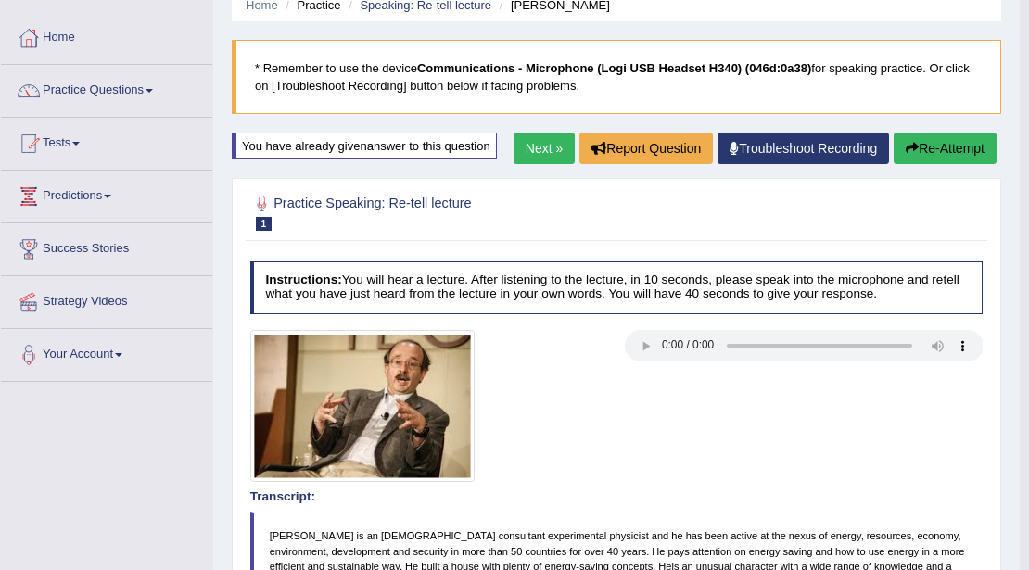
scroll to position [77, 0]
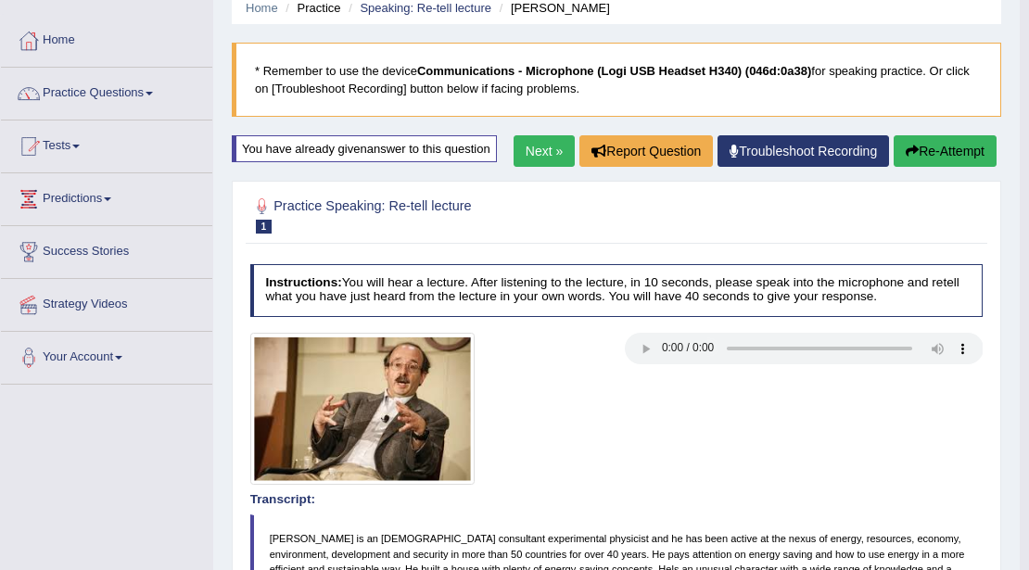
click at [530, 144] on link "Next »" at bounding box center [543, 151] width 61 height 32
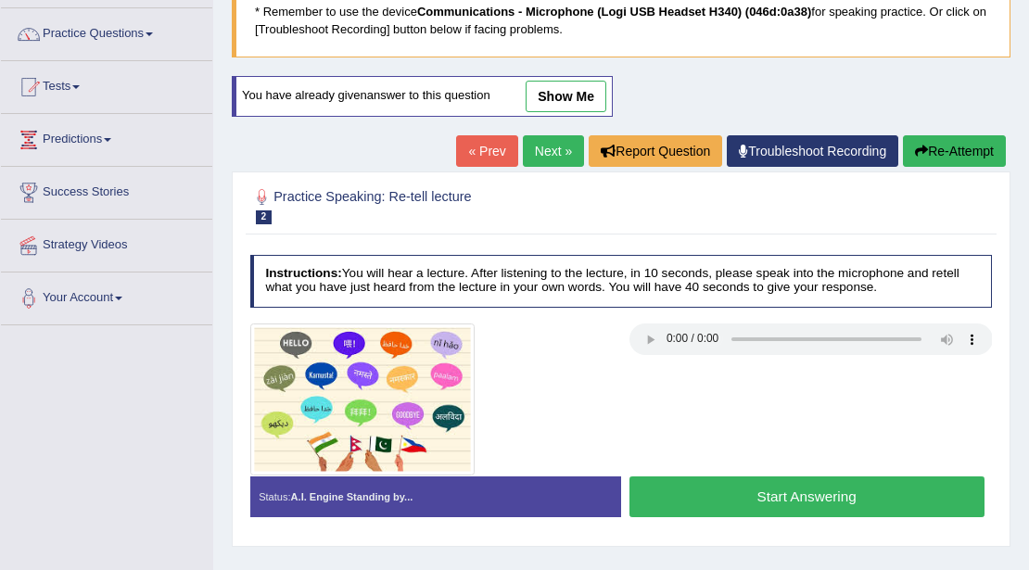
scroll to position [246, 0]
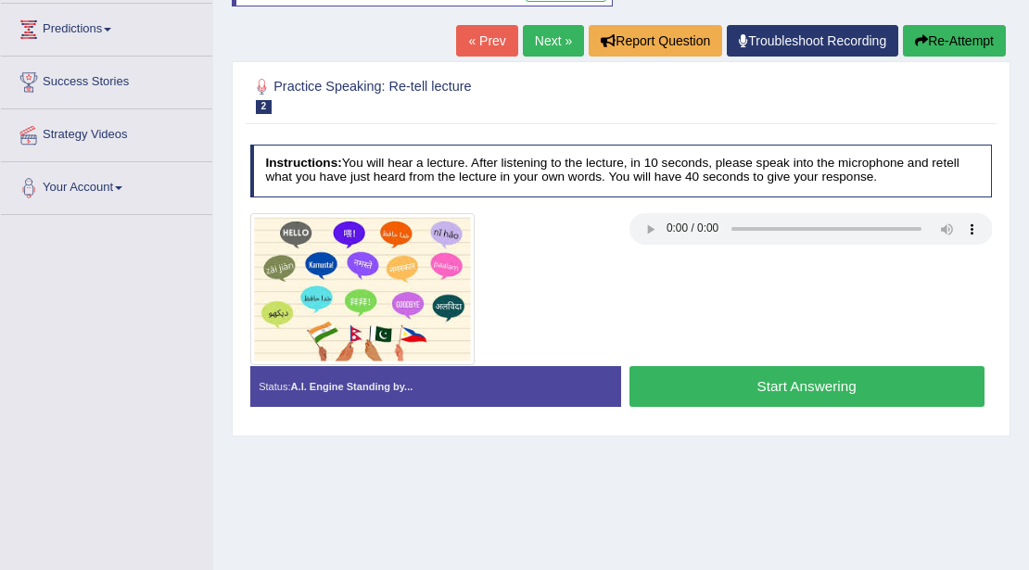
click at [745, 382] on button "Start Answering" at bounding box center [806, 386] width 355 height 40
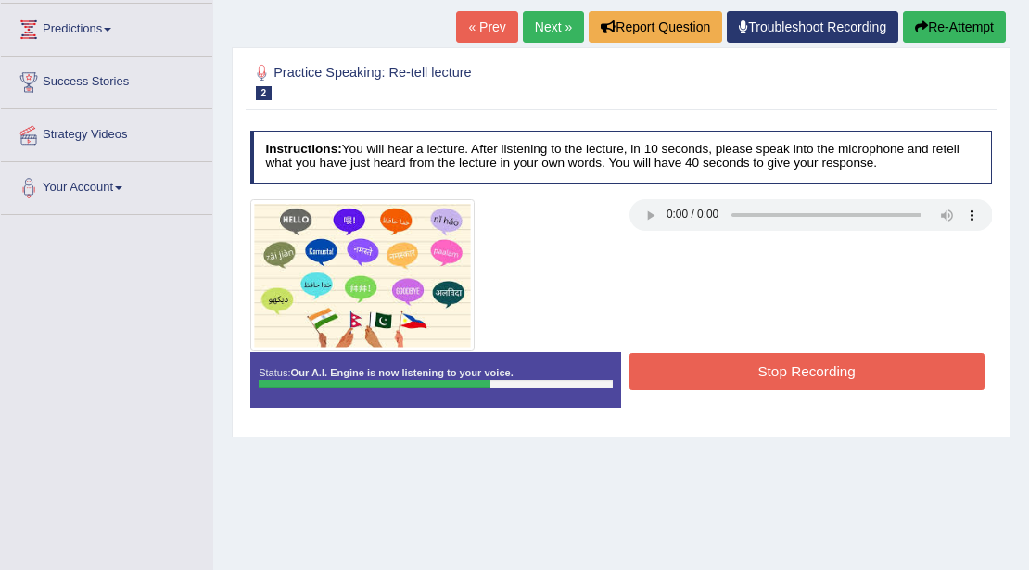
click at [745, 369] on button "Stop Recording" at bounding box center [806, 371] width 355 height 36
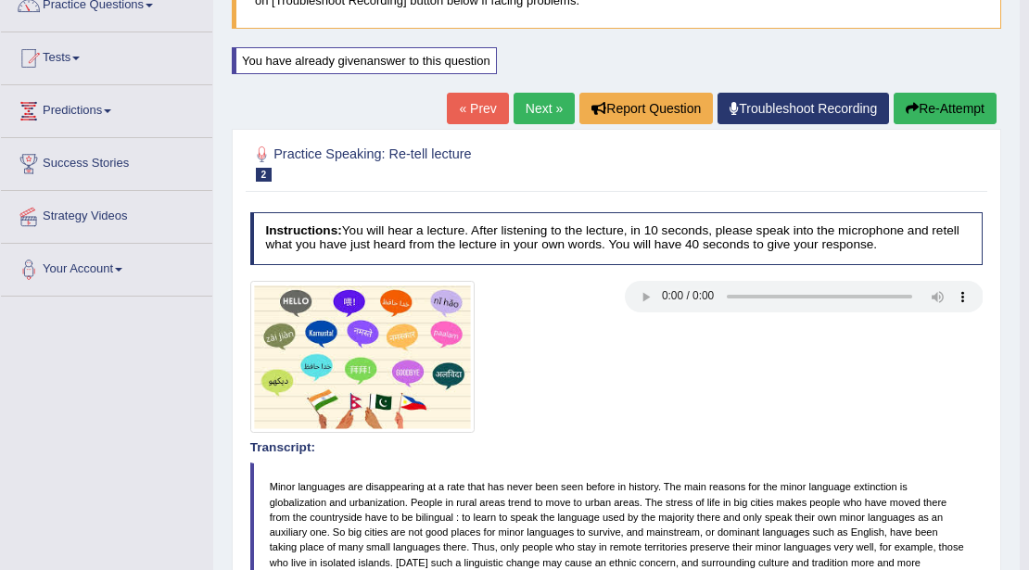
scroll to position [123, 0]
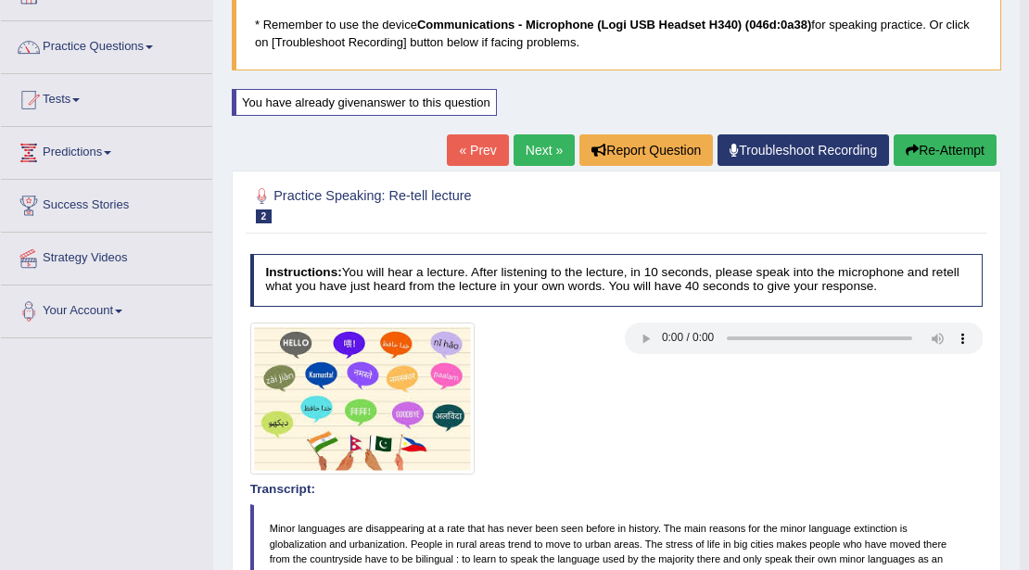
click at [541, 148] on link "Next »" at bounding box center [543, 150] width 61 height 32
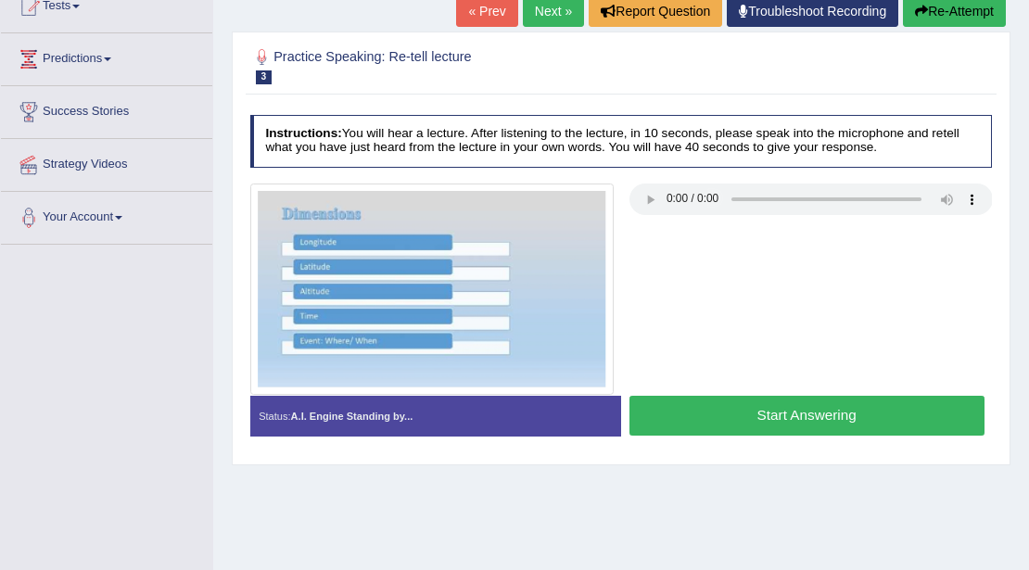
scroll to position [246, 0]
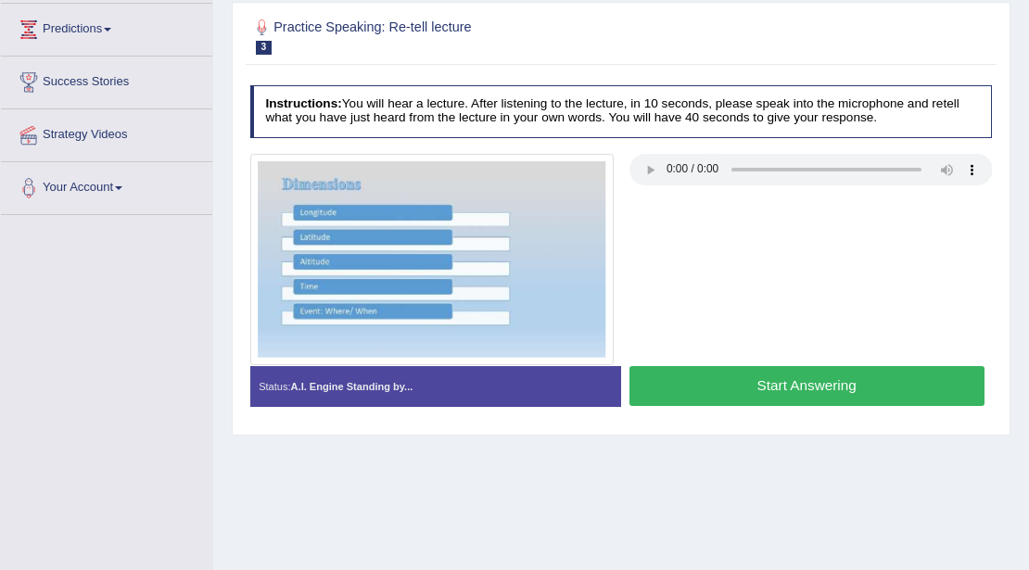
click at [755, 386] on button "Start Answering" at bounding box center [806, 386] width 355 height 40
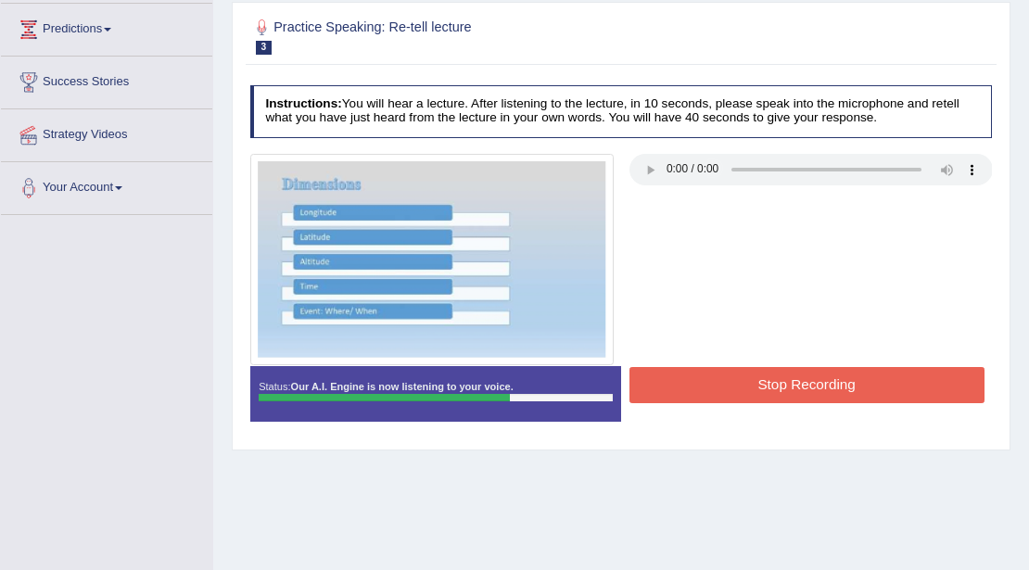
click at [750, 385] on button "Stop Recording" at bounding box center [806, 385] width 355 height 36
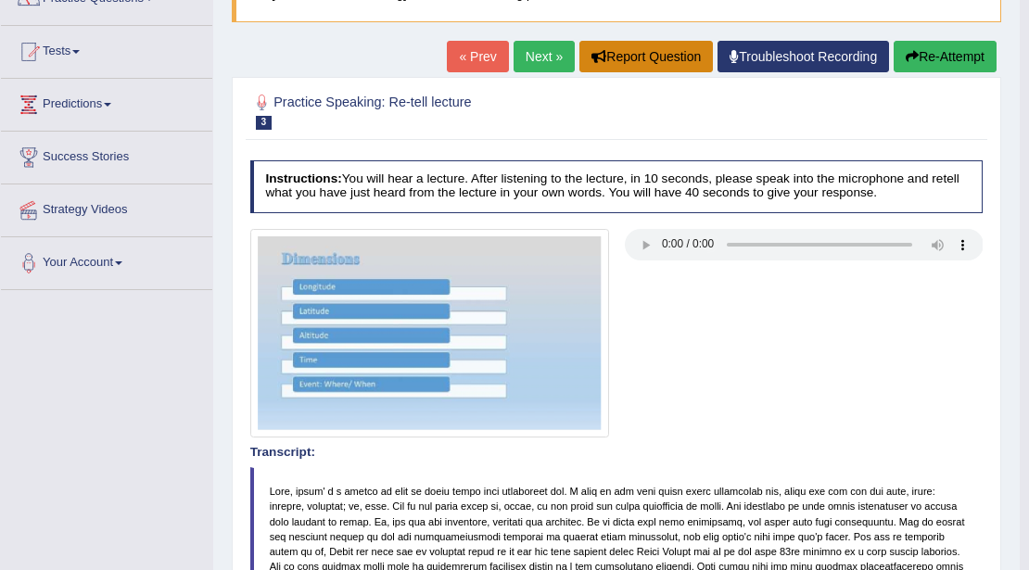
scroll to position [61, 0]
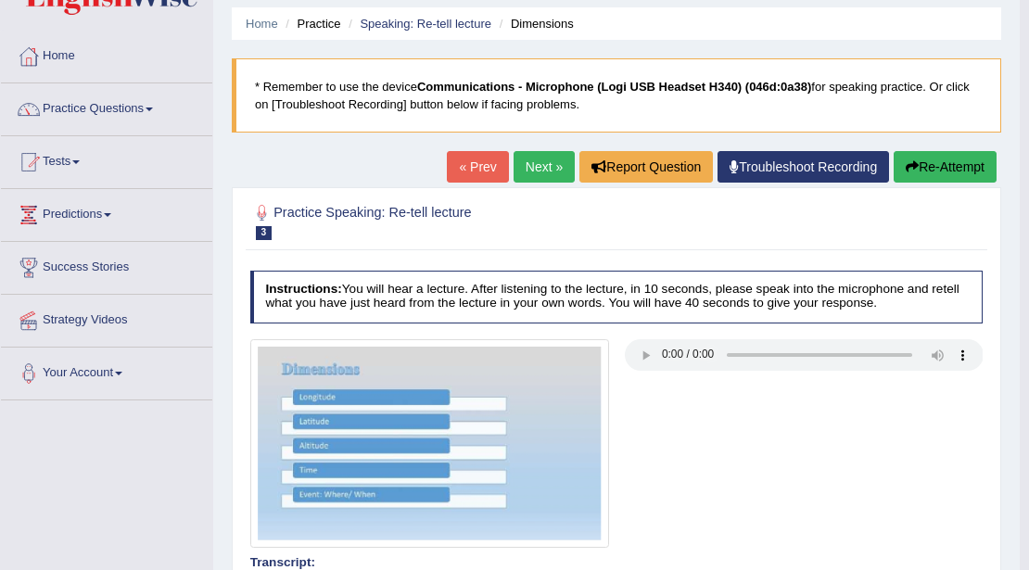
click at [556, 170] on link "Next »" at bounding box center [543, 167] width 61 height 32
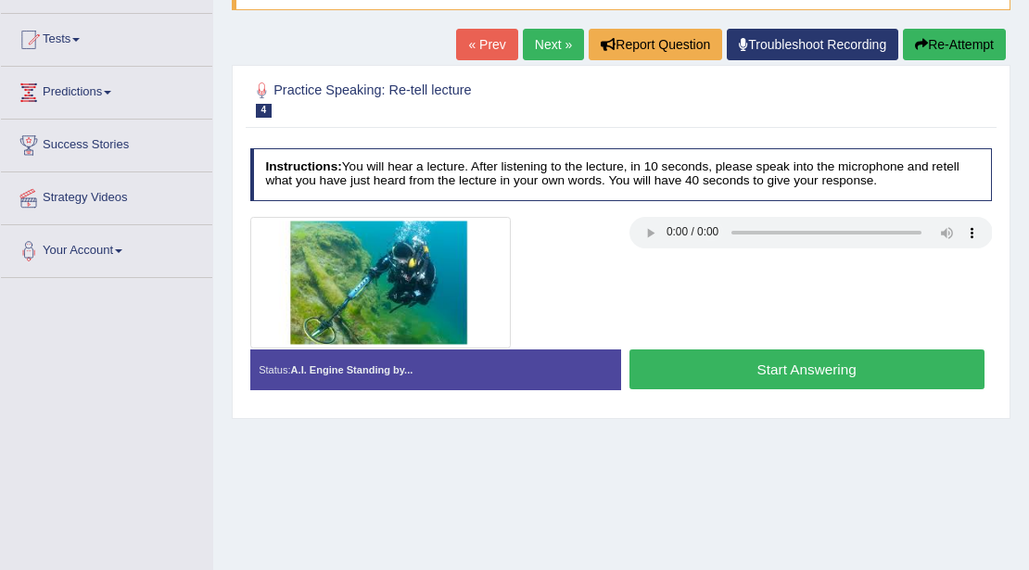
scroll to position [185, 0]
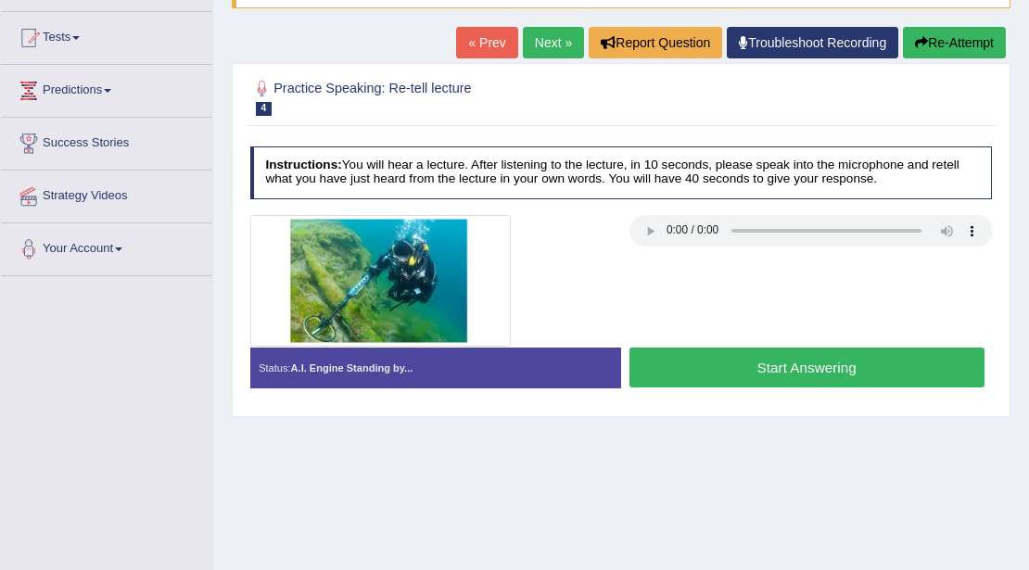
click at [706, 369] on button "Start Answering" at bounding box center [806, 367] width 355 height 40
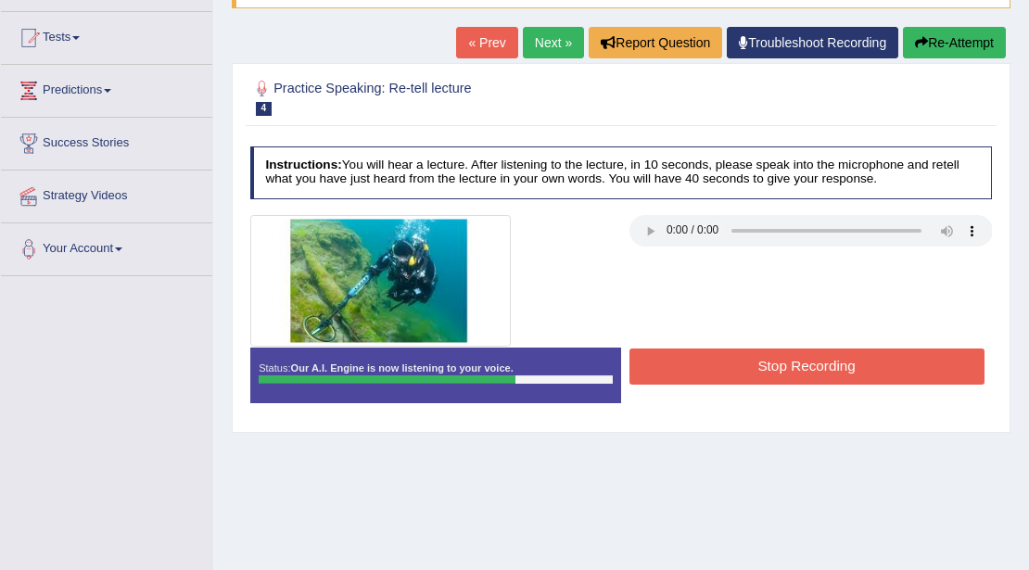
click at [666, 357] on button "Stop Recording" at bounding box center [806, 366] width 355 height 36
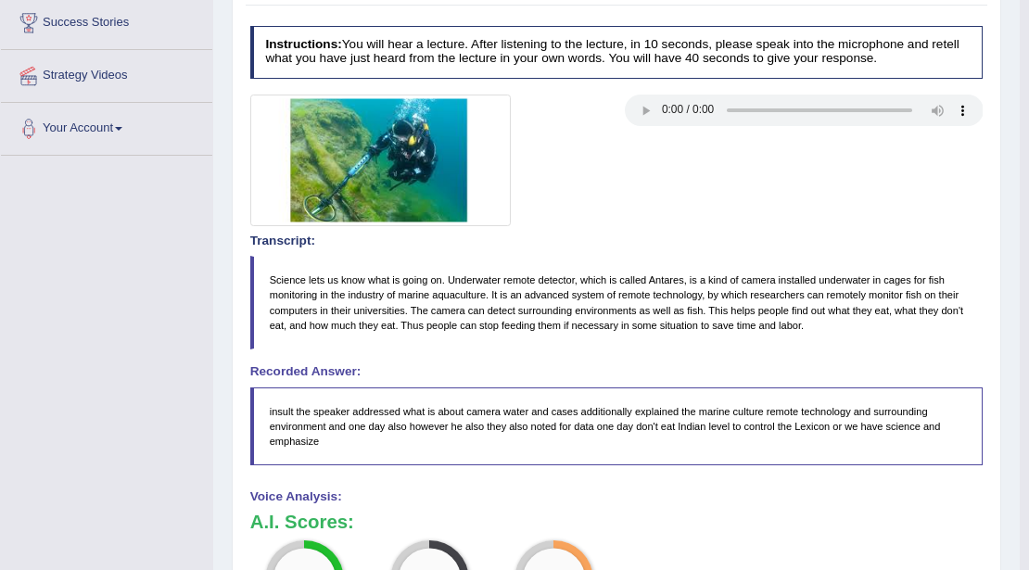
scroll to position [58, 0]
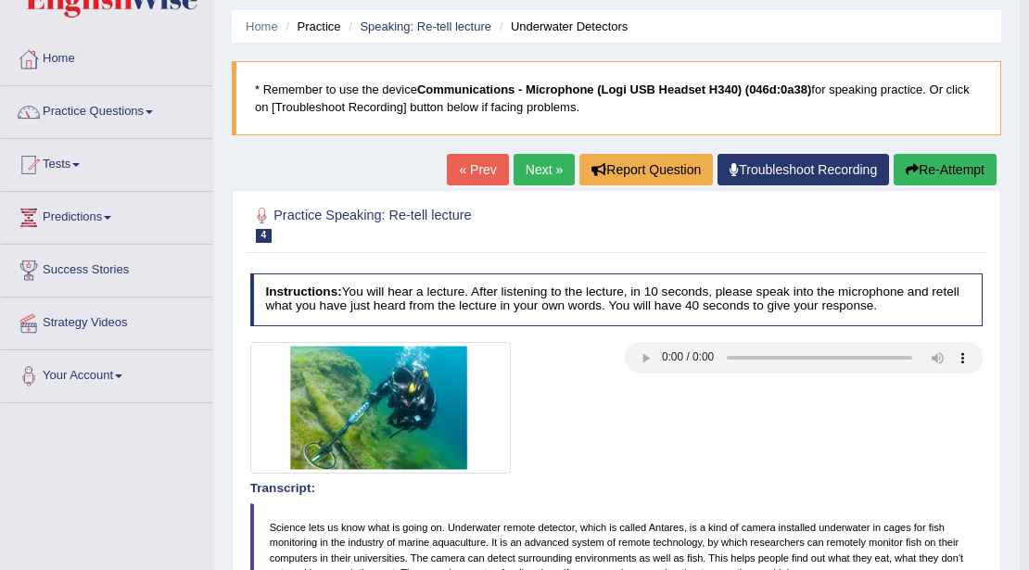
click at [543, 164] on link "Next »" at bounding box center [543, 170] width 61 height 32
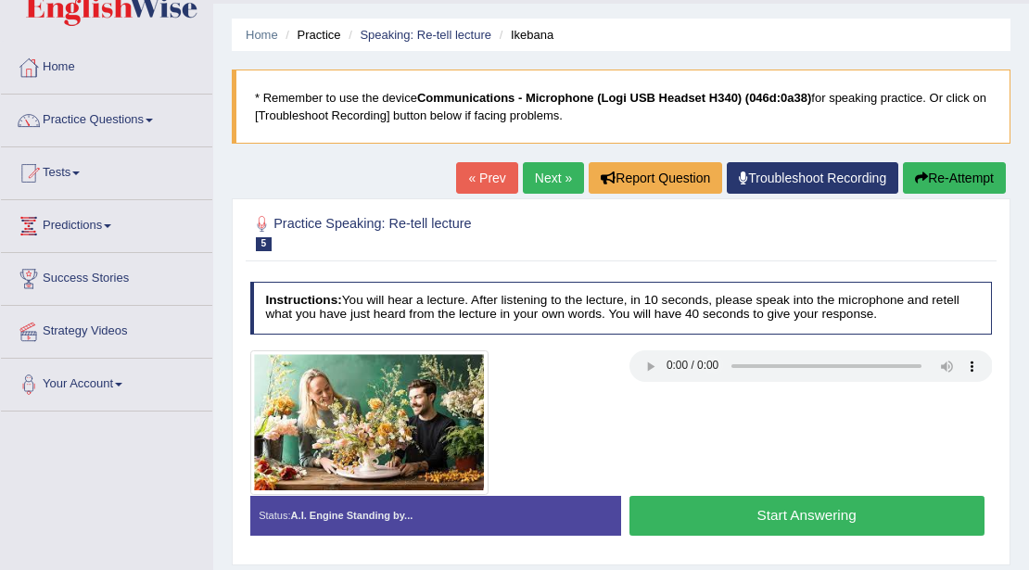
scroll to position [123, 0]
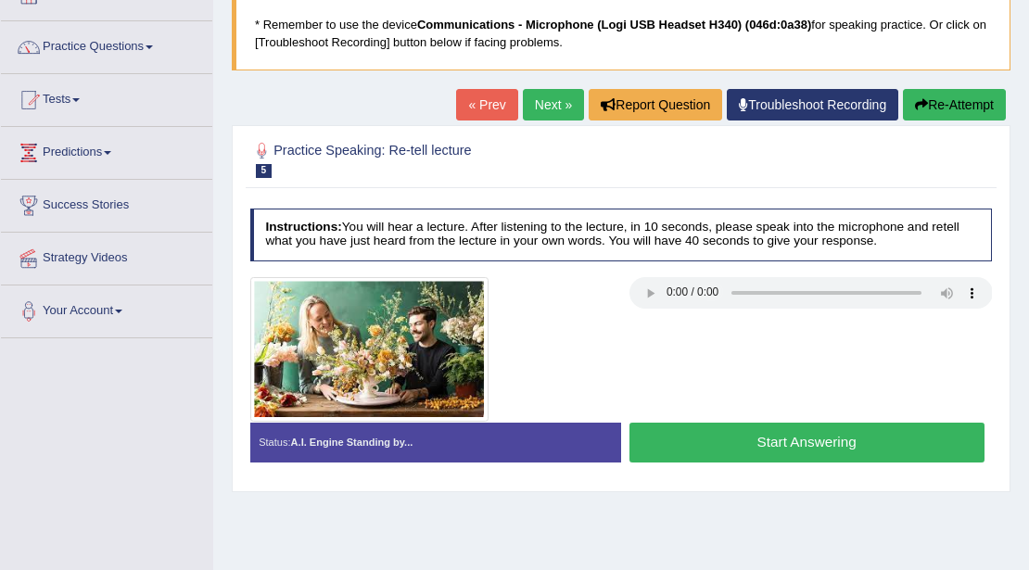
click at [713, 447] on button "Start Answering" at bounding box center [806, 443] width 355 height 40
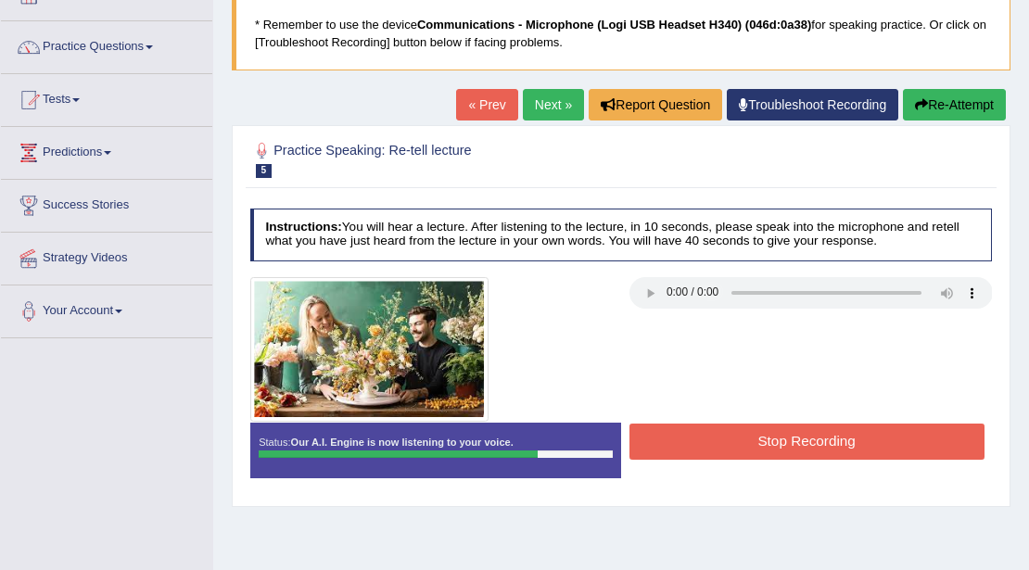
click at [713, 447] on button "Stop Recording" at bounding box center [806, 441] width 355 height 36
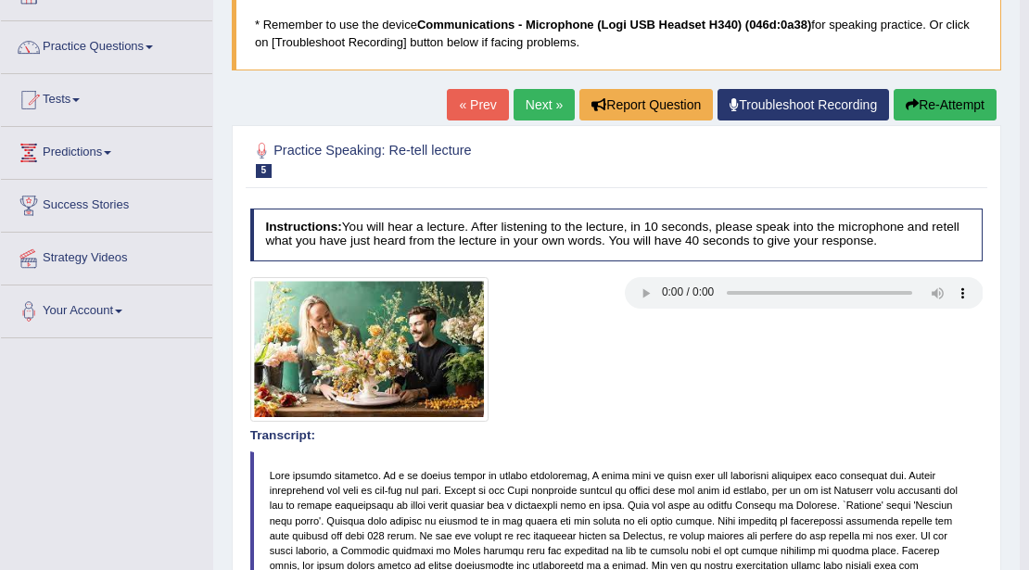
click at [524, 103] on link "Next »" at bounding box center [543, 105] width 61 height 32
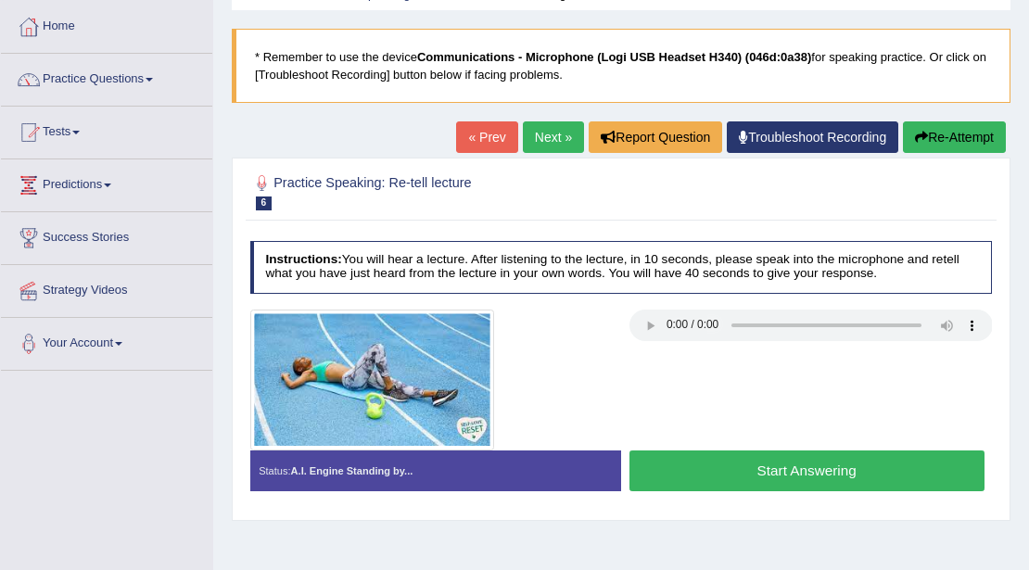
scroll to position [185, 0]
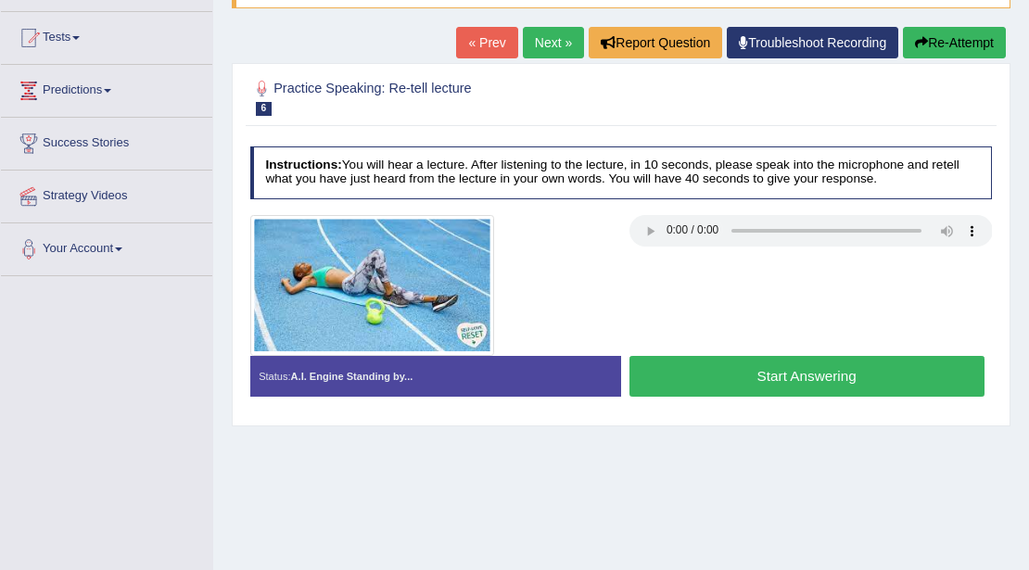
click at [751, 369] on button "Start Answering" at bounding box center [806, 376] width 355 height 40
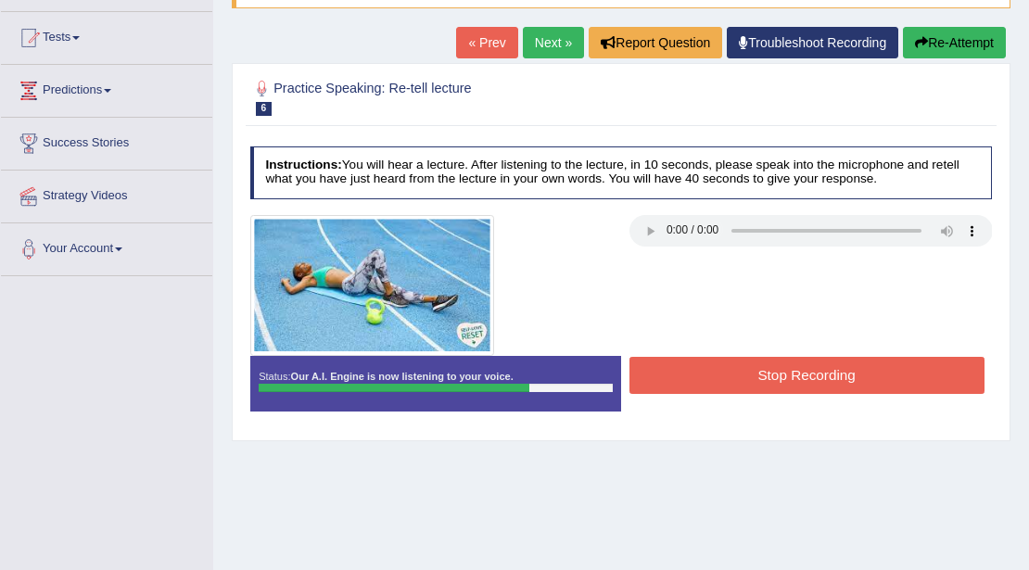
click at [749, 369] on button "Stop Recording" at bounding box center [806, 375] width 355 height 36
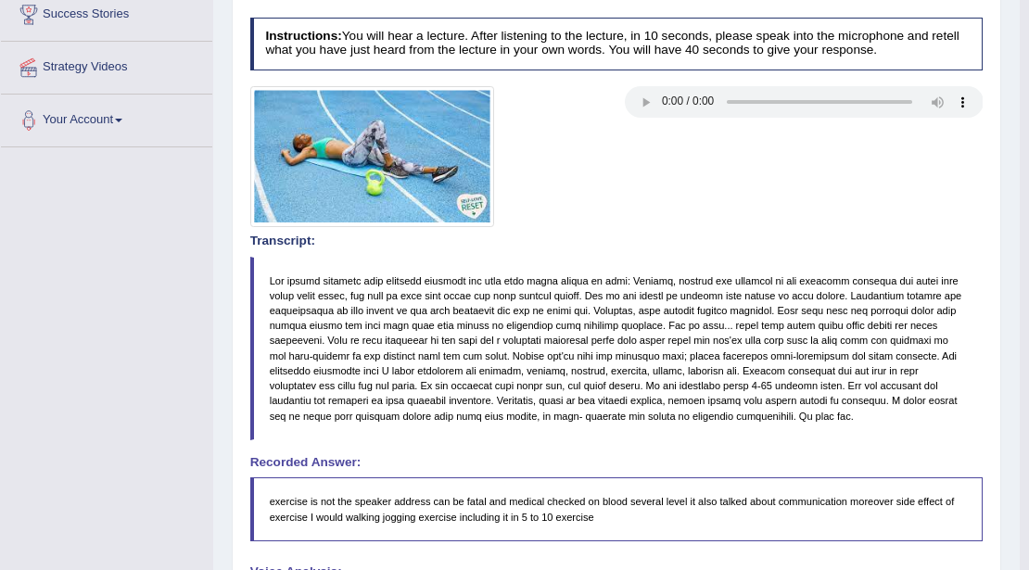
scroll to position [123, 0]
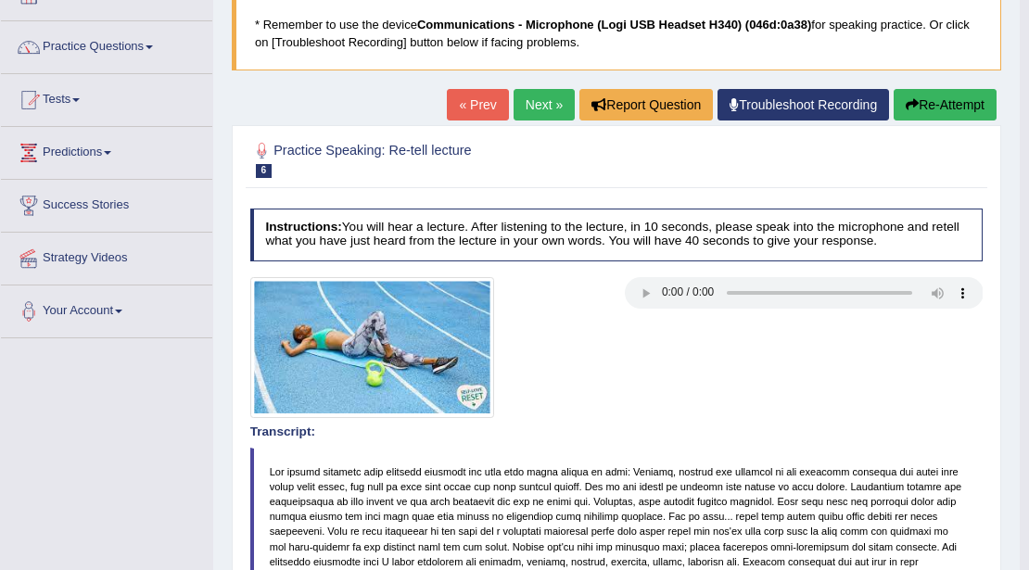
click at [556, 107] on link "Next »" at bounding box center [543, 105] width 61 height 32
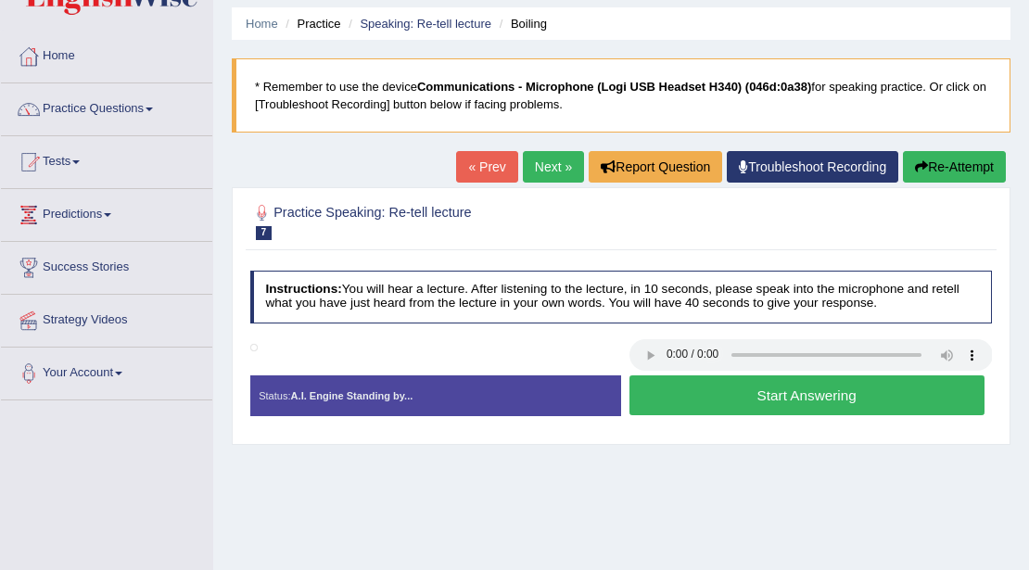
click at [677, 384] on button "Start Answering" at bounding box center [806, 395] width 355 height 40
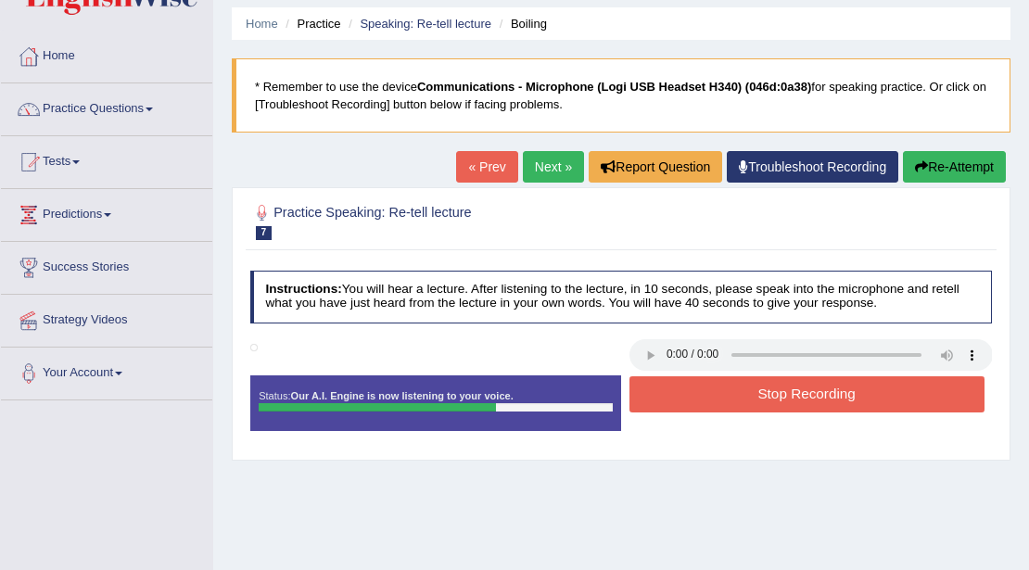
click at [677, 384] on button "Stop Recording" at bounding box center [806, 394] width 355 height 36
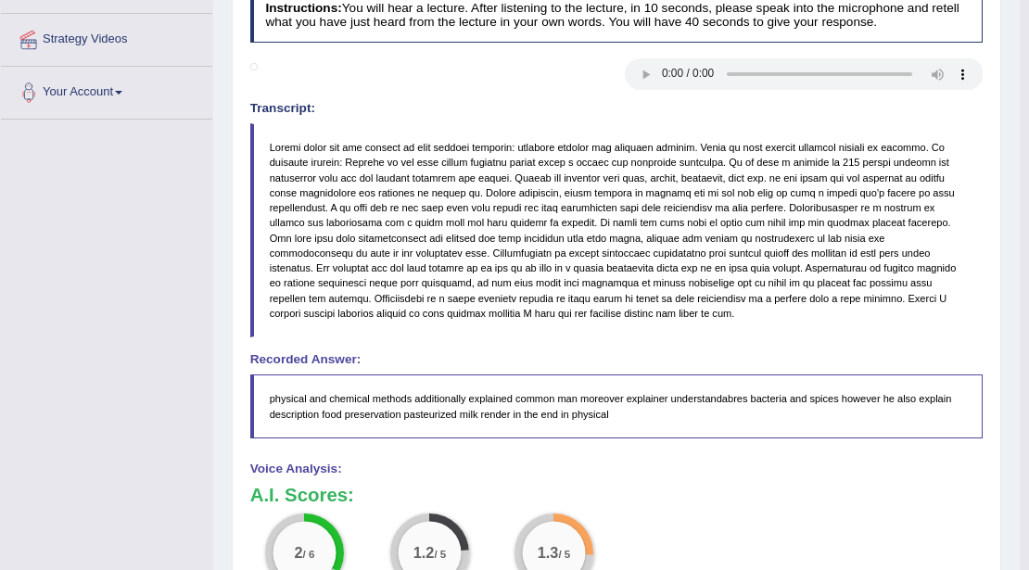
scroll to position [151, 0]
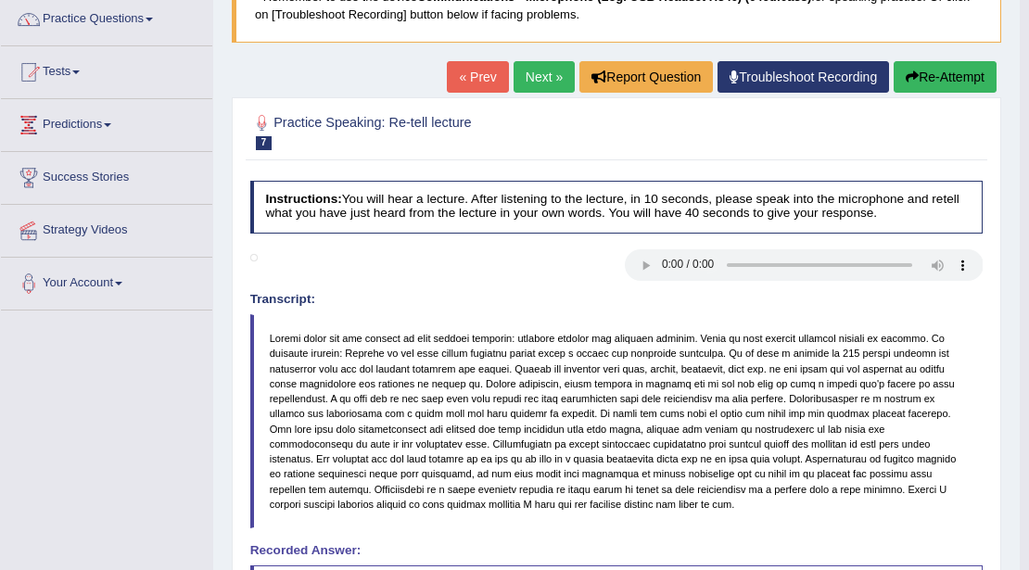
click at [541, 78] on link "Next »" at bounding box center [543, 77] width 61 height 32
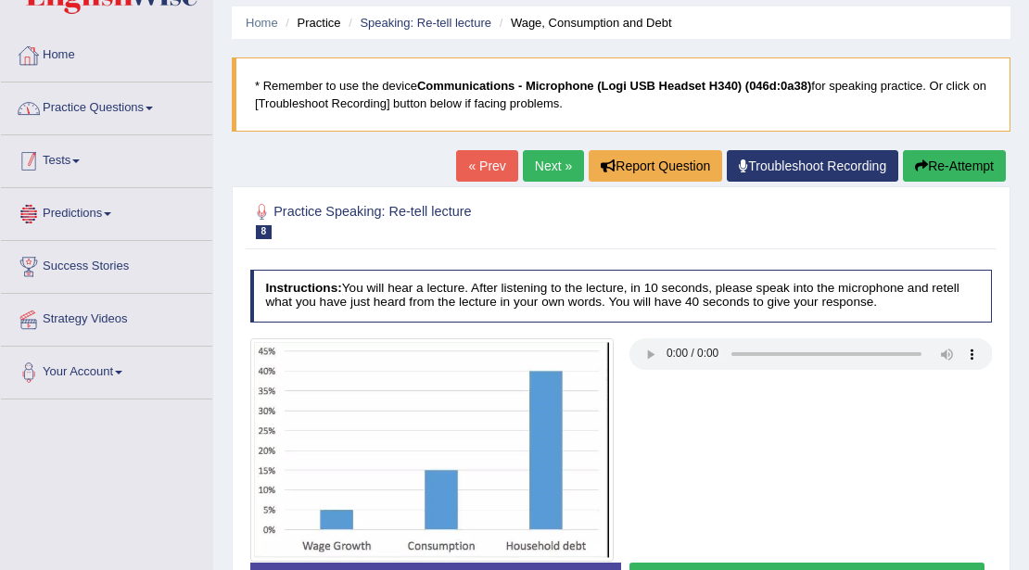
scroll to position [61, 0]
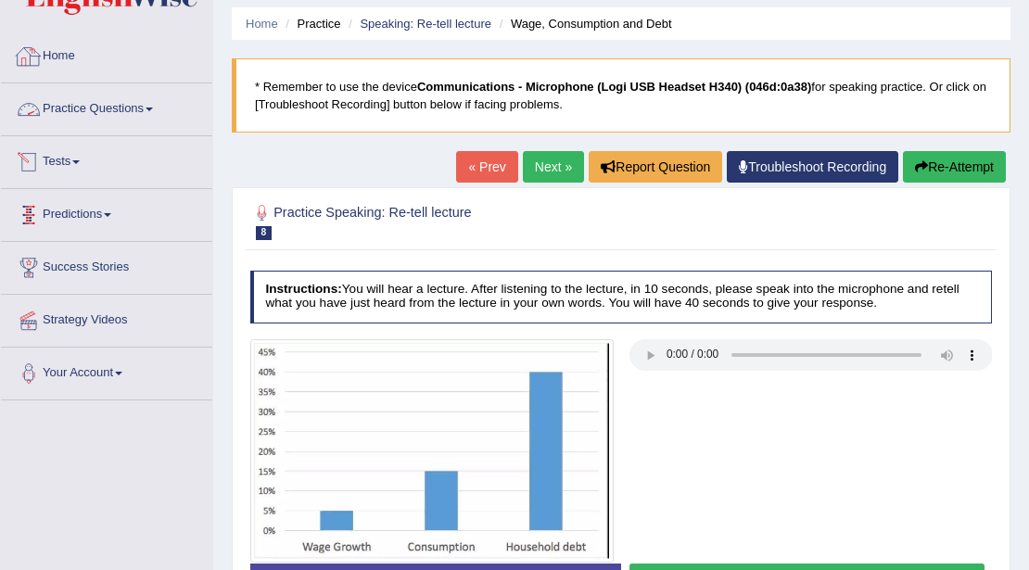
click at [122, 106] on link "Practice Questions" at bounding box center [106, 106] width 211 height 46
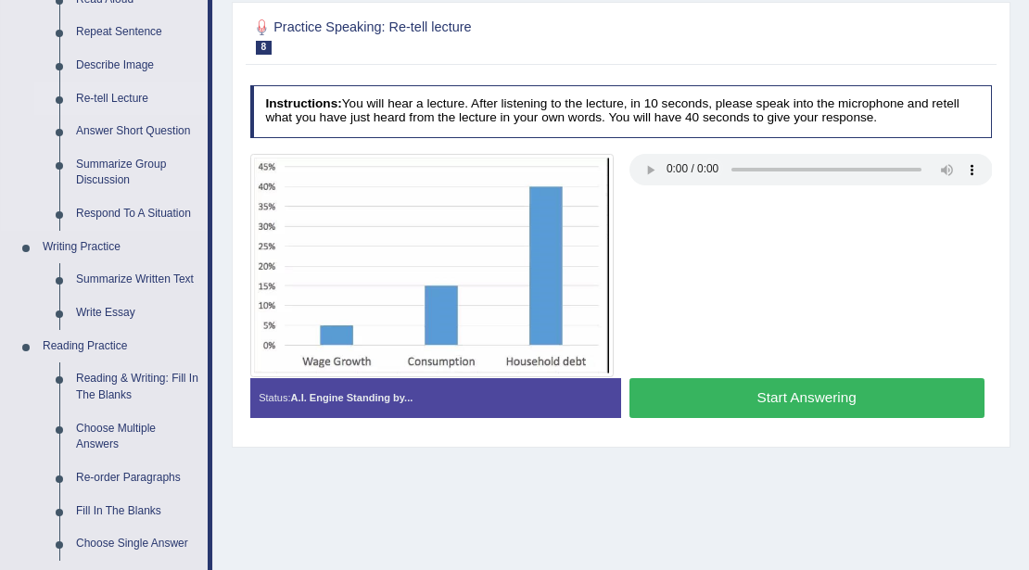
click at [130, 99] on link "Re-tell Lecture" at bounding box center [138, 98] width 140 height 33
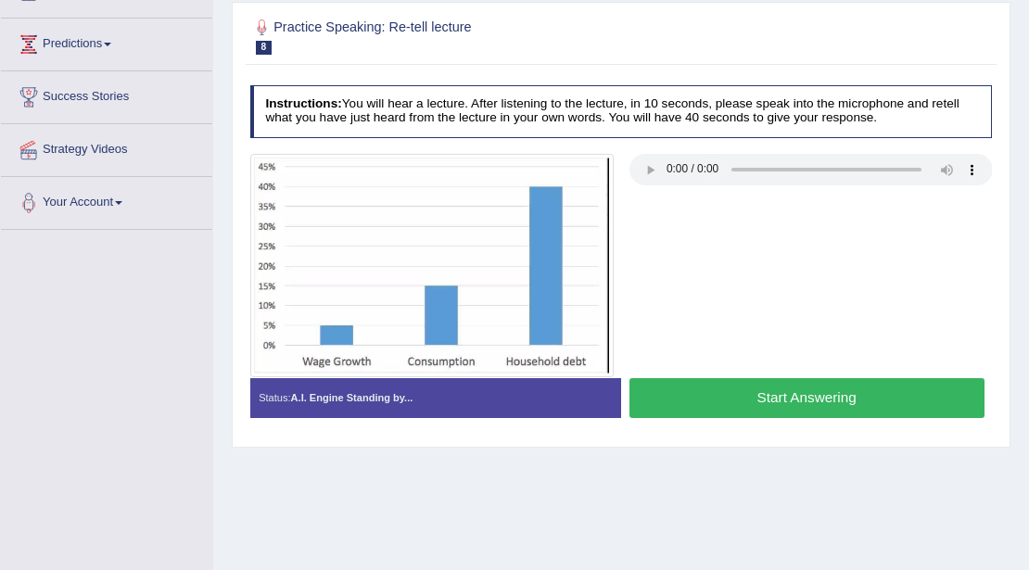
scroll to position [241, 0]
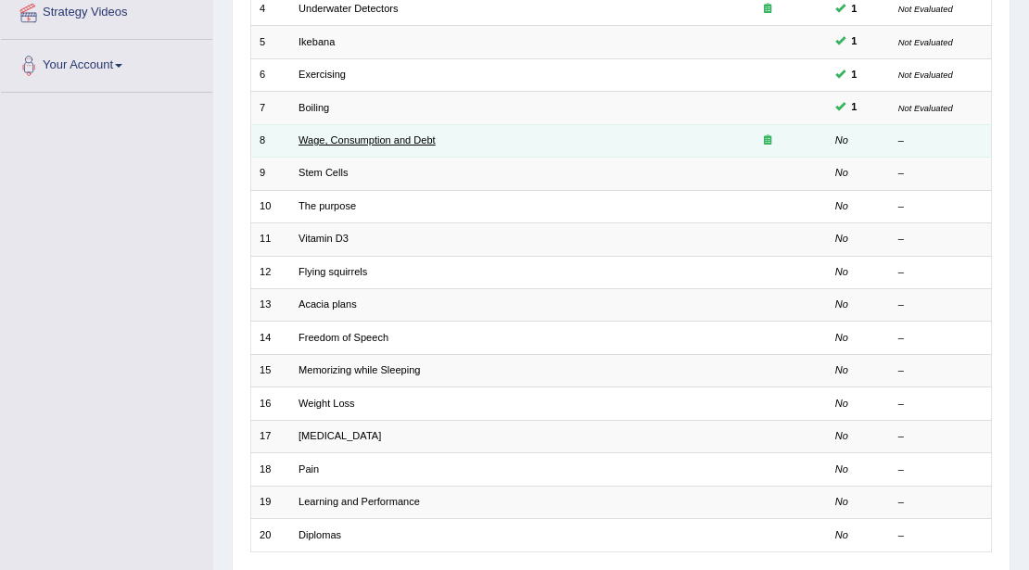
click at [322, 131] on td "Wage, Consumption and Debt" at bounding box center [499, 140] width 418 height 32
click at [324, 135] on link "Wage, Consumption and Debt" at bounding box center [366, 139] width 137 height 11
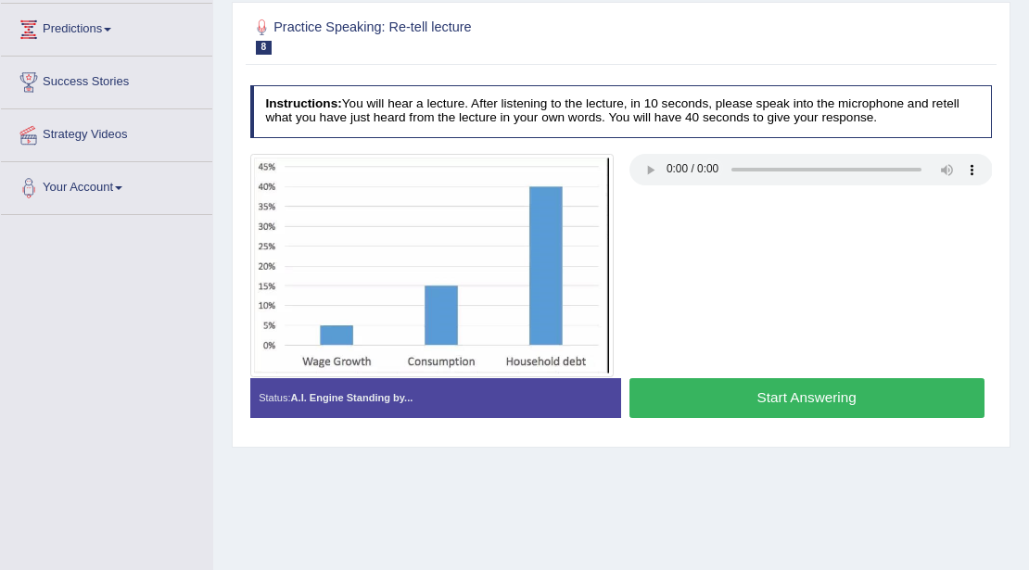
click at [703, 397] on button "Start Answering" at bounding box center [806, 398] width 355 height 40
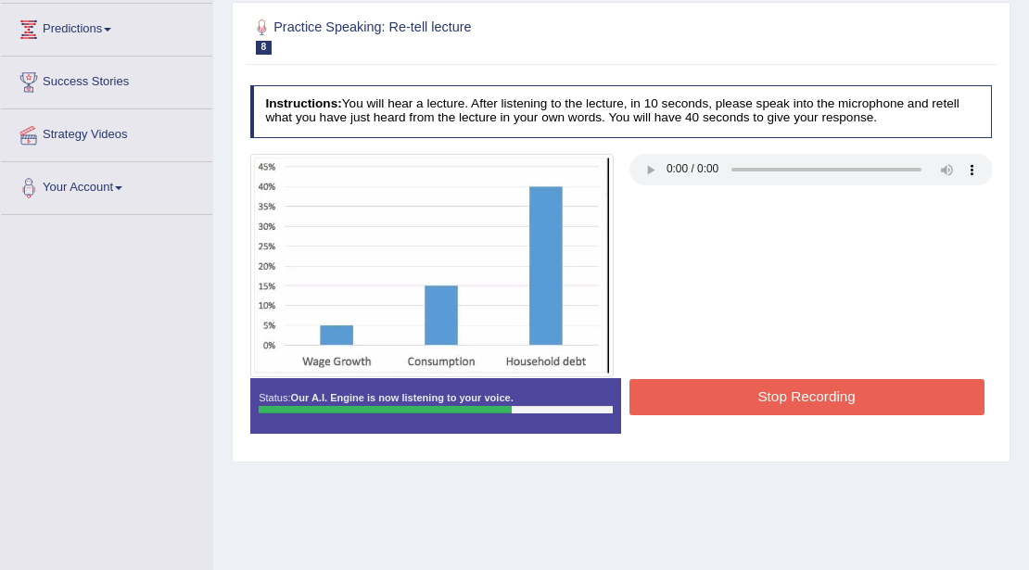
click at [701, 394] on button "Stop Recording" at bounding box center [806, 397] width 355 height 36
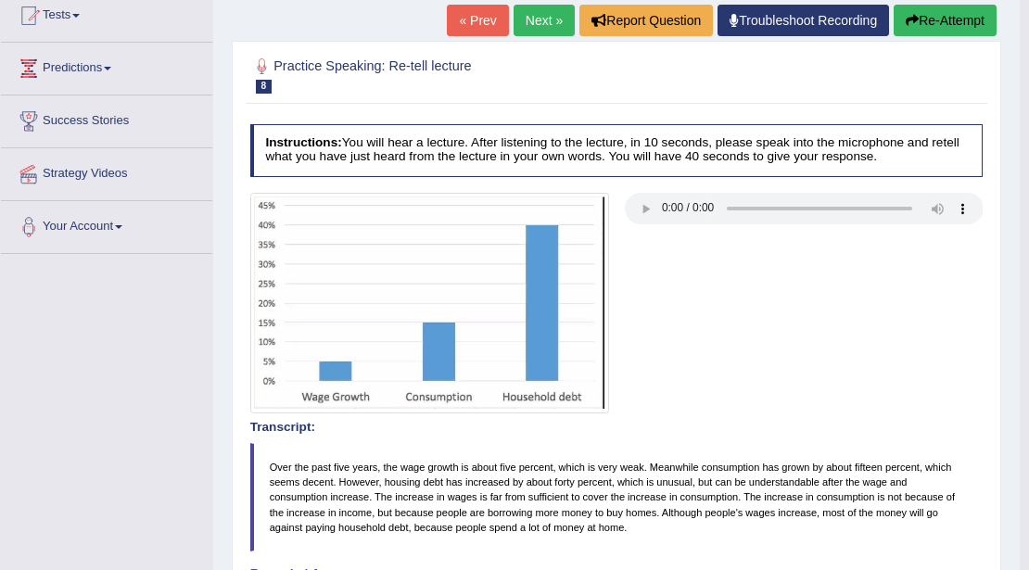
scroll to position [185, 0]
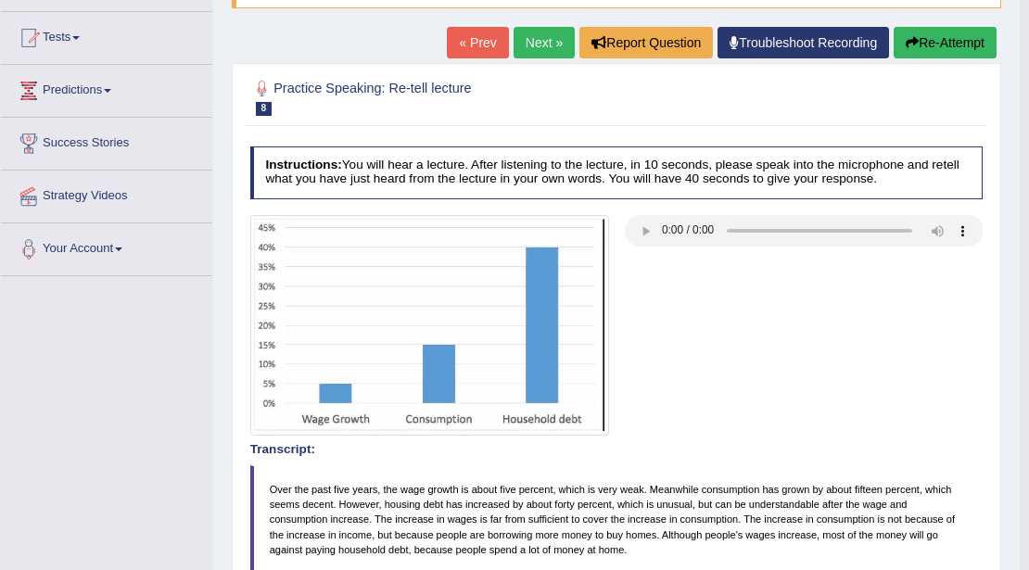
click at [532, 37] on link "Next »" at bounding box center [543, 43] width 61 height 32
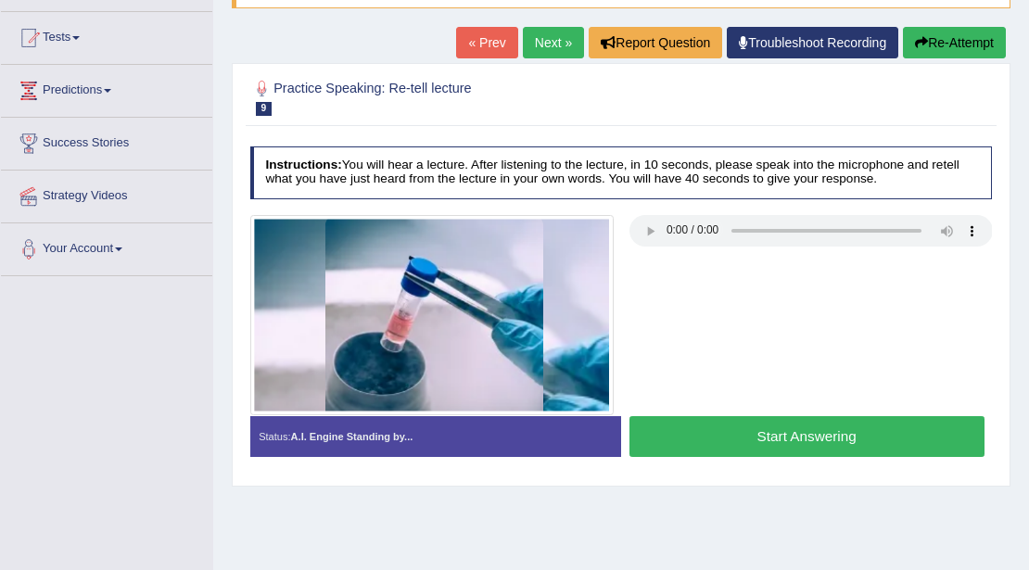
click at [549, 43] on link "Next »" at bounding box center [553, 43] width 61 height 32
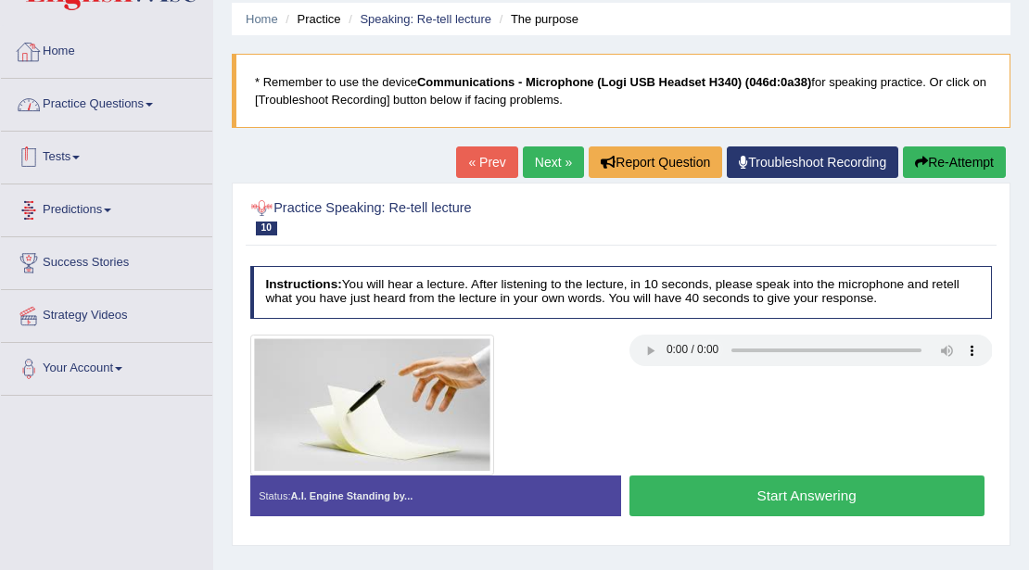
scroll to position [61, 0]
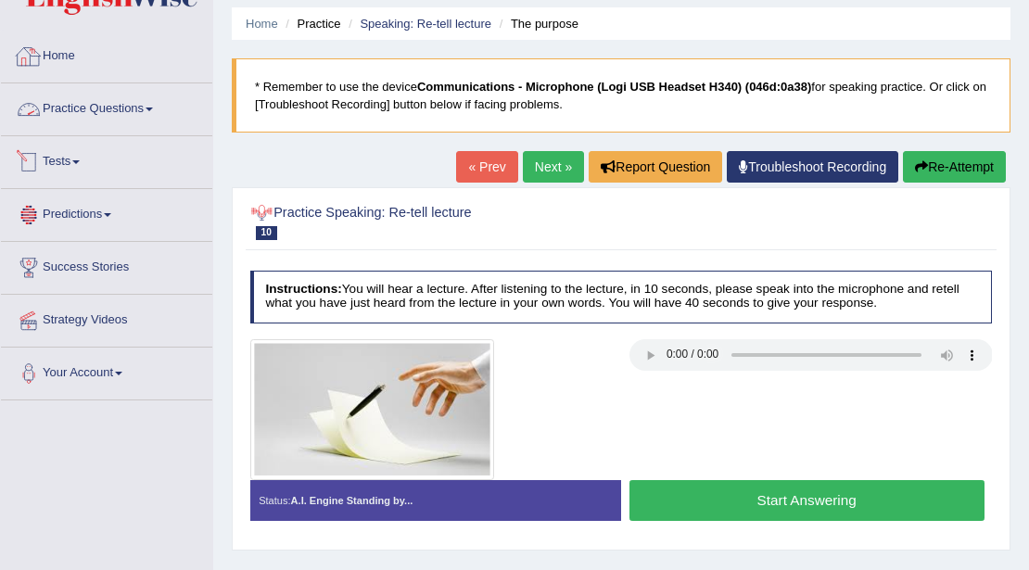
click at [115, 104] on link "Practice Questions" at bounding box center [106, 106] width 211 height 46
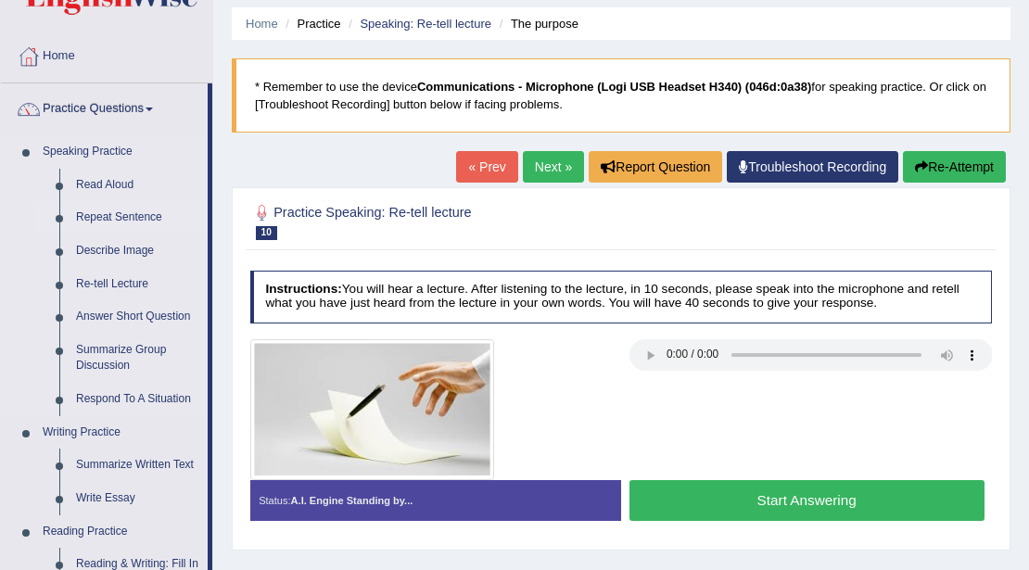
click at [126, 209] on link "Repeat Sentence" at bounding box center [138, 217] width 140 height 33
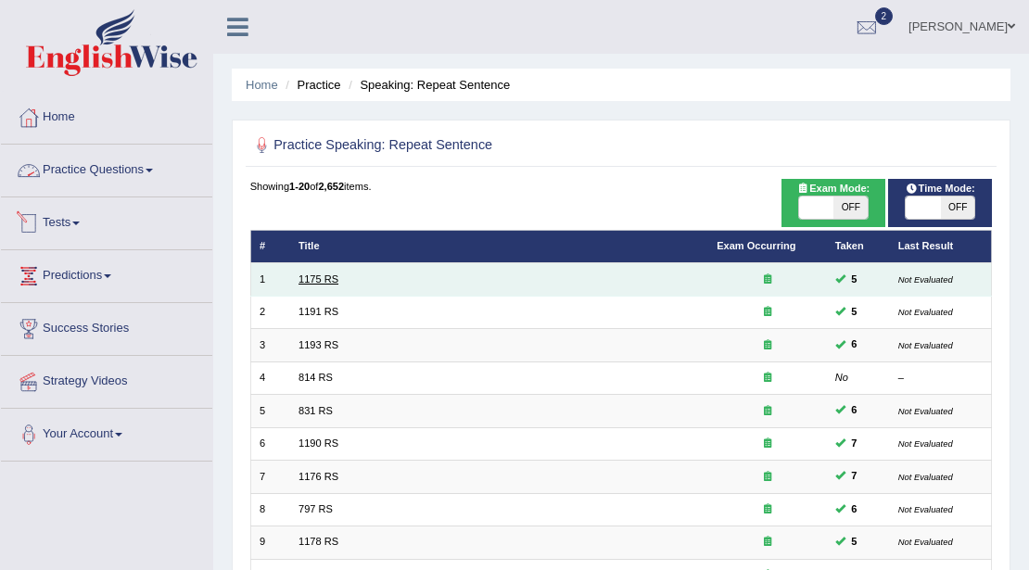
click at [306, 273] on link "1175 RS" at bounding box center [318, 278] width 40 height 11
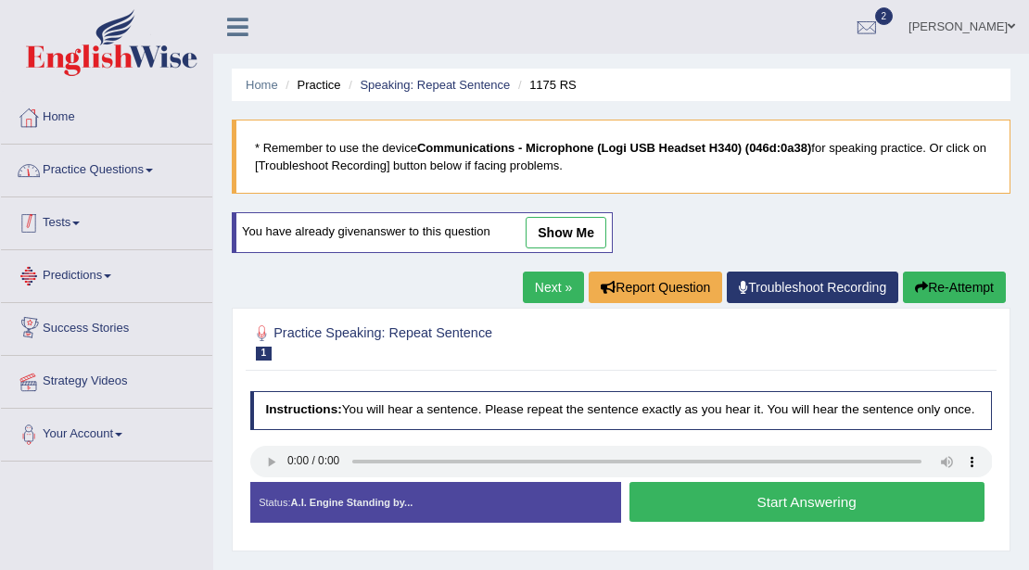
click at [89, 168] on link "Practice Questions" at bounding box center [106, 168] width 211 height 46
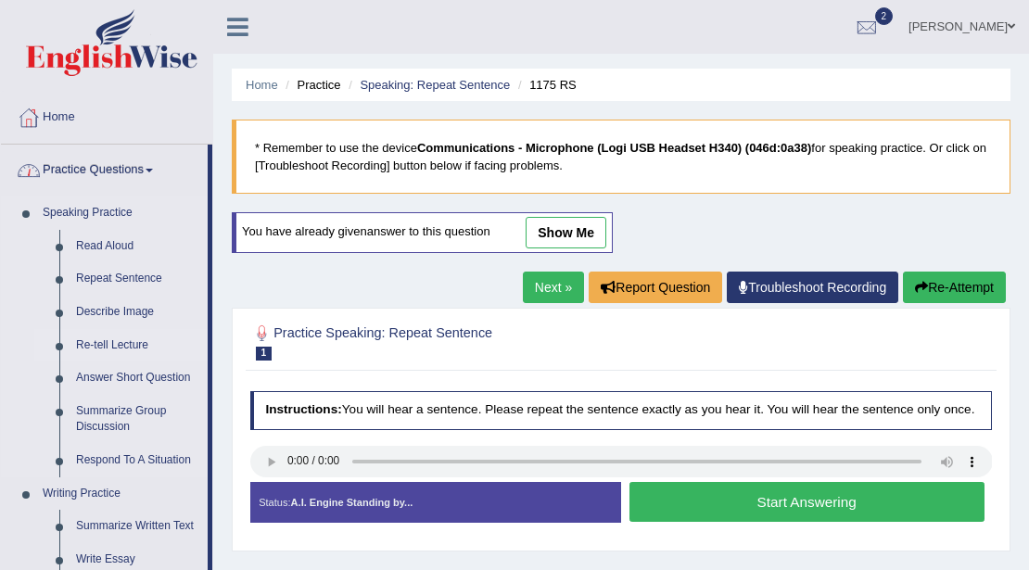
click at [133, 338] on link "Re-tell Lecture" at bounding box center [138, 345] width 140 height 33
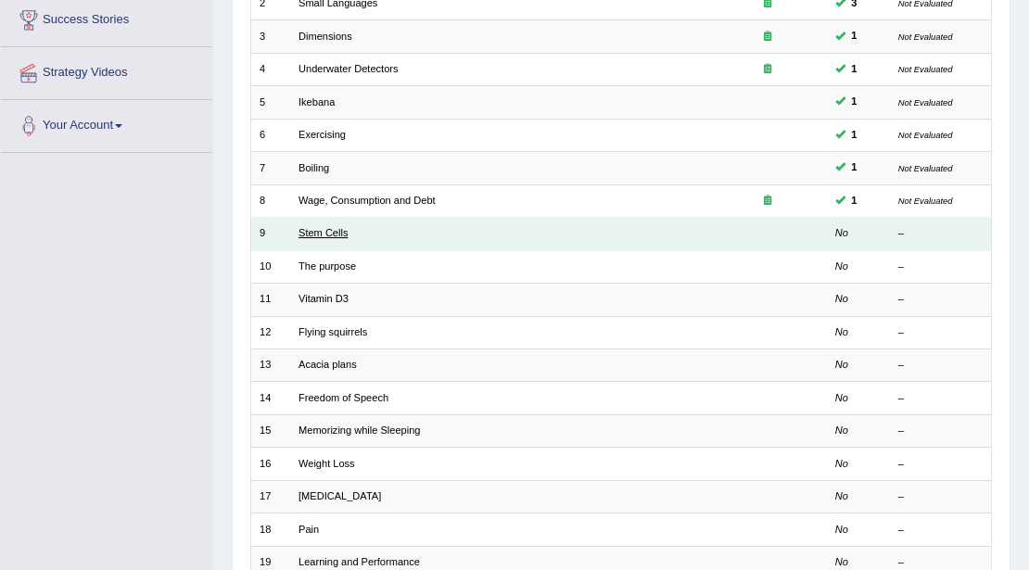
click at [328, 232] on link "Stem Cells" at bounding box center [322, 232] width 49 height 11
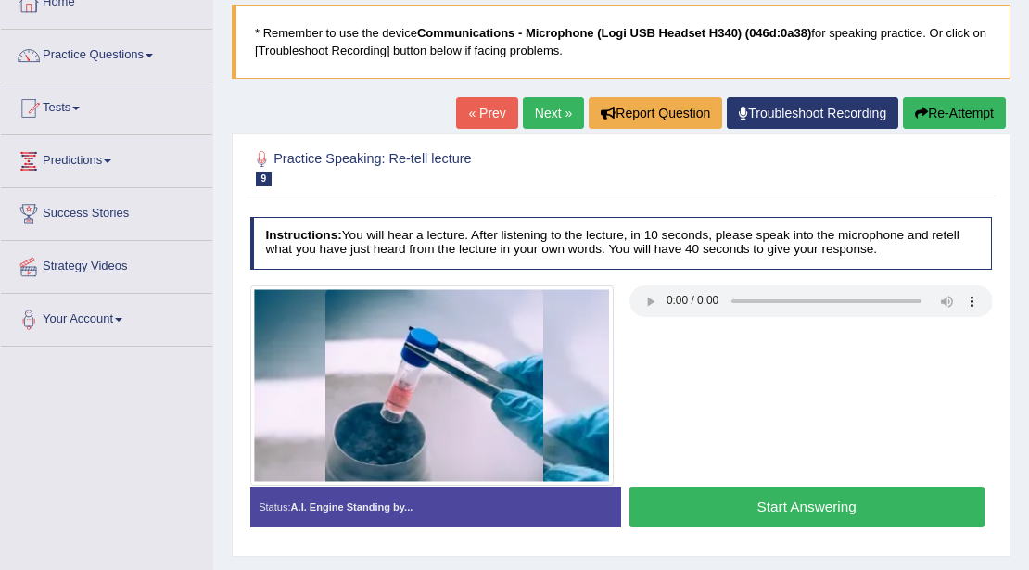
scroll to position [123, 0]
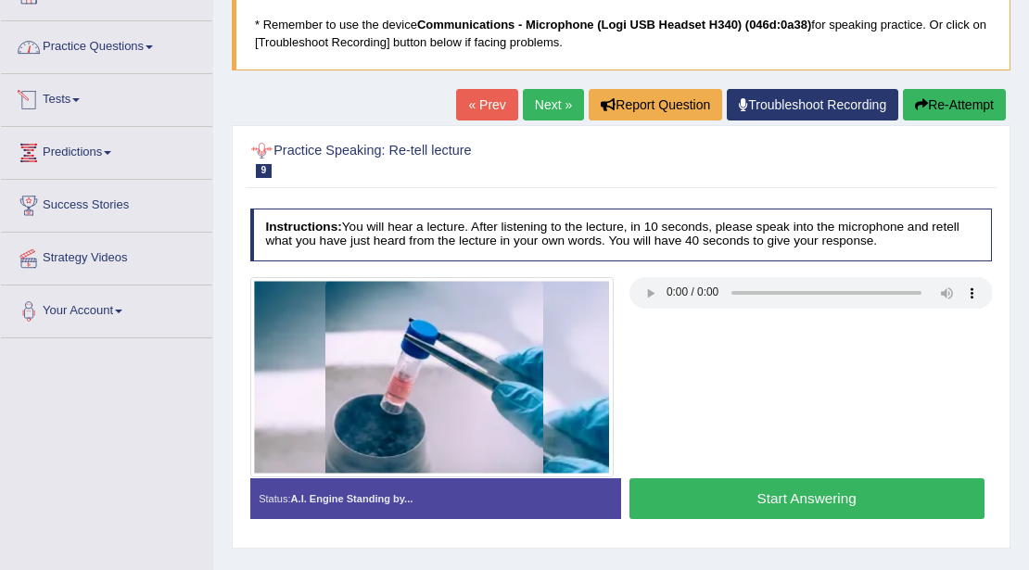
click at [119, 57] on link "Practice Questions" at bounding box center [106, 44] width 211 height 46
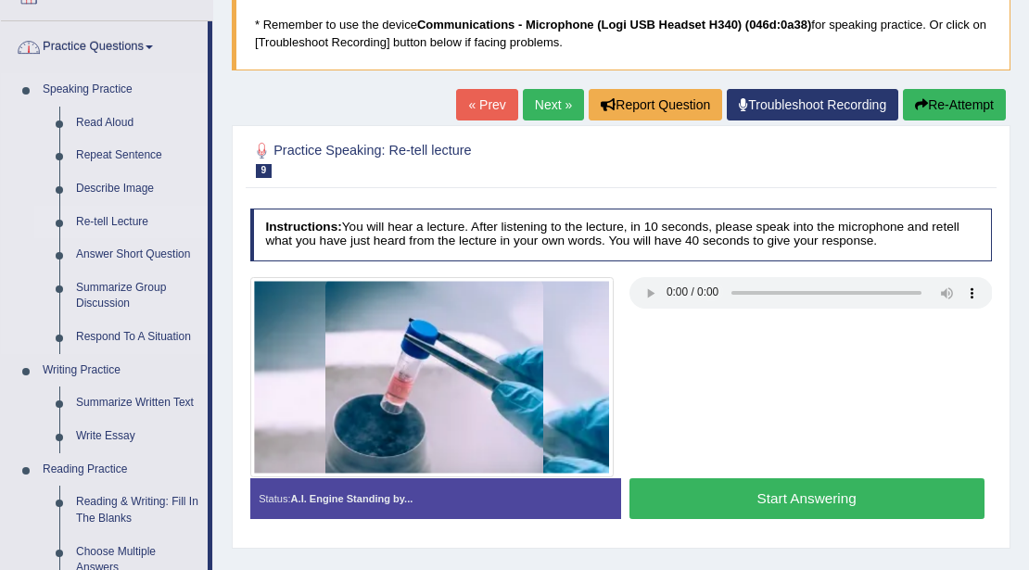
click at [121, 221] on link "Re-tell Lecture" at bounding box center [138, 222] width 140 height 33
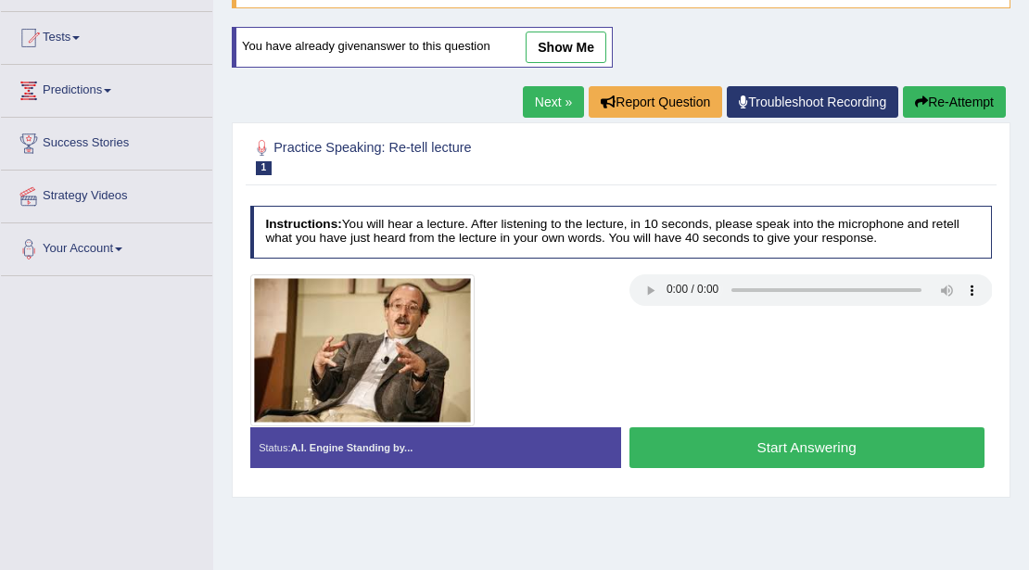
click at [550, 102] on link "Next »" at bounding box center [553, 102] width 61 height 32
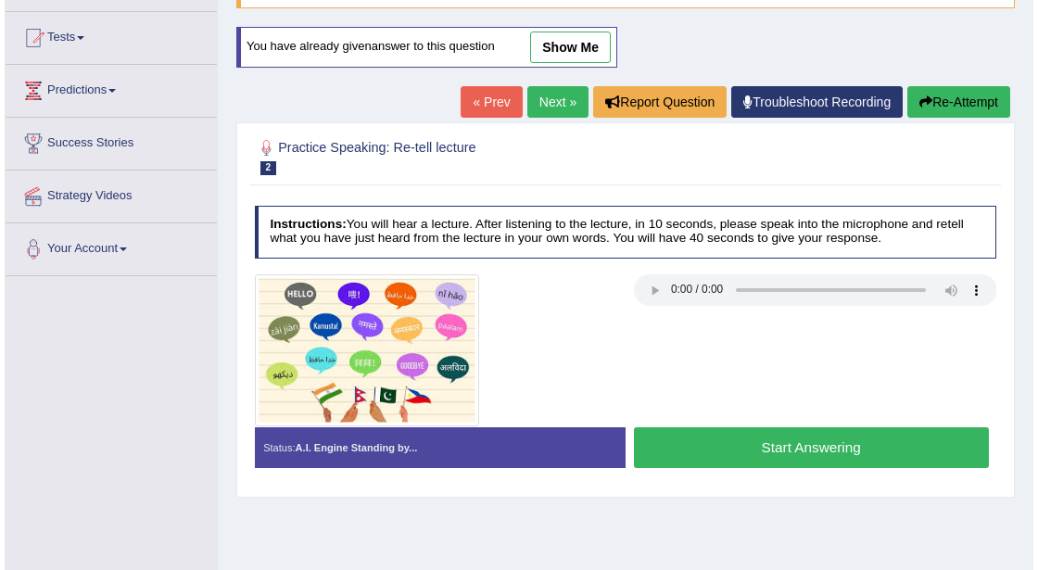
scroll to position [185, 0]
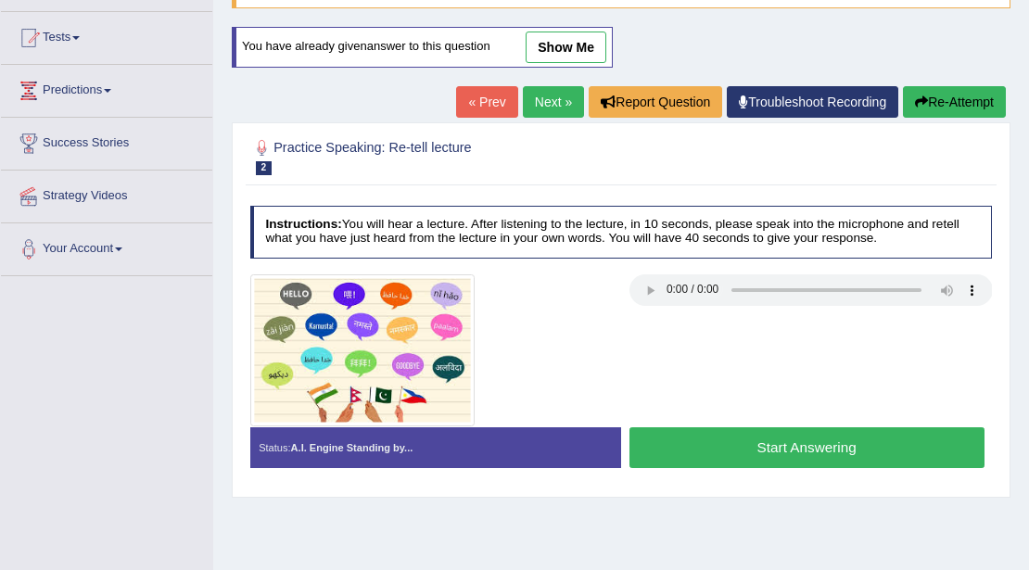
click at [814, 444] on button "Start Answering" at bounding box center [806, 447] width 355 height 40
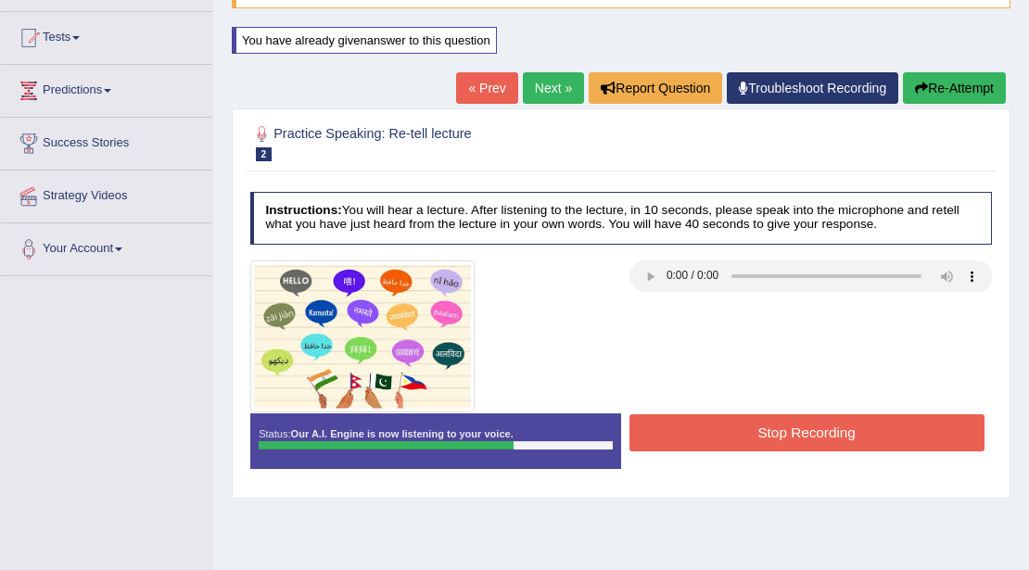
click at [810, 437] on button "Stop Recording" at bounding box center [806, 432] width 355 height 36
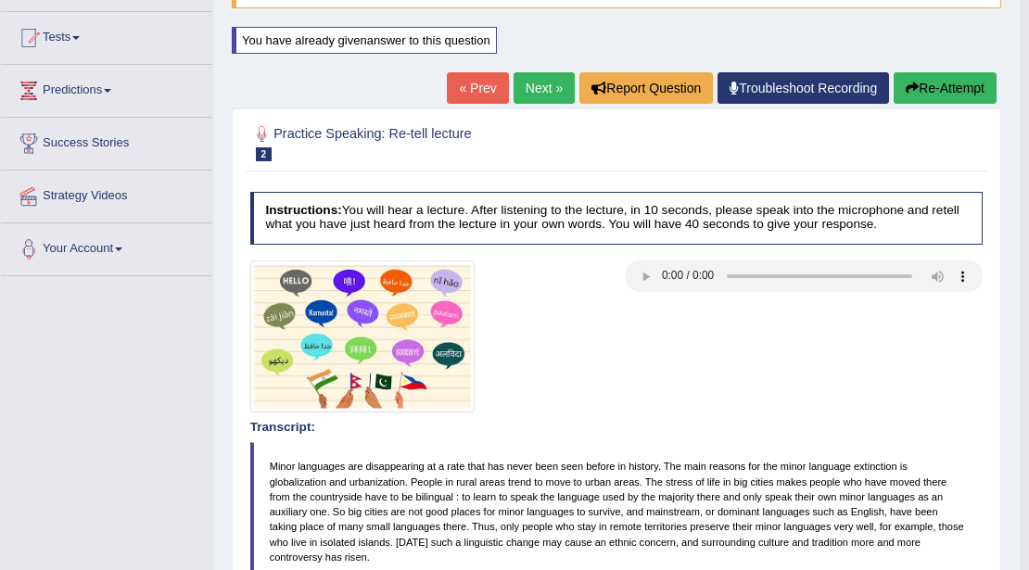
click at [528, 91] on link "Next »" at bounding box center [543, 88] width 61 height 32
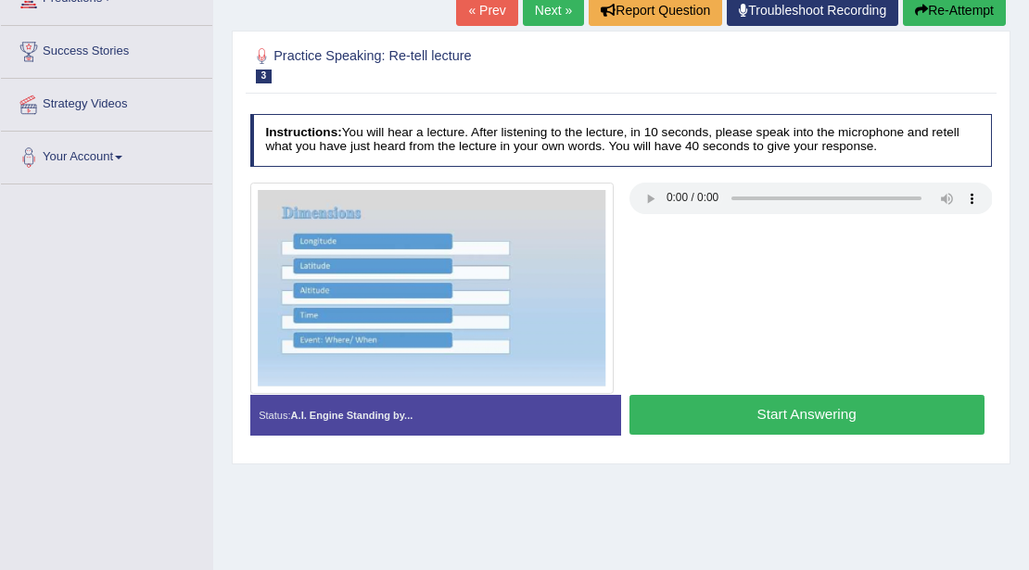
click at [815, 416] on button "Start Answering" at bounding box center [806, 415] width 355 height 40
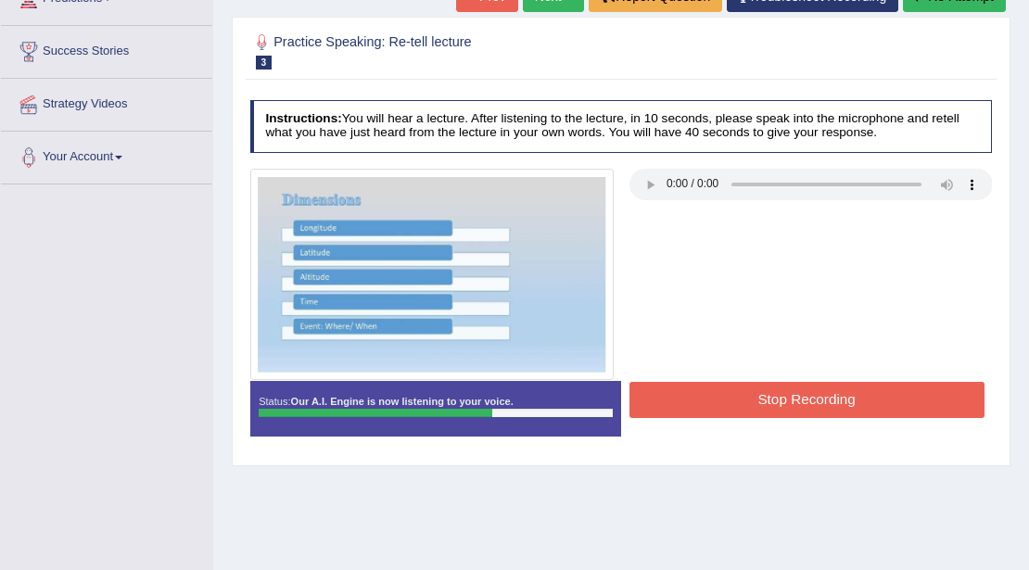
click at [808, 400] on button "Stop Recording" at bounding box center [806, 400] width 355 height 36
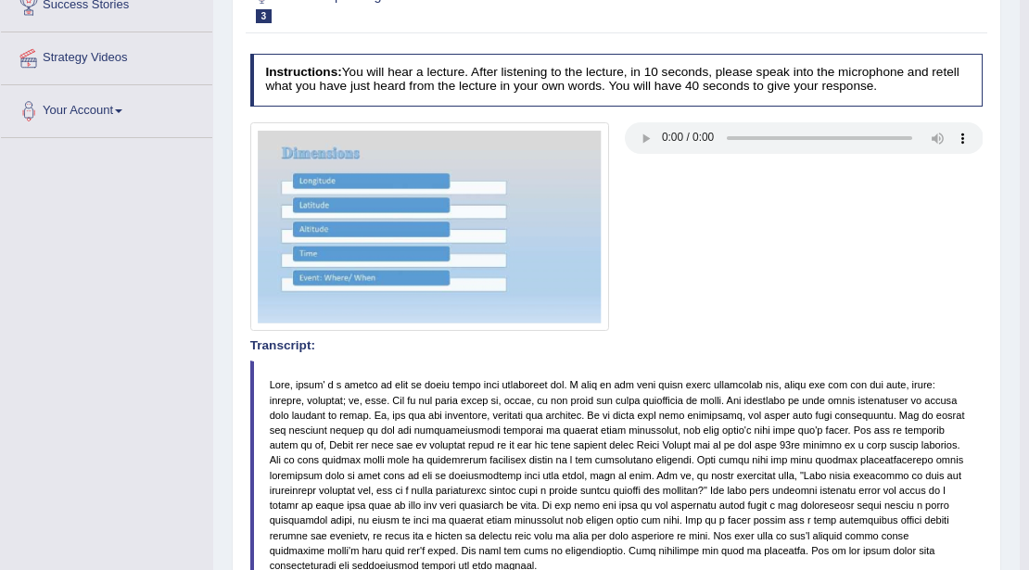
scroll to position [136, 0]
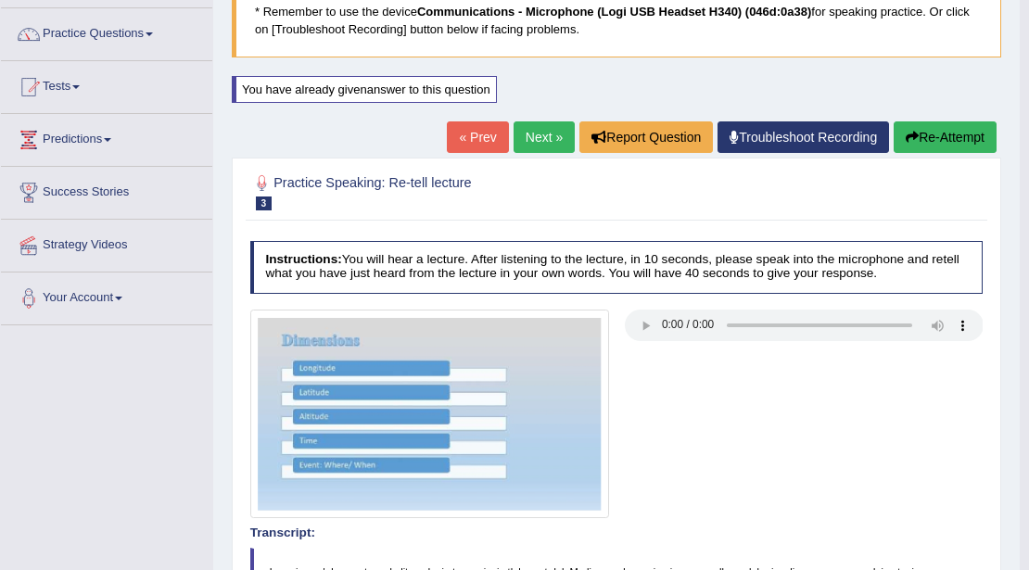
click at [543, 142] on link "Next »" at bounding box center [543, 137] width 61 height 32
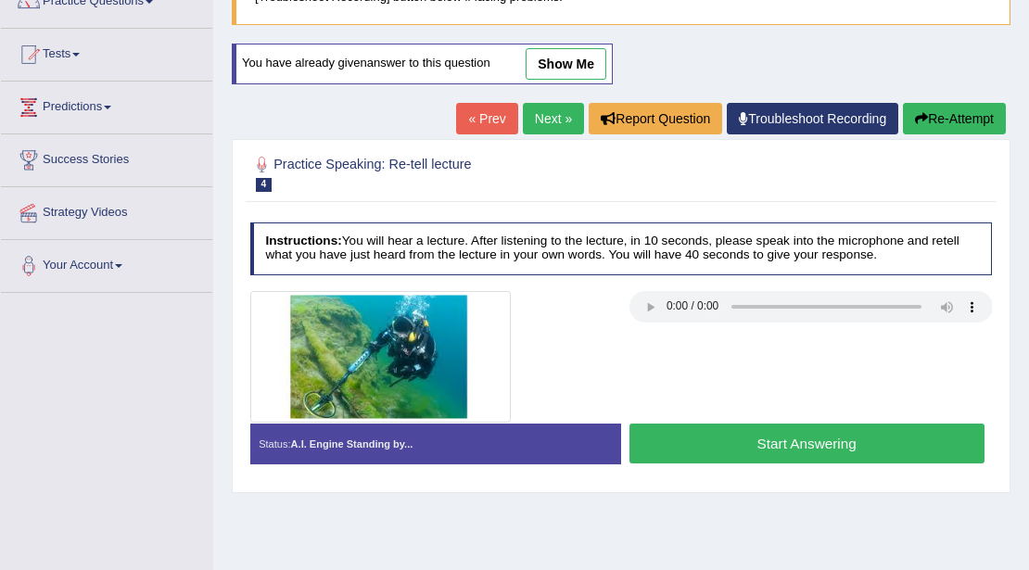
scroll to position [185, 0]
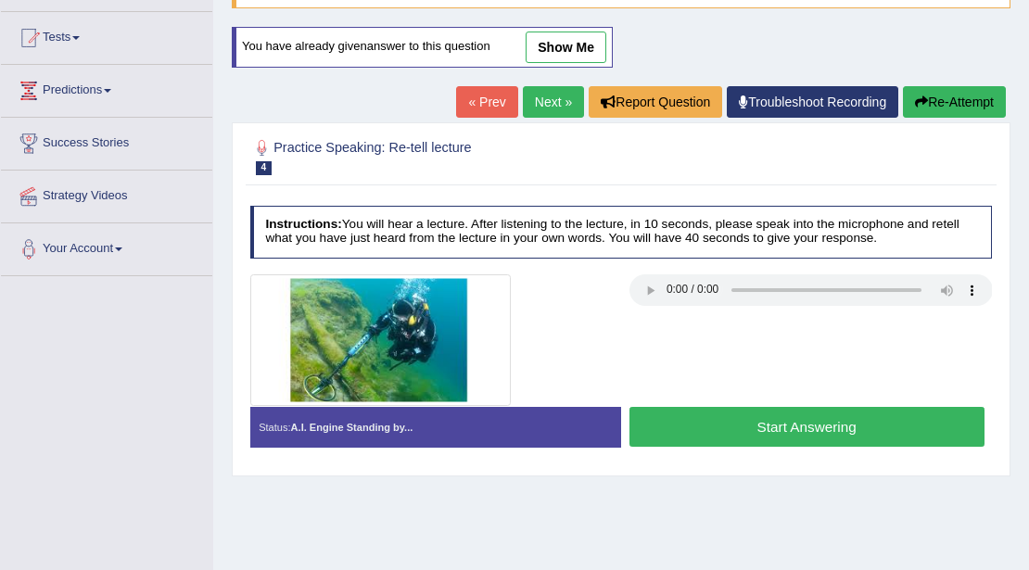
click at [698, 421] on button "Start Answering" at bounding box center [806, 427] width 355 height 40
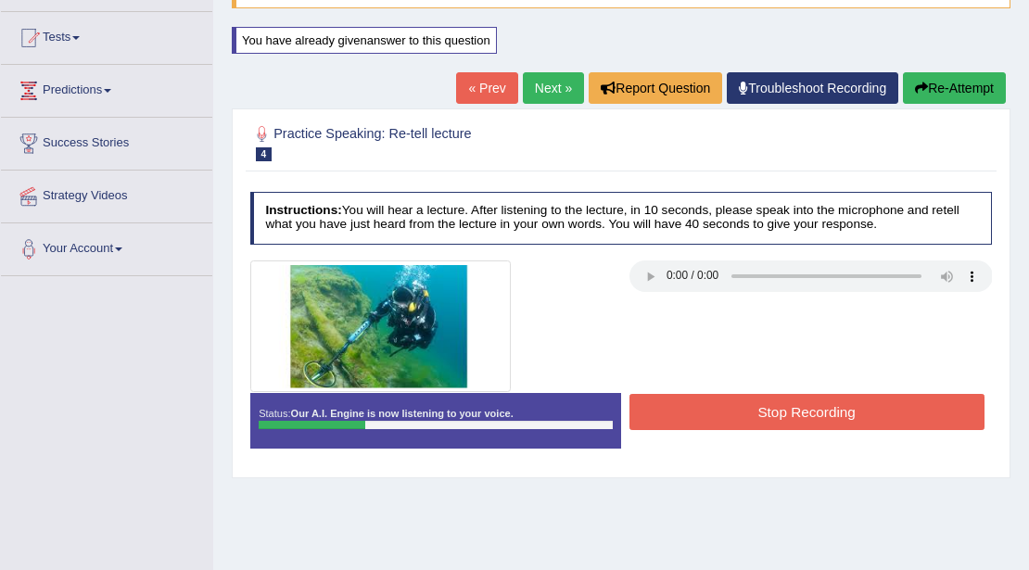
click at [701, 410] on button "Stop Recording" at bounding box center [806, 412] width 355 height 36
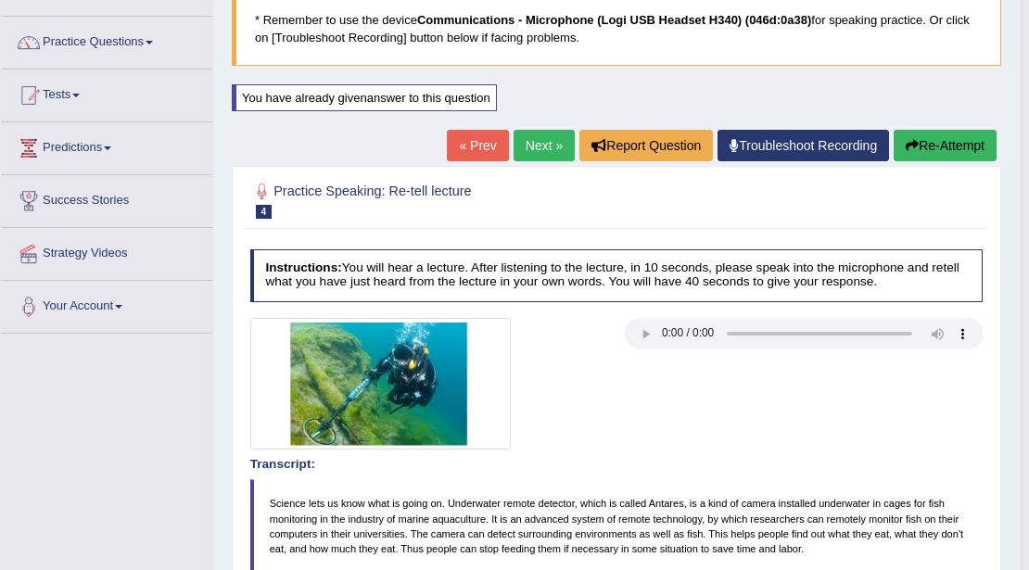
scroll to position [123, 0]
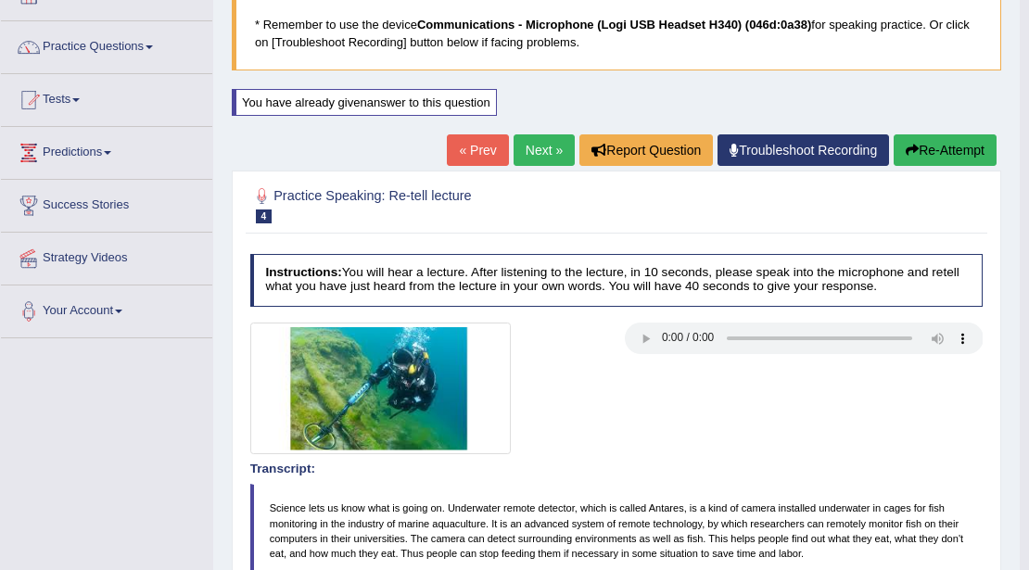
click at [905, 145] on icon "button" at bounding box center [911, 150] width 13 height 13
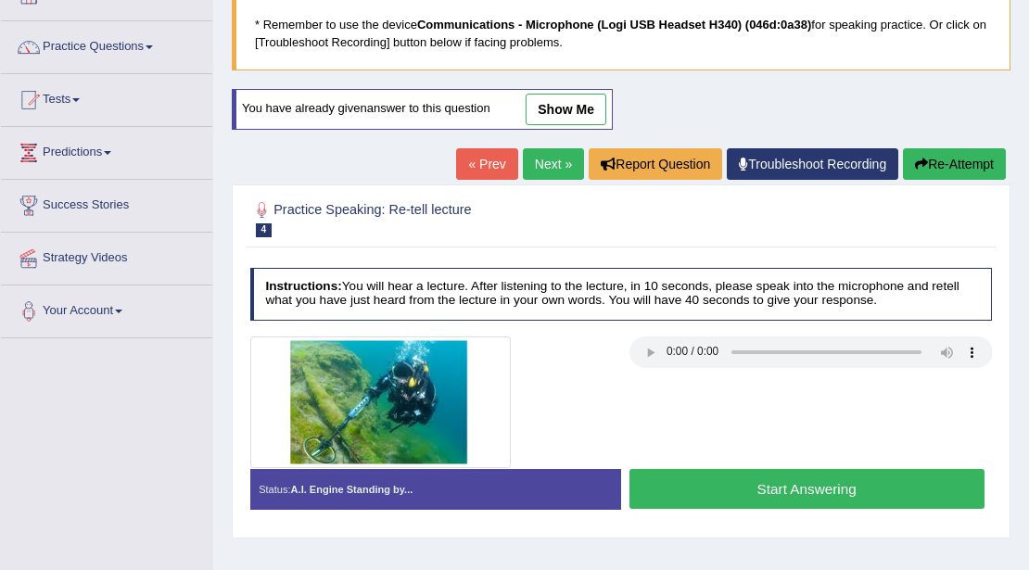
click at [789, 476] on button "Start Answering" at bounding box center [806, 489] width 355 height 40
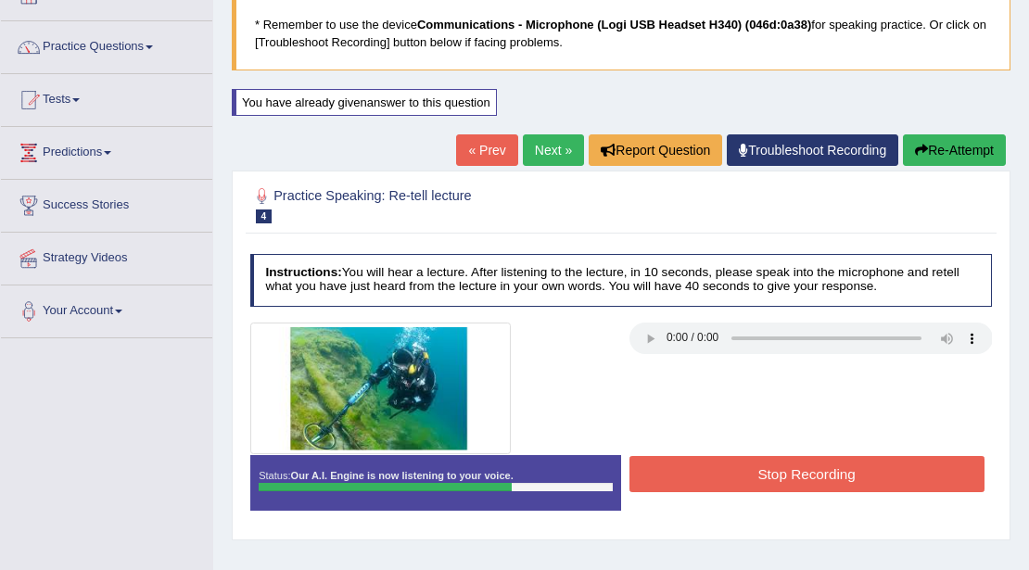
click at [789, 476] on button "Stop Recording" at bounding box center [806, 474] width 355 height 36
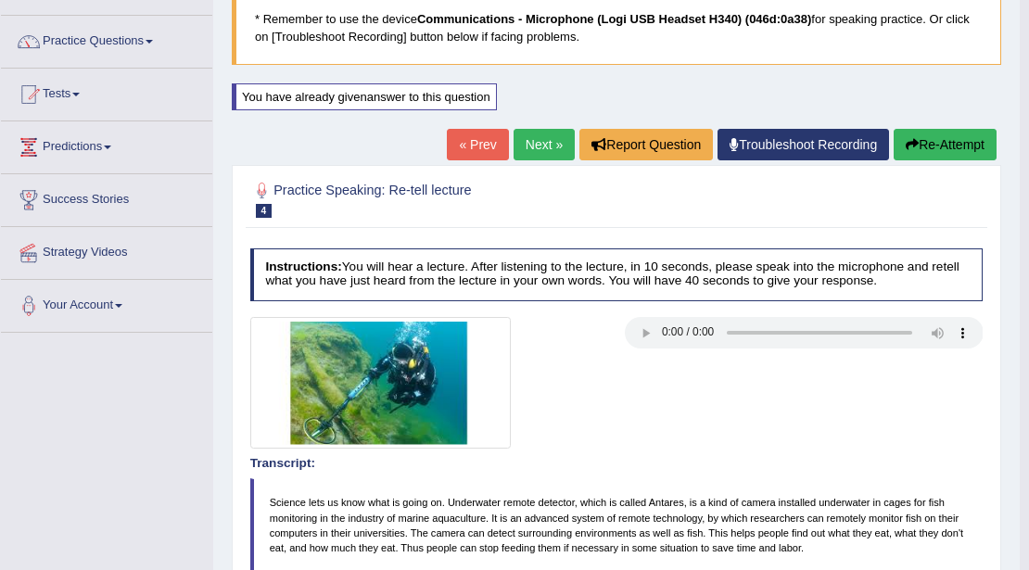
scroll to position [123, 0]
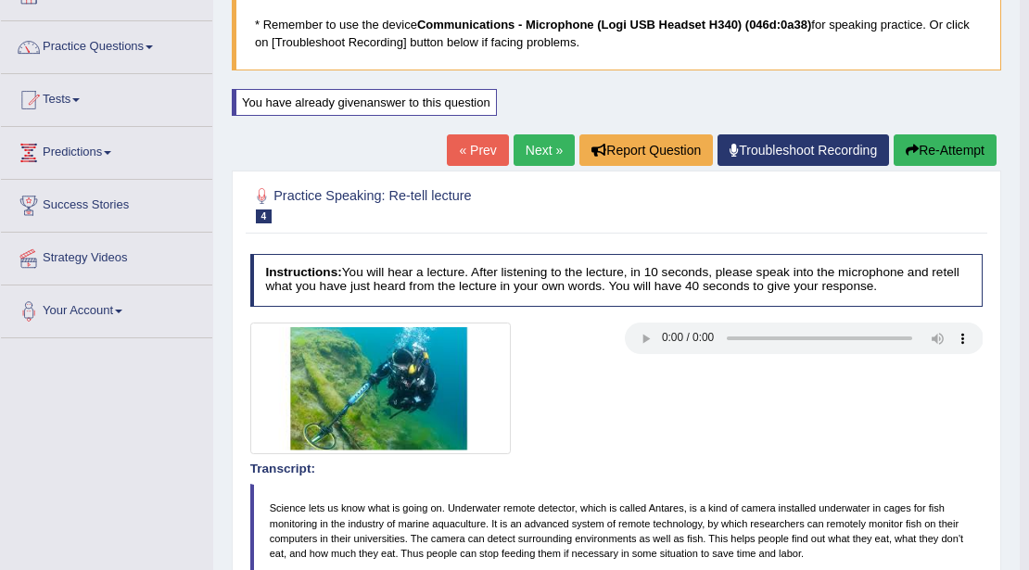
click at [539, 156] on link "Next »" at bounding box center [543, 150] width 61 height 32
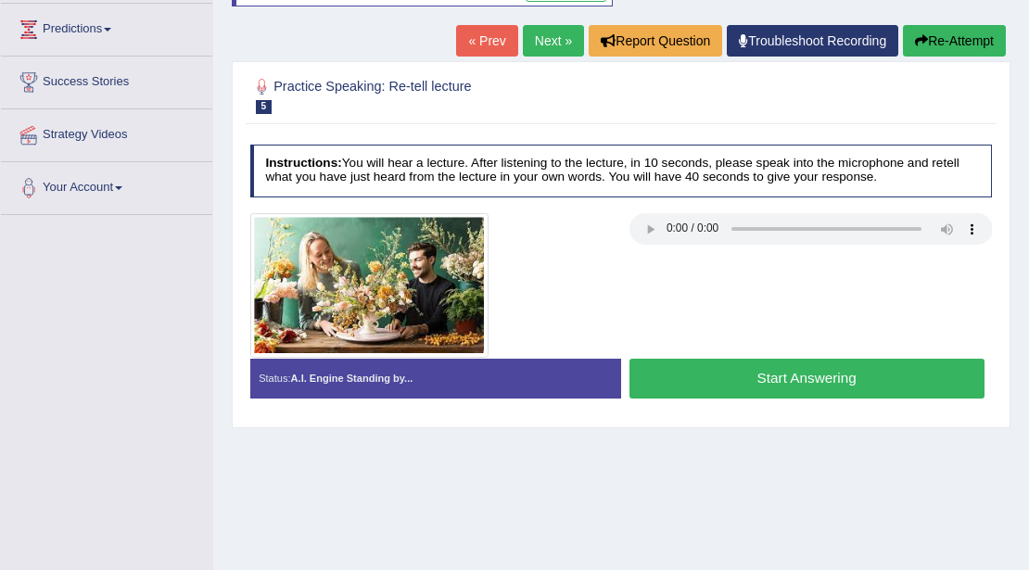
click at [728, 361] on button "Start Answering" at bounding box center [806, 379] width 355 height 40
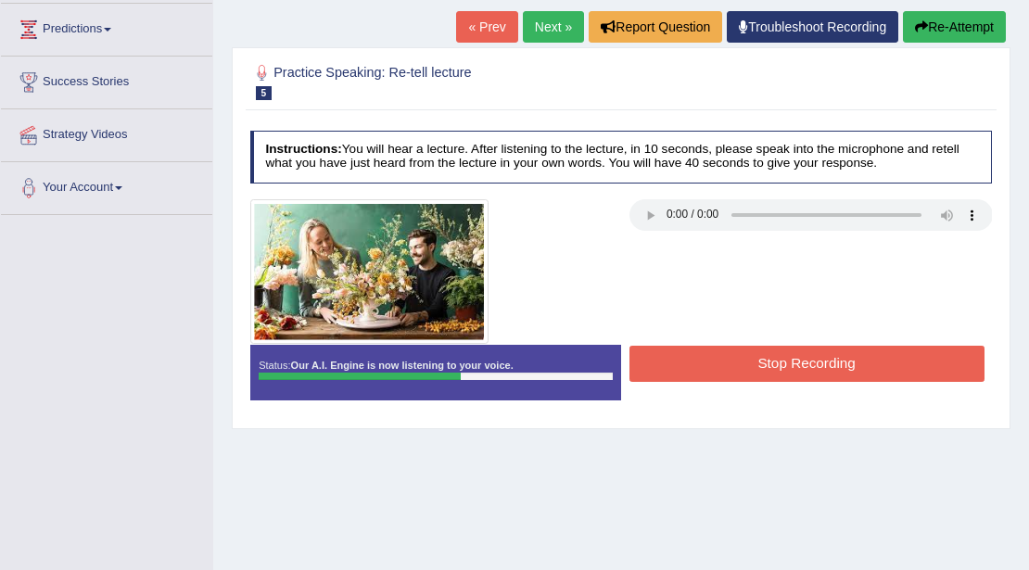
click at [728, 361] on button "Stop Recording" at bounding box center [806, 364] width 355 height 36
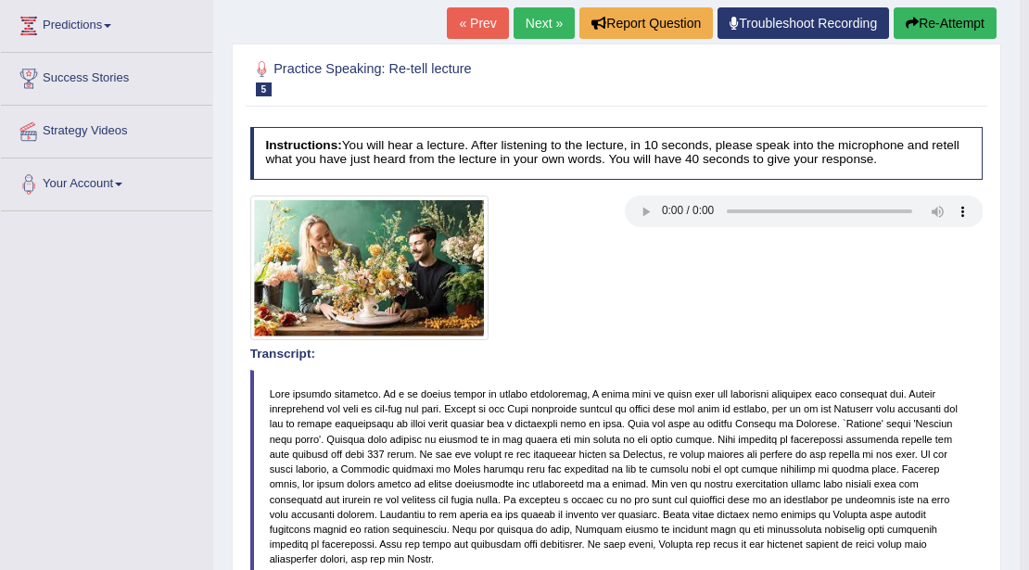
scroll to position [185, 0]
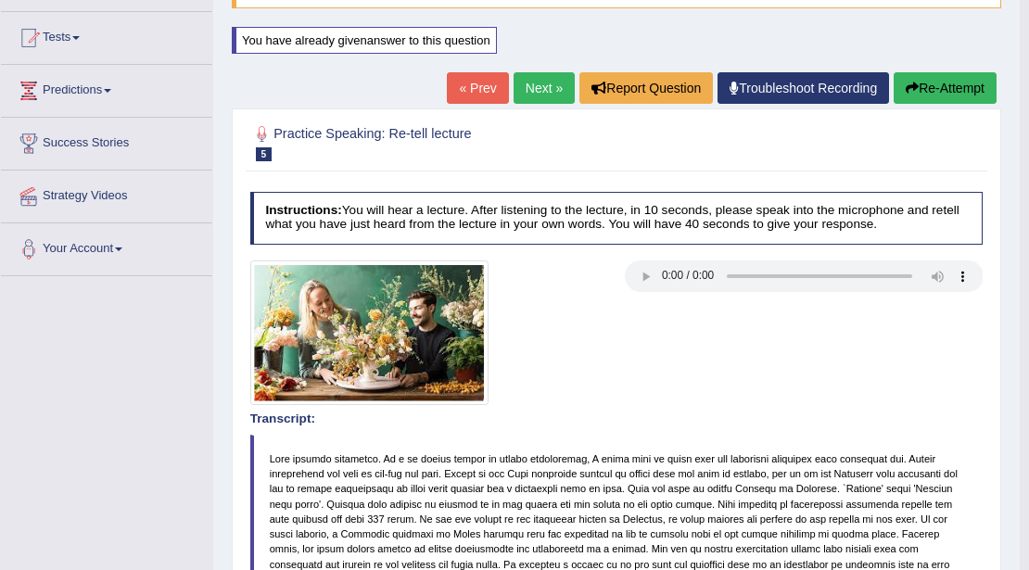
click at [539, 84] on link "Next »" at bounding box center [543, 88] width 61 height 32
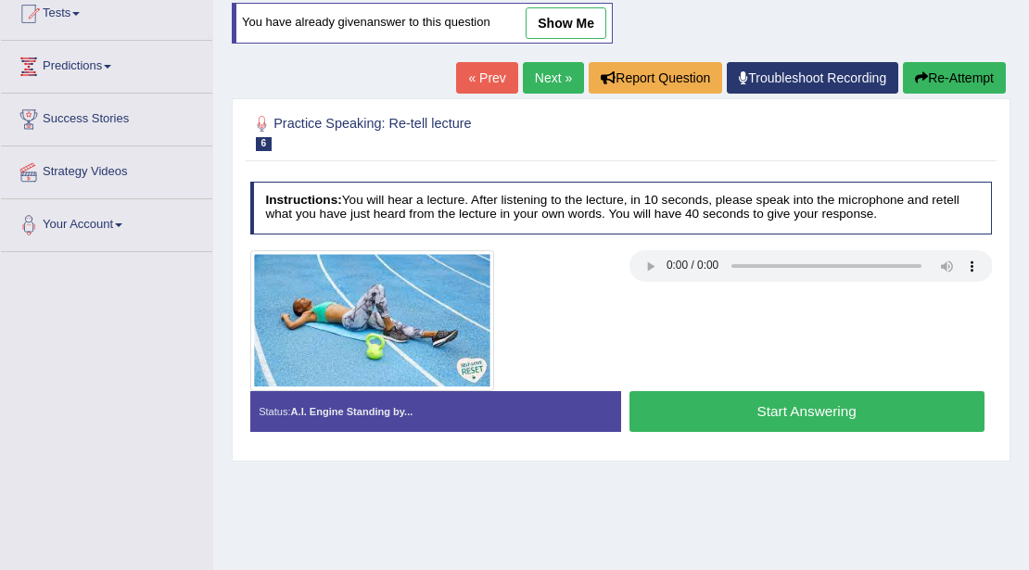
click at [744, 407] on button "Start Answering" at bounding box center [806, 411] width 355 height 40
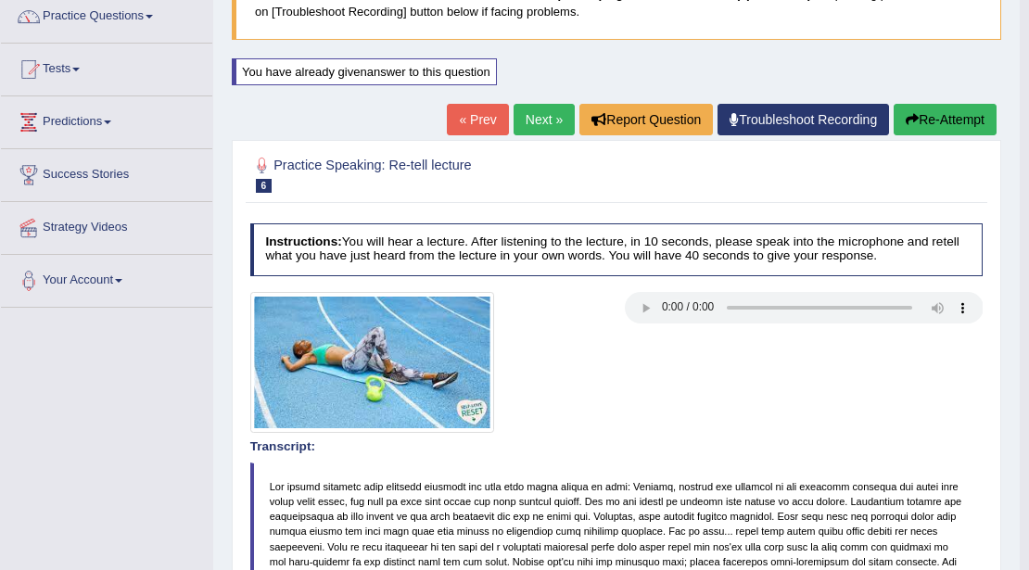
scroll to position [147, 0]
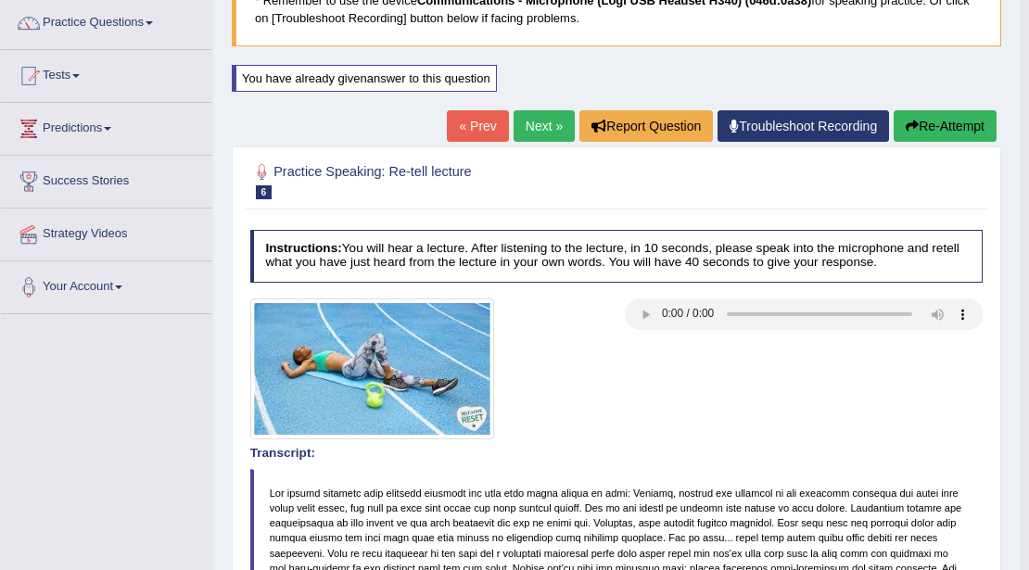
click at [910, 123] on icon "button" at bounding box center [911, 126] width 13 height 13
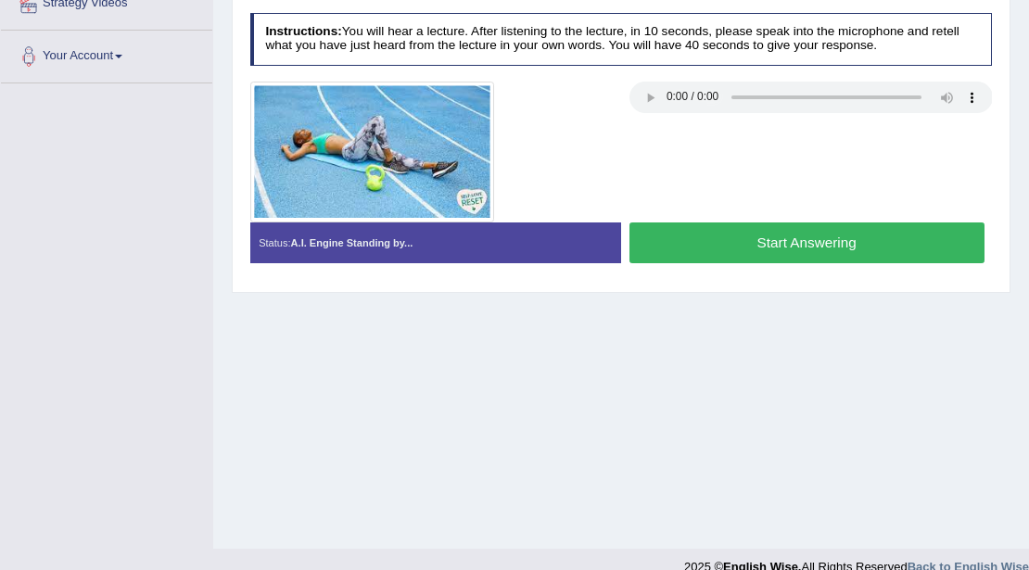
scroll to position [378, 0]
click at [771, 245] on button "Start Answering" at bounding box center [806, 242] width 355 height 40
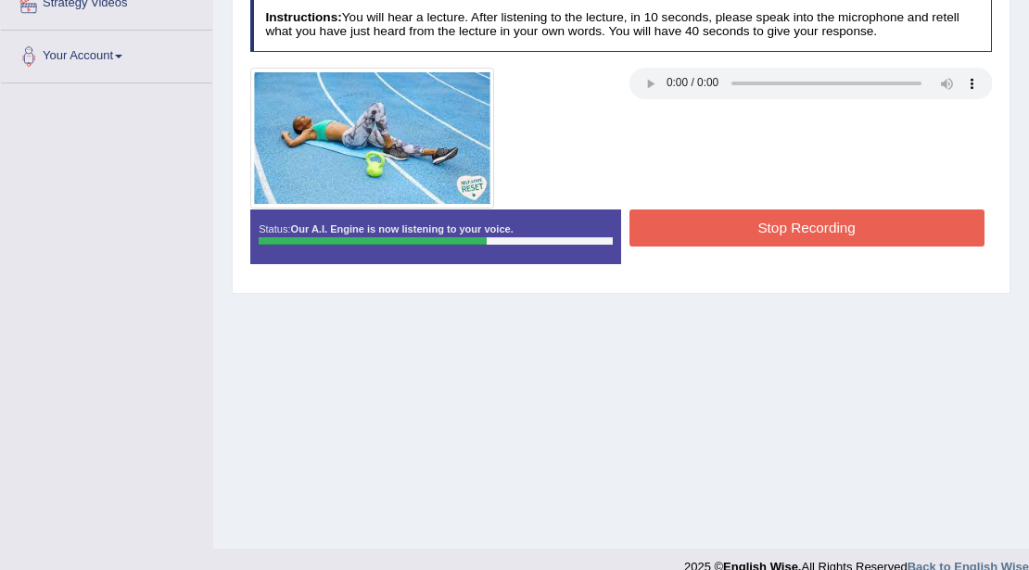
click at [781, 225] on button "Stop Recording" at bounding box center [806, 227] width 355 height 36
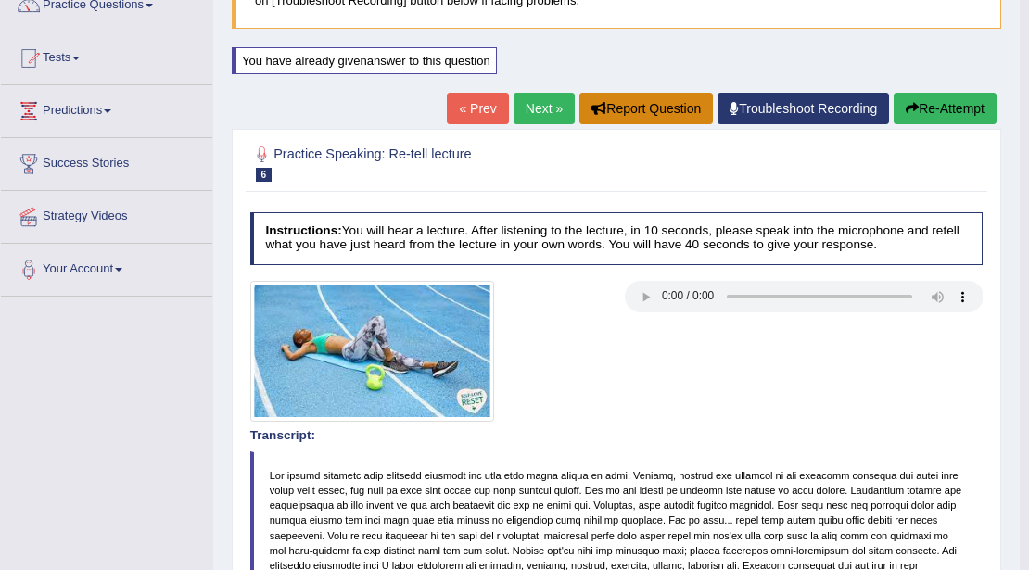
scroll to position [161, 0]
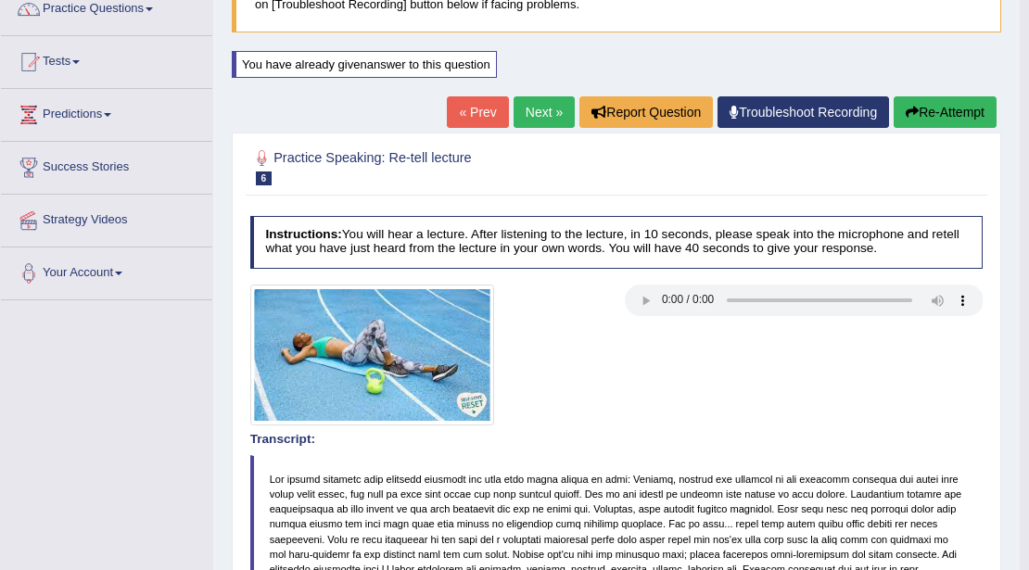
click at [528, 116] on link "Next »" at bounding box center [543, 112] width 61 height 32
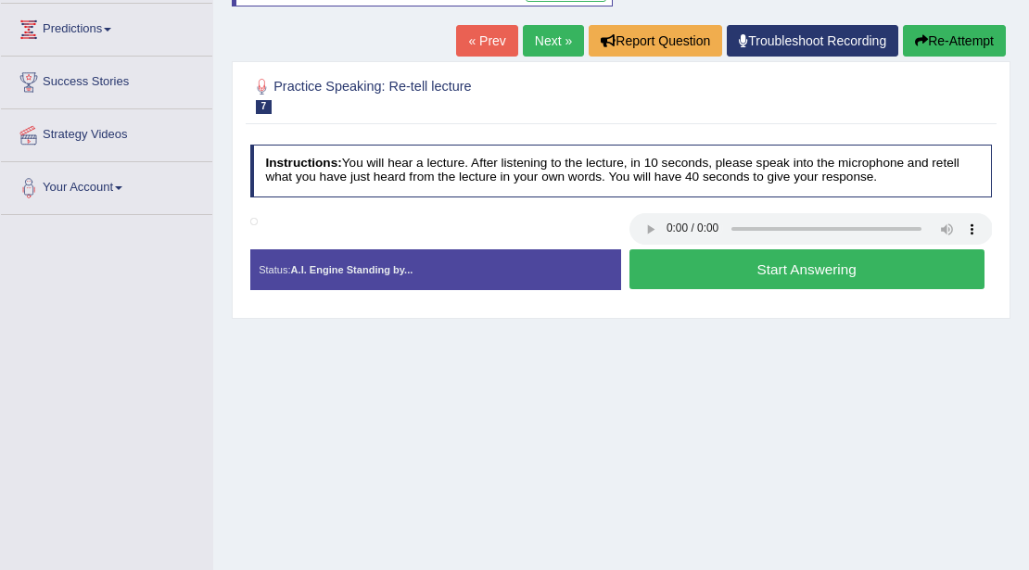
click at [691, 257] on button "Start Answering" at bounding box center [806, 269] width 355 height 40
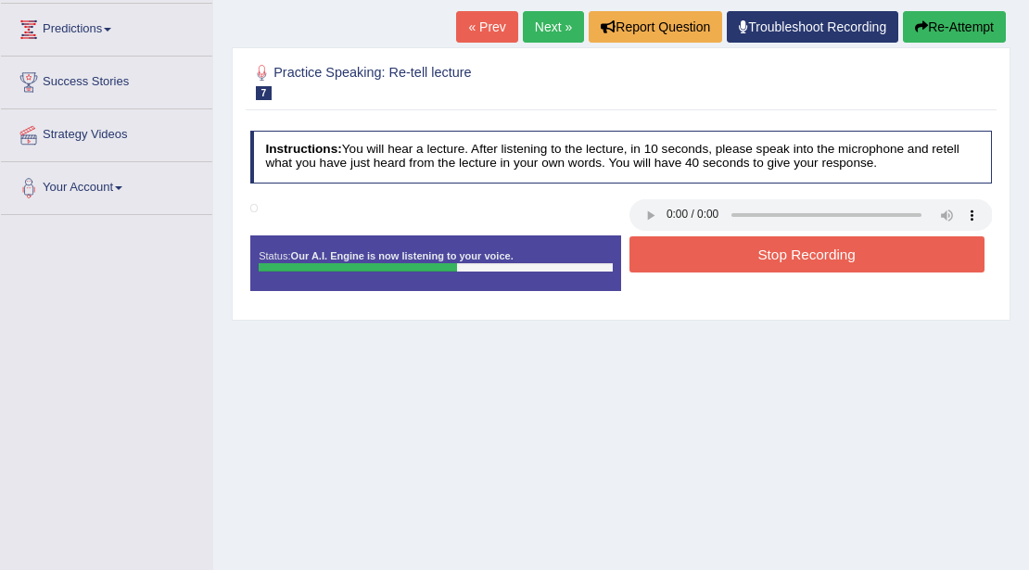
click at [691, 257] on button "Stop Recording" at bounding box center [806, 254] width 355 height 36
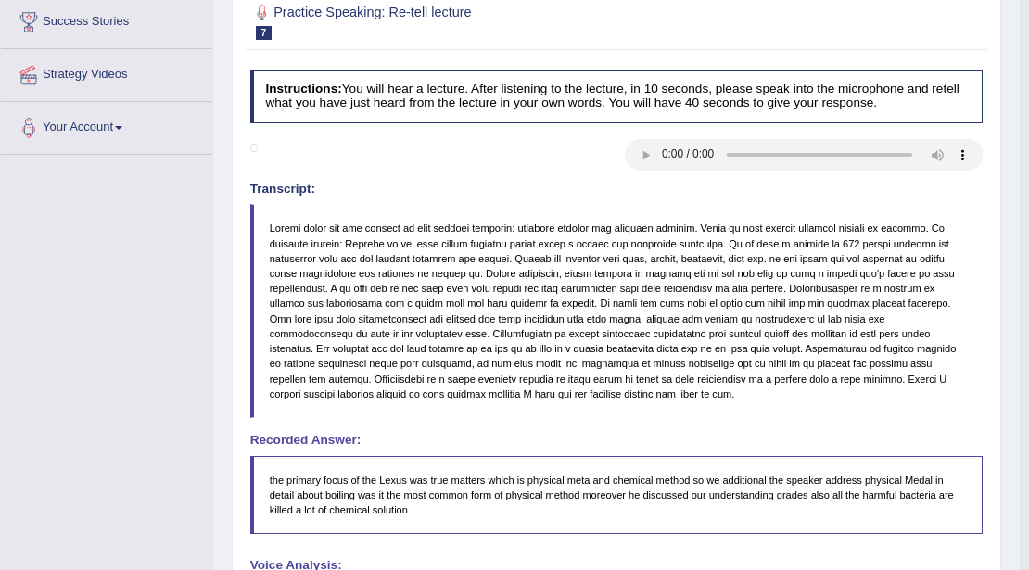
scroll to position [185, 0]
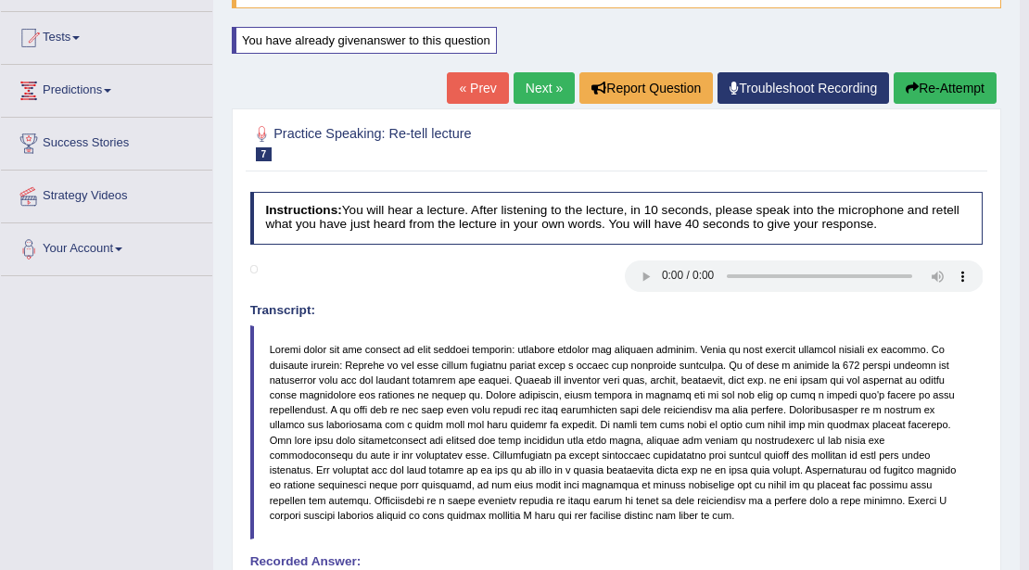
click at [541, 85] on link "Next »" at bounding box center [543, 88] width 61 height 32
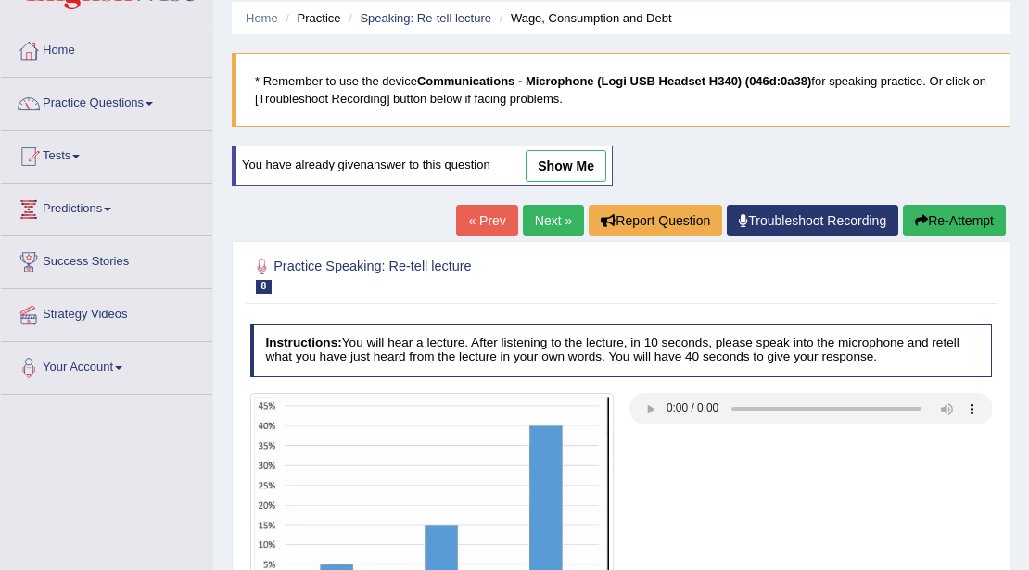
scroll to position [246, 0]
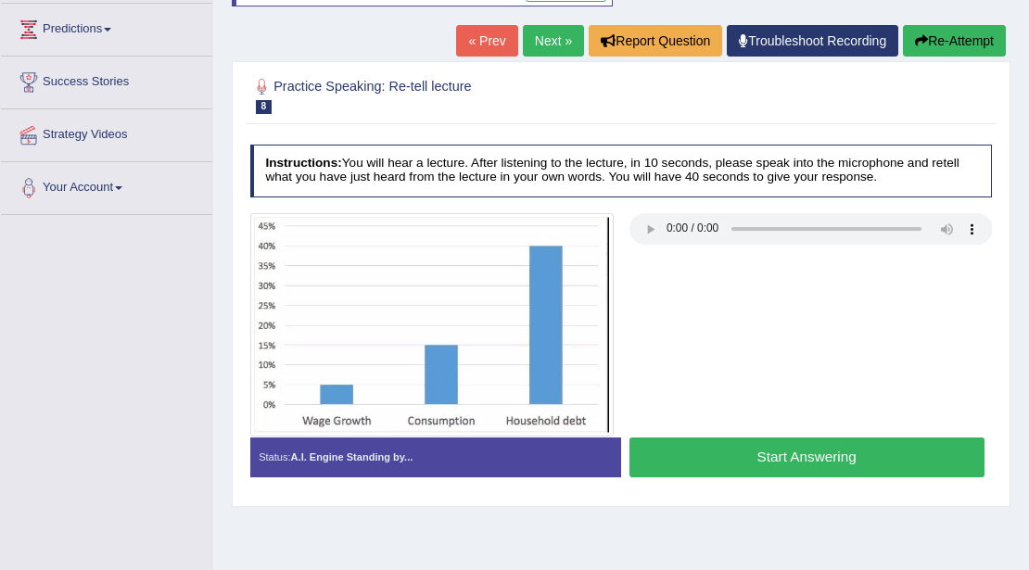
click at [739, 450] on button "Start Answering" at bounding box center [806, 457] width 355 height 40
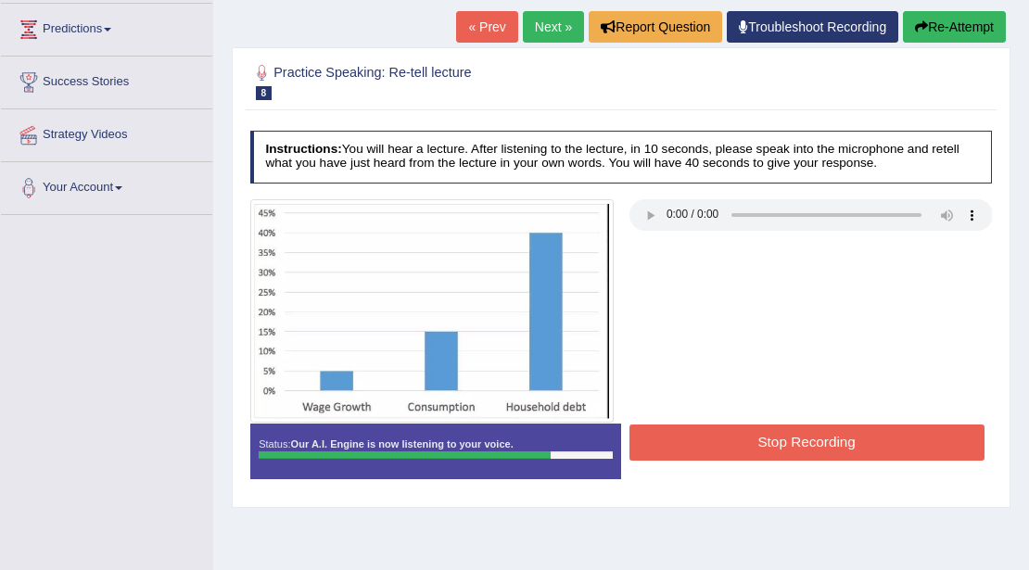
click at [739, 450] on button "Stop Recording" at bounding box center [806, 442] width 355 height 36
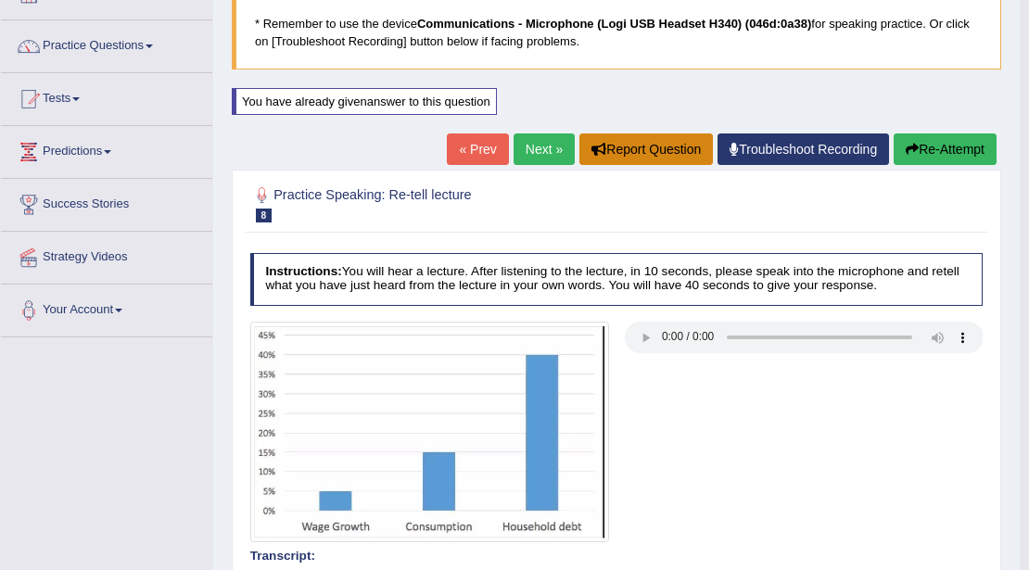
scroll to position [123, 0]
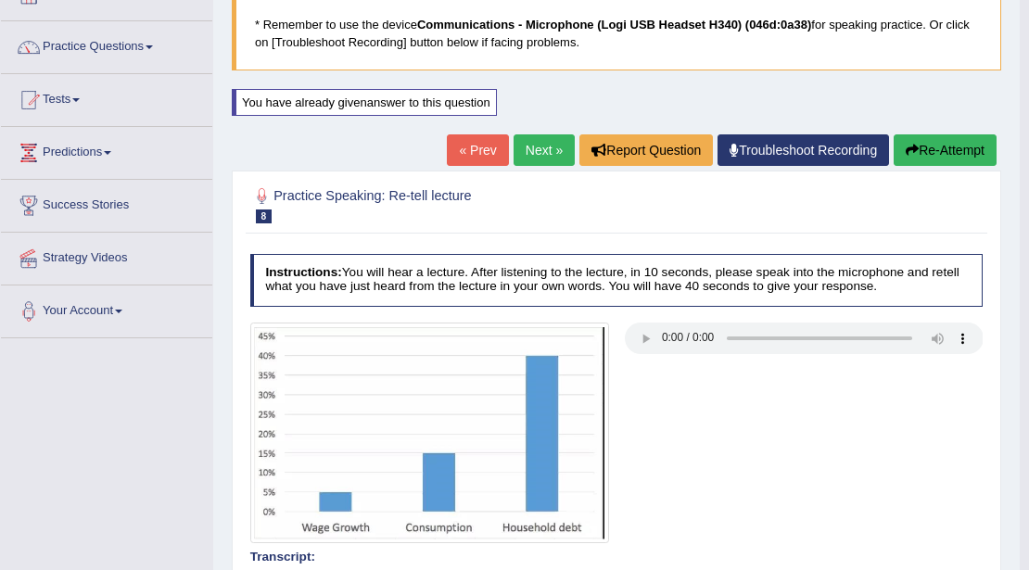
click at [540, 150] on link "Next »" at bounding box center [543, 150] width 61 height 32
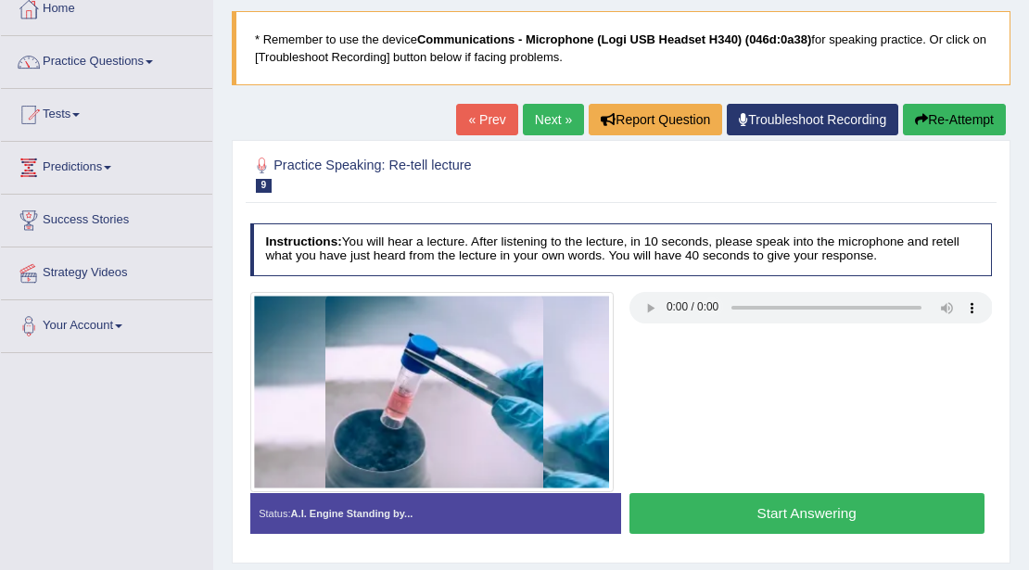
scroll to position [246, 0]
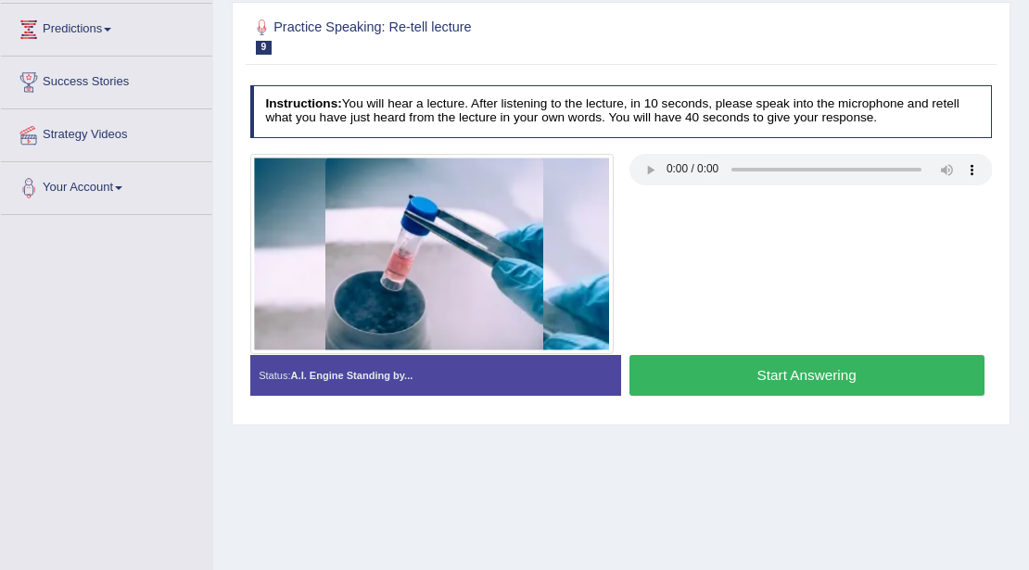
click at [734, 376] on button "Start Answering" at bounding box center [806, 375] width 355 height 40
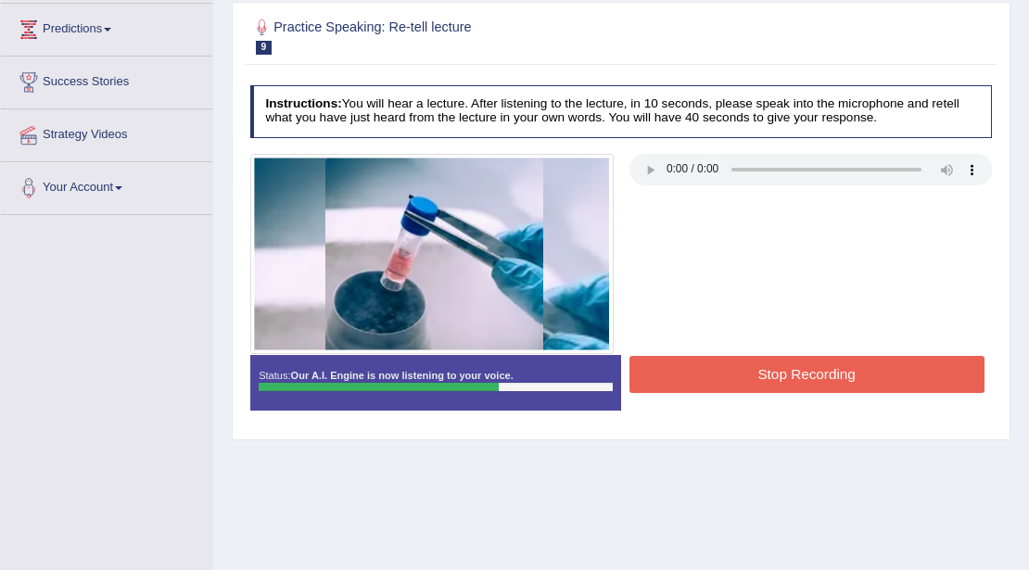
click at [734, 376] on button "Stop Recording" at bounding box center [806, 374] width 355 height 36
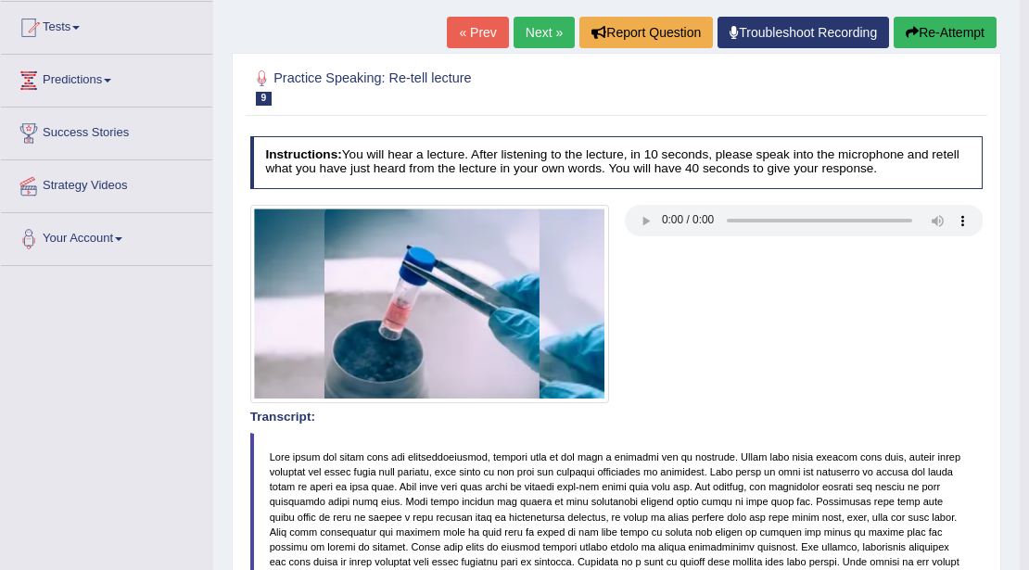
scroll to position [0, 0]
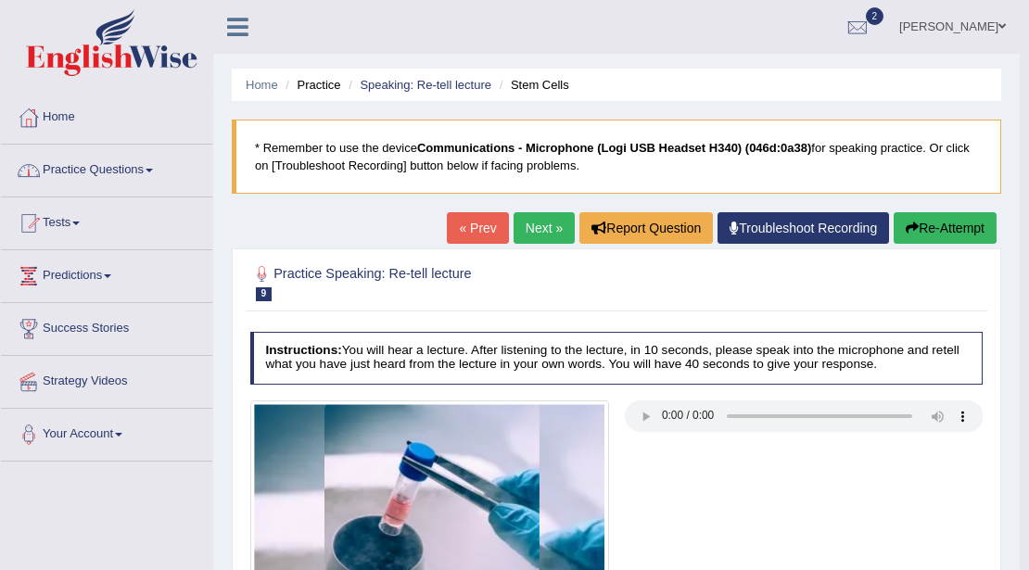
click at [153, 169] on span at bounding box center [148, 171] width 7 height 4
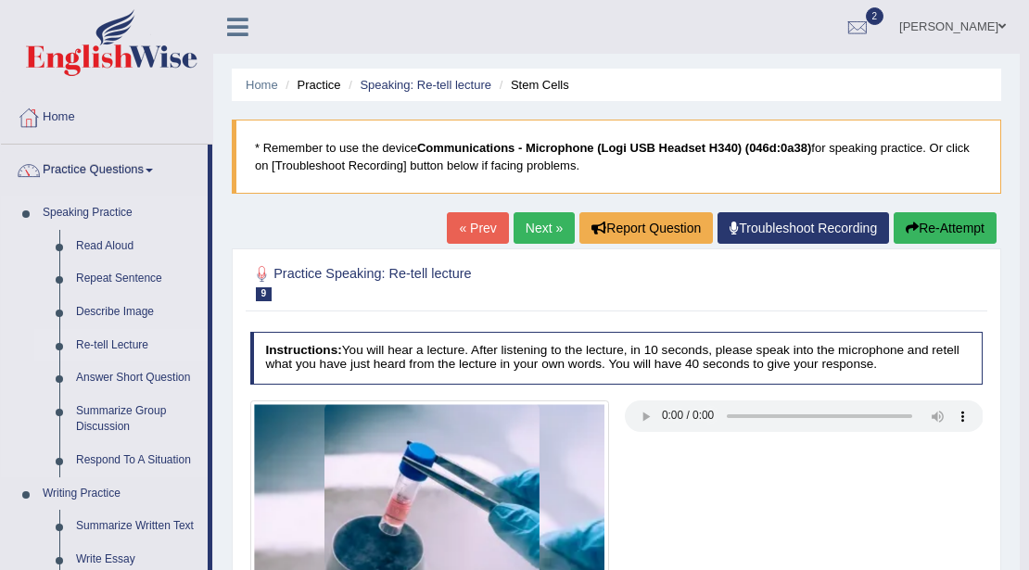
click at [125, 342] on link "Re-tell Lecture" at bounding box center [138, 345] width 140 height 33
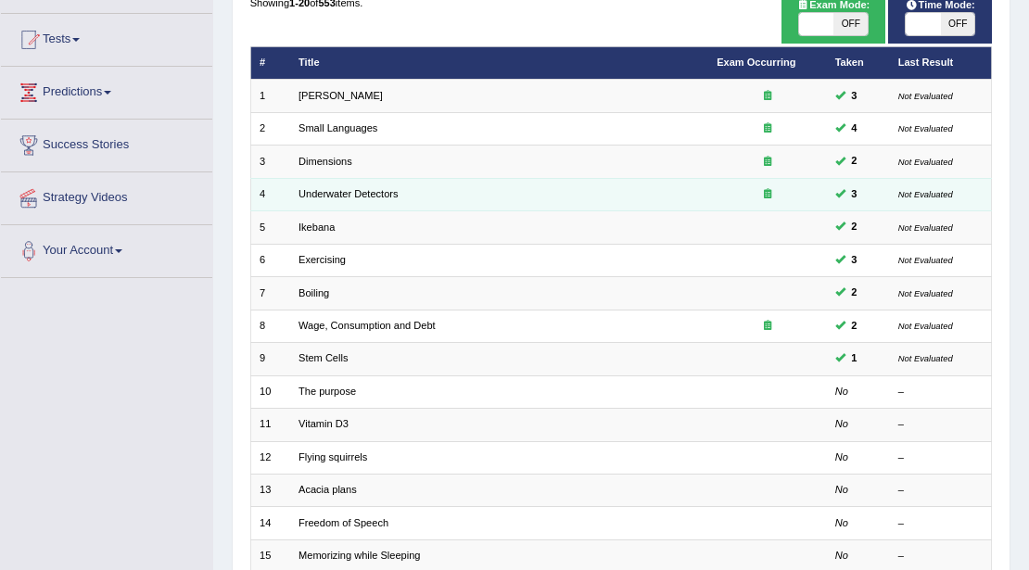
scroll to position [123, 0]
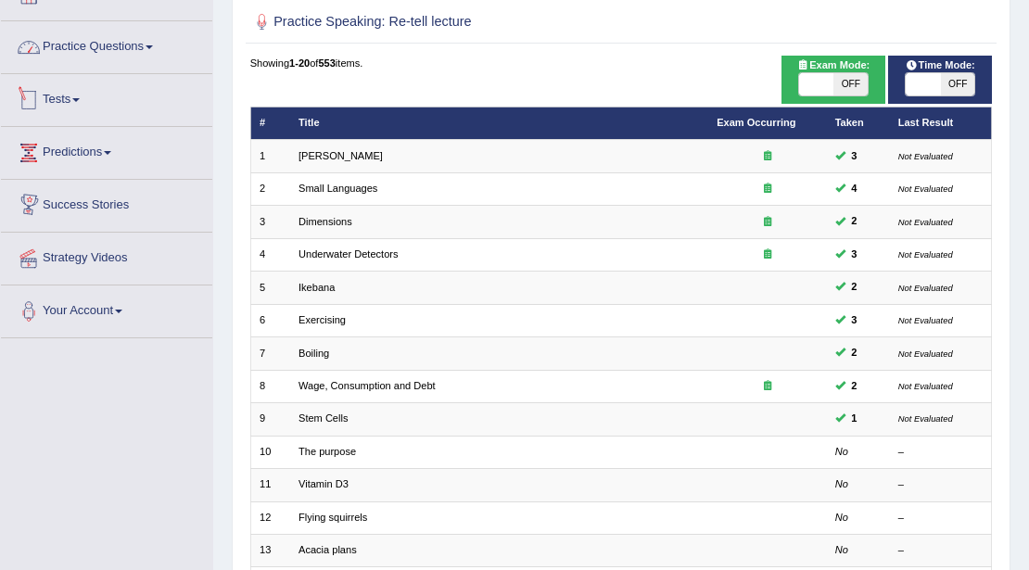
click at [115, 44] on link "Practice Questions" at bounding box center [106, 44] width 211 height 46
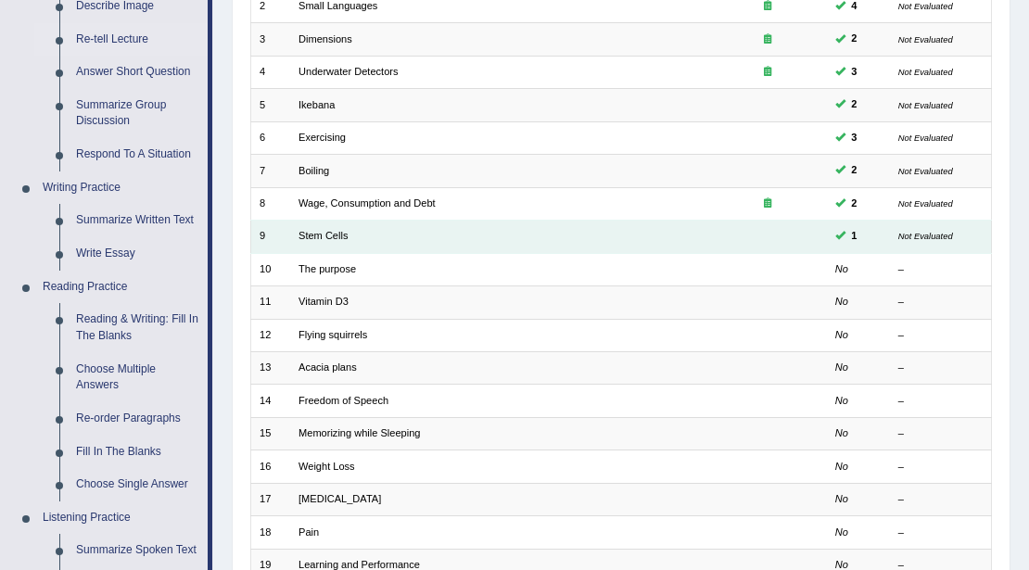
scroll to position [309, 0]
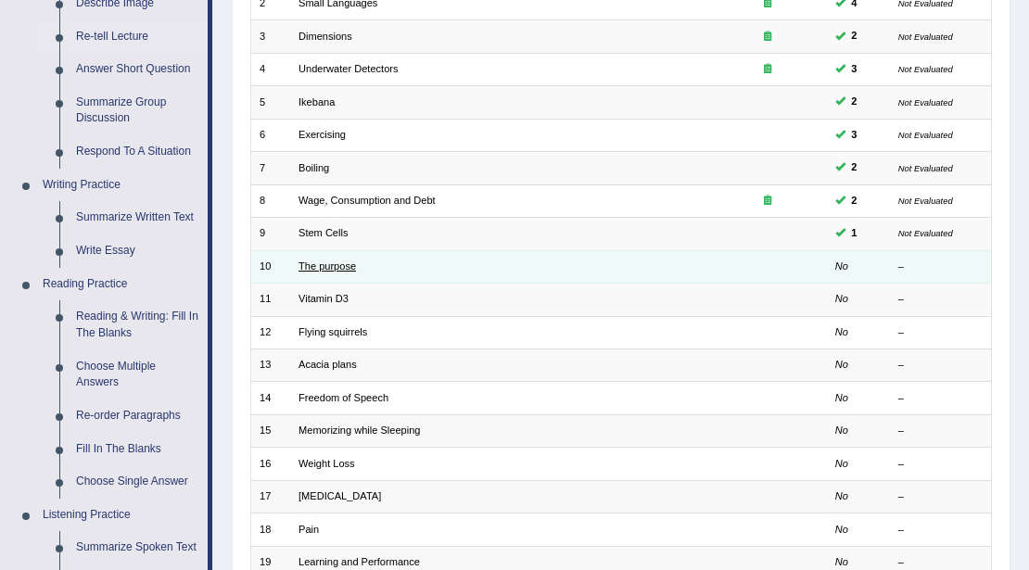
click at [325, 260] on link "The purpose" at bounding box center [326, 265] width 57 height 11
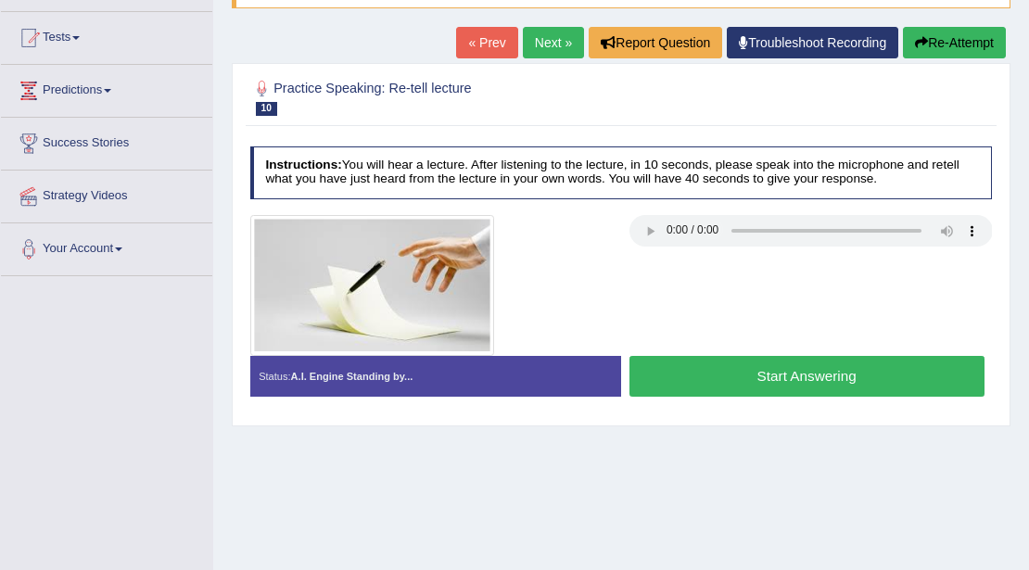
click at [728, 380] on button "Start Answering" at bounding box center [806, 376] width 355 height 40
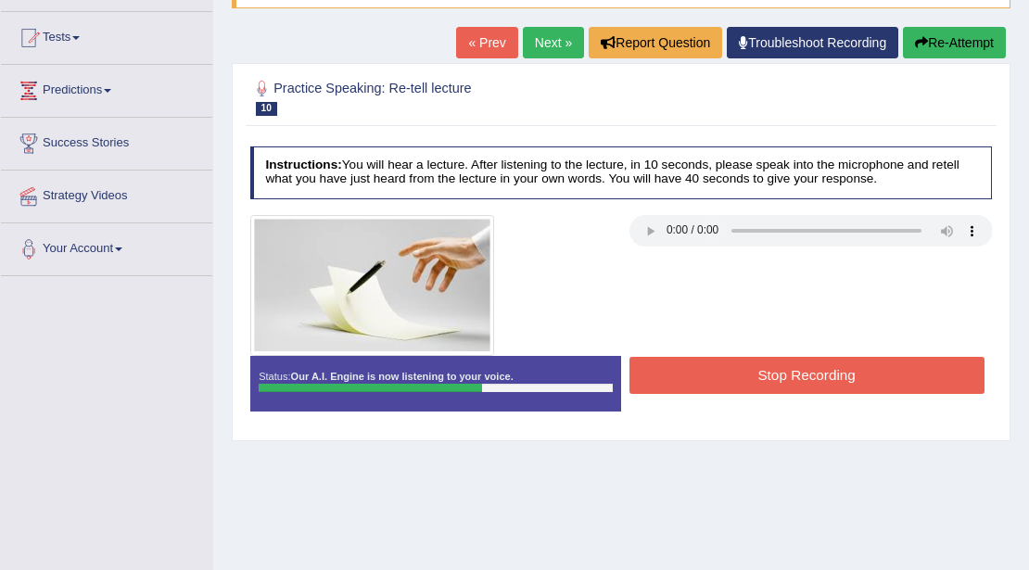
click at [728, 380] on button "Stop Recording" at bounding box center [806, 375] width 355 height 36
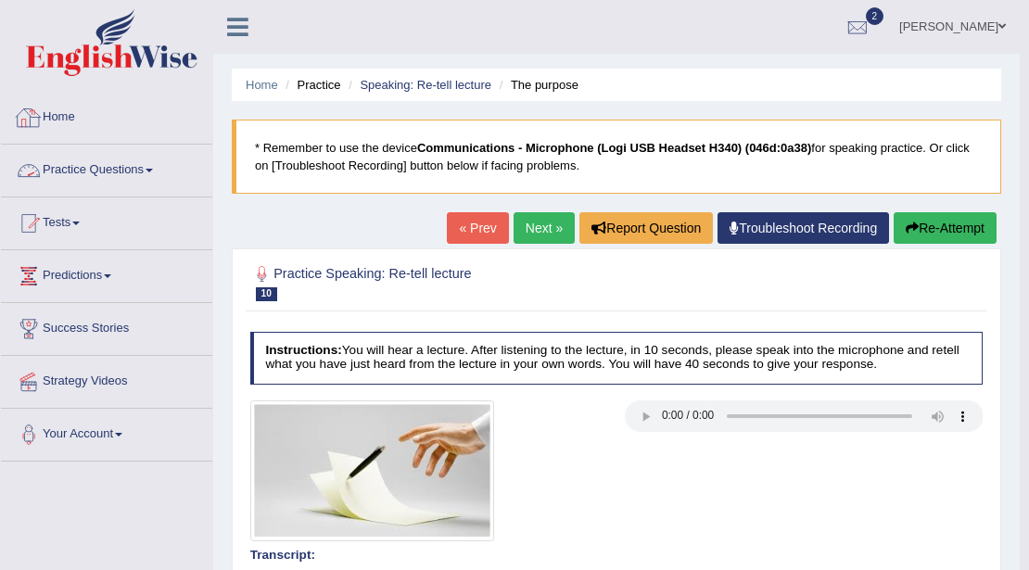
click at [153, 165] on link "Practice Questions" at bounding box center [106, 168] width 211 height 46
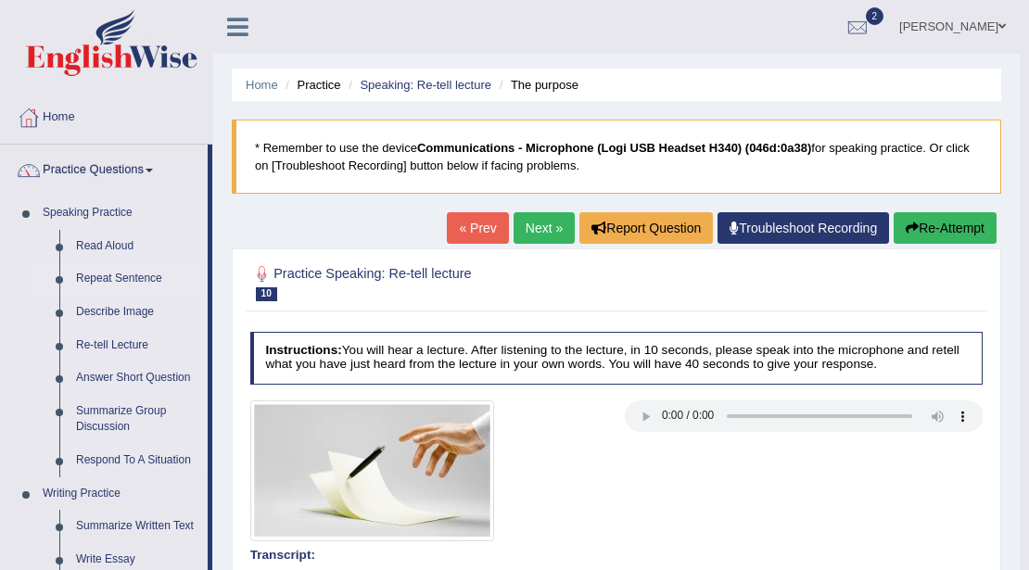
click at [135, 271] on link "Repeat Sentence" at bounding box center [138, 278] width 140 height 33
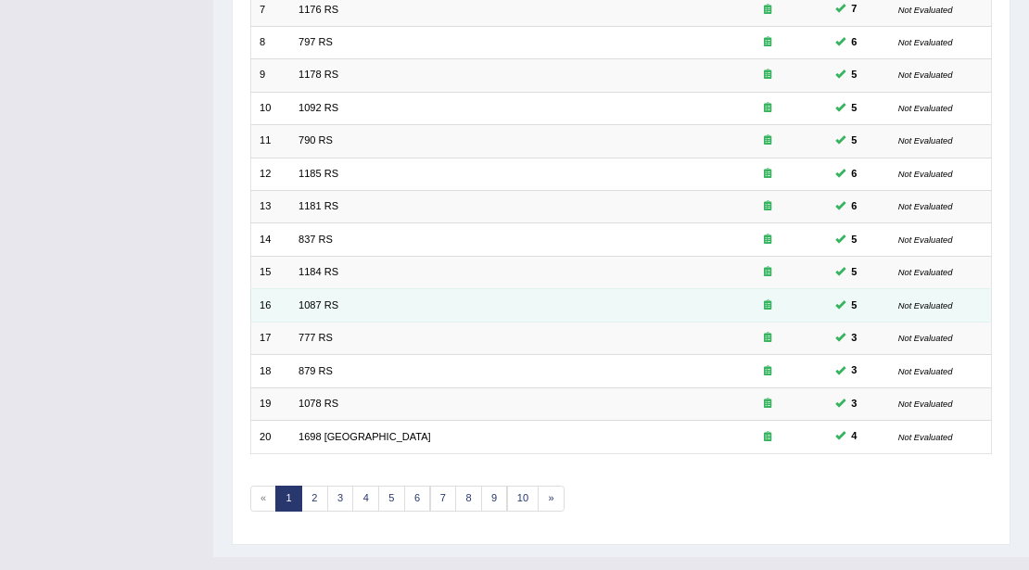
scroll to position [493, 0]
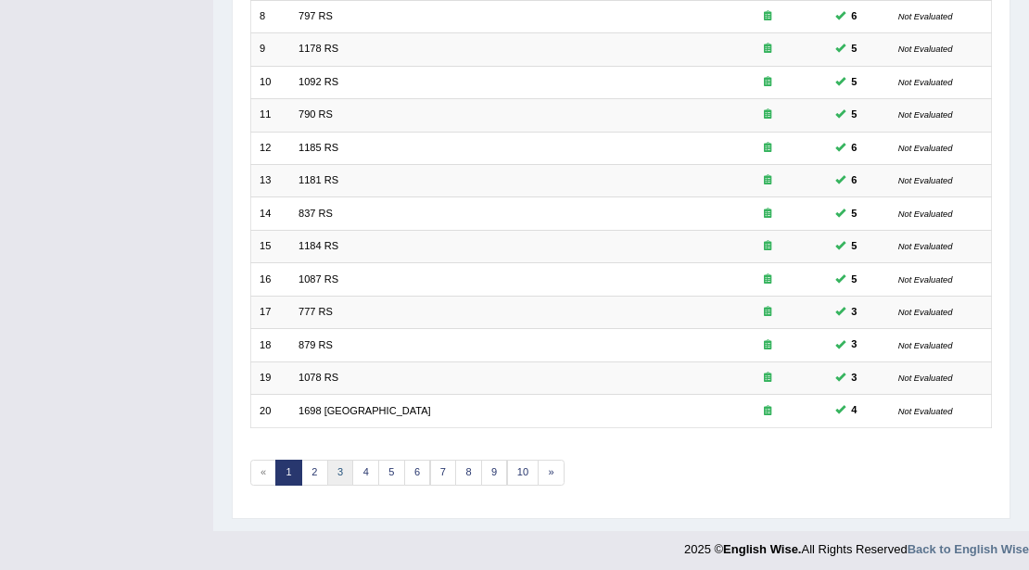
click at [334, 461] on link "3" at bounding box center [340, 473] width 27 height 26
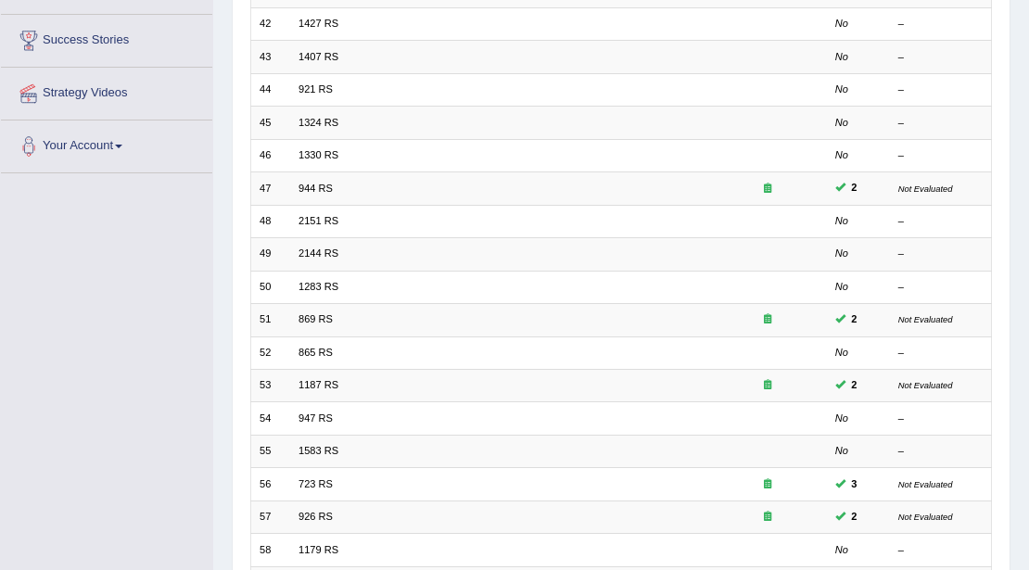
scroll to position [60, 0]
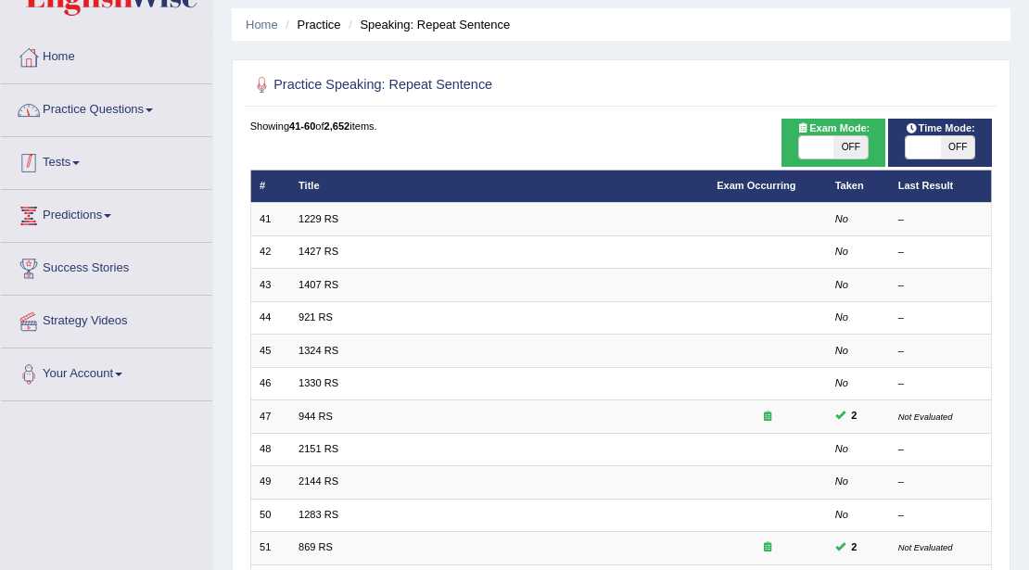
click at [132, 106] on link "Practice Questions" at bounding box center [106, 107] width 211 height 46
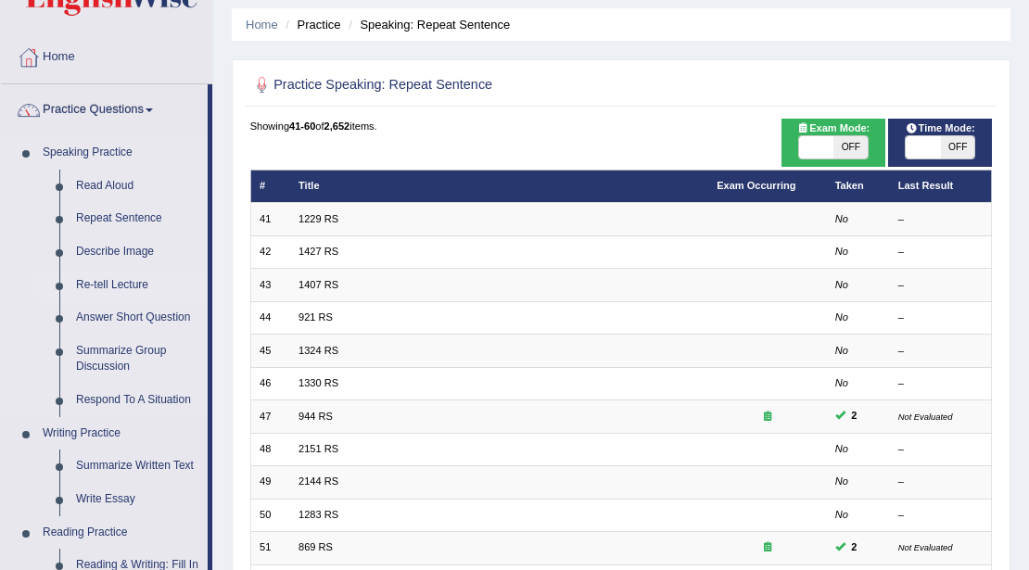
click at [122, 284] on link "Re-tell Lecture" at bounding box center [138, 285] width 140 height 33
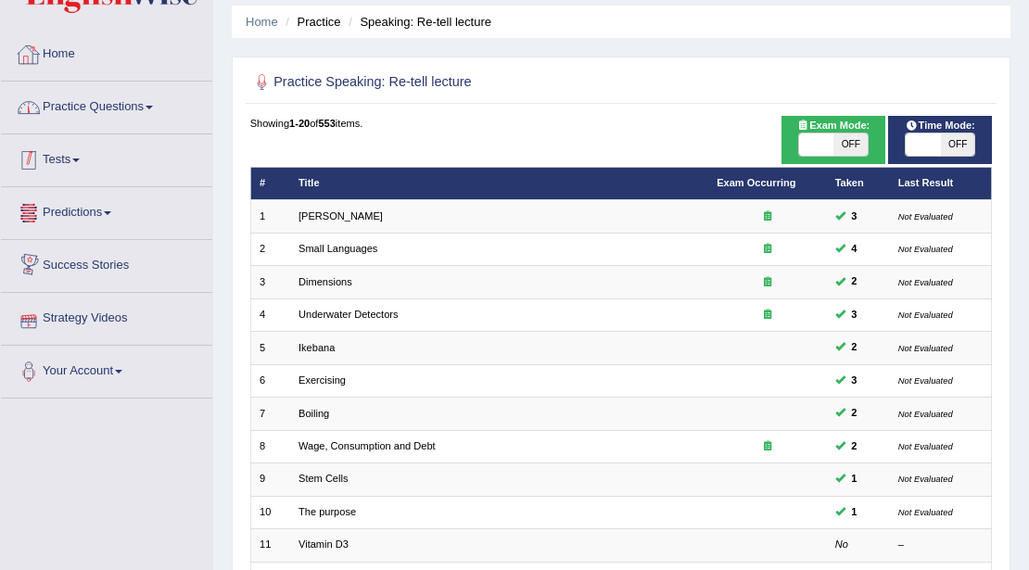
scroll to position [61, 0]
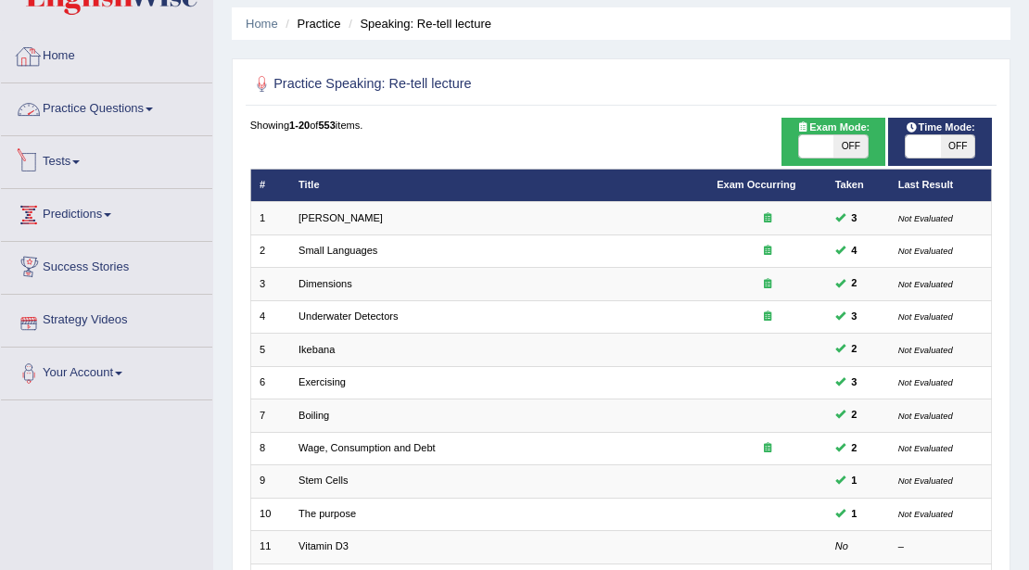
click at [113, 107] on link "Practice Questions" at bounding box center [106, 106] width 211 height 46
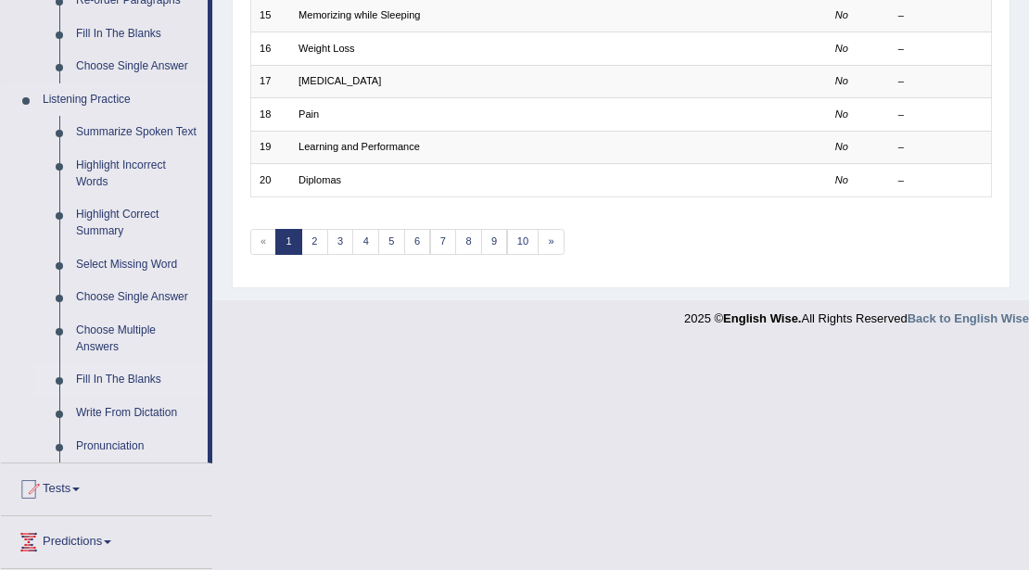
scroll to position [802, 0]
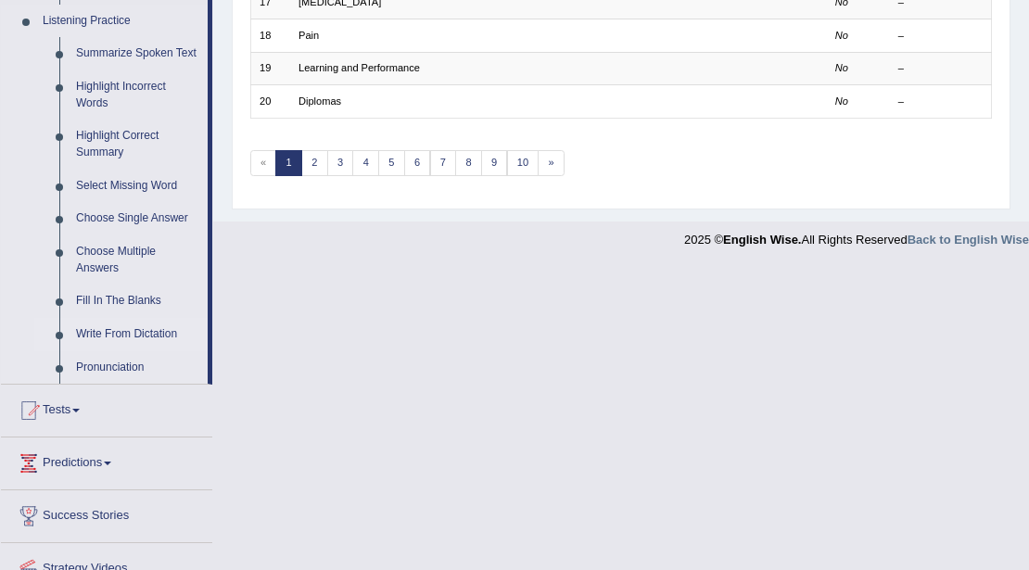
click at [124, 328] on link "Write From Dictation" at bounding box center [138, 334] width 140 height 33
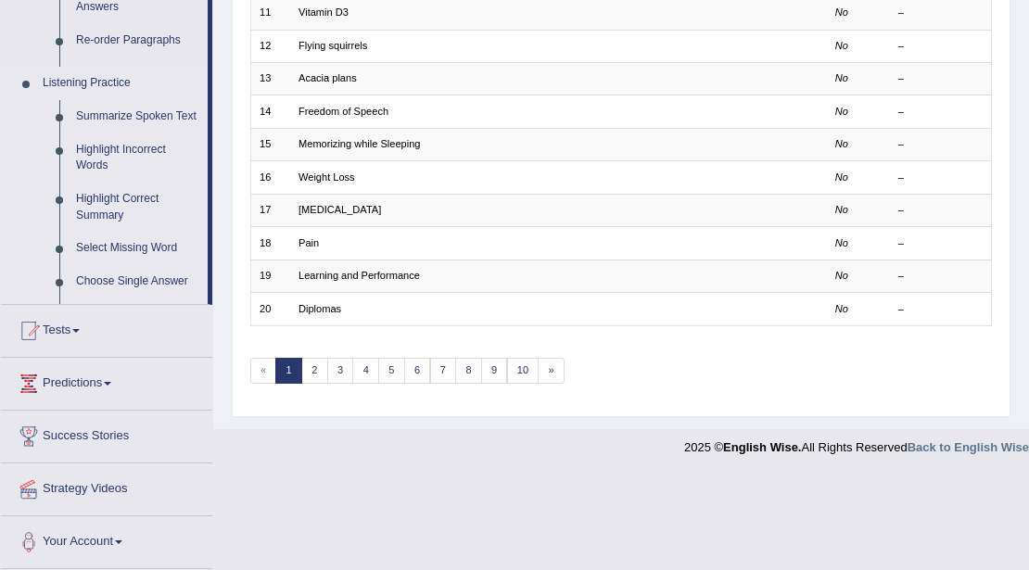
scroll to position [493, 0]
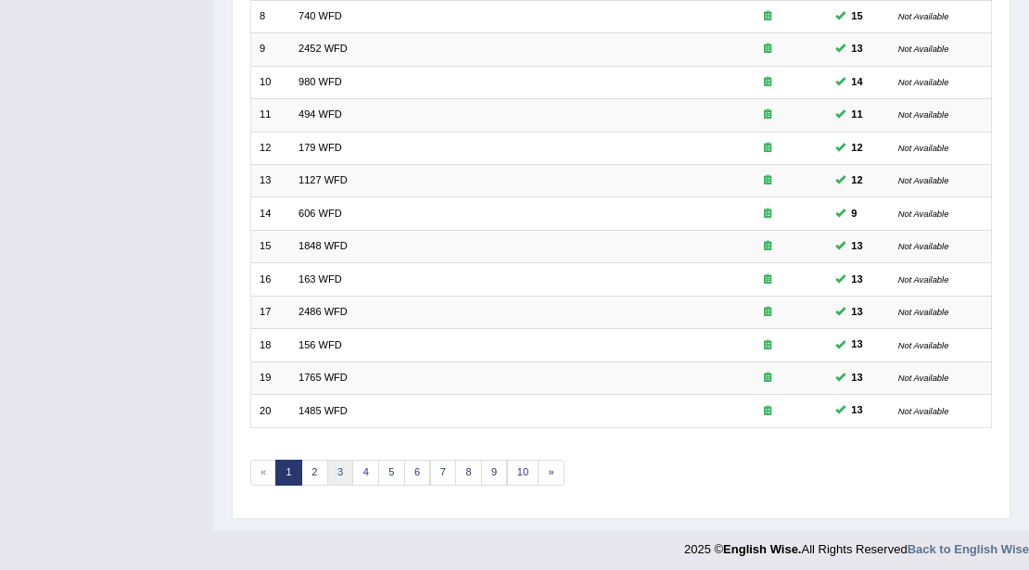
click at [329, 462] on link "3" at bounding box center [340, 473] width 27 height 26
click at [365, 460] on link "4" at bounding box center [365, 473] width 27 height 26
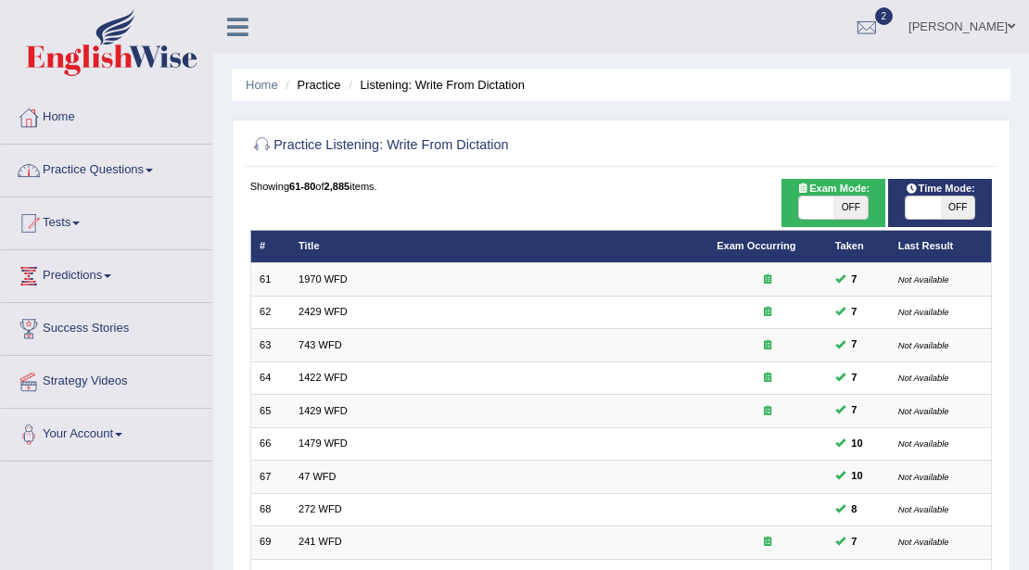
click at [137, 169] on link "Practice Questions" at bounding box center [106, 168] width 211 height 46
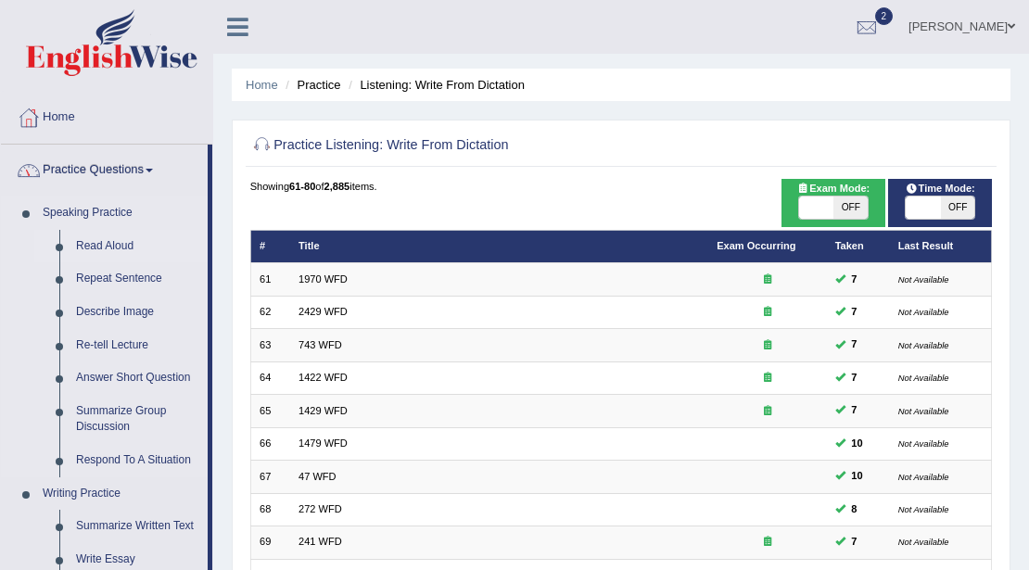
click at [103, 243] on link "Read Aloud" at bounding box center [138, 246] width 140 height 33
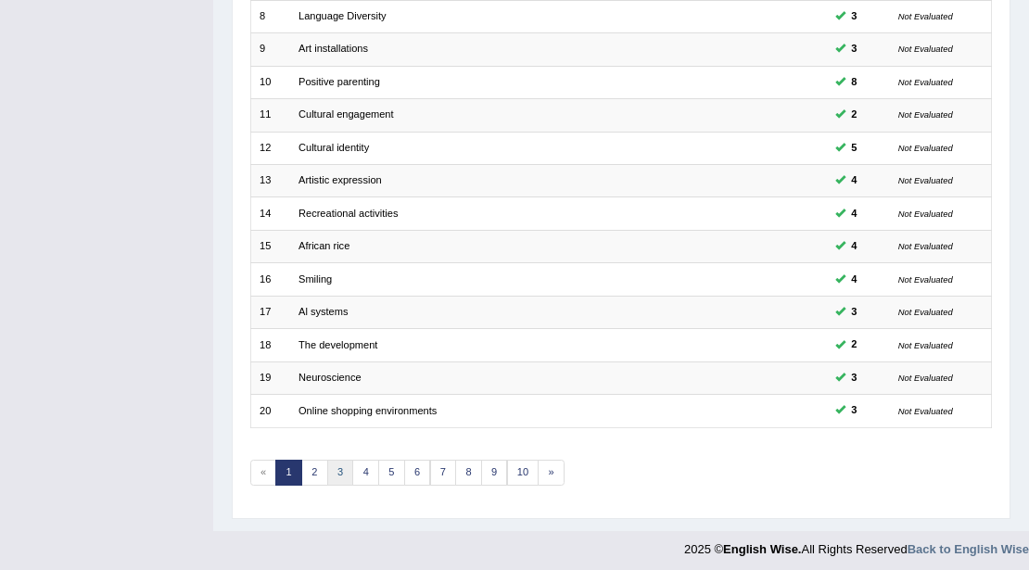
click at [331, 461] on link "3" at bounding box center [340, 473] width 27 height 26
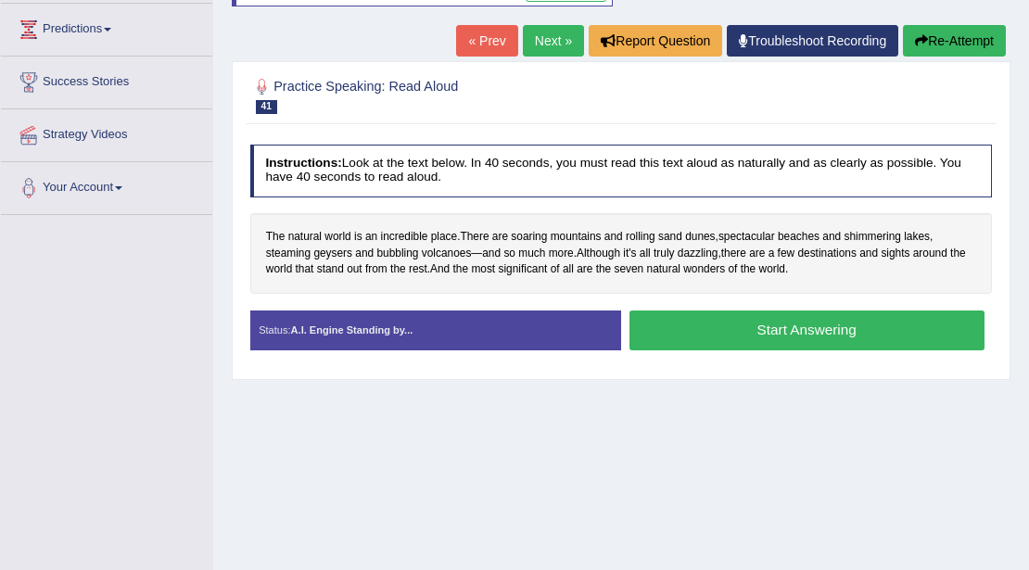
click at [680, 330] on button "Start Answering" at bounding box center [806, 330] width 355 height 40
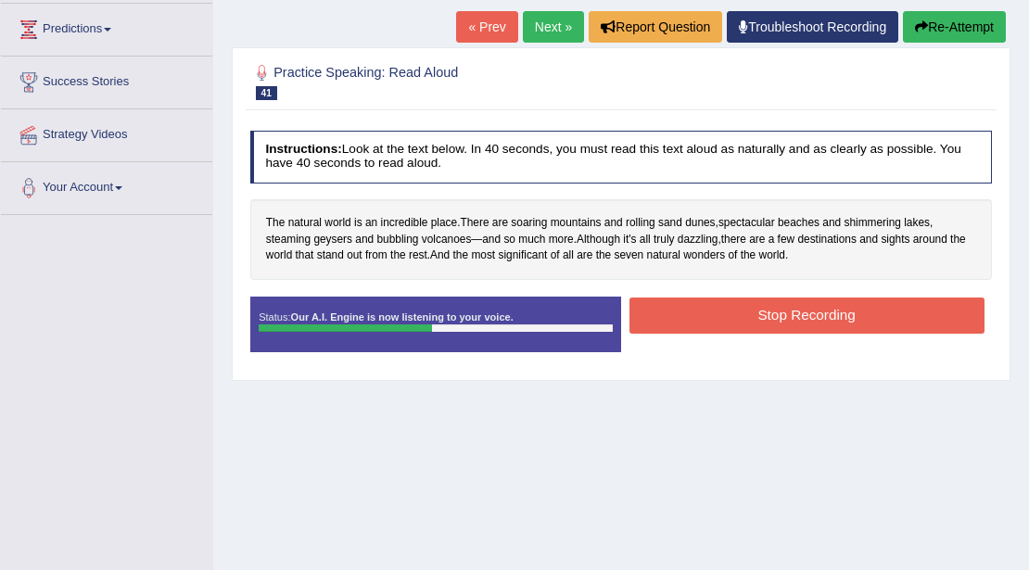
click at [676, 309] on button "Stop Recording" at bounding box center [806, 315] width 355 height 36
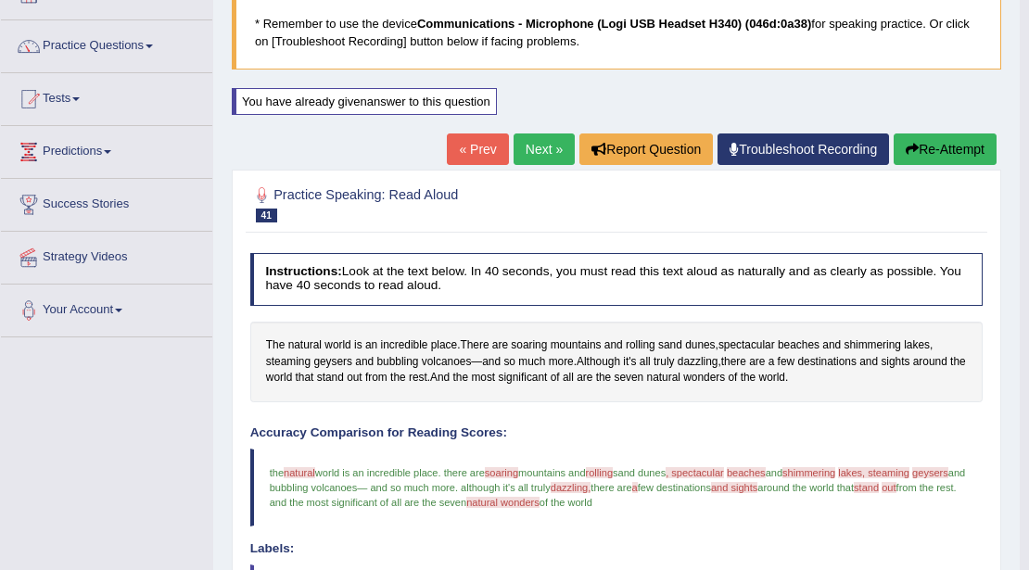
scroll to position [123, 0]
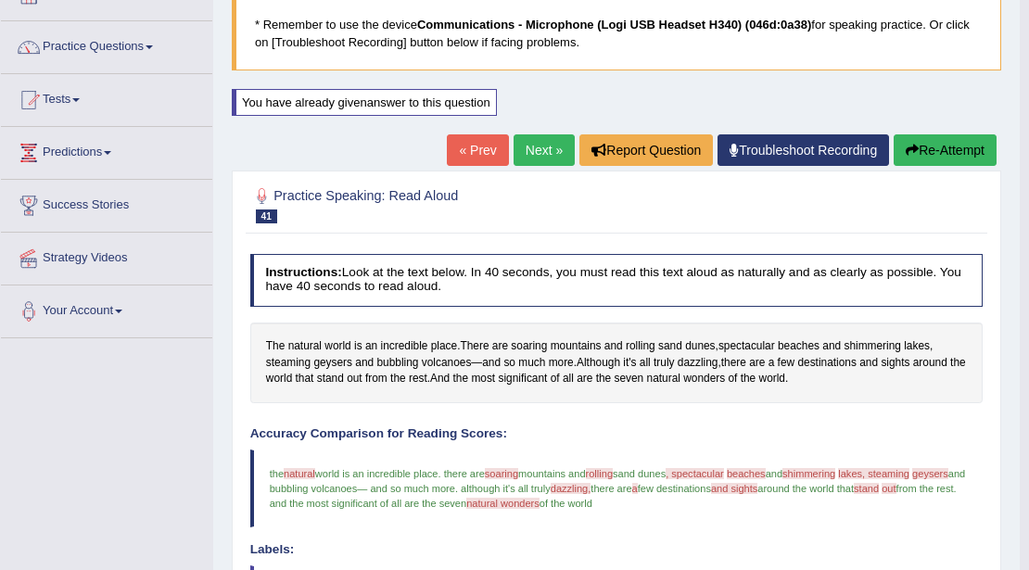
click at [536, 142] on link "Next »" at bounding box center [543, 150] width 61 height 32
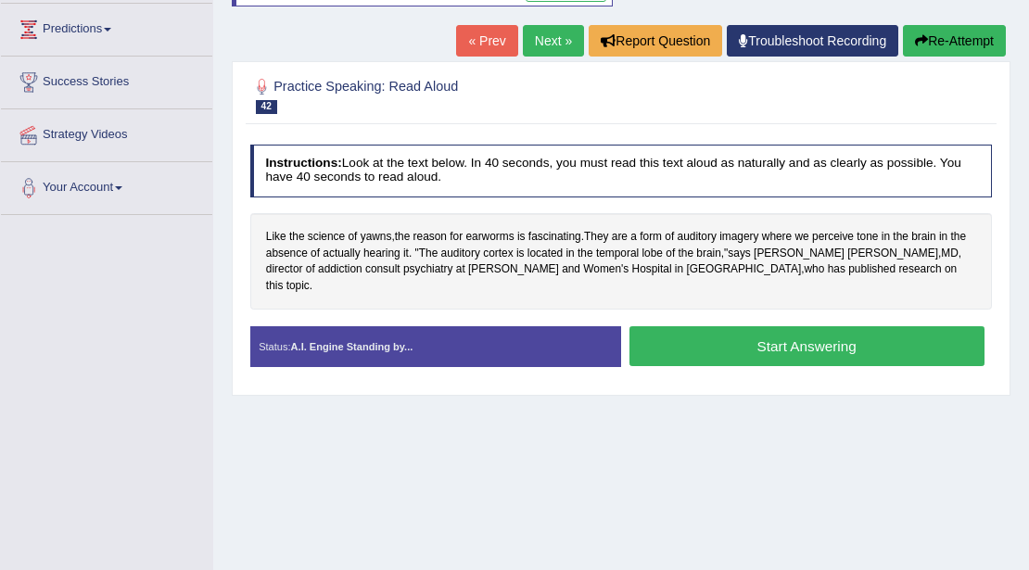
click at [749, 326] on button "Start Answering" at bounding box center [806, 346] width 355 height 40
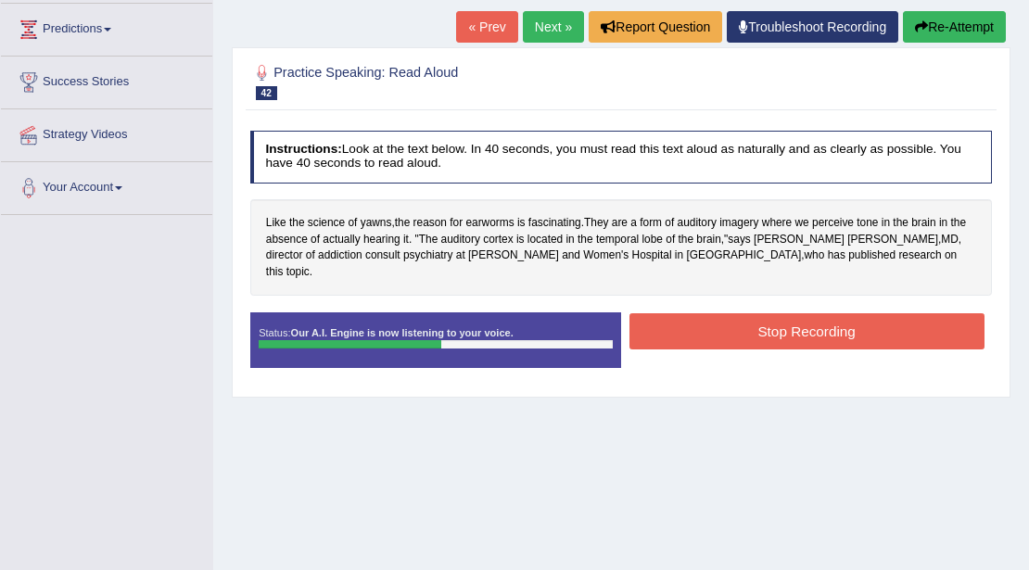
click at [749, 320] on button "Stop Recording" at bounding box center [806, 331] width 355 height 36
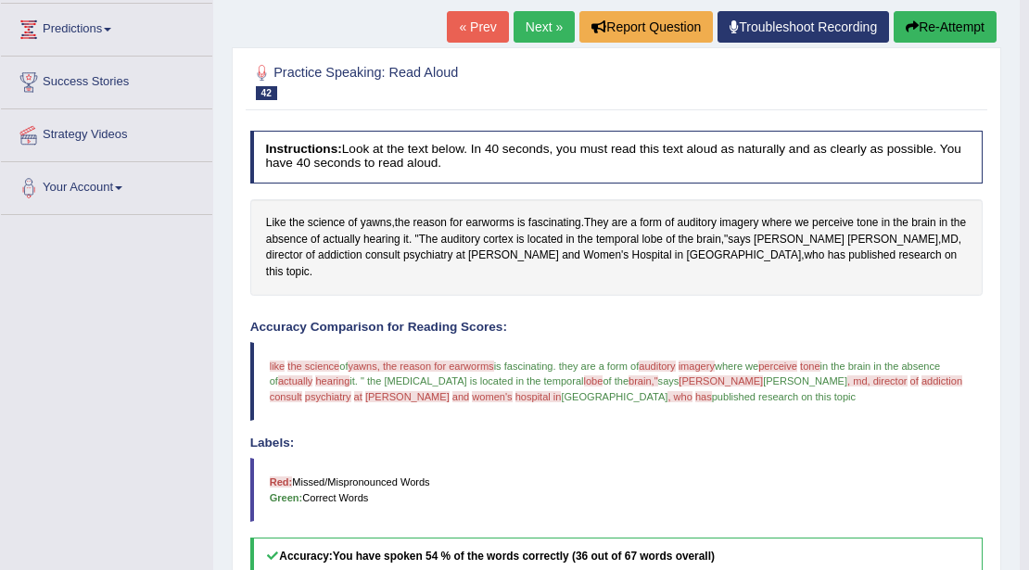
click at [537, 34] on link "Next »" at bounding box center [543, 27] width 61 height 32
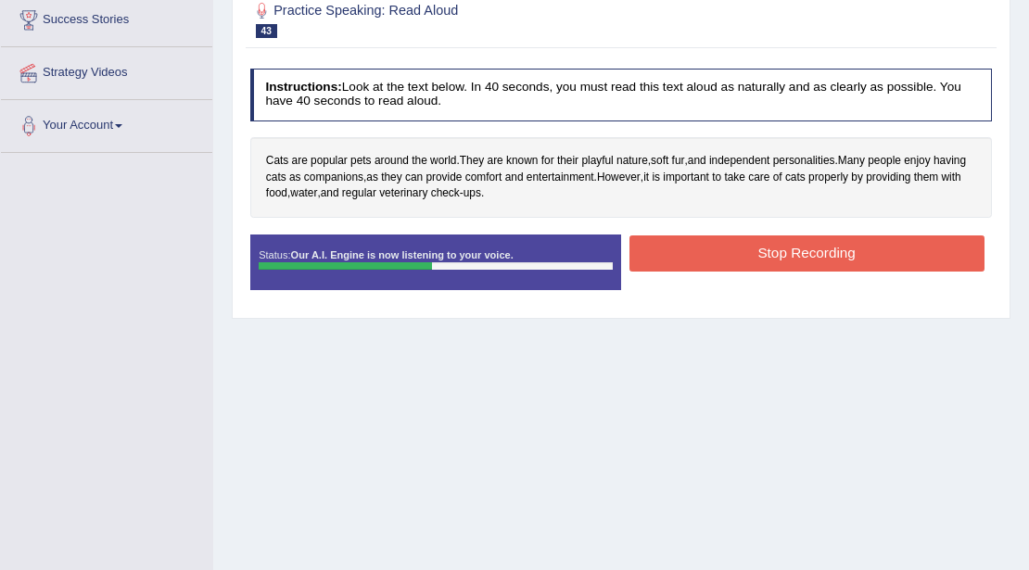
click at [716, 258] on button "Stop Recording" at bounding box center [806, 253] width 355 height 36
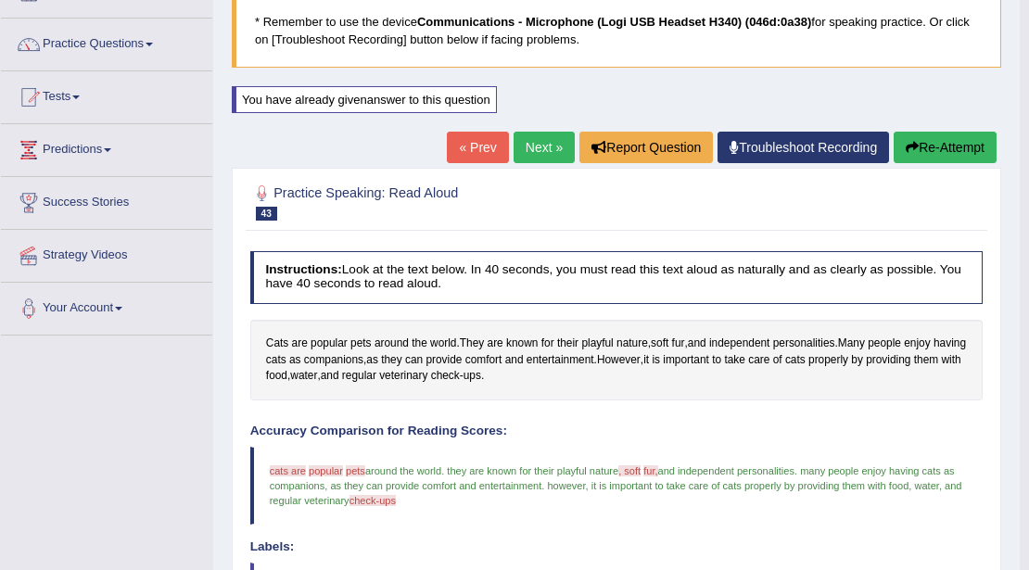
scroll to position [123, 0]
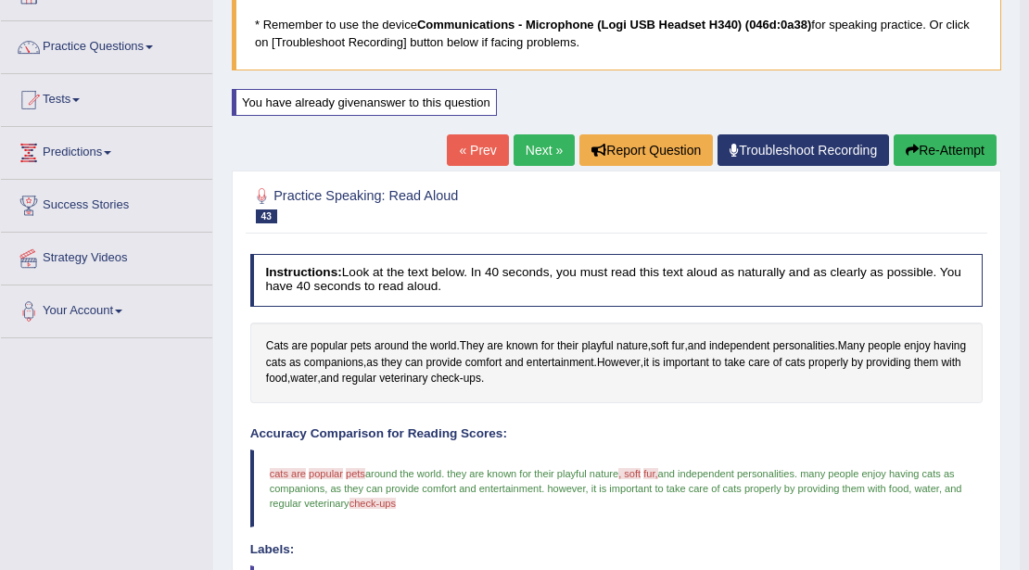
click at [532, 154] on link "Next »" at bounding box center [543, 150] width 61 height 32
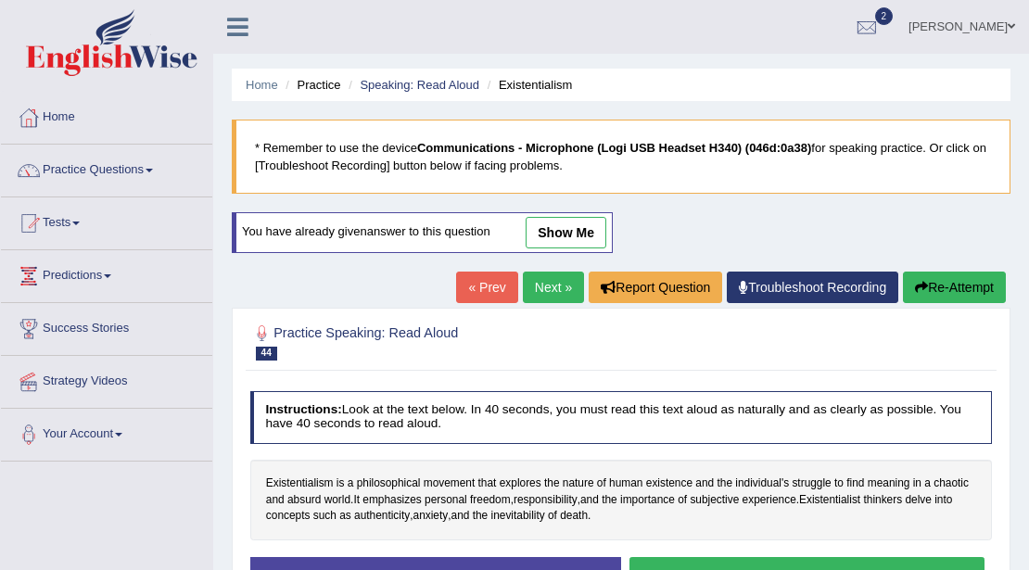
click at [725, 557] on button "Start Answering" at bounding box center [806, 577] width 355 height 40
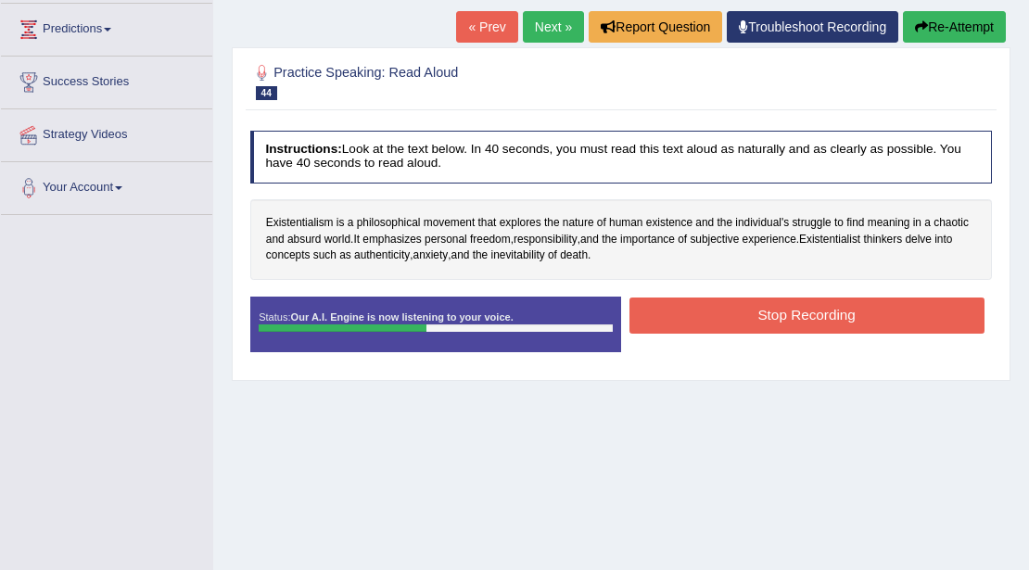
click at [688, 307] on button "Stop Recording" at bounding box center [806, 315] width 355 height 36
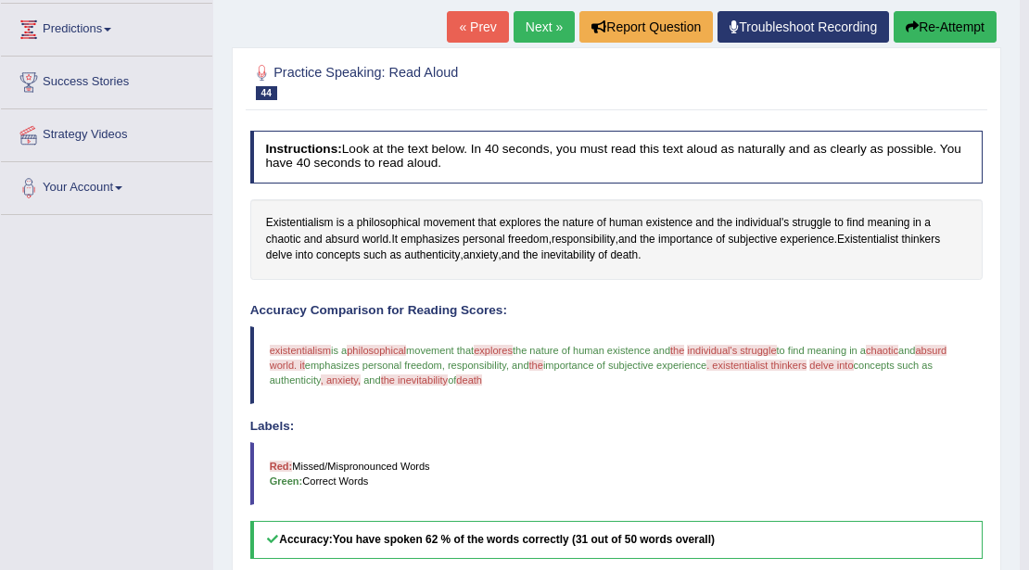
click at [532, 27] on link "Next »" at bounding box center [543, 27] width 61 height 32
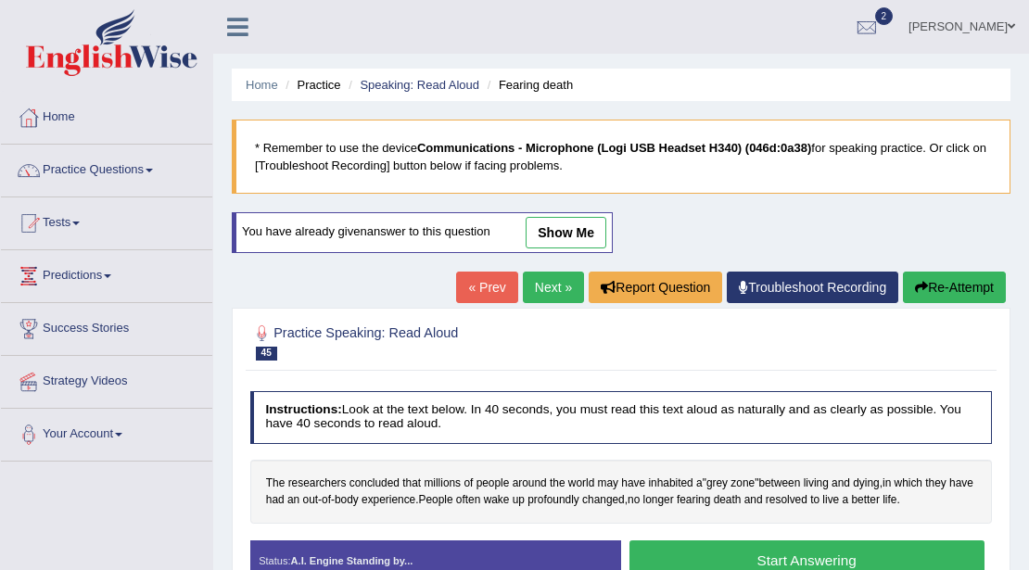
click at [745, 540] on button "Start Answering" at bounding box center [806, 560] width 355 height 40
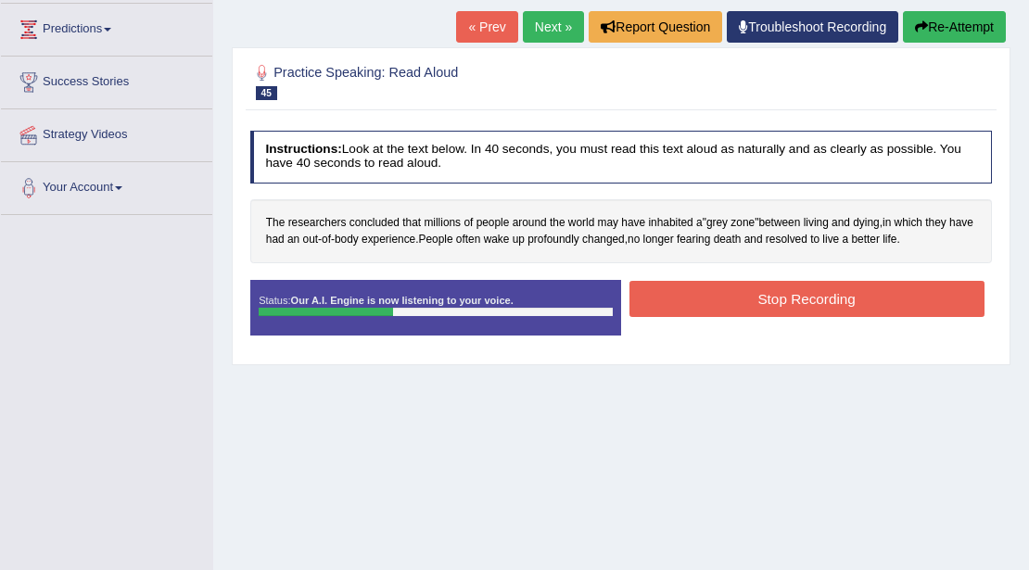
click at [745, 296] on button "Stop Recording" at bounding box center [806, 299] width 355 height 36
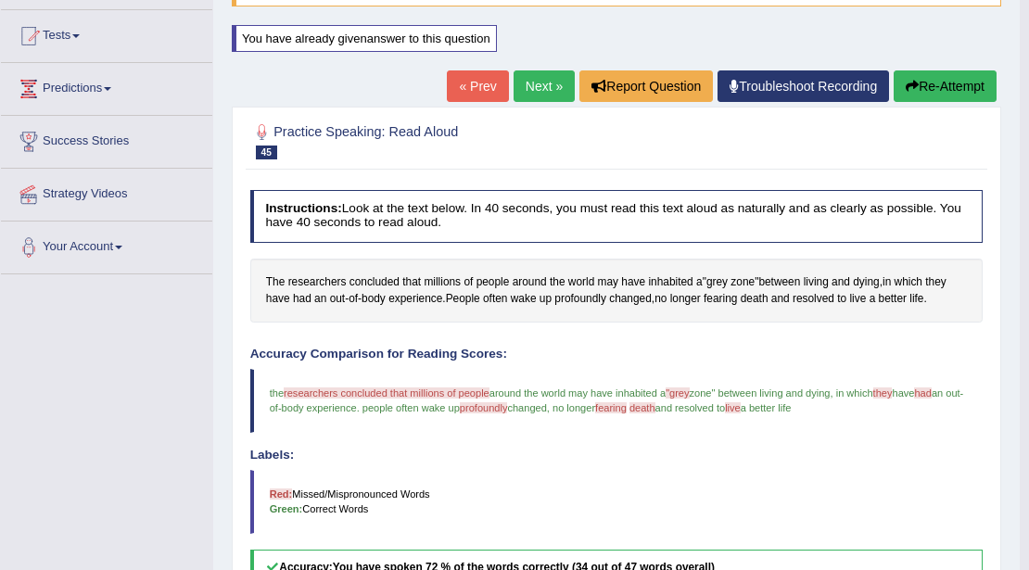
scroll to position [185, 0]
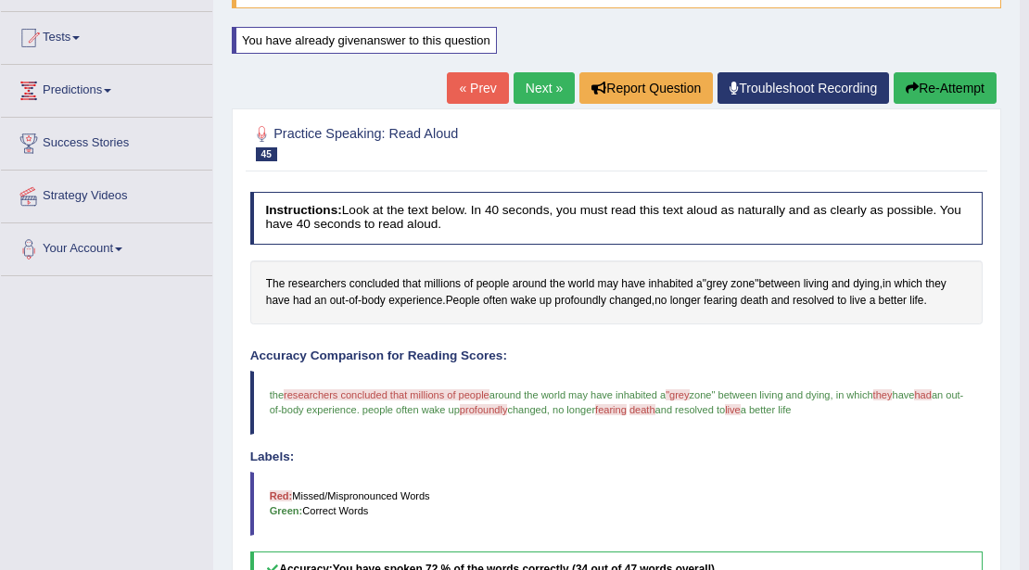
click at [540, 80] on link "Next »" at bounding box center [543, 88] width 61 height 32
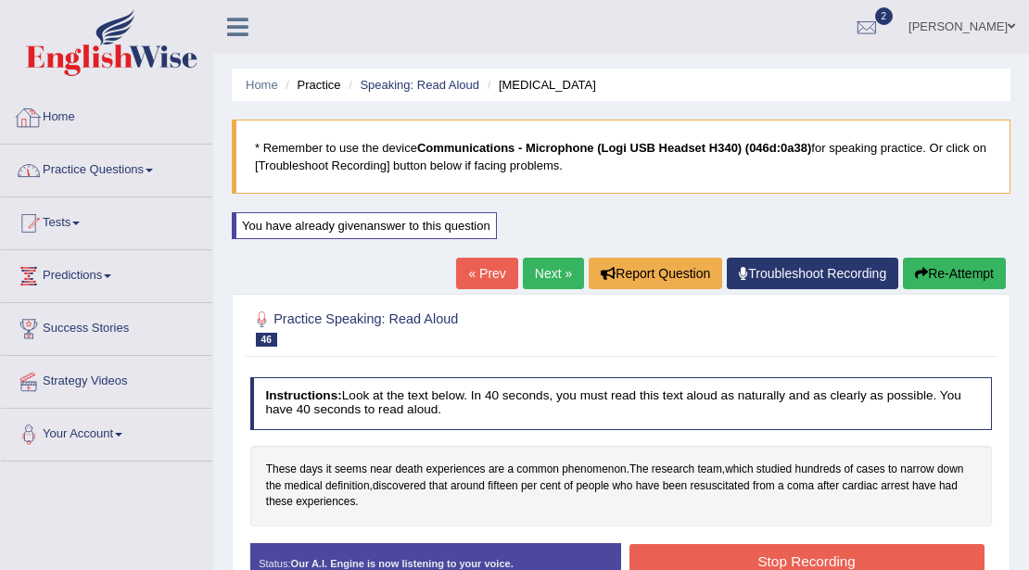
click at [119, 160] on link "Practice Questions" at bounding box center [106, 168] width 211 height 46
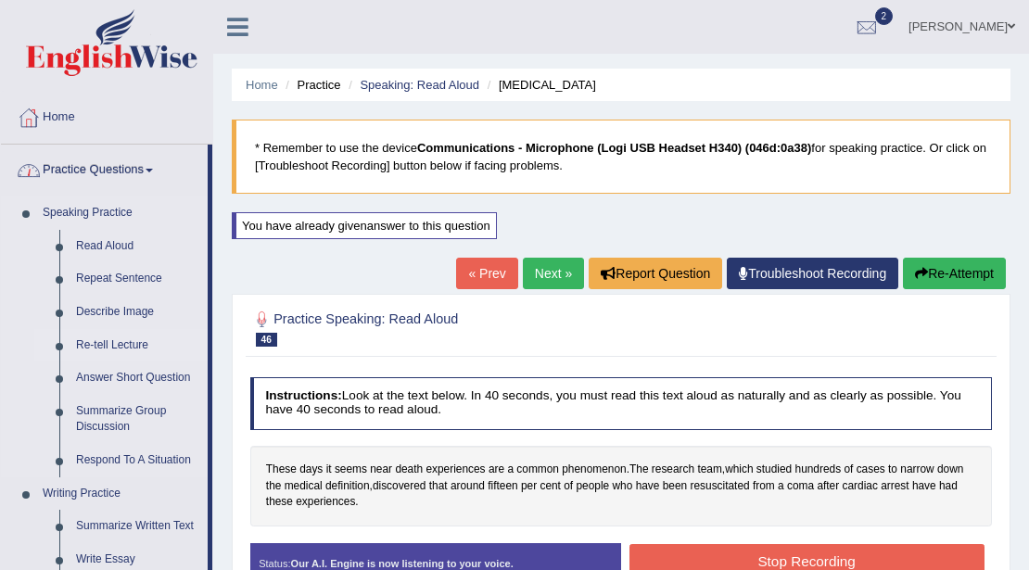
click at [125, 344] on link "Re-tell Lecture" at bounding box center [138, 345] width 140 height 33
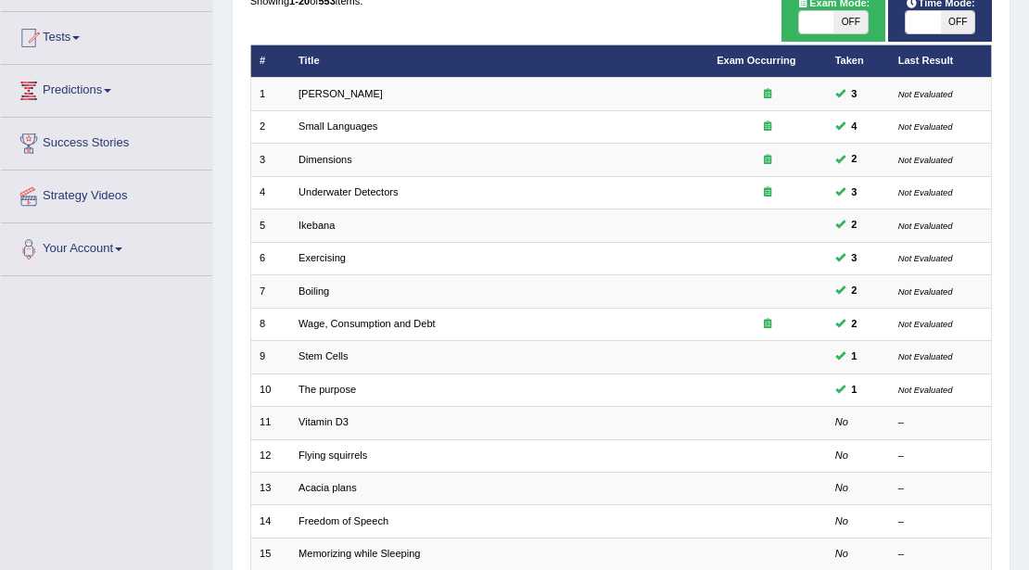
click at [315, 285] on link "Boiling" at bounding box center [313, 290] width 31 height 11
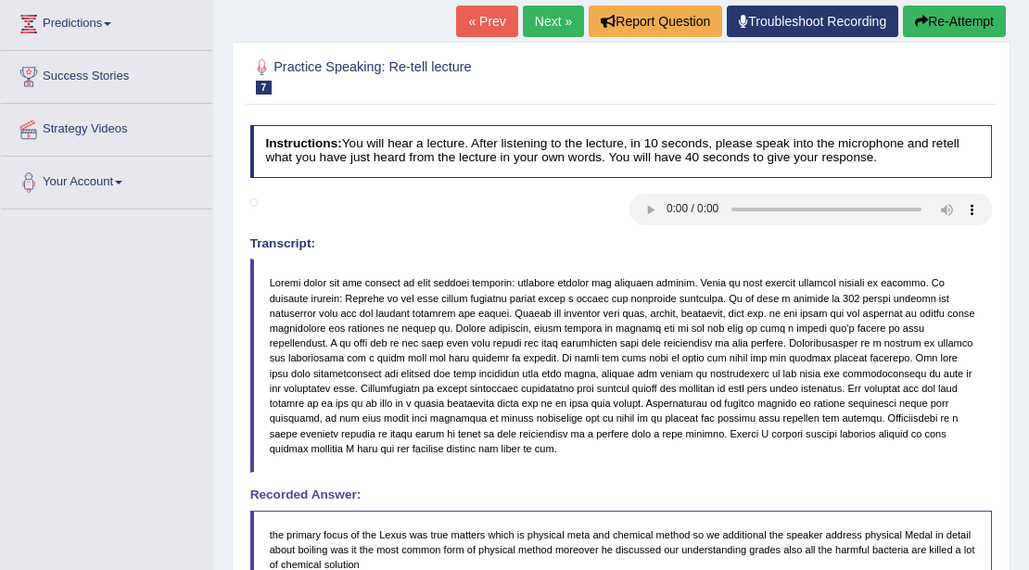
scroll to position [246, 0]
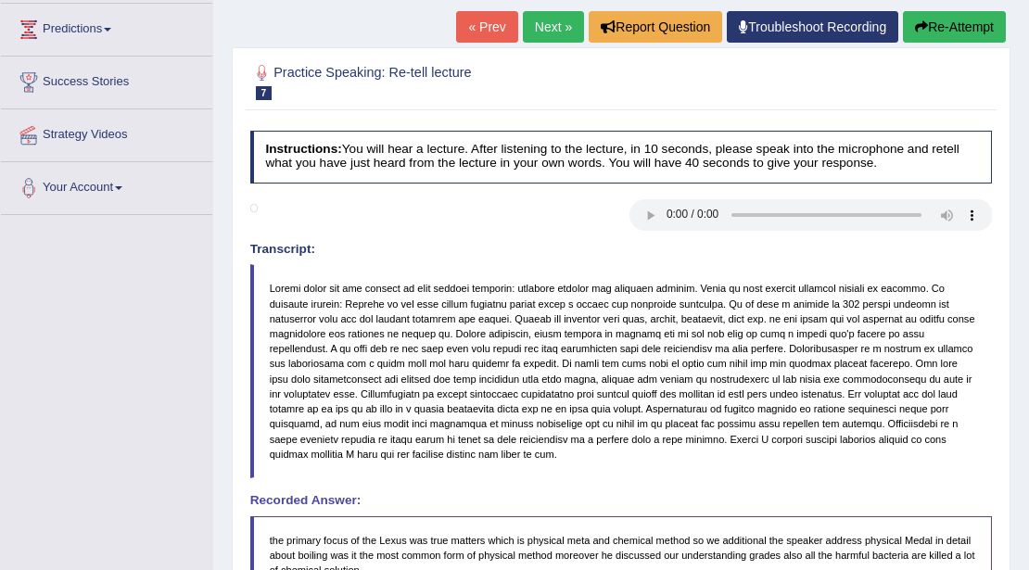
click at [474, 26] on link "« Prev" at bounding box center [486, 27] width 61 height 32
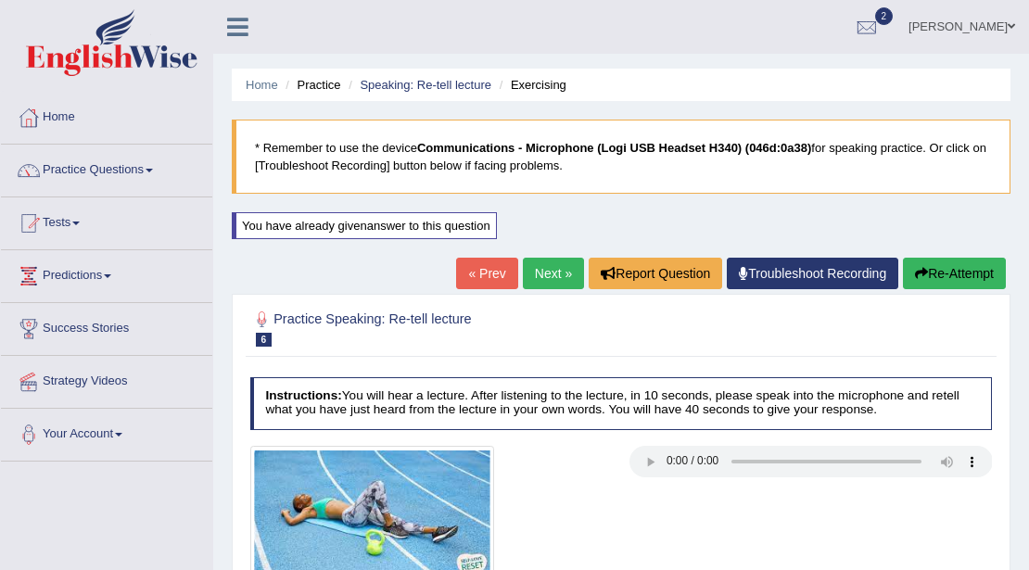
click at [491, 267] on link "« Prev" at bounding box center [486, 274] width 61 height 32
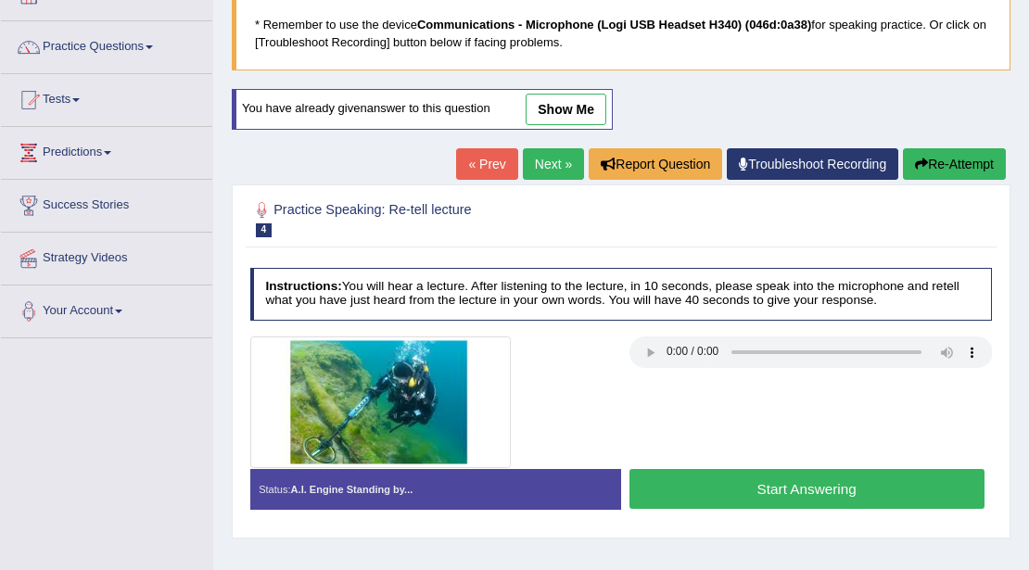
click at [550, 112] on link "show me" at bounding box center [565, 110] width 81 height 32
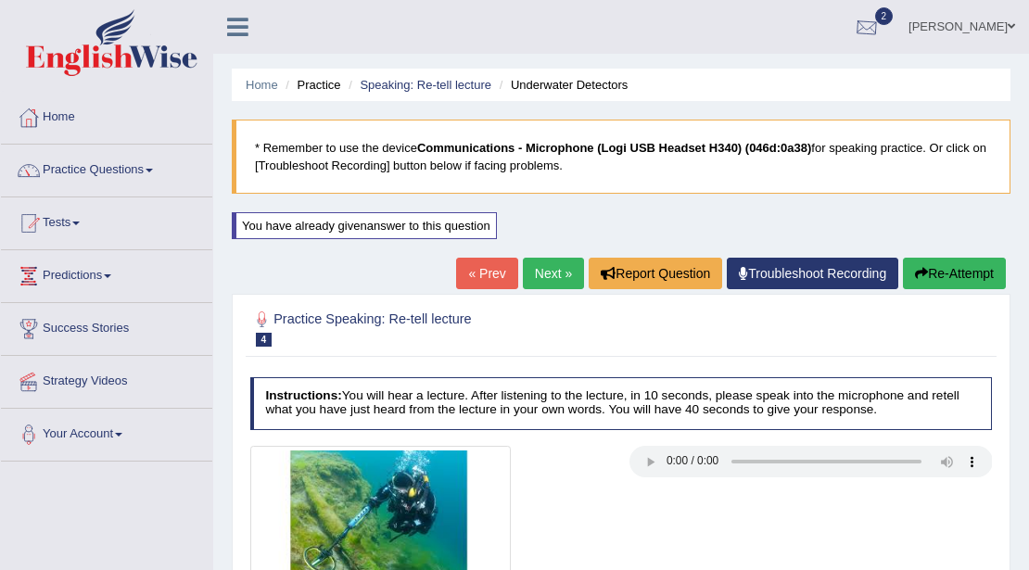
click at [979, 28] on link "[PERSON_NAME]" at bounding box center [961, 24] width 134 height 48
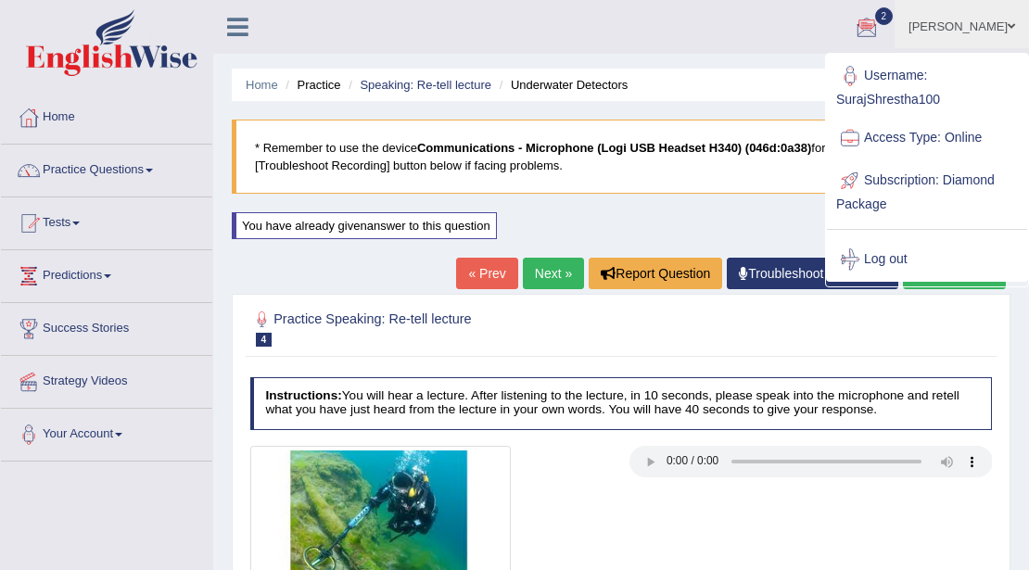
click at [888, 257] on link "Log out" at bounding box center [927, 259] width 200 height 43
